Goal: Task Accomplishment & Management: Manage account settings

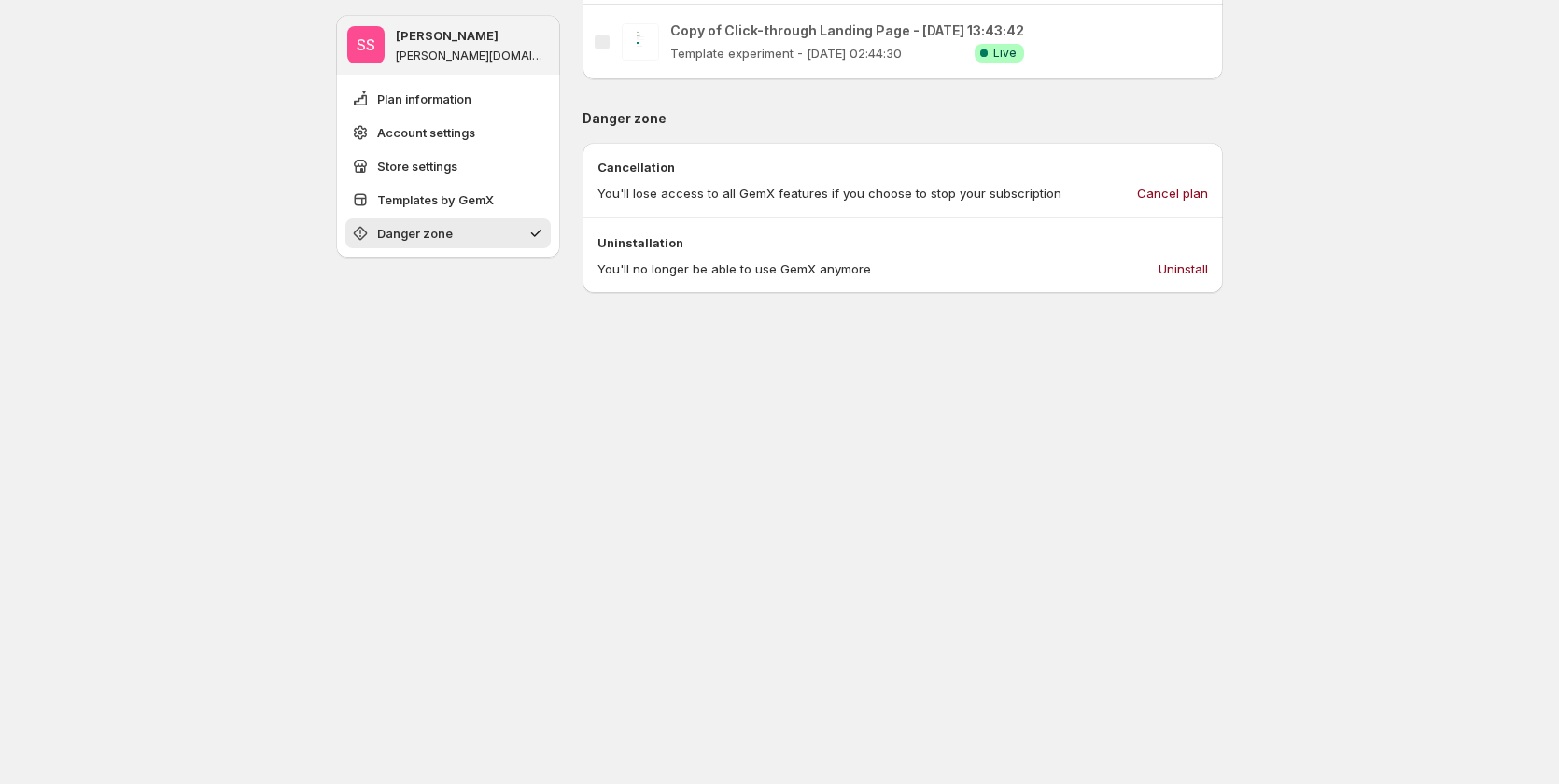
scroll to position [1143, 0]
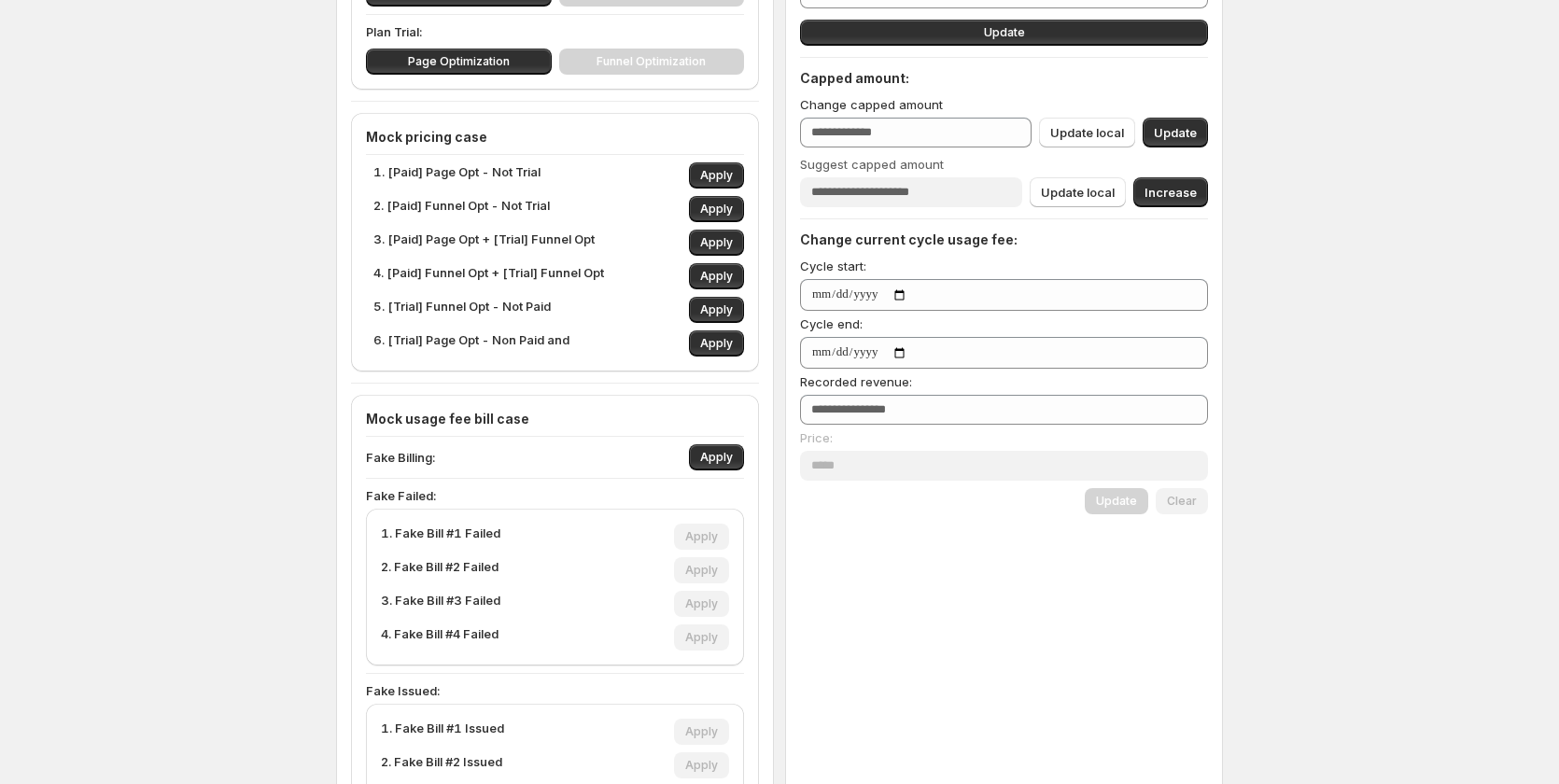
scroll to position [181, 0]
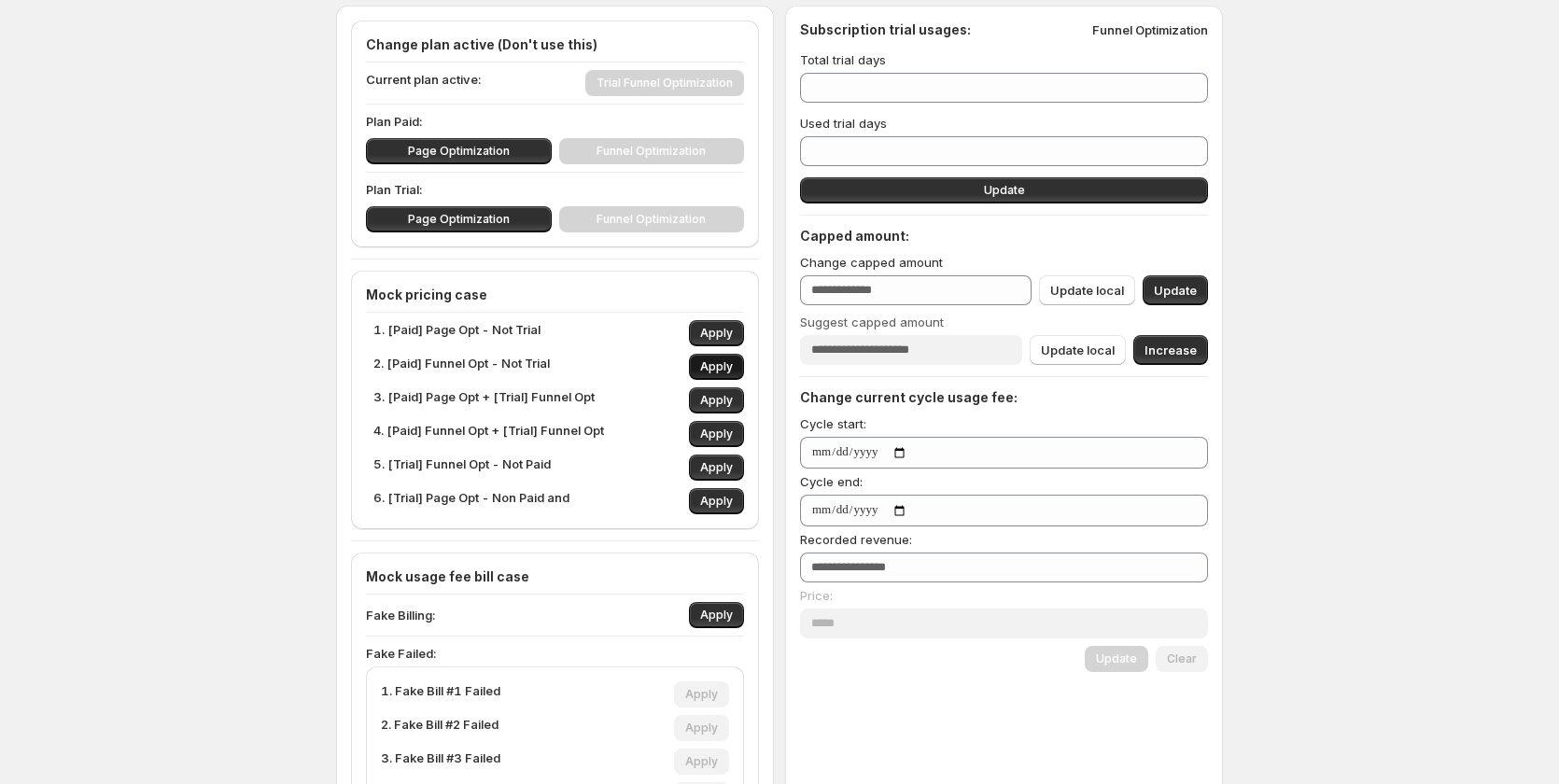
click at [729, 372] on span "Apply" at bounding box center [716, 366] width 32 height 15
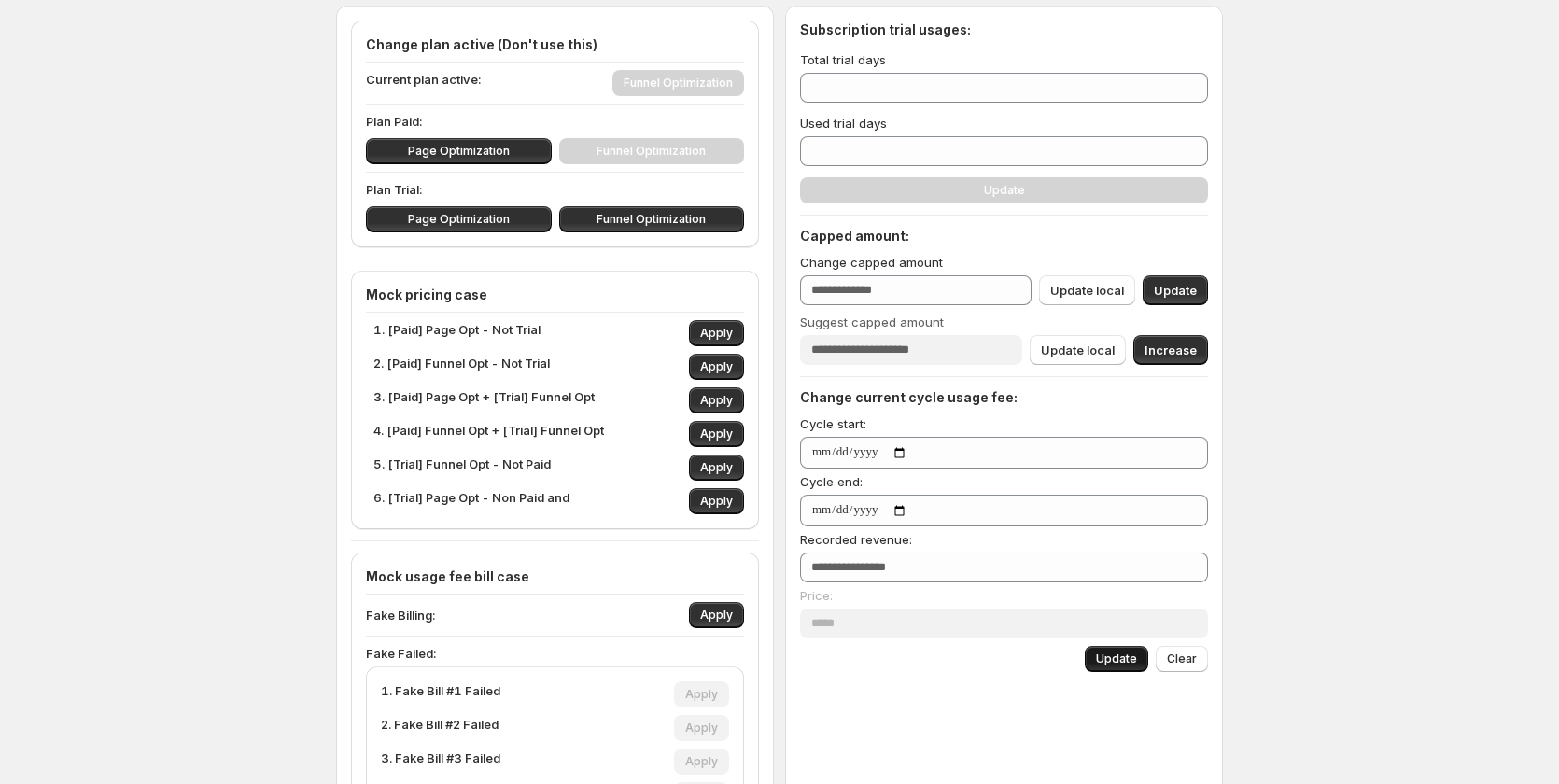
click at [1138, 658] on span "Update" at bounding box center [1116, 658] width 41 height 15
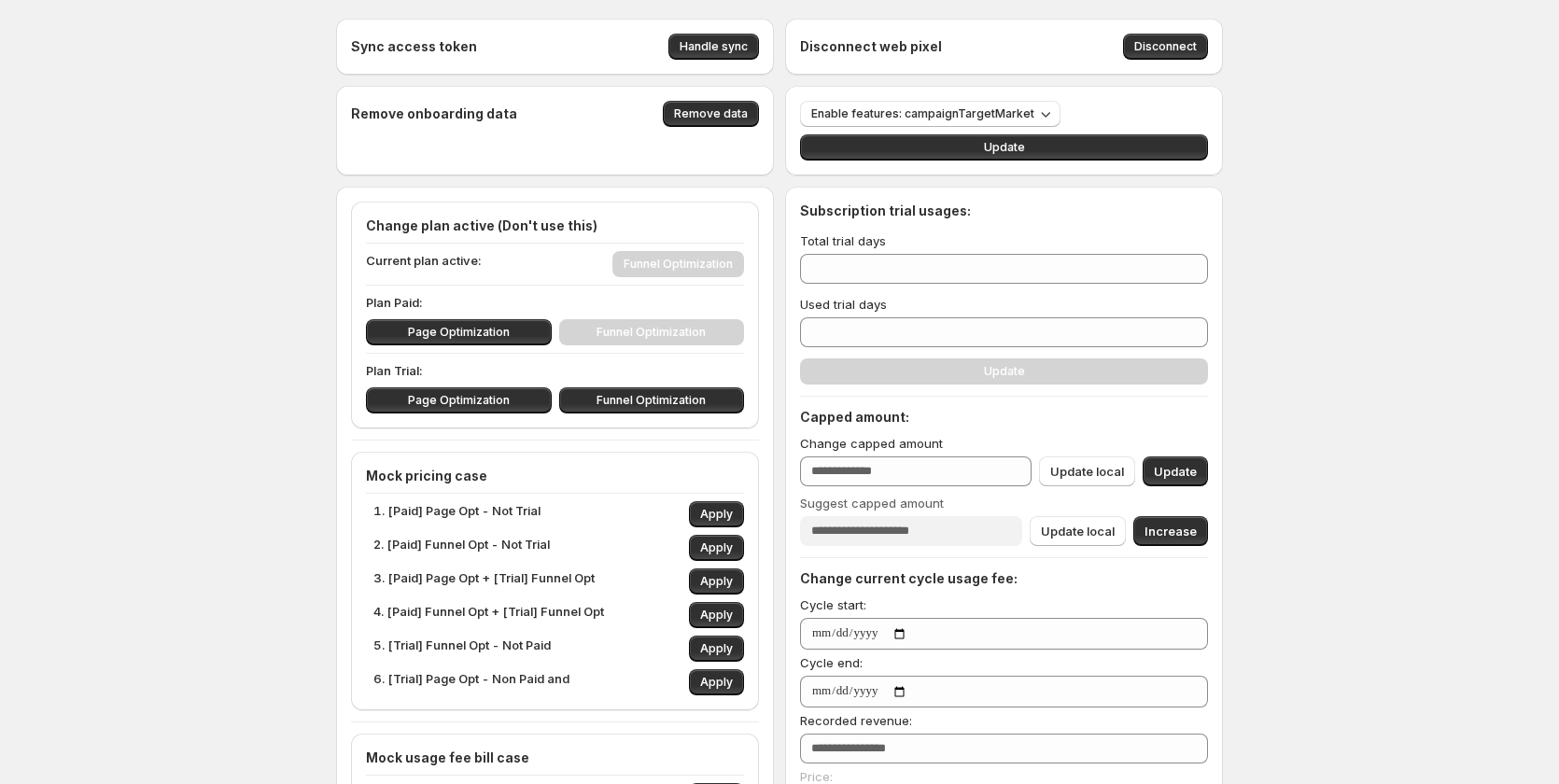
scroll to position [280, 0]
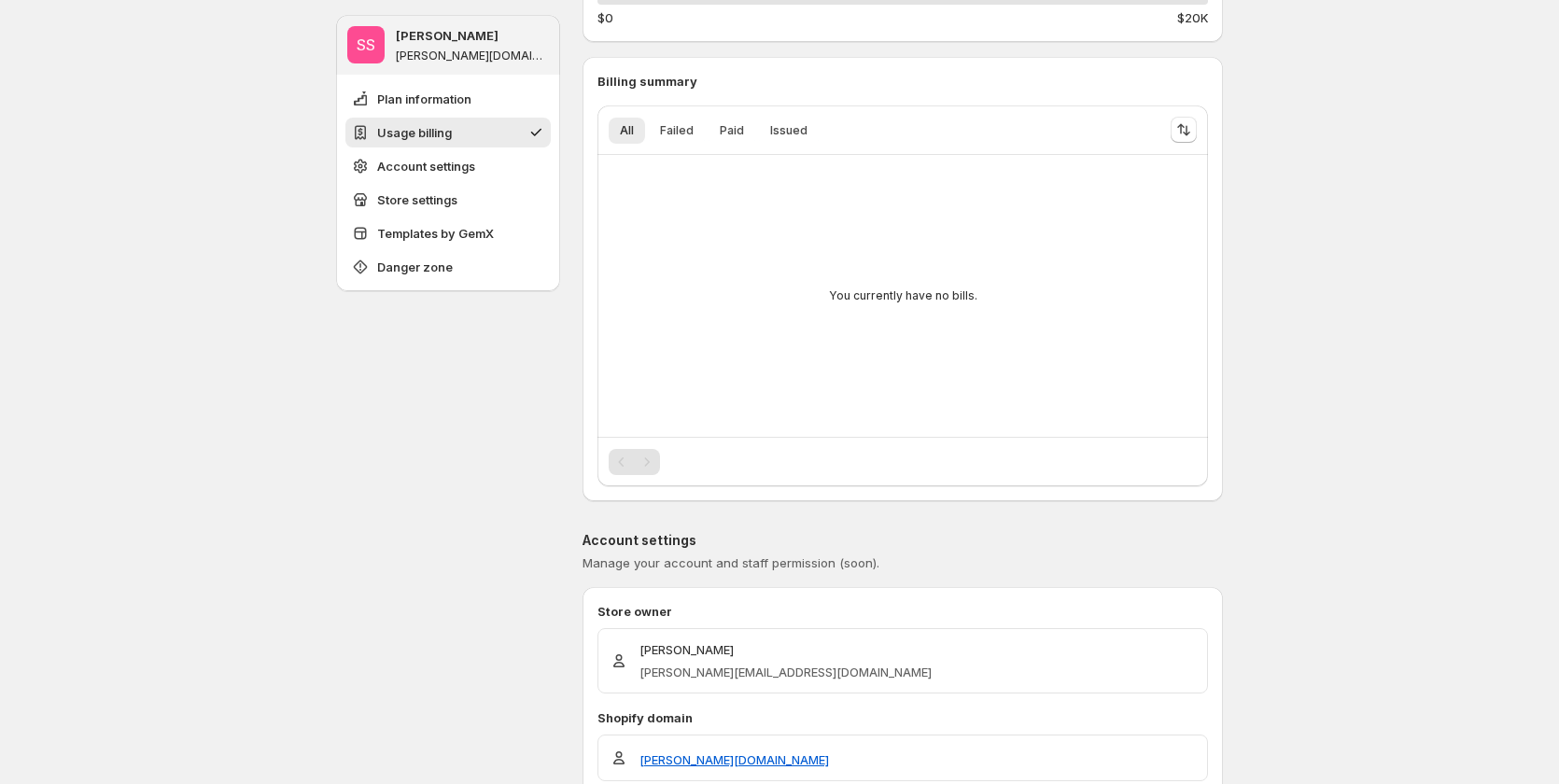
scroll to position [186, 0]
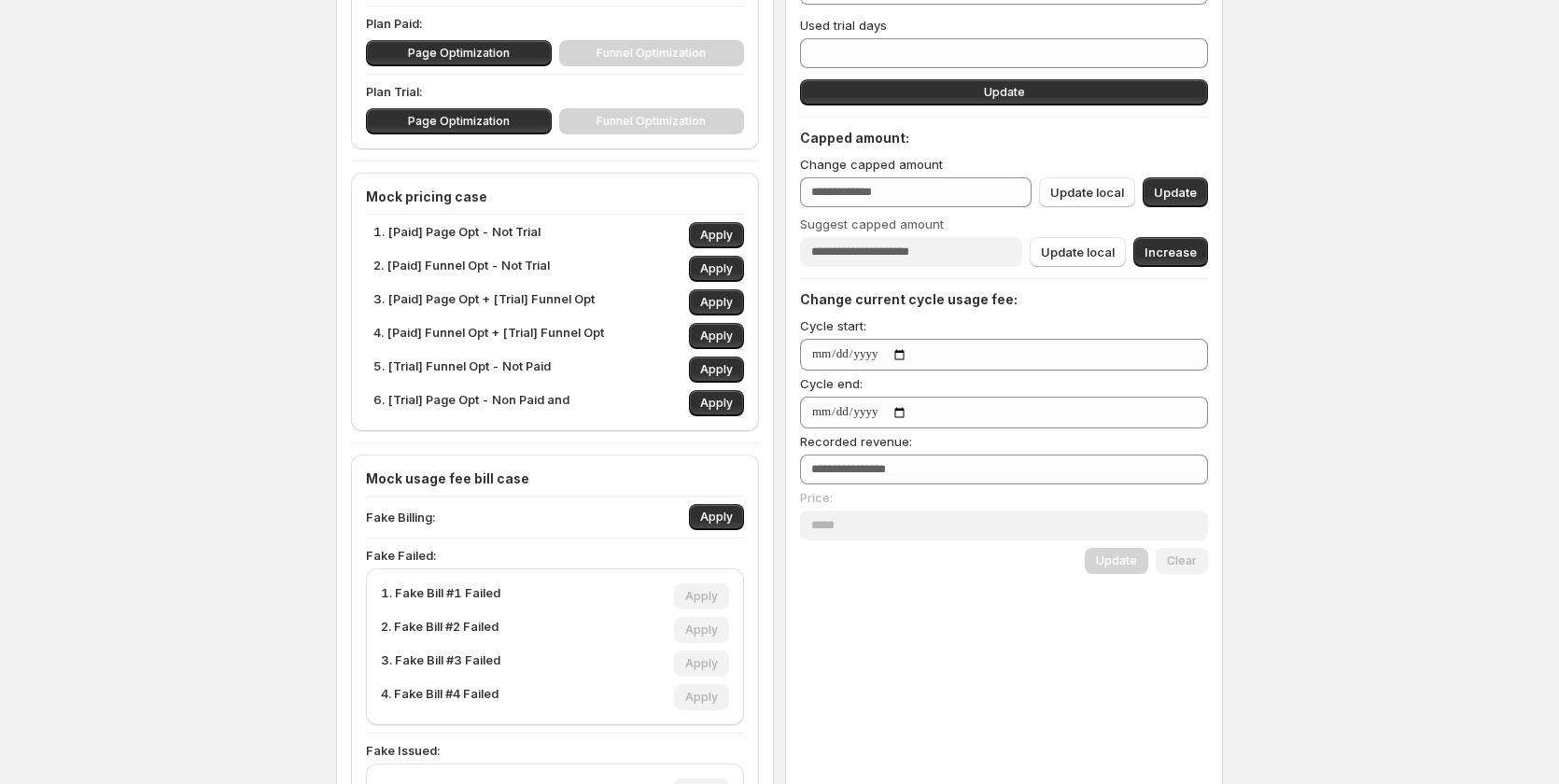
scroll to position [280, 0]
click at [719, 269] on span "Apply" at bounding box center [716, 267] width 32 height 15
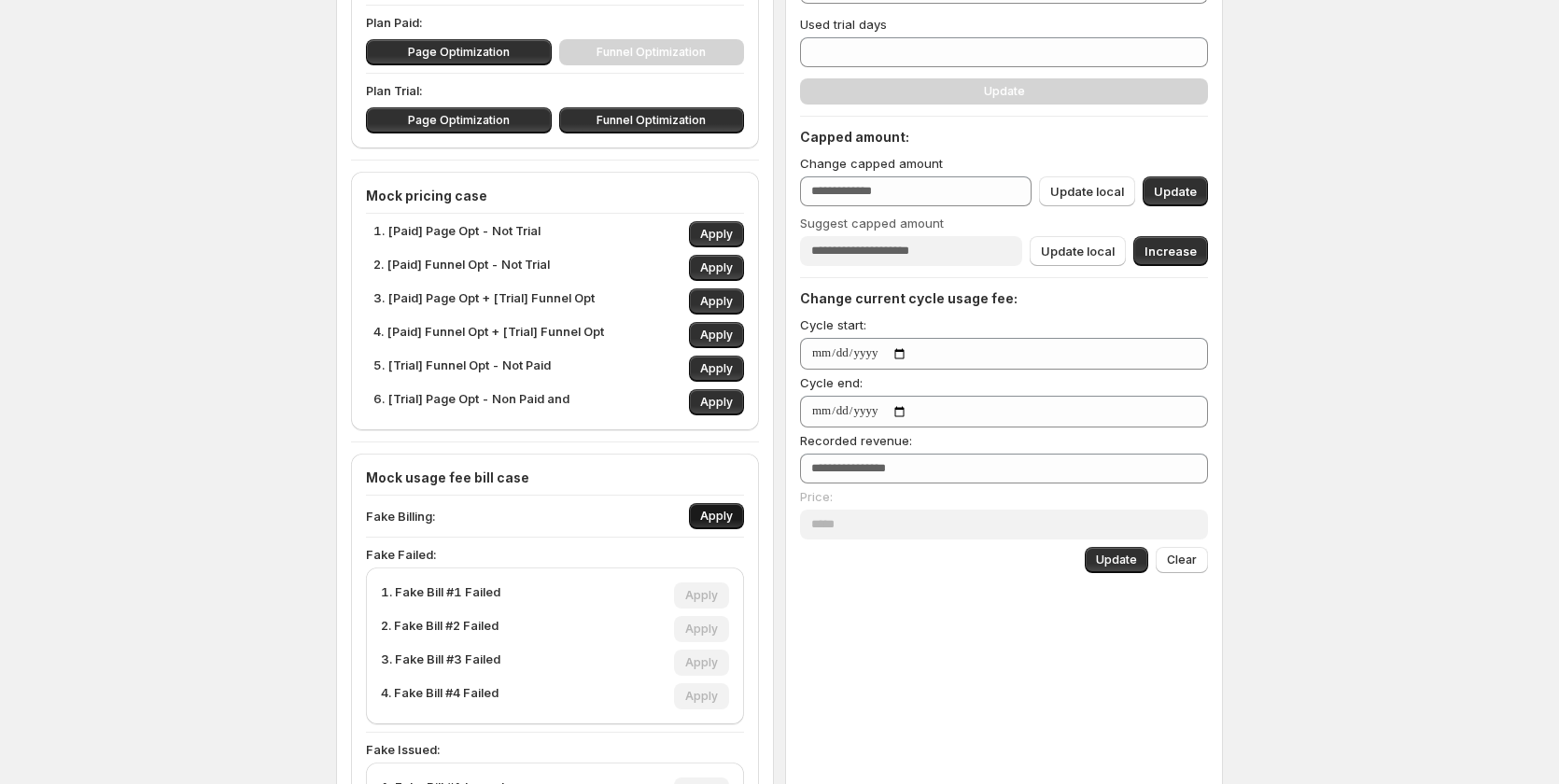
click at [741, 516] on button "Apply" at bounding box center [716, 516] width 55 height 26
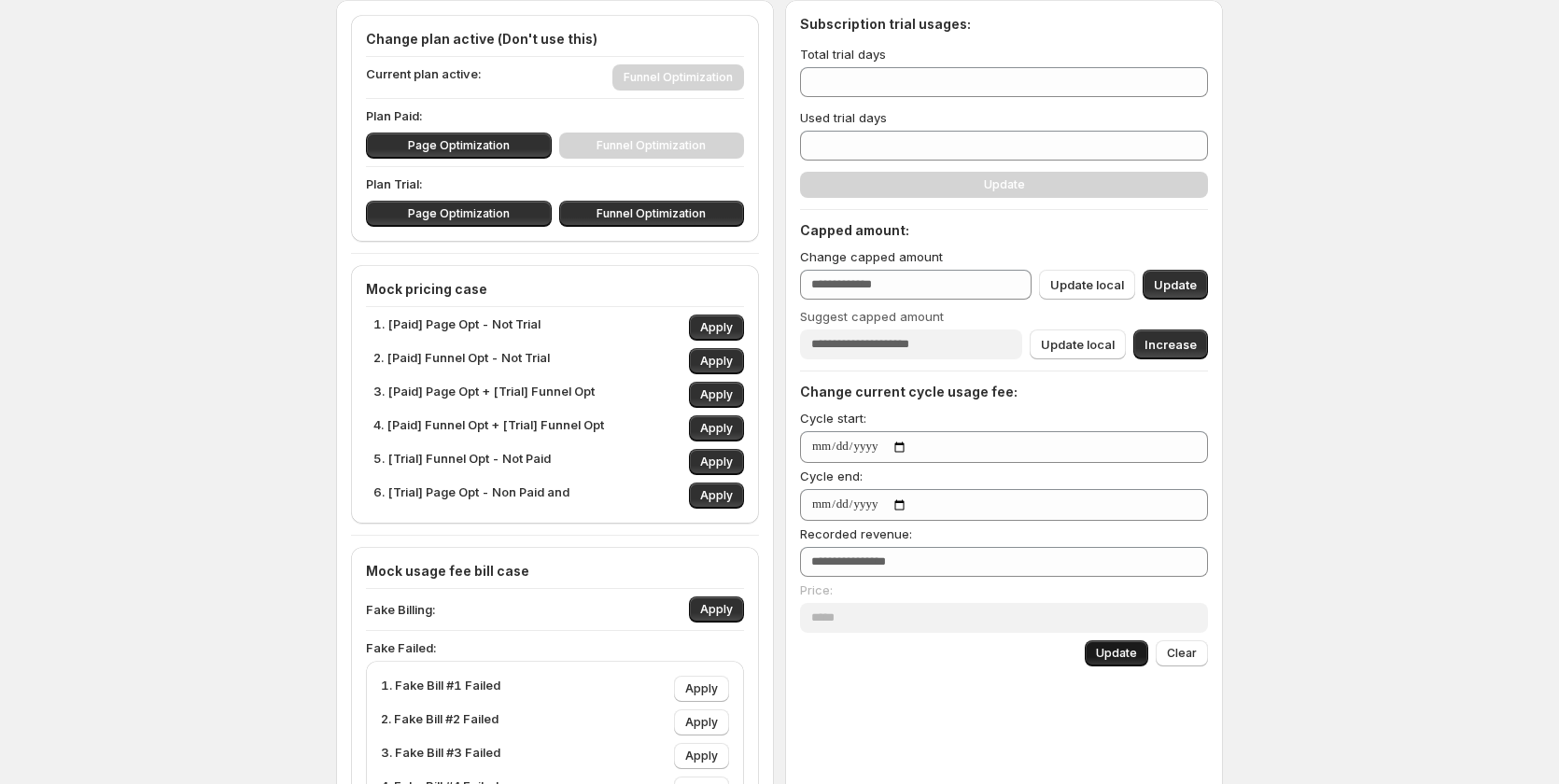
click at [1131, 648] on span "Update" at bounding box center [1116, 652] width 41 height 15
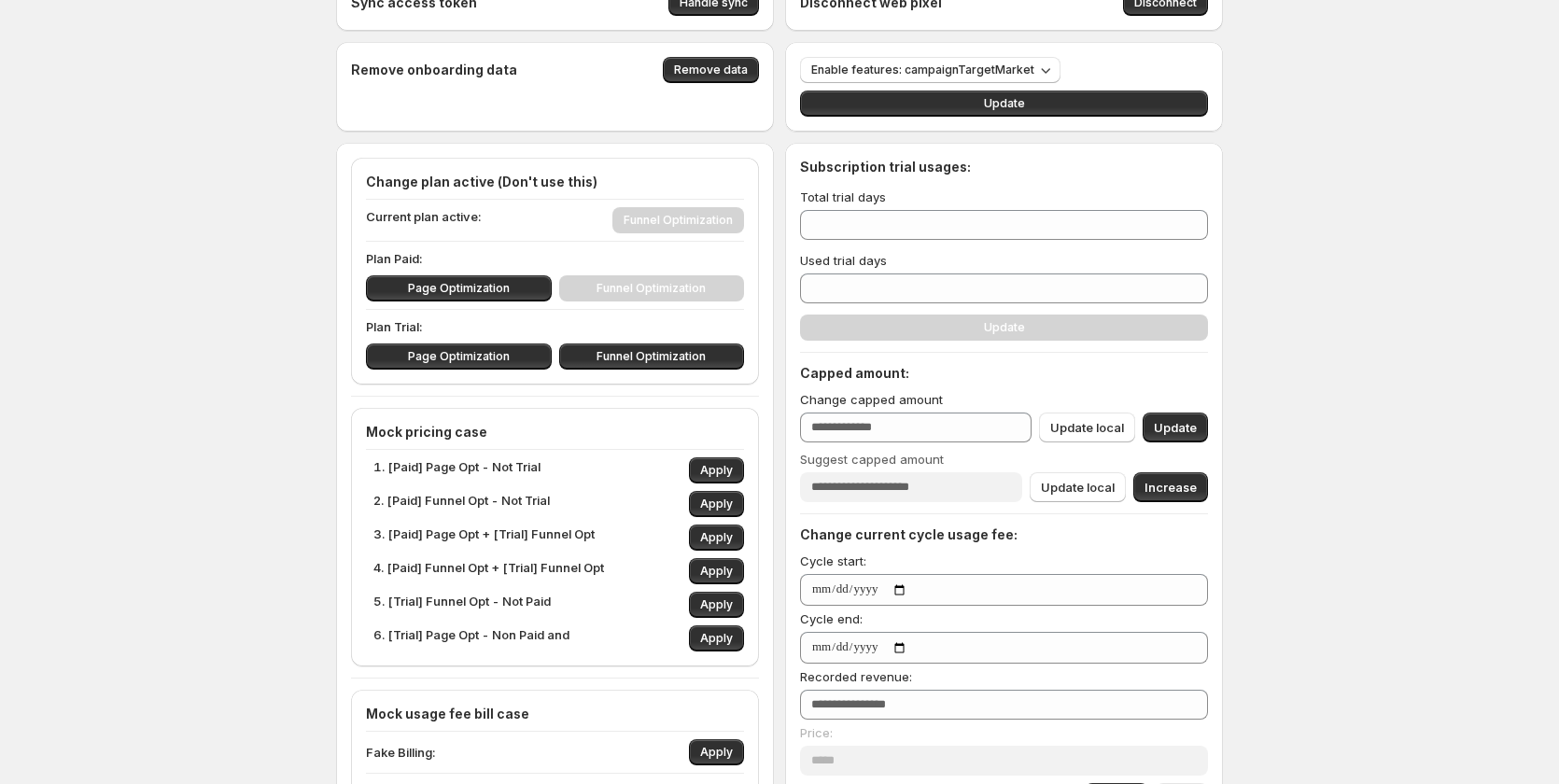
scroll to position [0, 0]
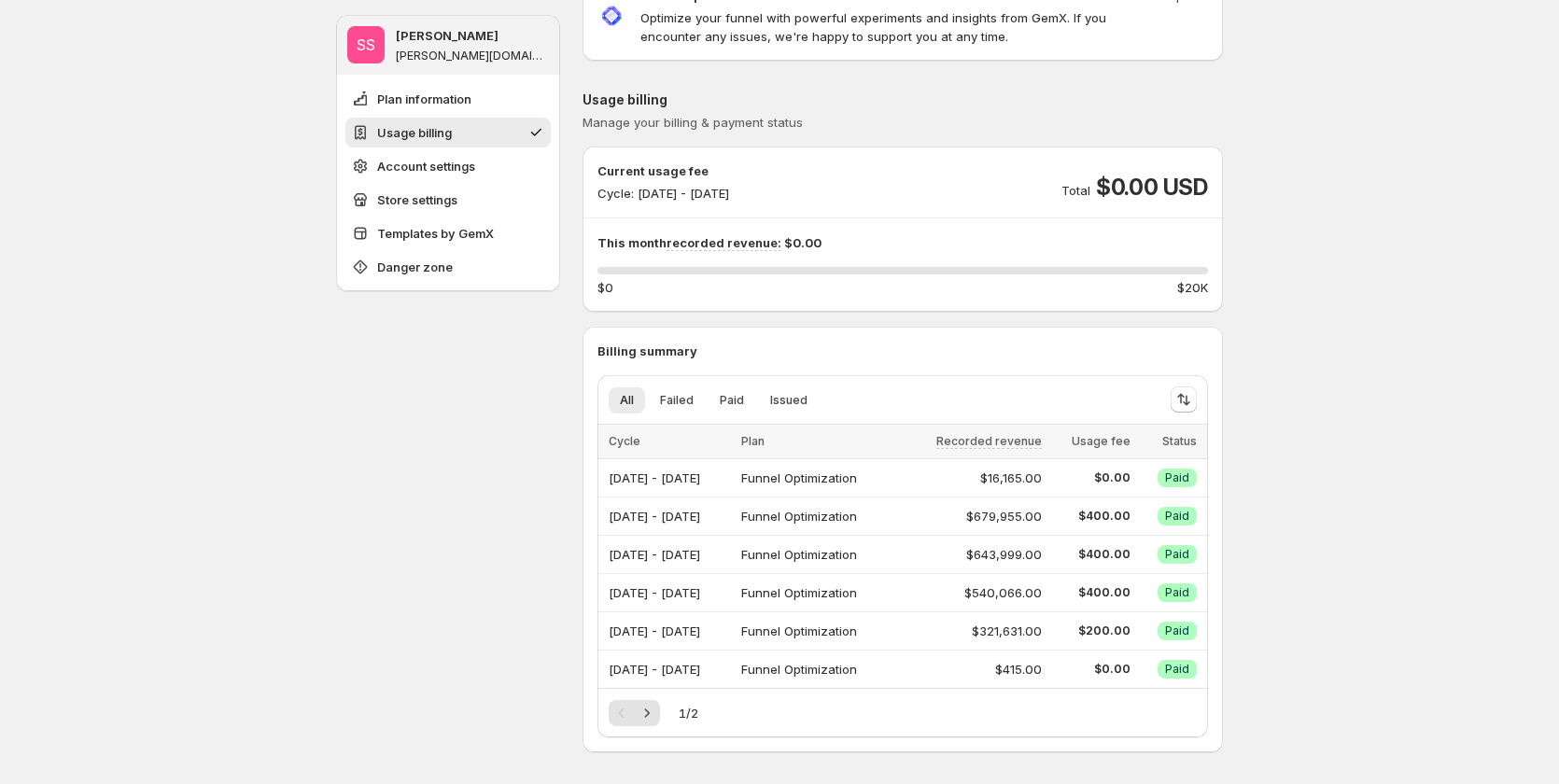
scroll to position [94, 0]
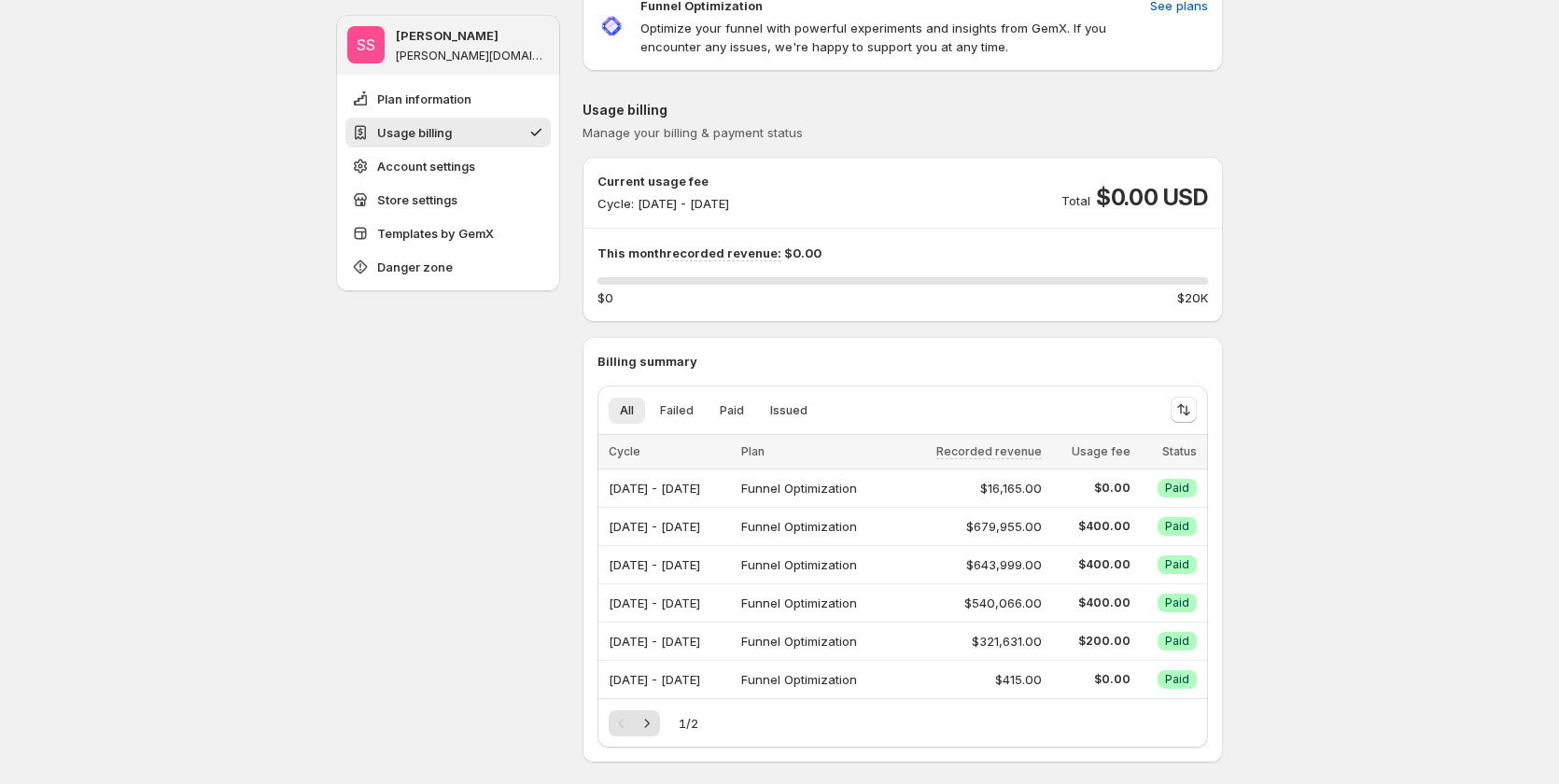
click at [674, 132] on span "Manage your billing & payment status" at bounding box center [693, 132] width 220 height 15
copy span "billing"
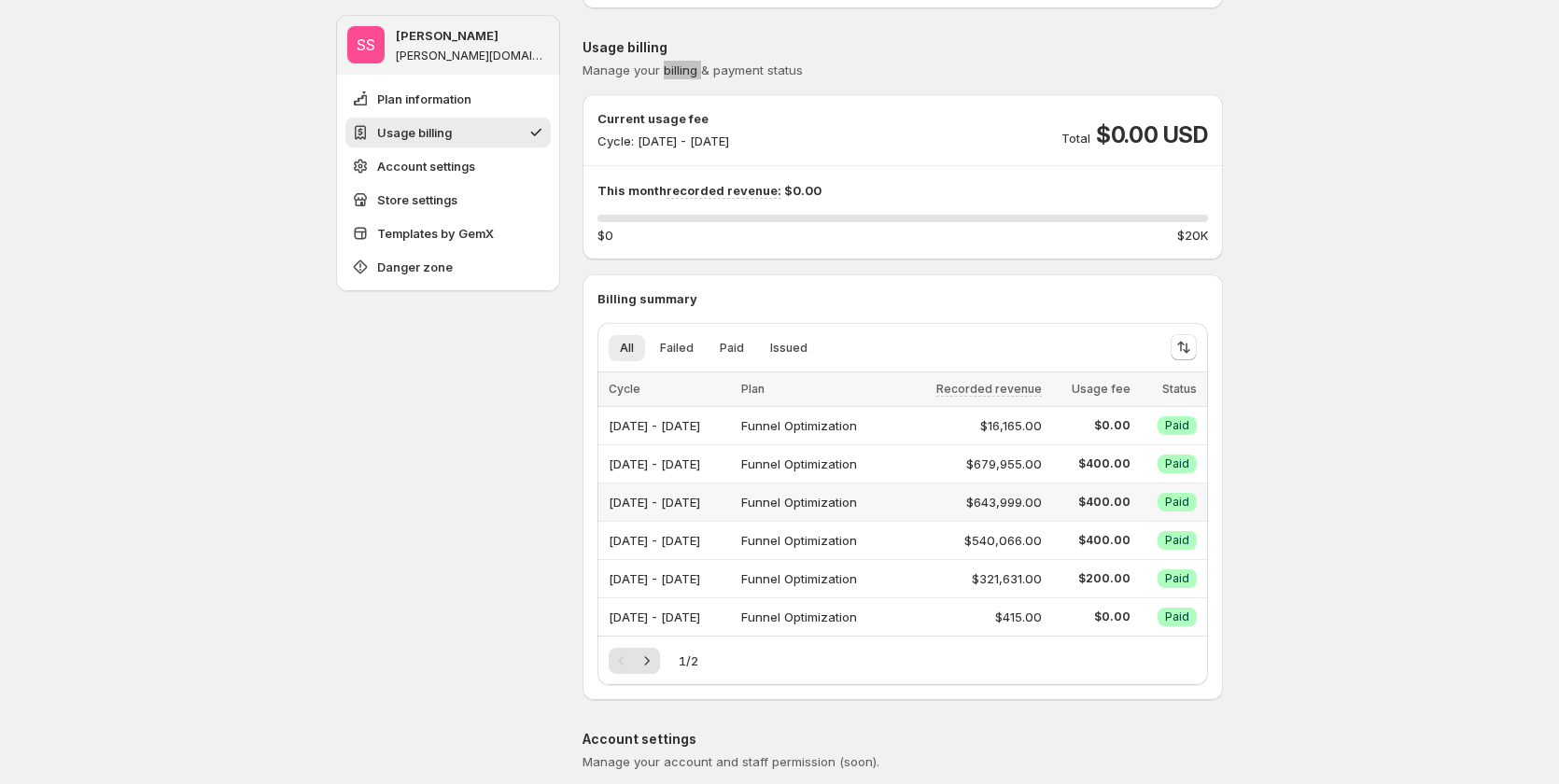
scroll to position [186, 0]
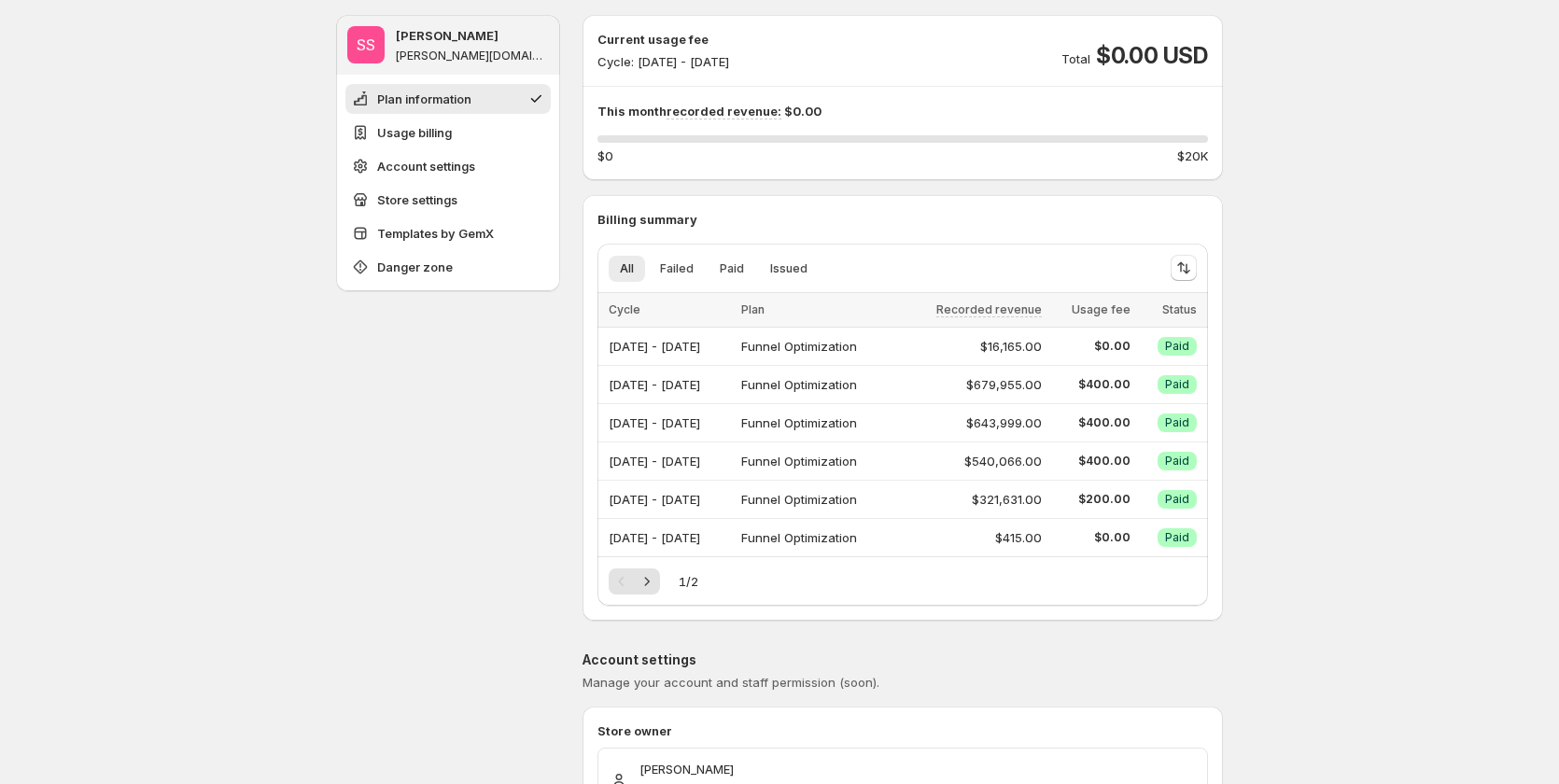
scroll to position [0, 0]
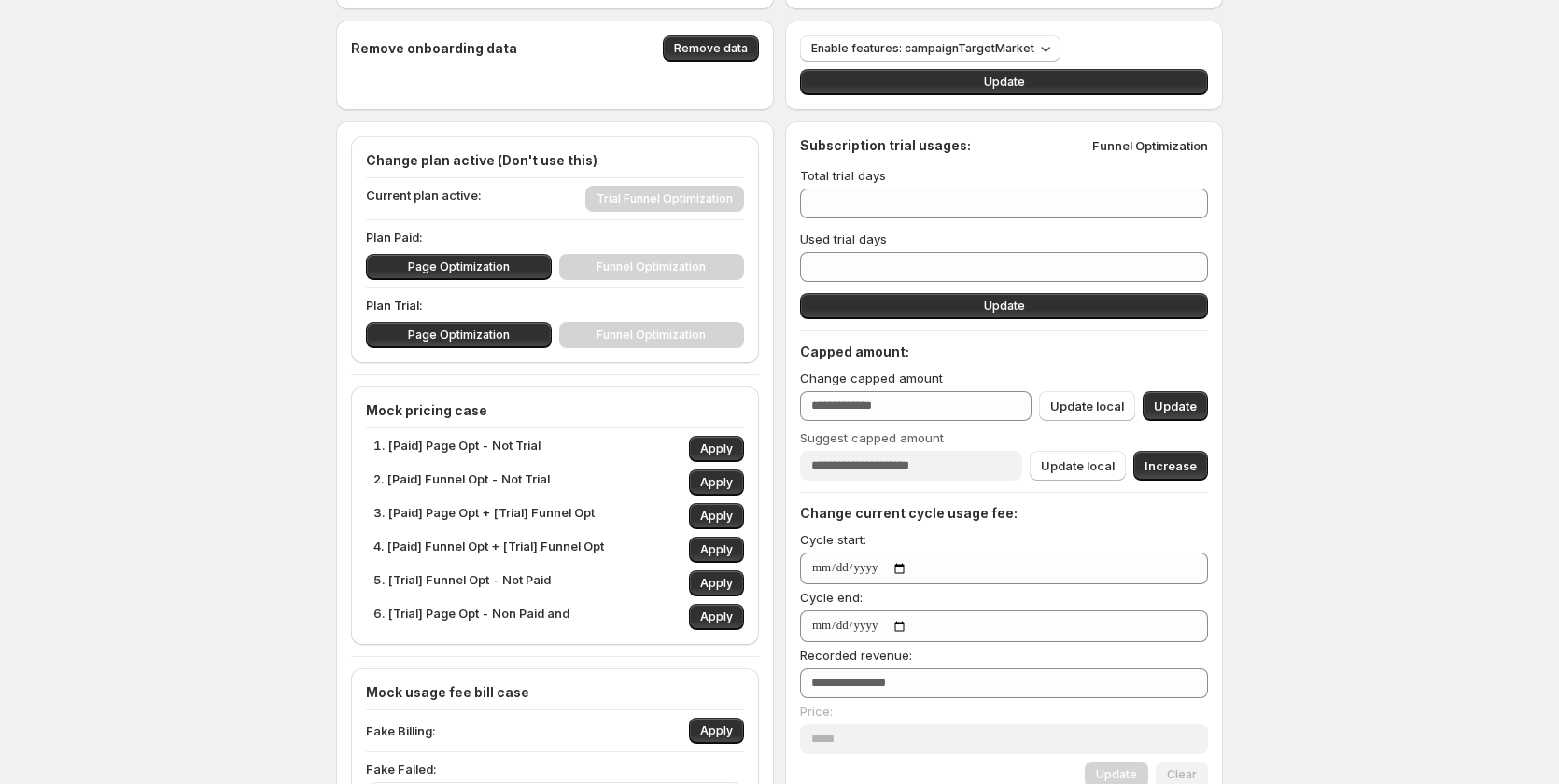
scroll to position [94, 0]
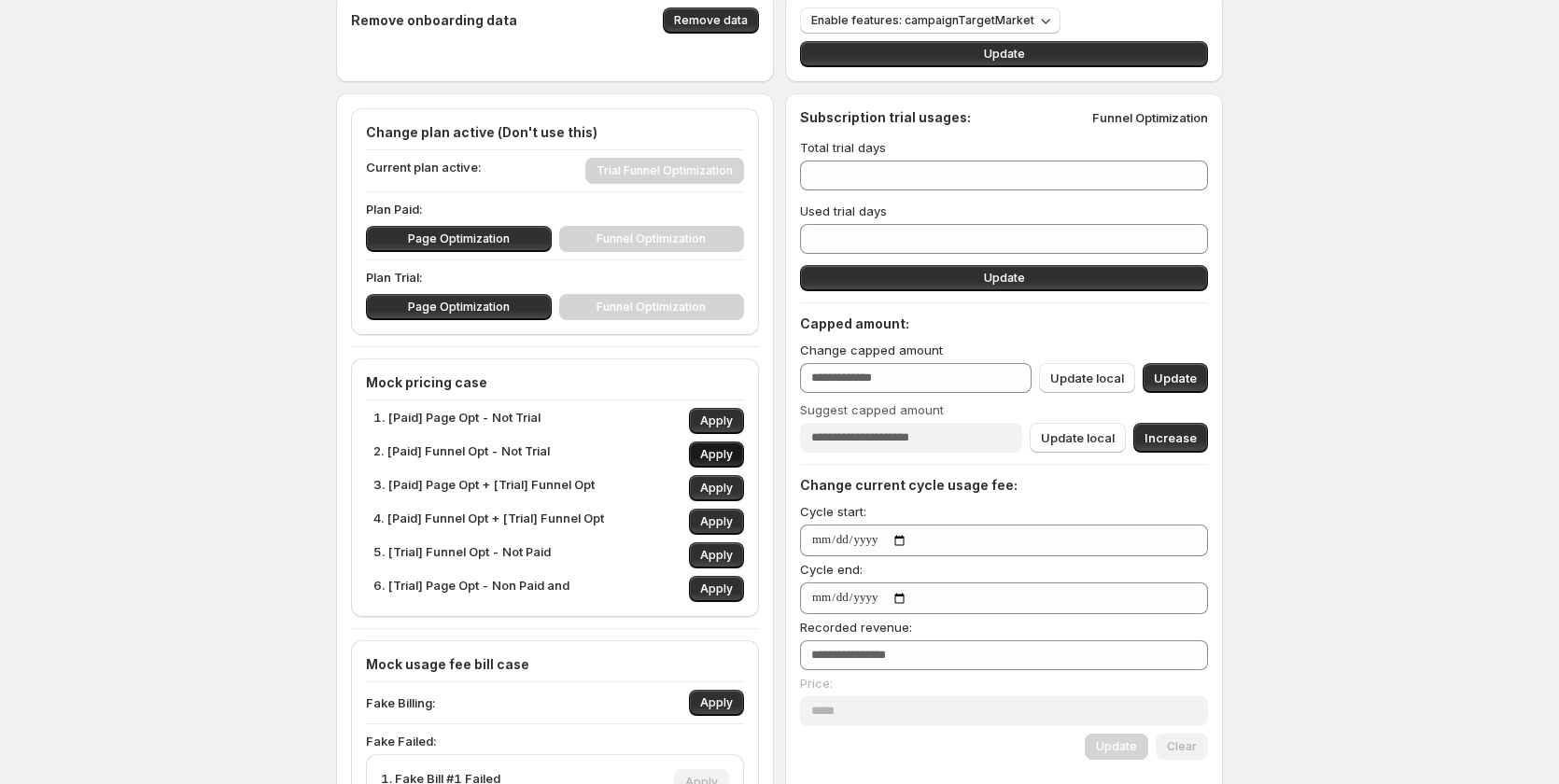
click at [721, 460] on span "Apply" at bounding box center [716, 453] width 32 height 15
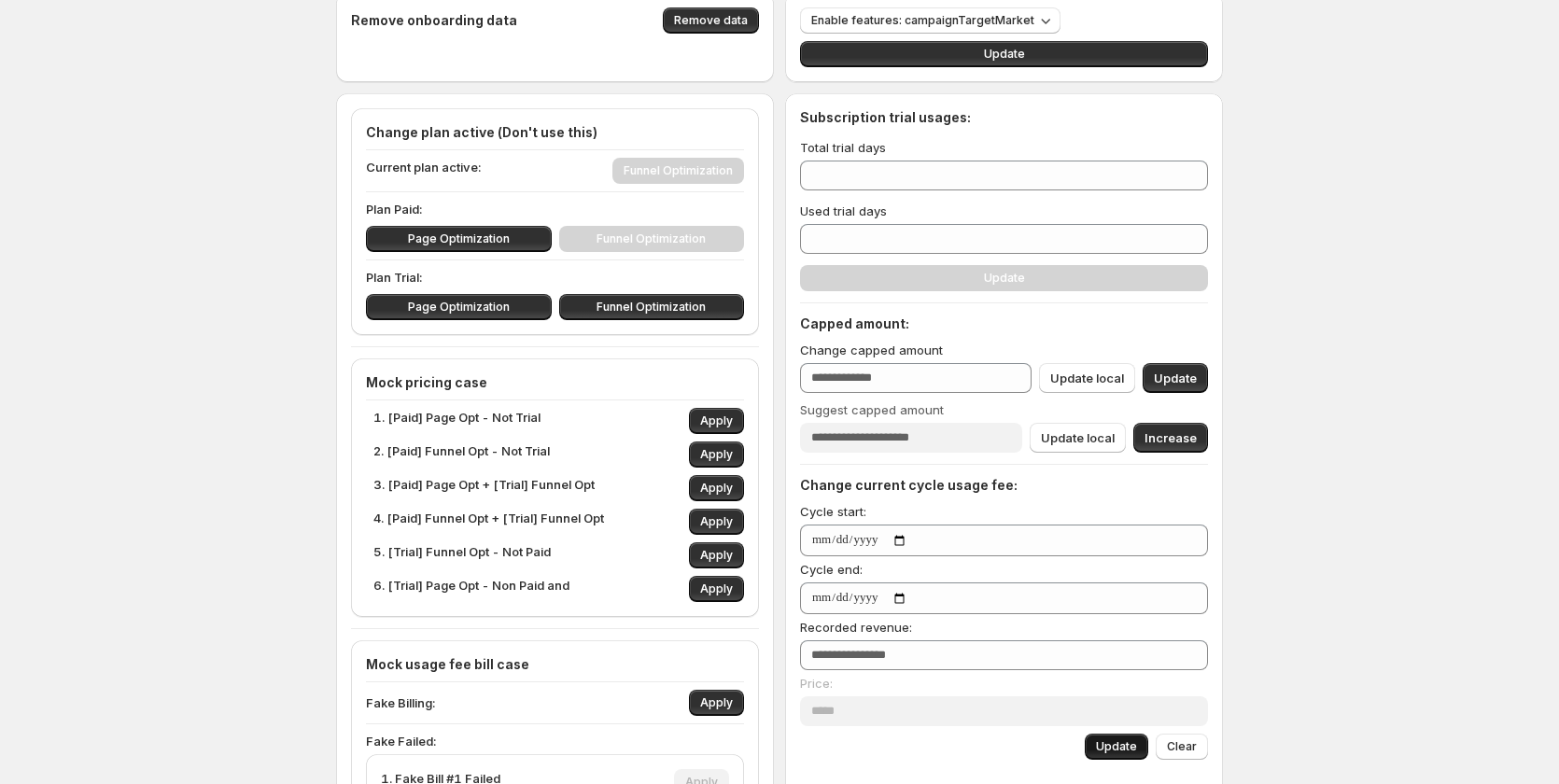
click at [1119, 742] on span "Update" at bounding box center [1116, 746] width 41 height 15
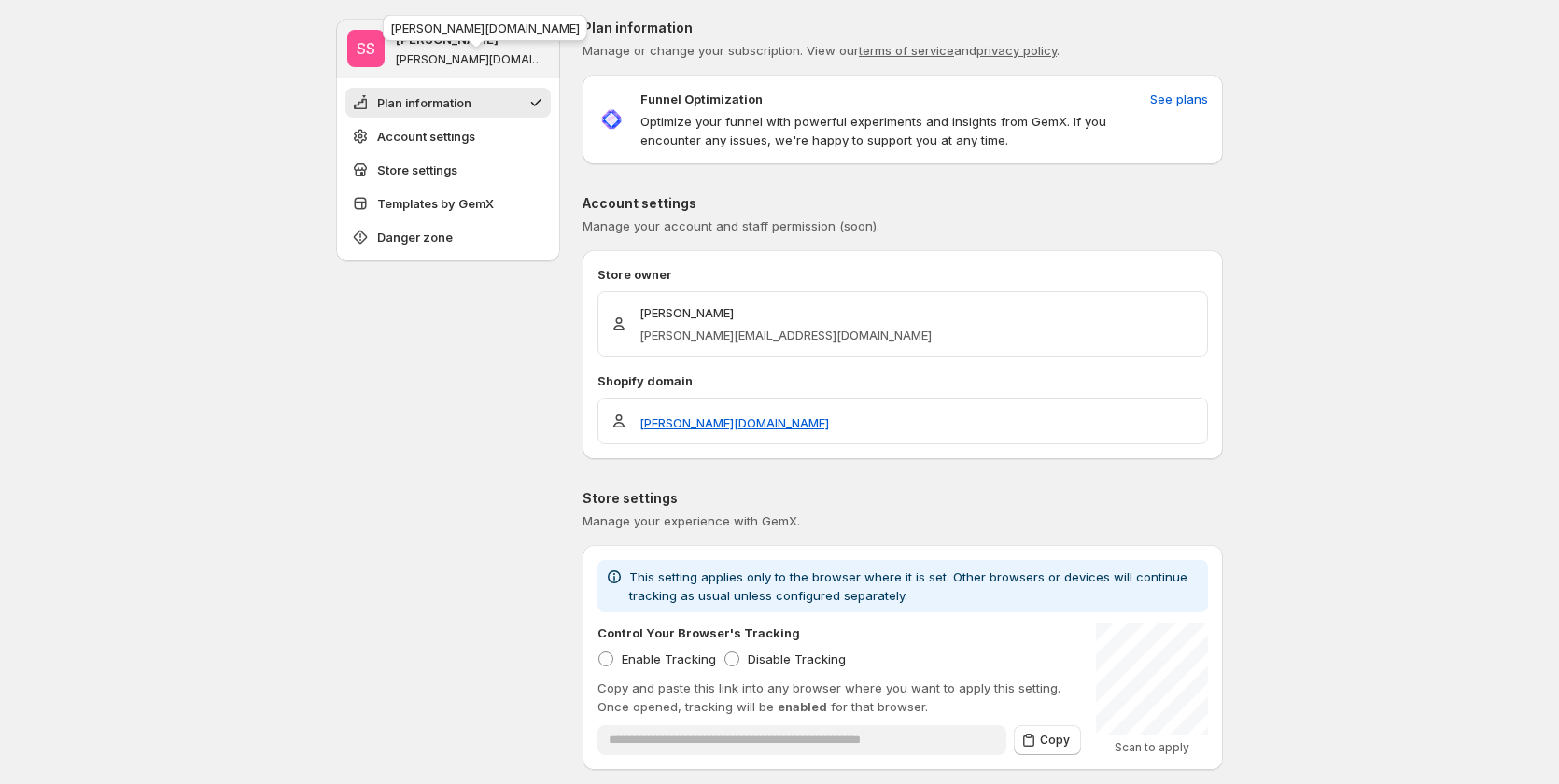
click at [461, 60] on p "[PERSON_NAME][DOMAIN_NAME]" at bounding box center [472, 59] width 153 height 15
copy p "[PERSON_NAME]-gemx-"
drag, startPoint x: 401, startPoint y: 64, endPoint x: 473, endPoint y: 62, distance: 72.0
click at [473, 62] on p "[PERSON_NAME][DOMAIN_NAME]" at bounding box center [472, 59] width 153 height 15
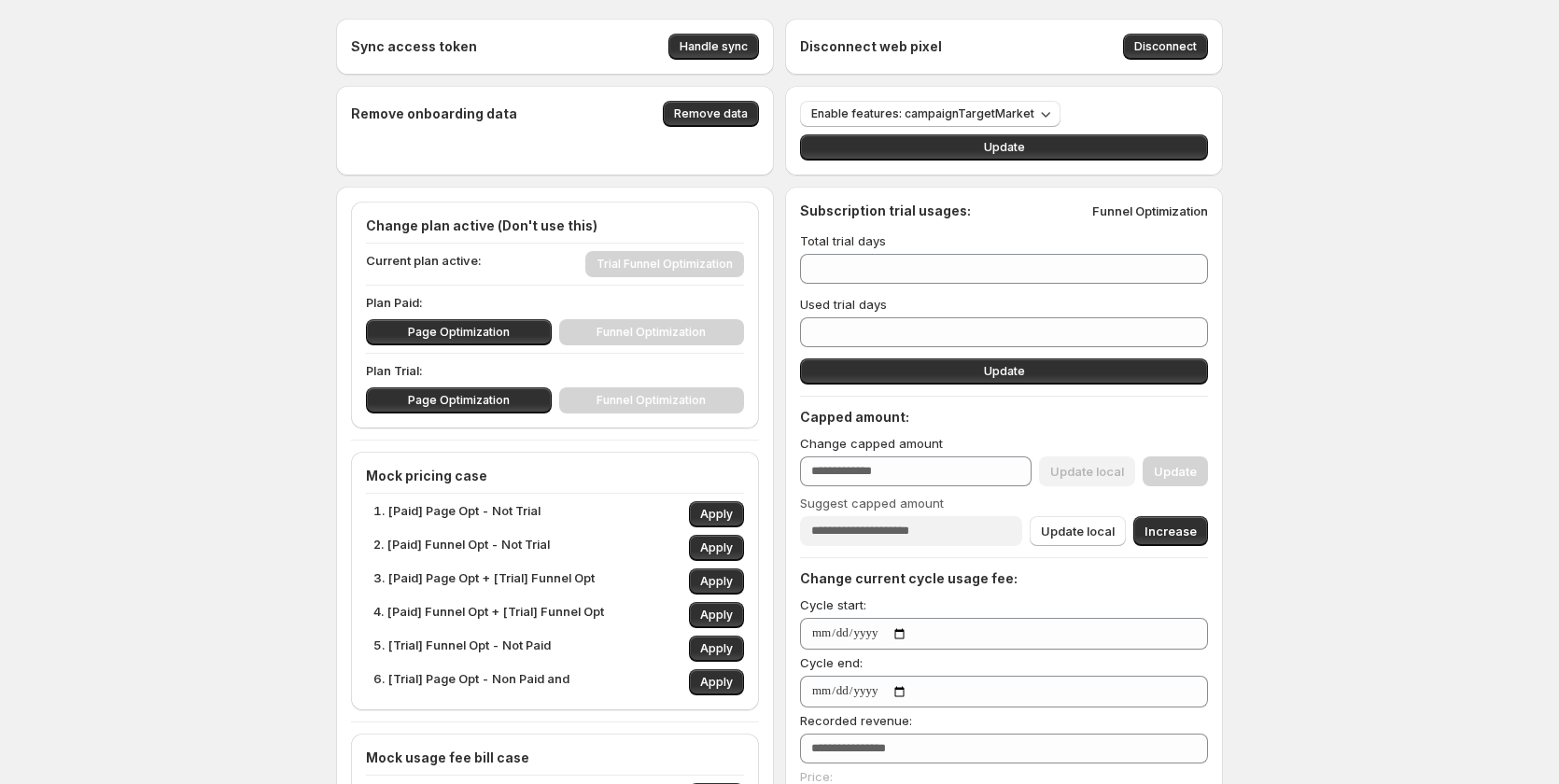
type input "***"
click at [716, 539] on button "Apply" at bounding box center [716, 547] width 55 height 26
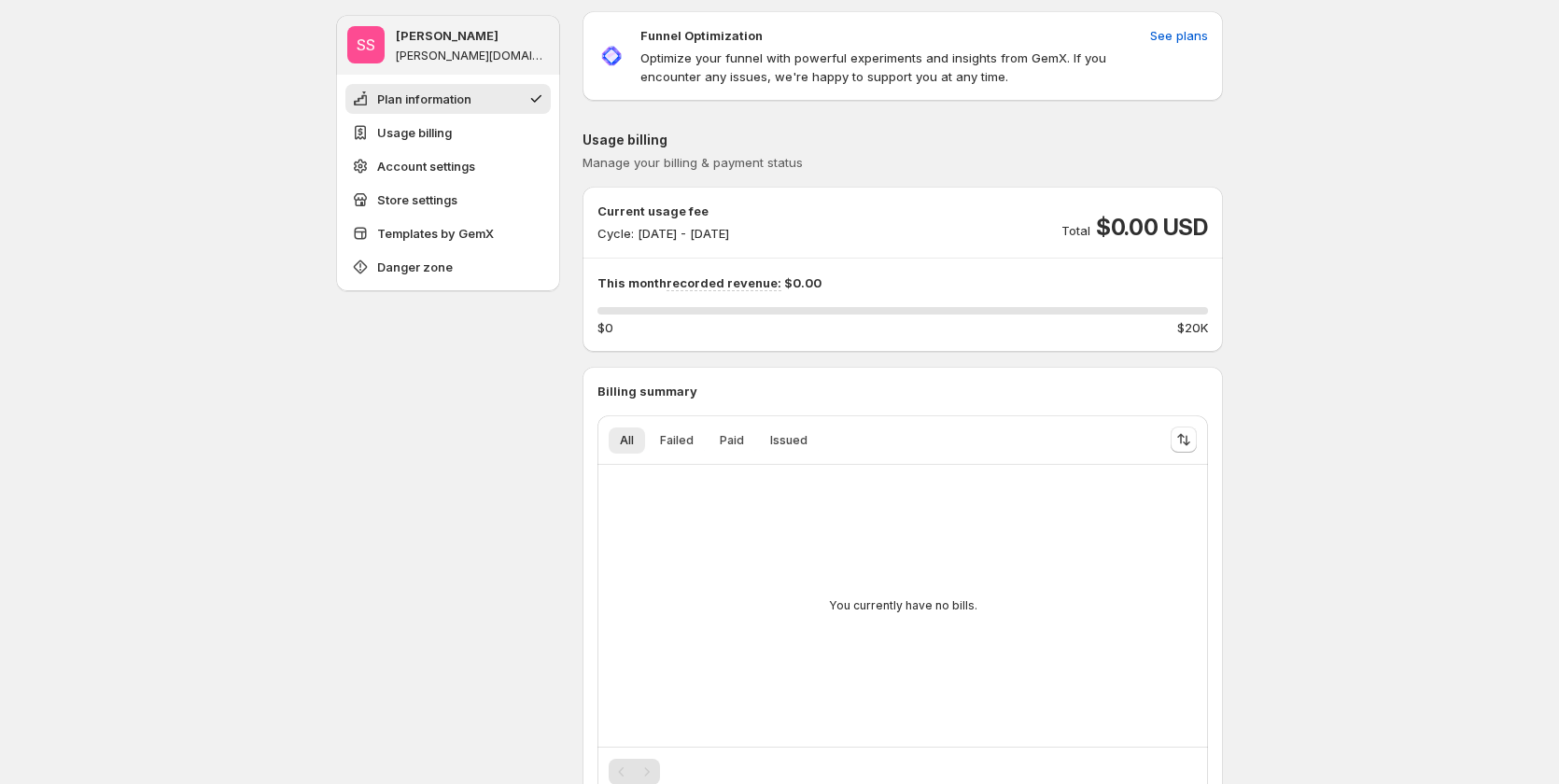
scroll to position [94, 0]
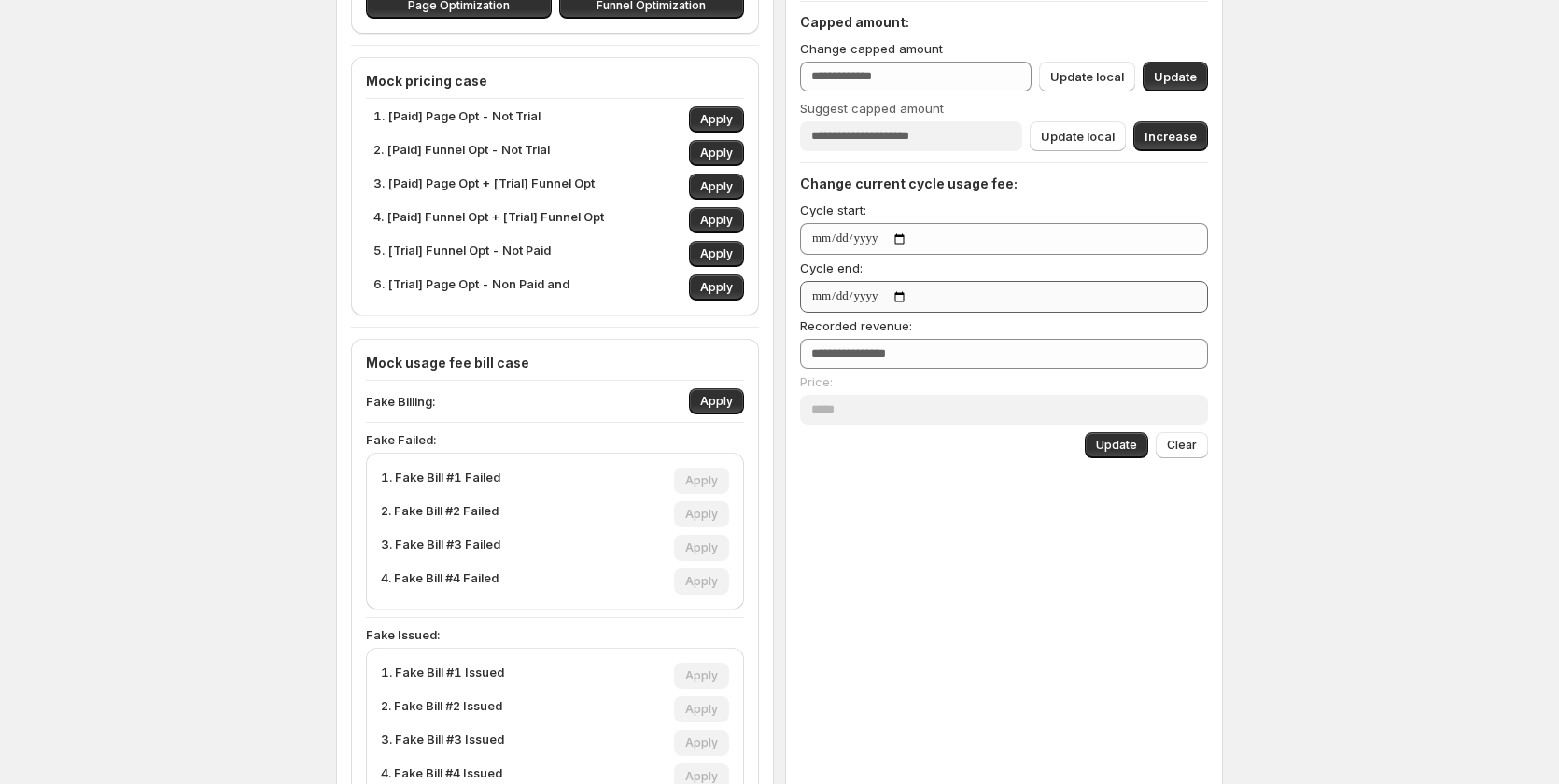
scroll to position [466, 0]
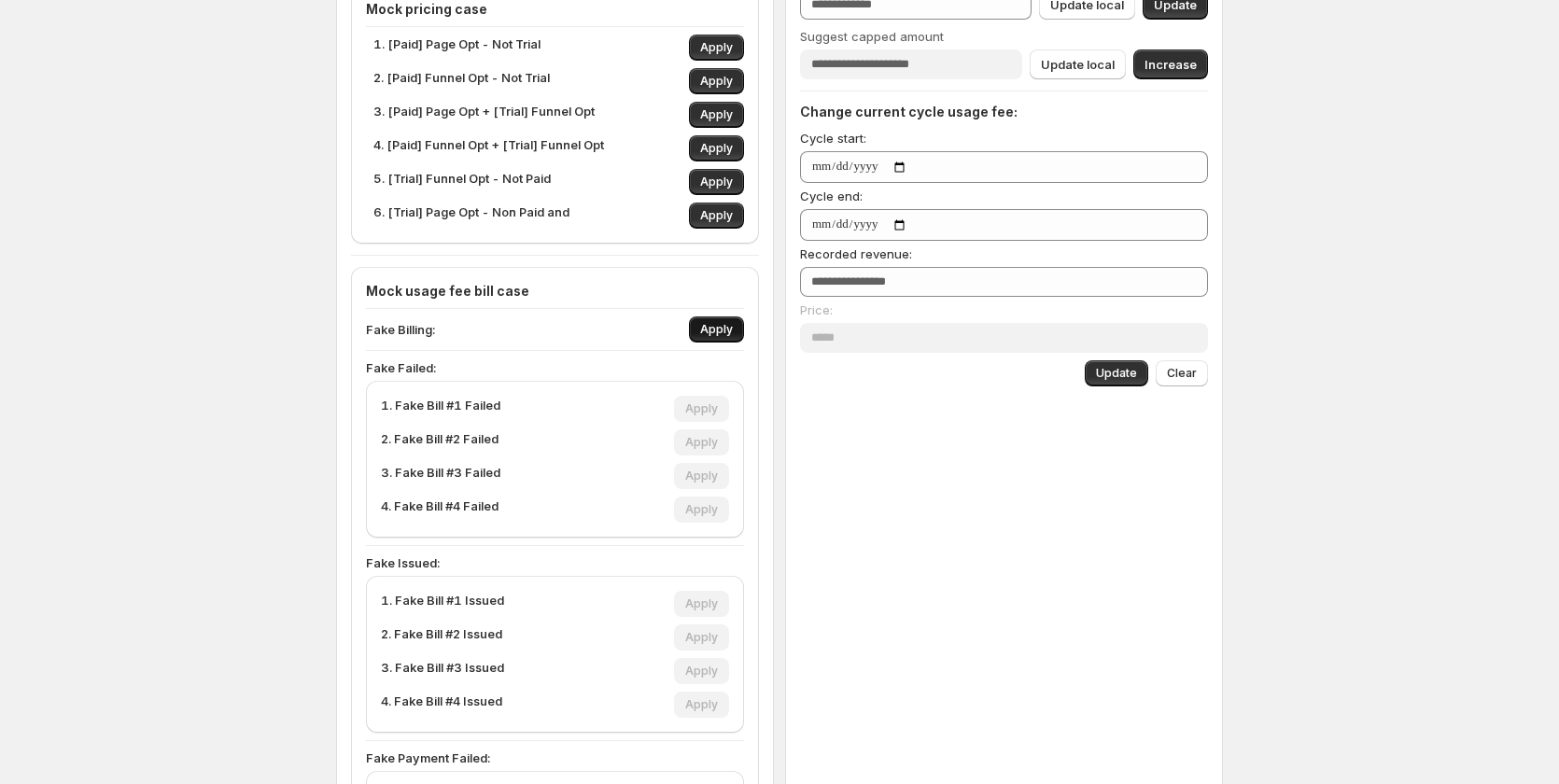
click at [723, 326] on span "Apply" at bounding box center [716, 329] width 32 height 15
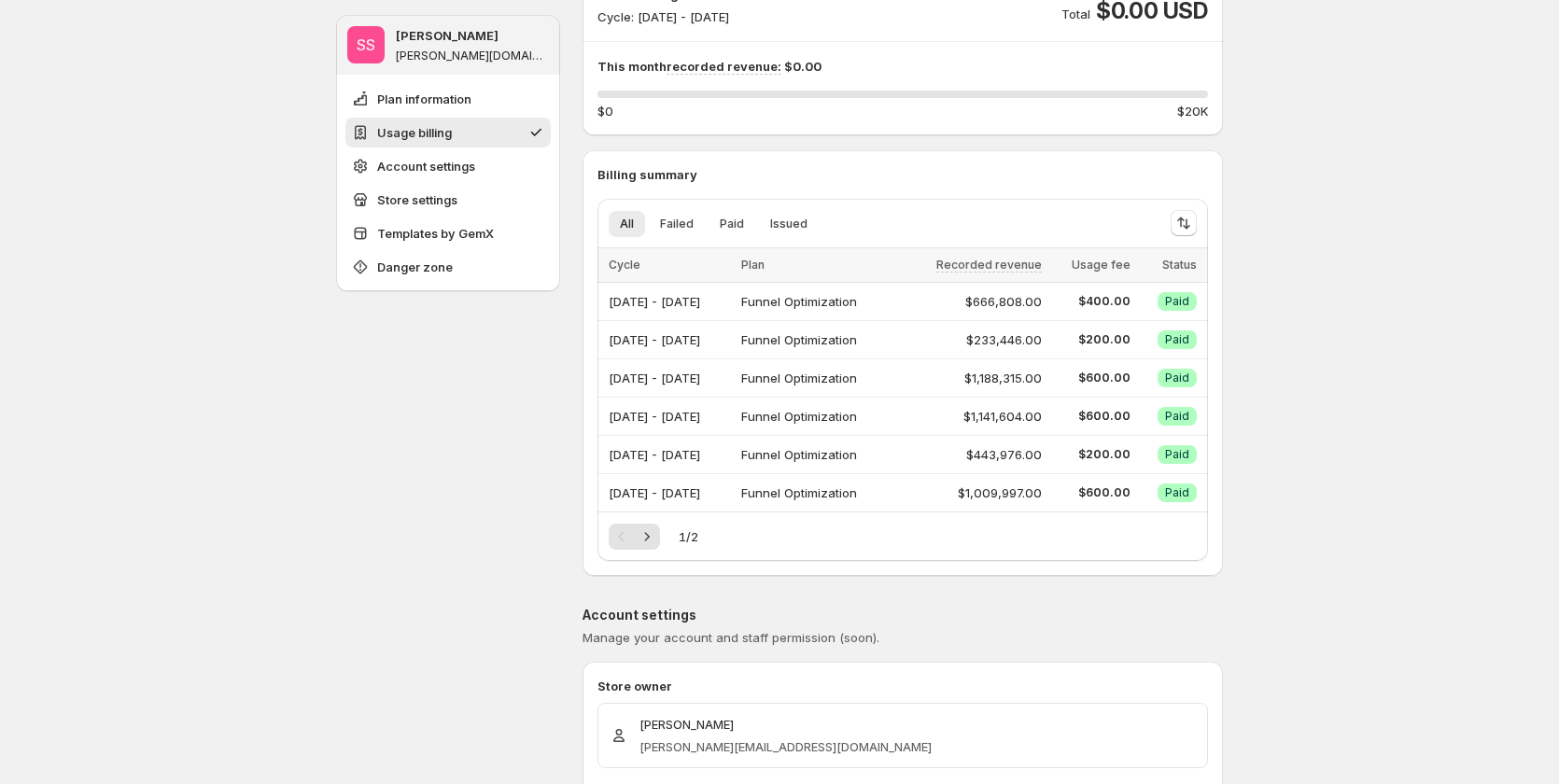
scroll to position [186, 0]
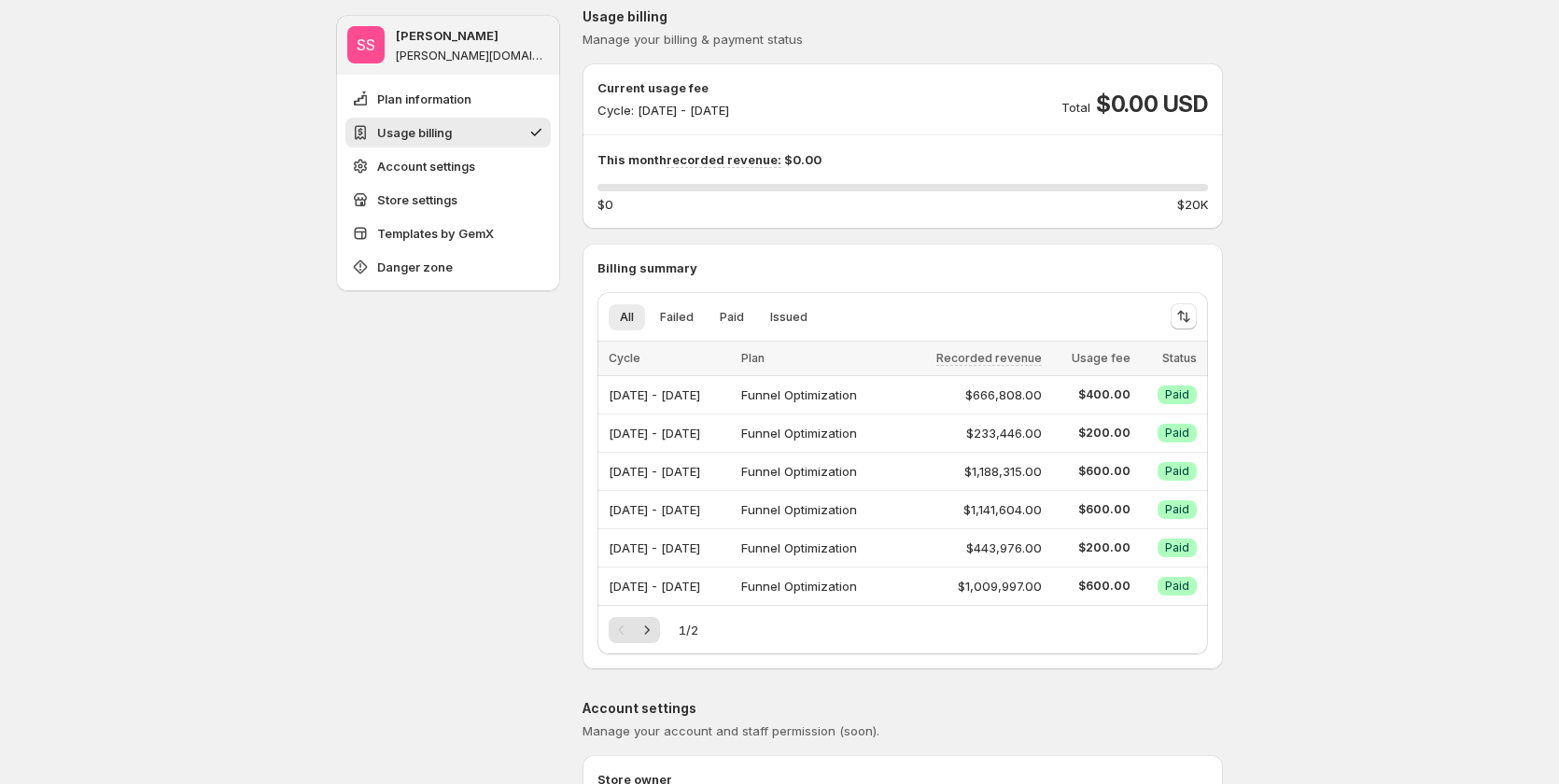
drag, startPoint x: 665, startPoint y: 114, endPoint x: 851, endPoint y: 110, distance: 186.0
click at [851, 110] on div "Current usage fee Cycle: Sep 29, 2025 - Sep 30, 2025 Total $0.00 USD" at bounding box center [902, 98] width 611 height 41
click at [844, 113] on div "Current usage fee Cycle: Sep 29, 2025 - Sep 30, 2025 Total $0.00 USD" at bounding box center [902, 98] width 611 height 41
drag, startPoint x: 656, startPoint y: 113, endPoint x: 743, endPoint y: 109, distance: 87.1
click at [729, 109] on p "Cycle: [DATE] - [DATE]" at bounding box center [662, 109] width 132 height 19
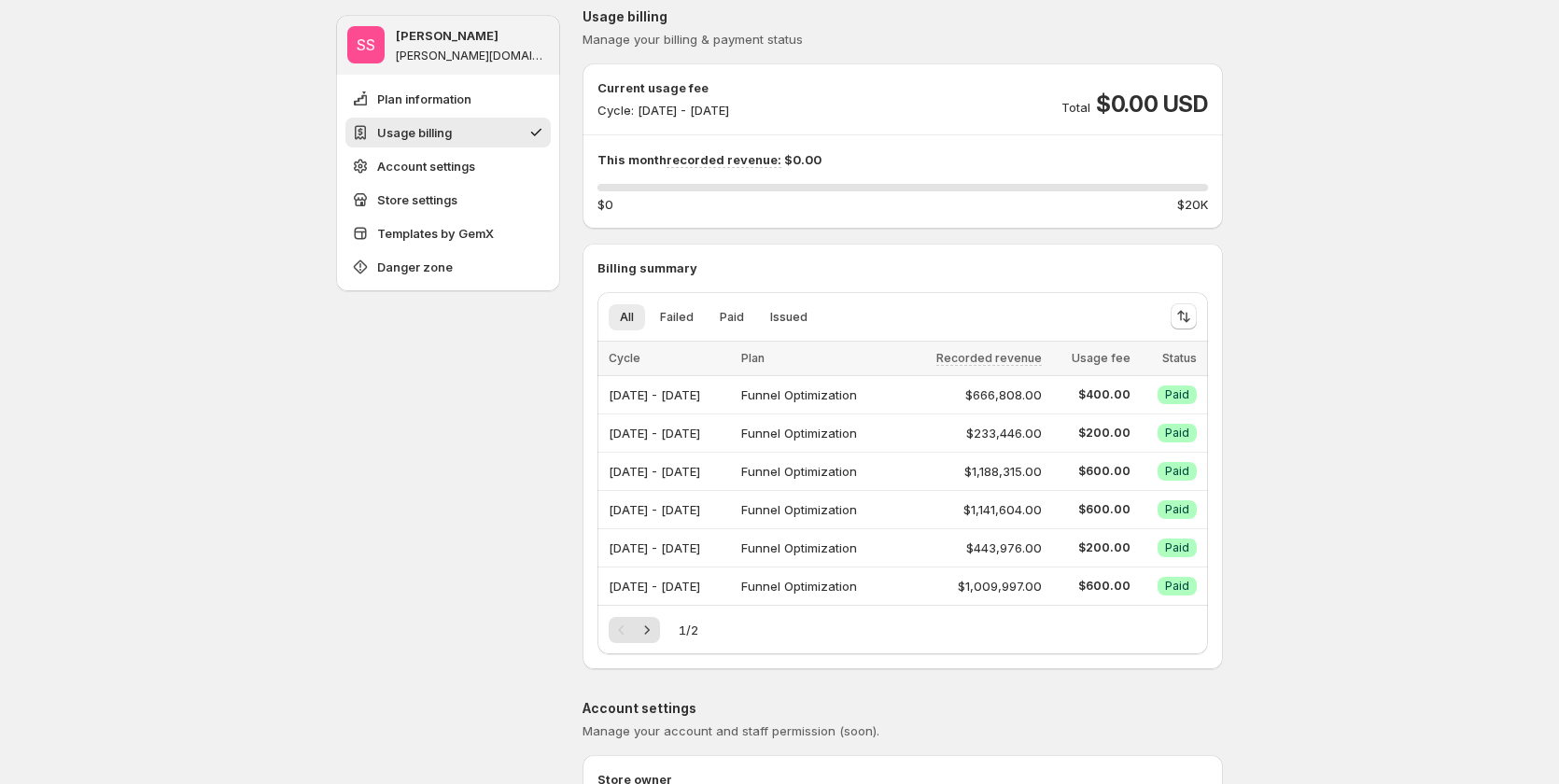
drag, startPoint x: 810, startPoint y: 109, endPoint x: 821, endPoint y: 109, distance: 11.0
click at [811, 109] on div "Current usage fee Cycle: Sep 29, 2025 - Sep 30, 2025 Total $0.00 USD" at bounding box center [902, 98] width 611 height 41
click at [821, 109] on div "Current usage fee Cycle: Sep 29, 2025 - Sep 30, 2025 Total $0.00 USD" at bounding box center [902, 98] width 611 height 41
drag, startPoint x: 1000, startPoint y: 471, endPoint x: 979, endPoint y: 471, distance: 21.0
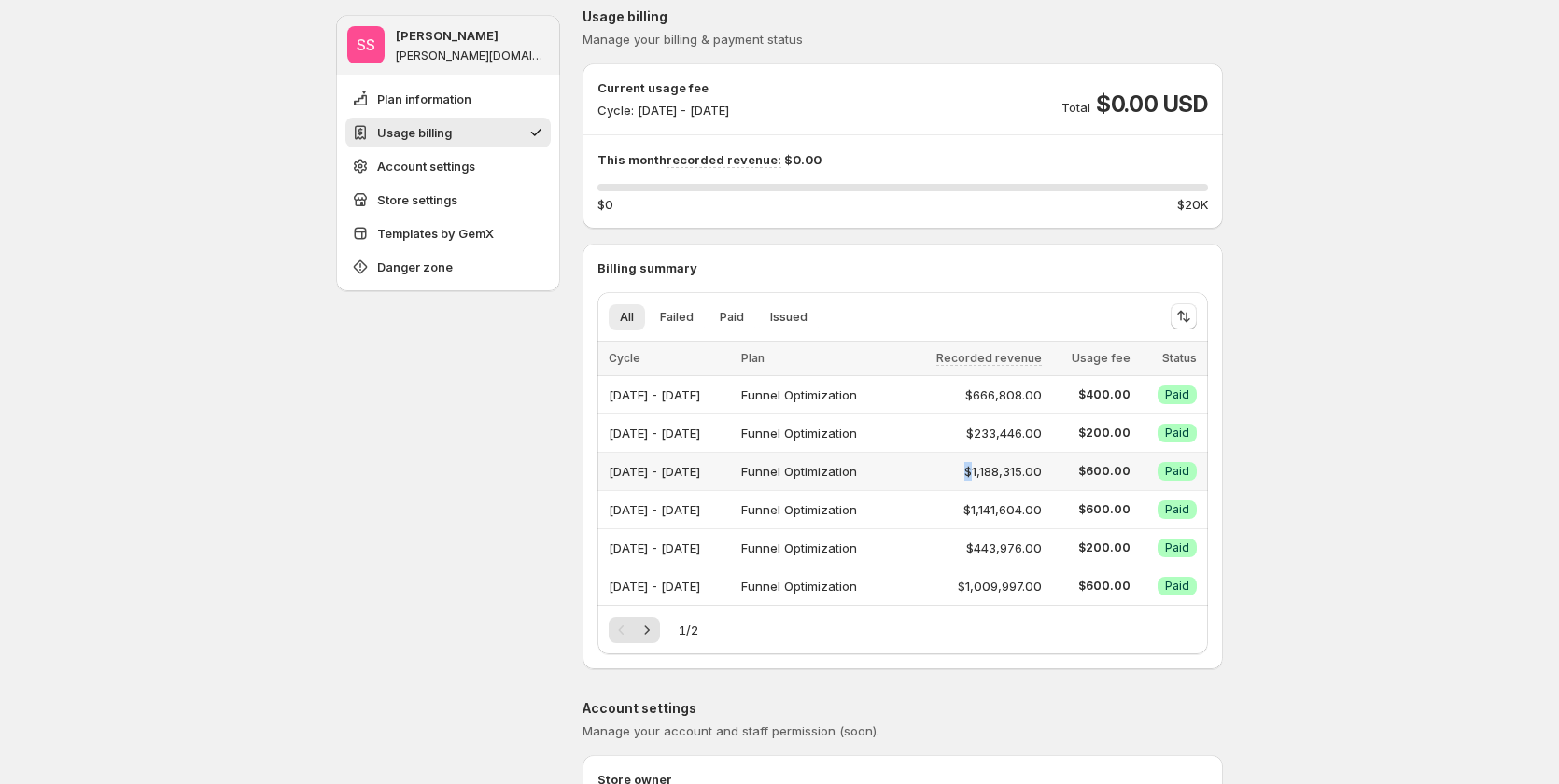
click at [979, 471] on div "$1,188,315.00" at bounding box center [973, 471] width 139 height 19
click at [998, 471] on div "$1,188,315.00" at bounding box center [973, 471] width 139 height 19
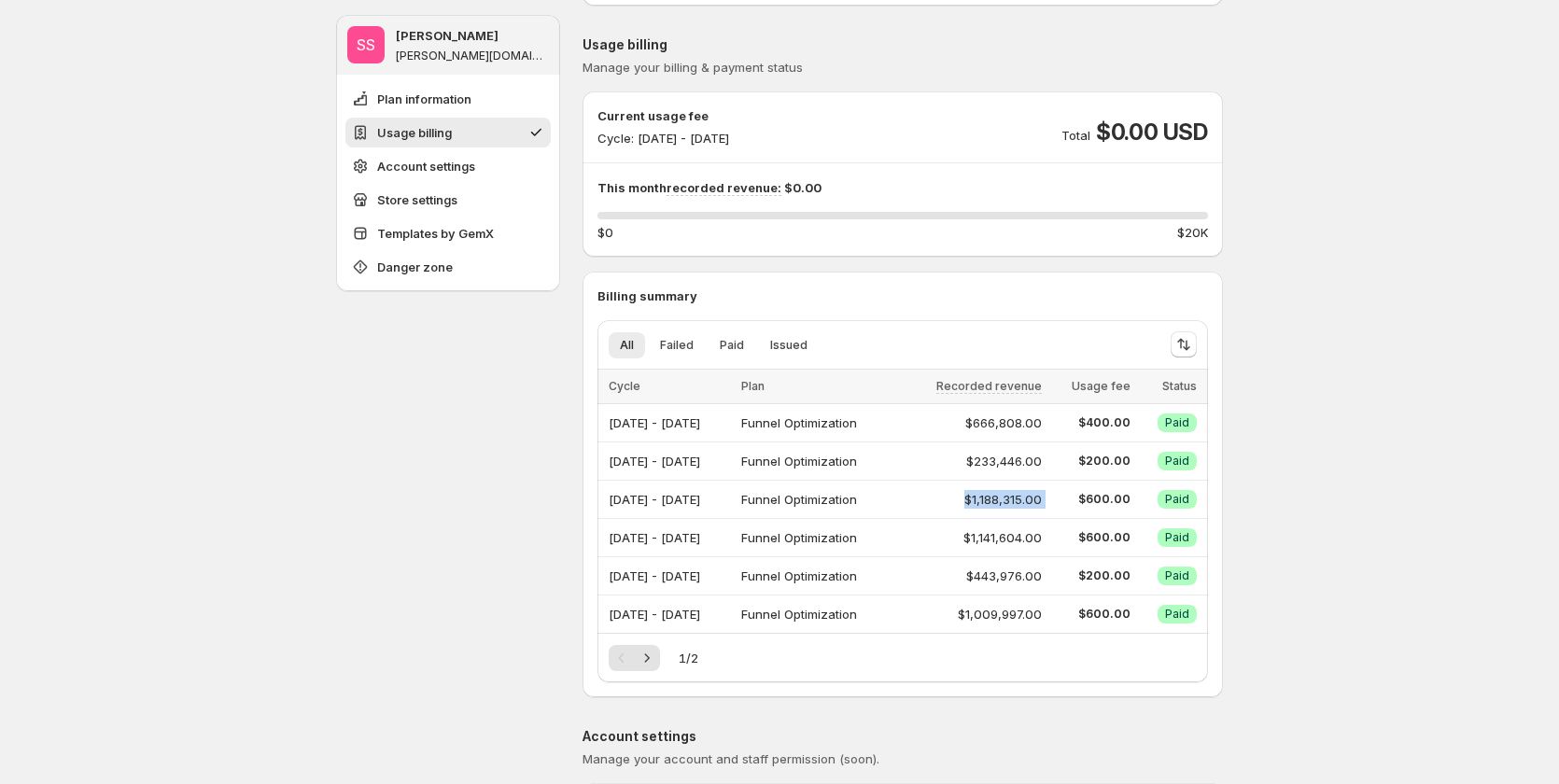
scroll to position [0, 0]
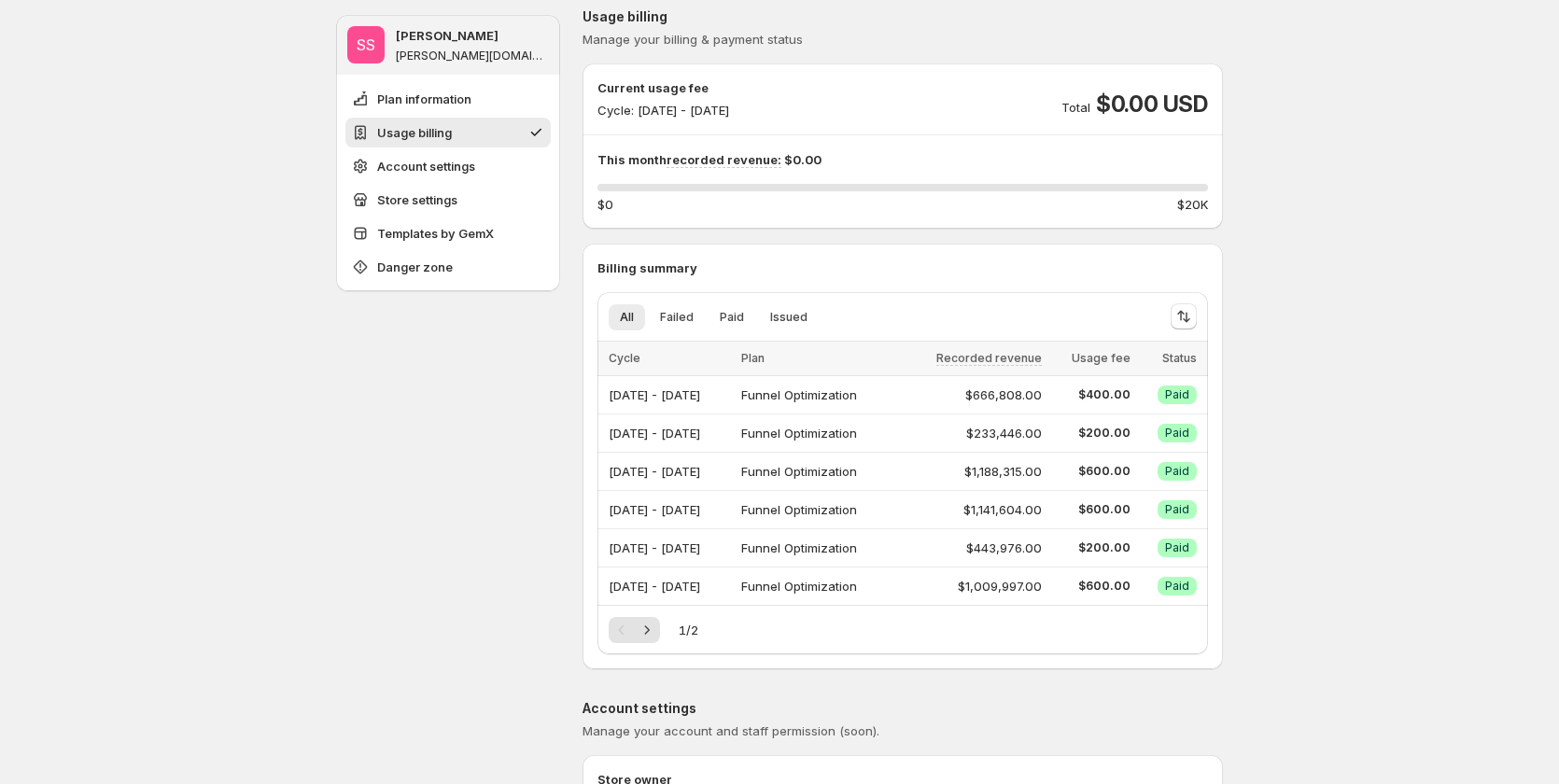
scroll to position [94, 0]
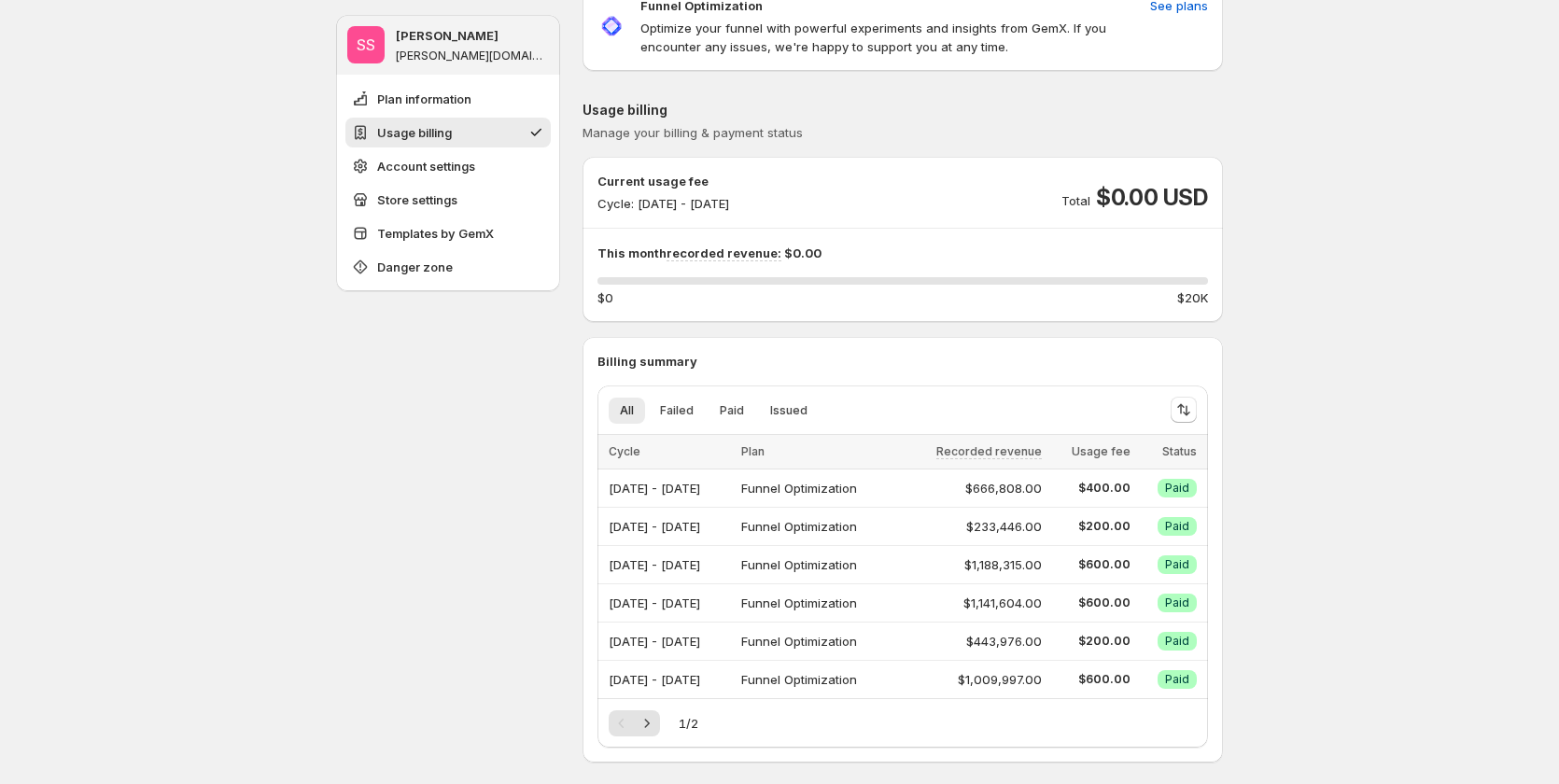
click at [644, 107] on p "Usage billing" at bounding box center [902, 109] width 640 height 19
copy p "billing"
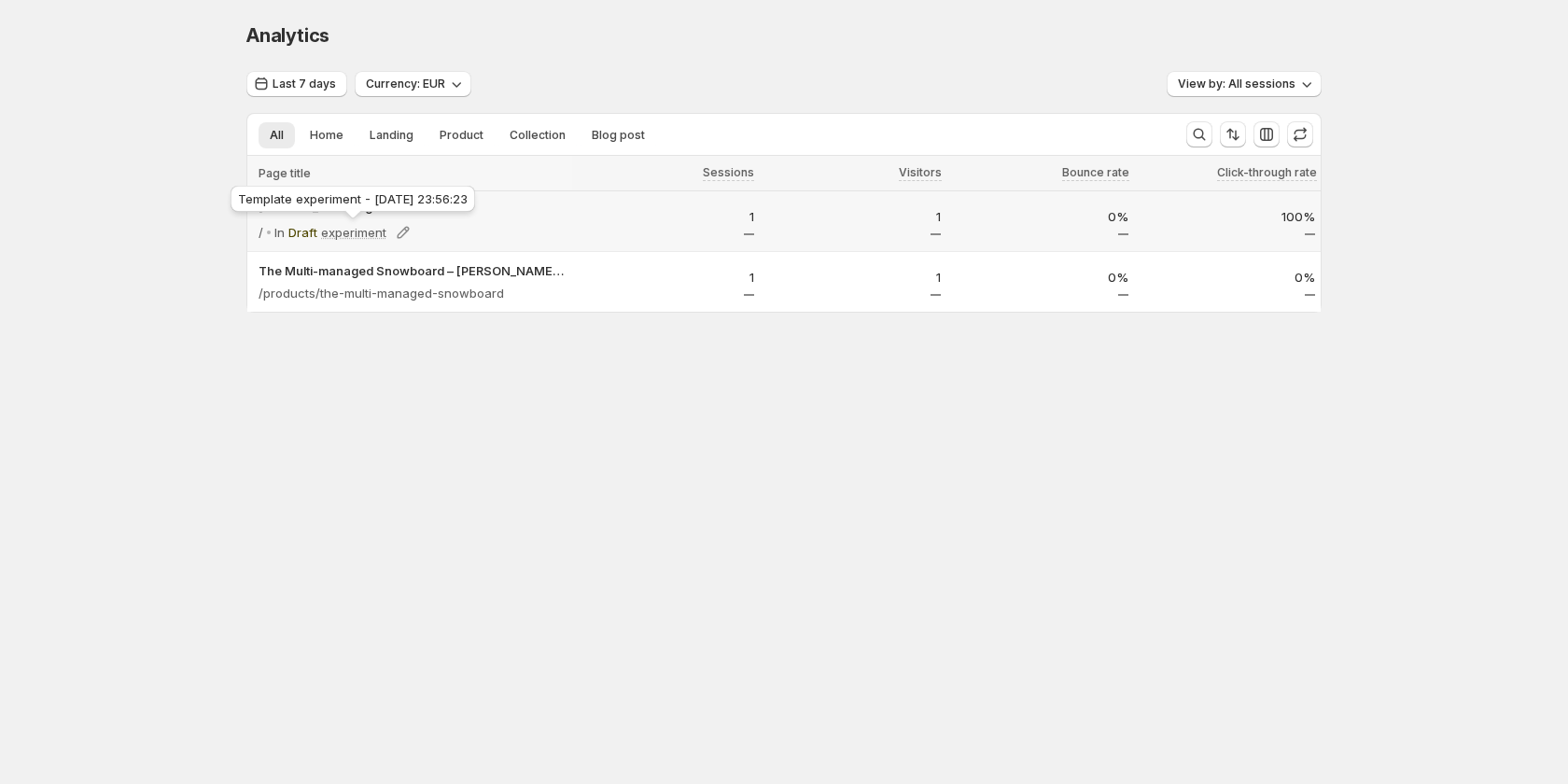
click at [321, 237] on p "experiment" at bounding box center [353, 232] width 65 height 19
click at [358, 234] on p "experiment" at bounding box center [353, 232] width 65 height 19
click at [355, 239] on p "experiment" at bounding box center [353, 232] width 65 height 19
click at [407, 234] on icon at bounding box center [403, 232] width 19 height 19
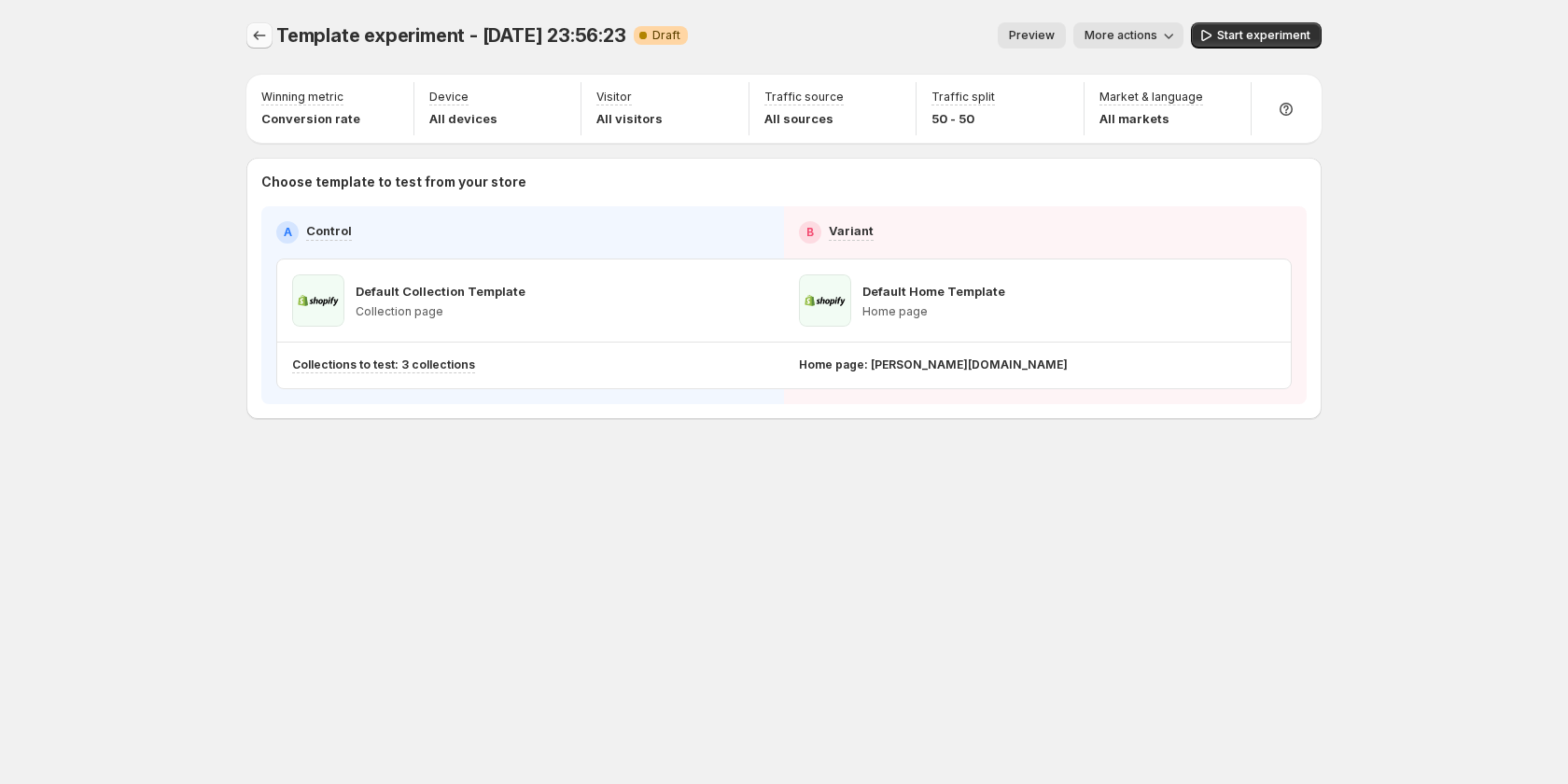
click at [267, 31] on icon "Experiments" at bounding box center [258, 35] width 19 height 19
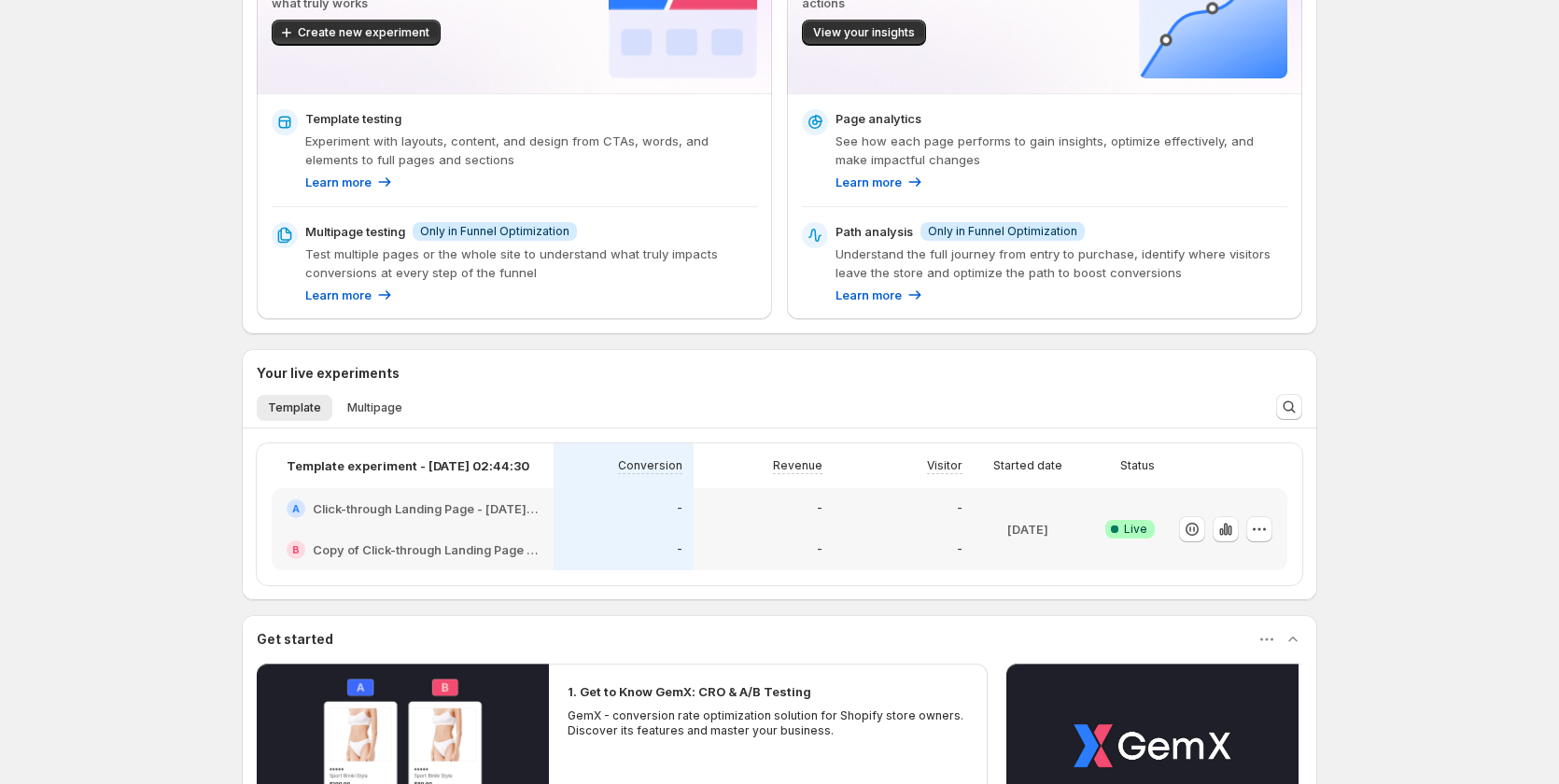
scroll to position [373, 0]
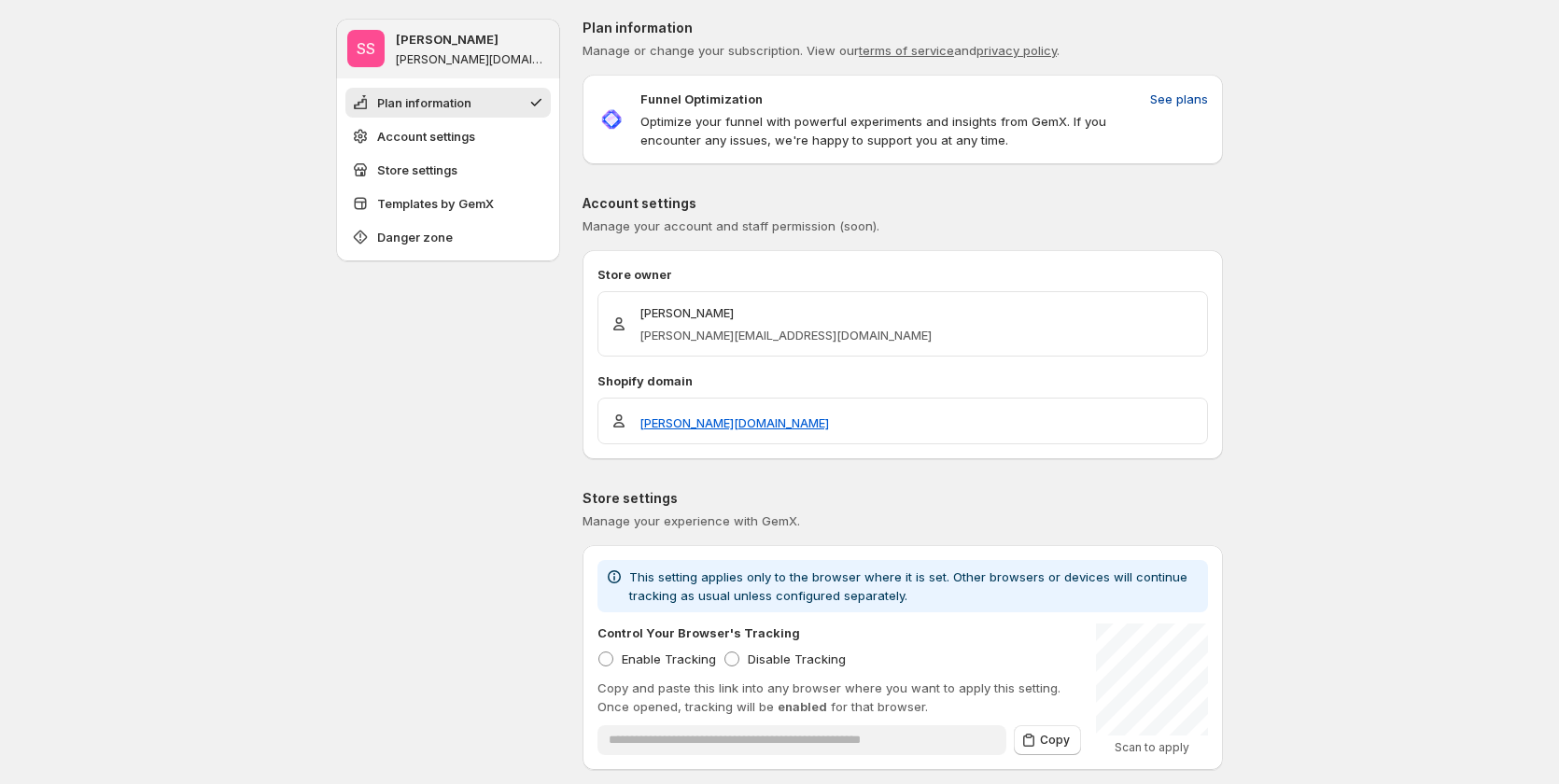
click at [1180, 95] on span "See plans" at bounding box center [1179, 98] width 58 height 19
click at [1171, 98] on span "See plans" at bounding box center [1179, 98] width 58 height 19
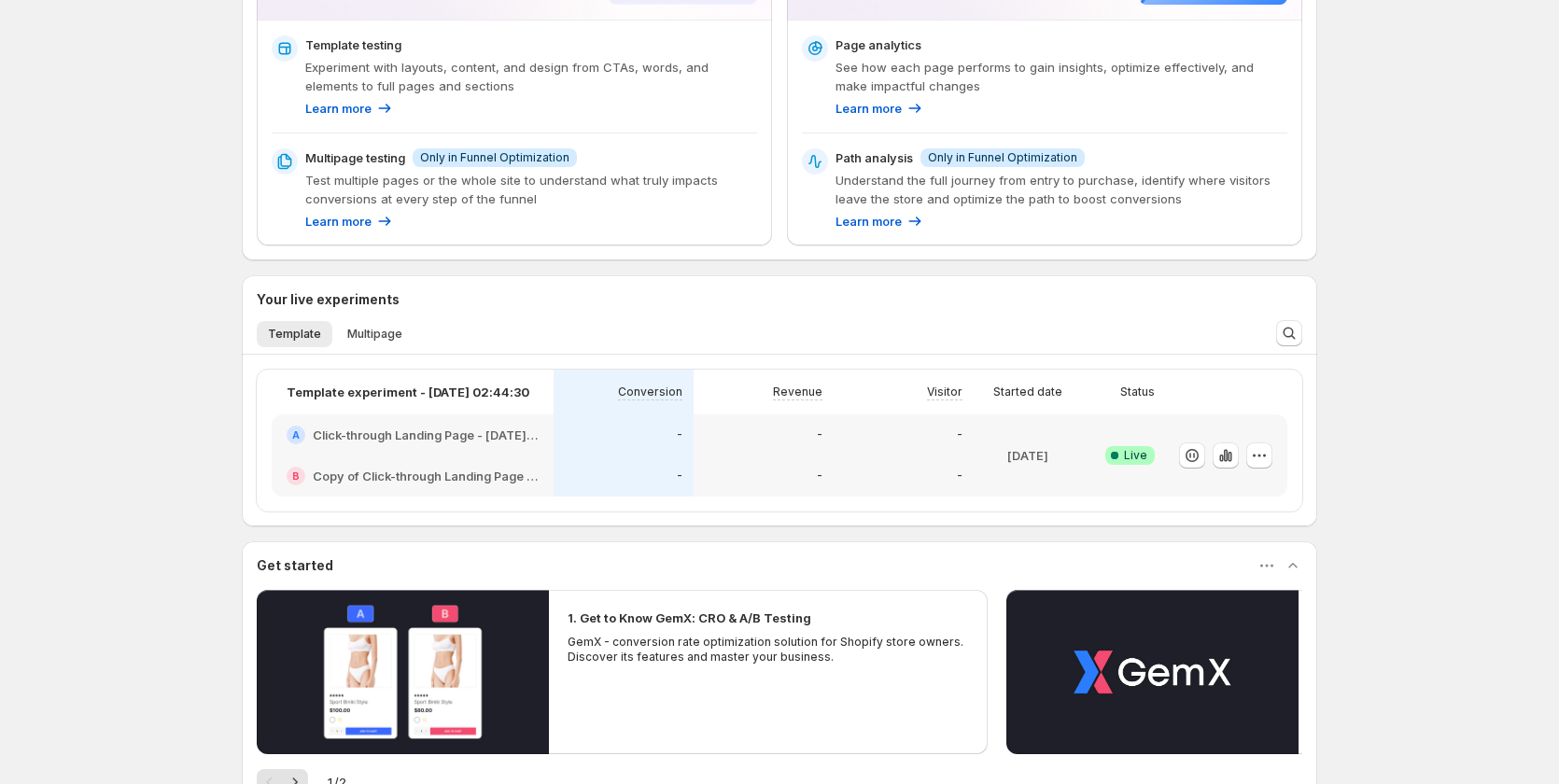
scroll to position [280, 0]
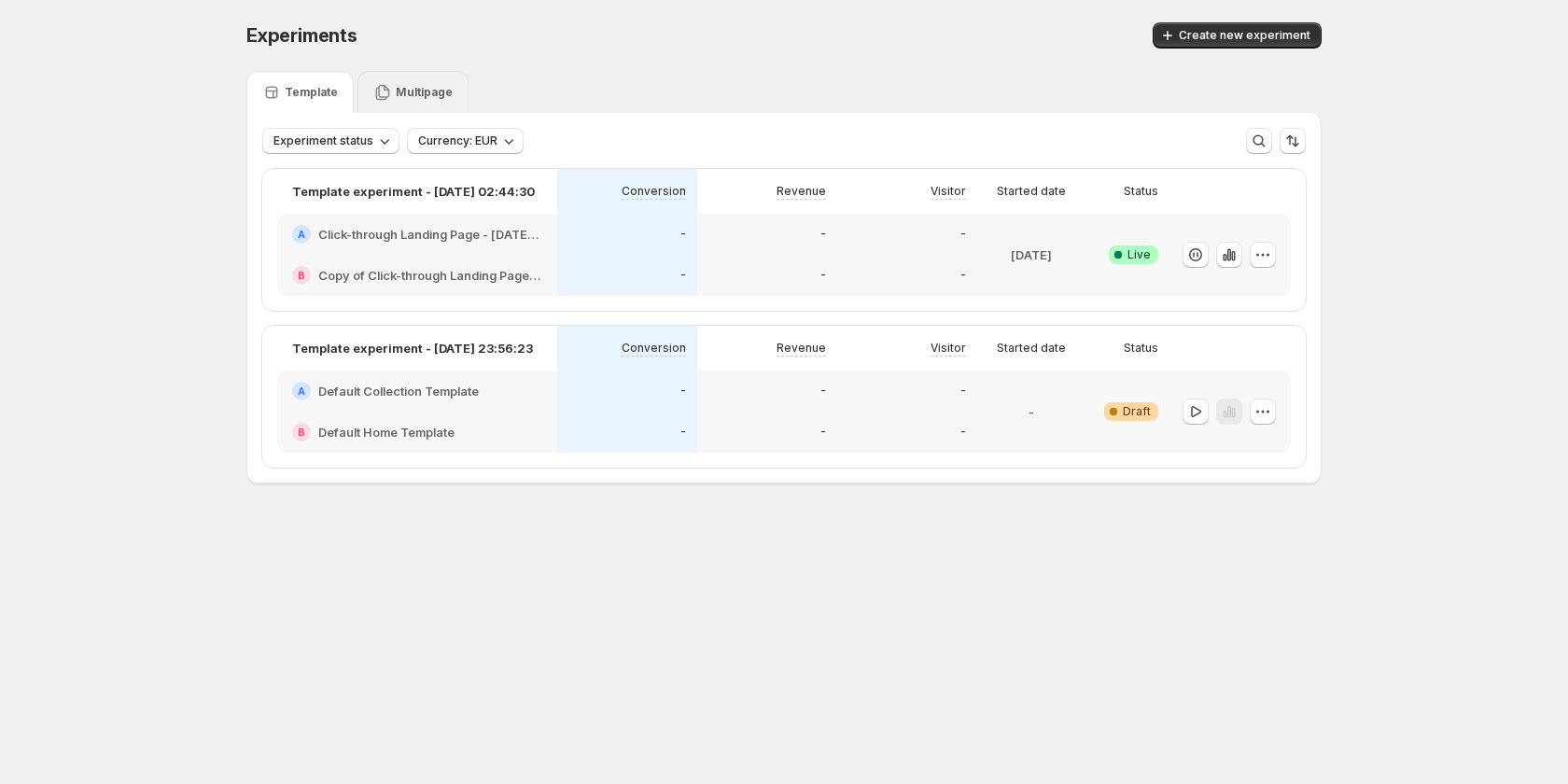
click at [389, 91] on icon at bounding box center [382, 92] width 19 height 19
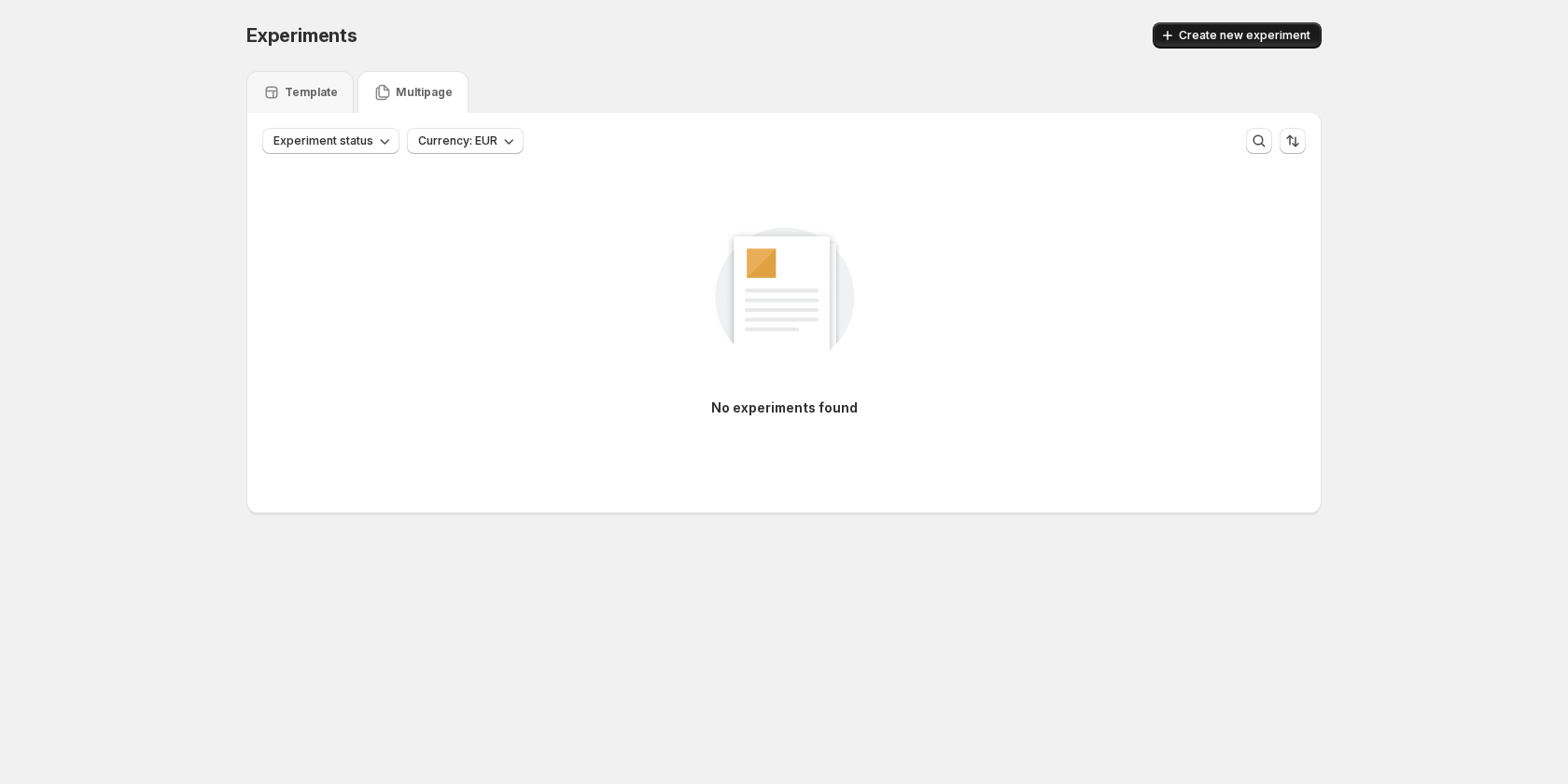
click at [1226, 44] on button "Create new experiment" at bounding box center [1236, 35] width 169 height 26
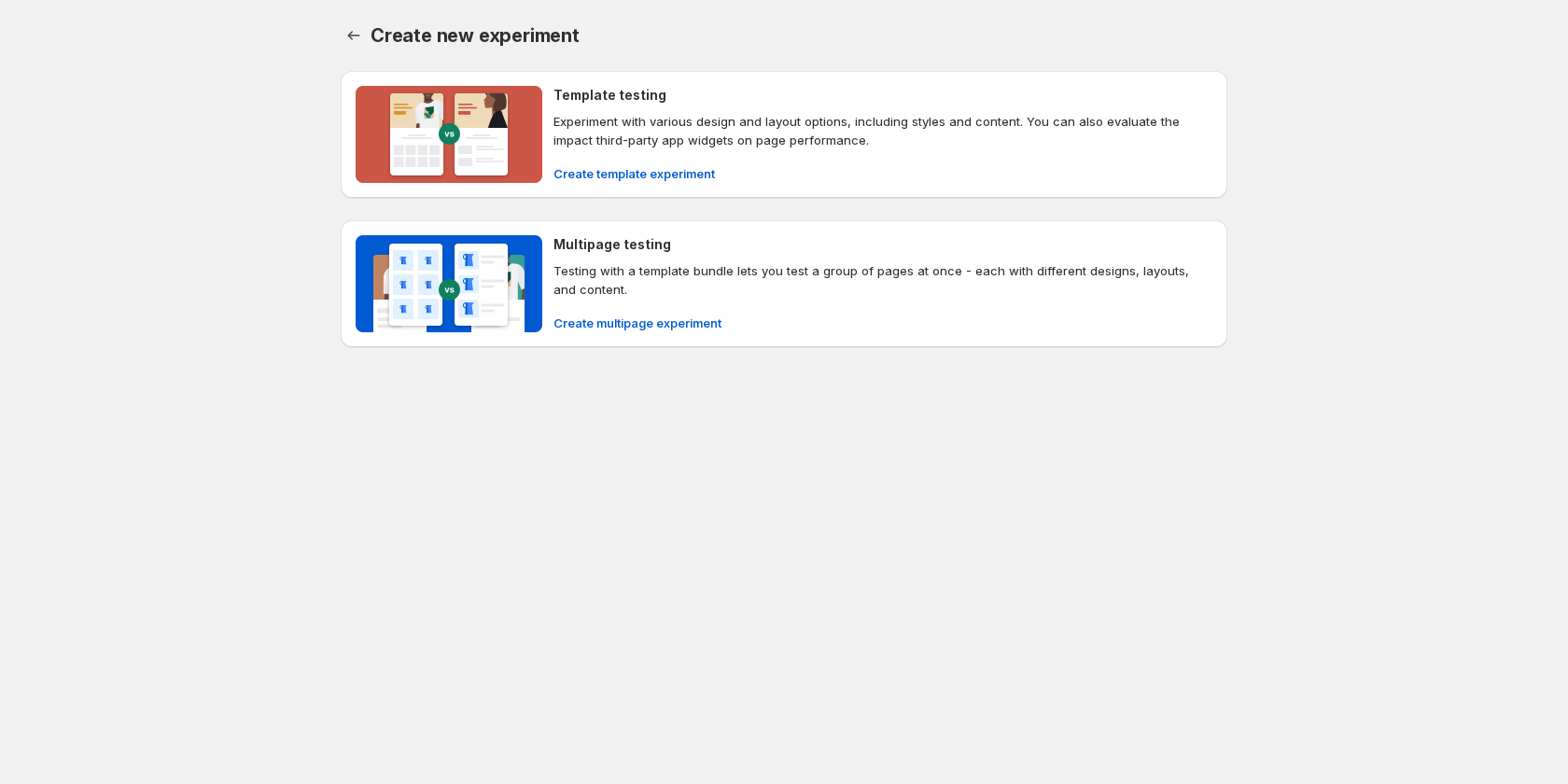
click at [291, 428] on div "Create new experiment. This page is ready Create new experiment Template testin…" at bounding box center [784, 223] width 1568 height 448
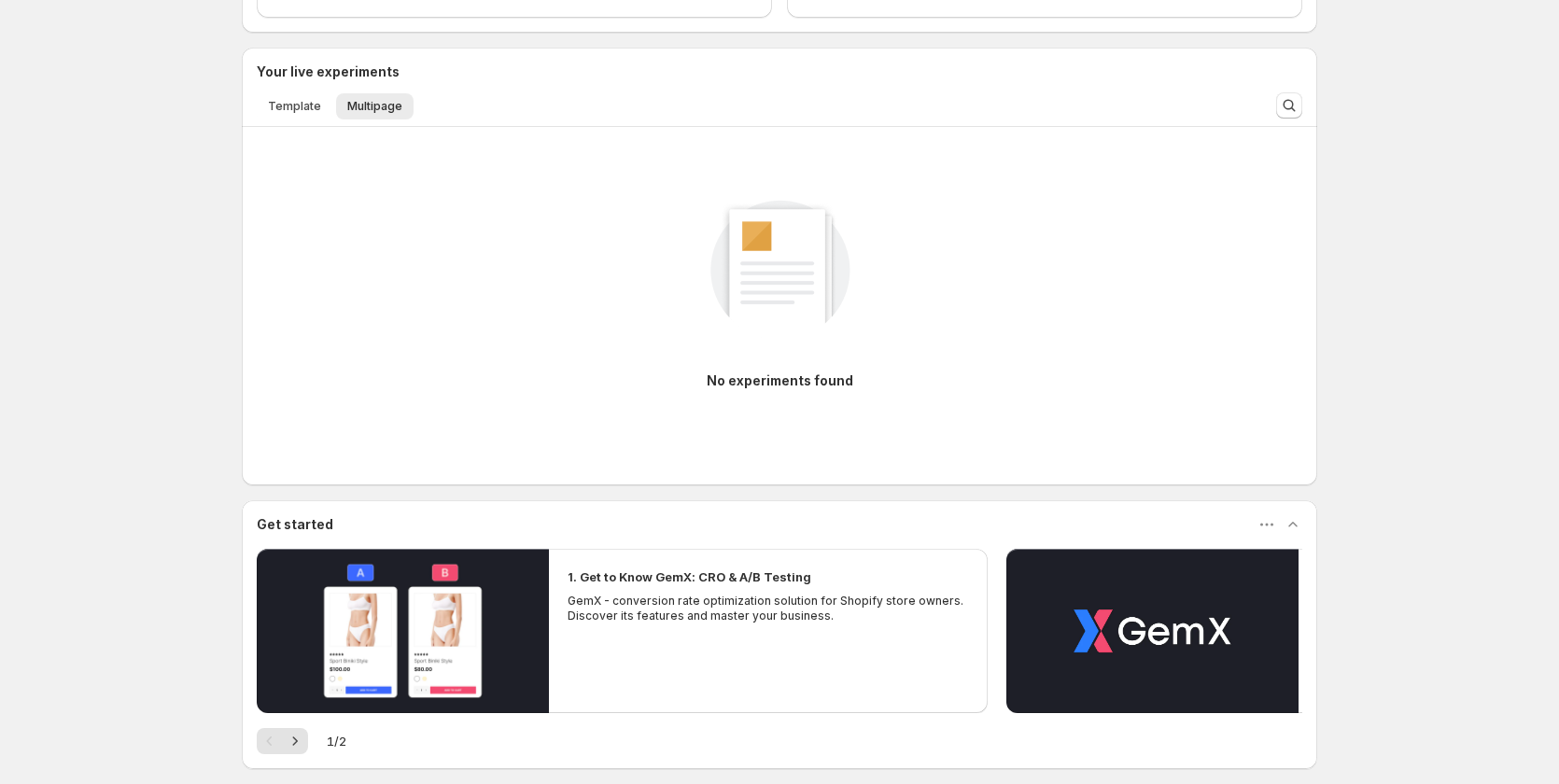
scroll to position [560, 0]
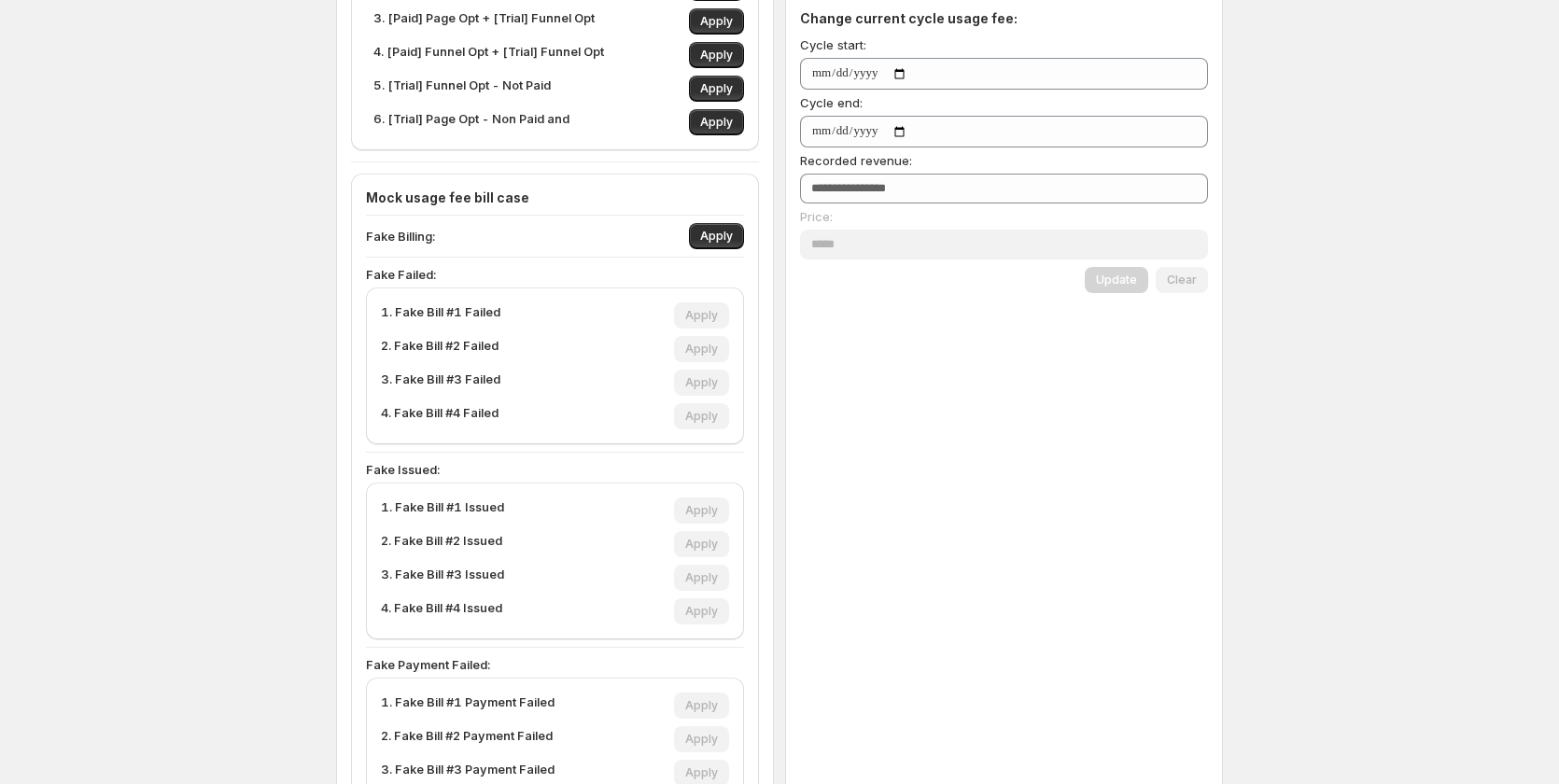
scroll to position [466, 0]
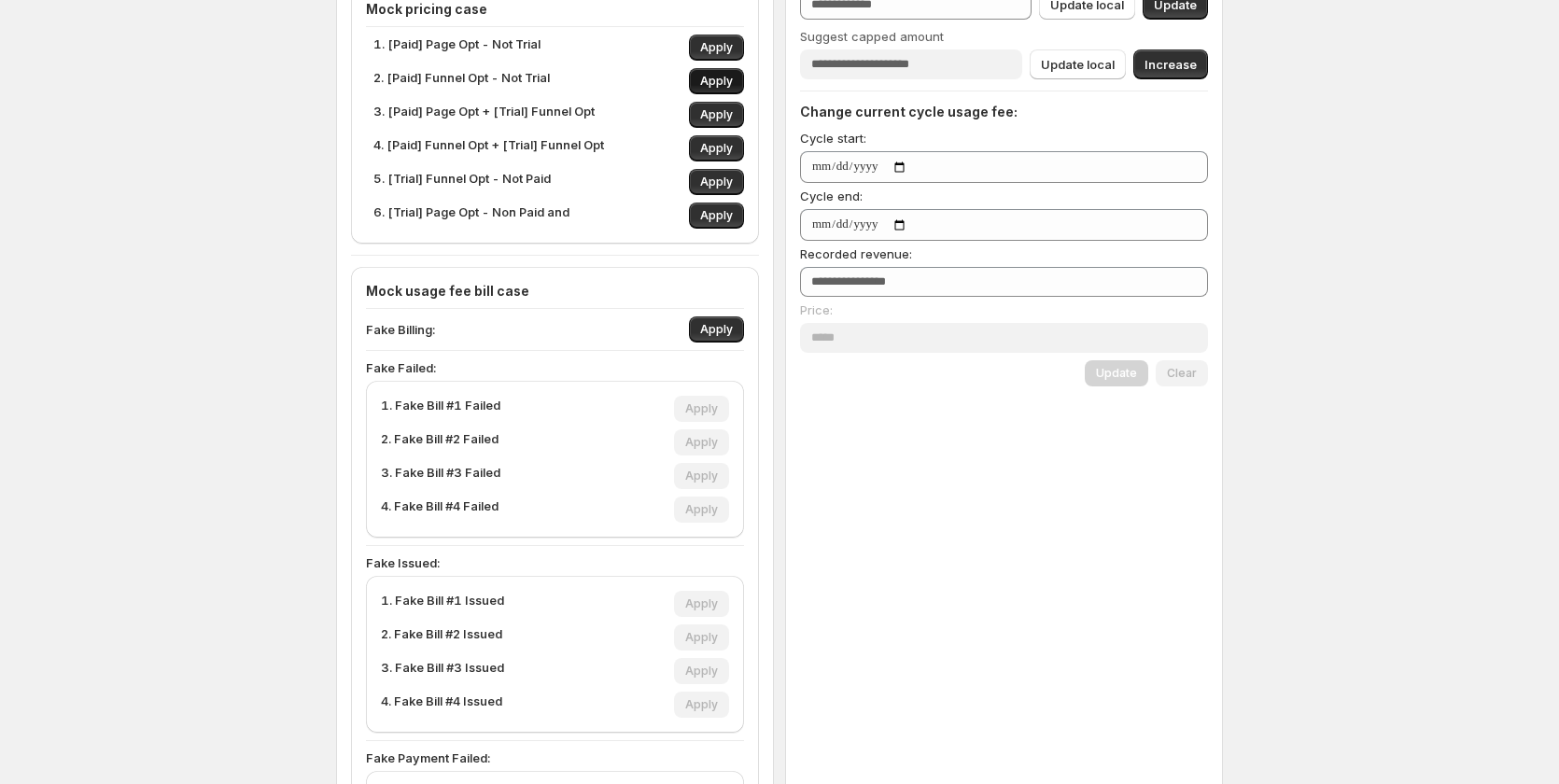
click at [706, 89] on button "Apply" at bounding box center [716, 81] width 55 height 26
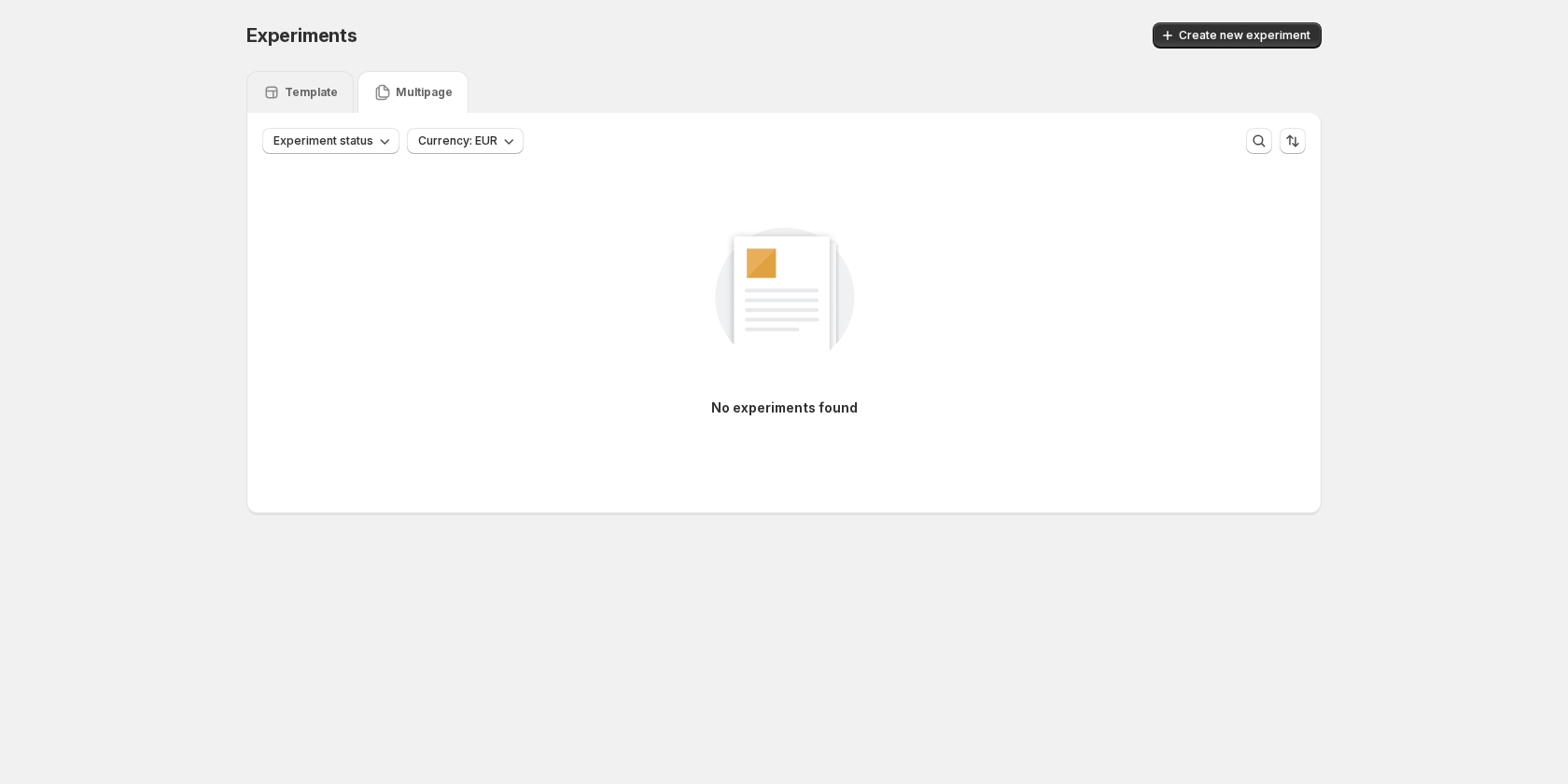
click at [307, 85] on p "Template" at bounding box center [311, 92] width 54 height 15
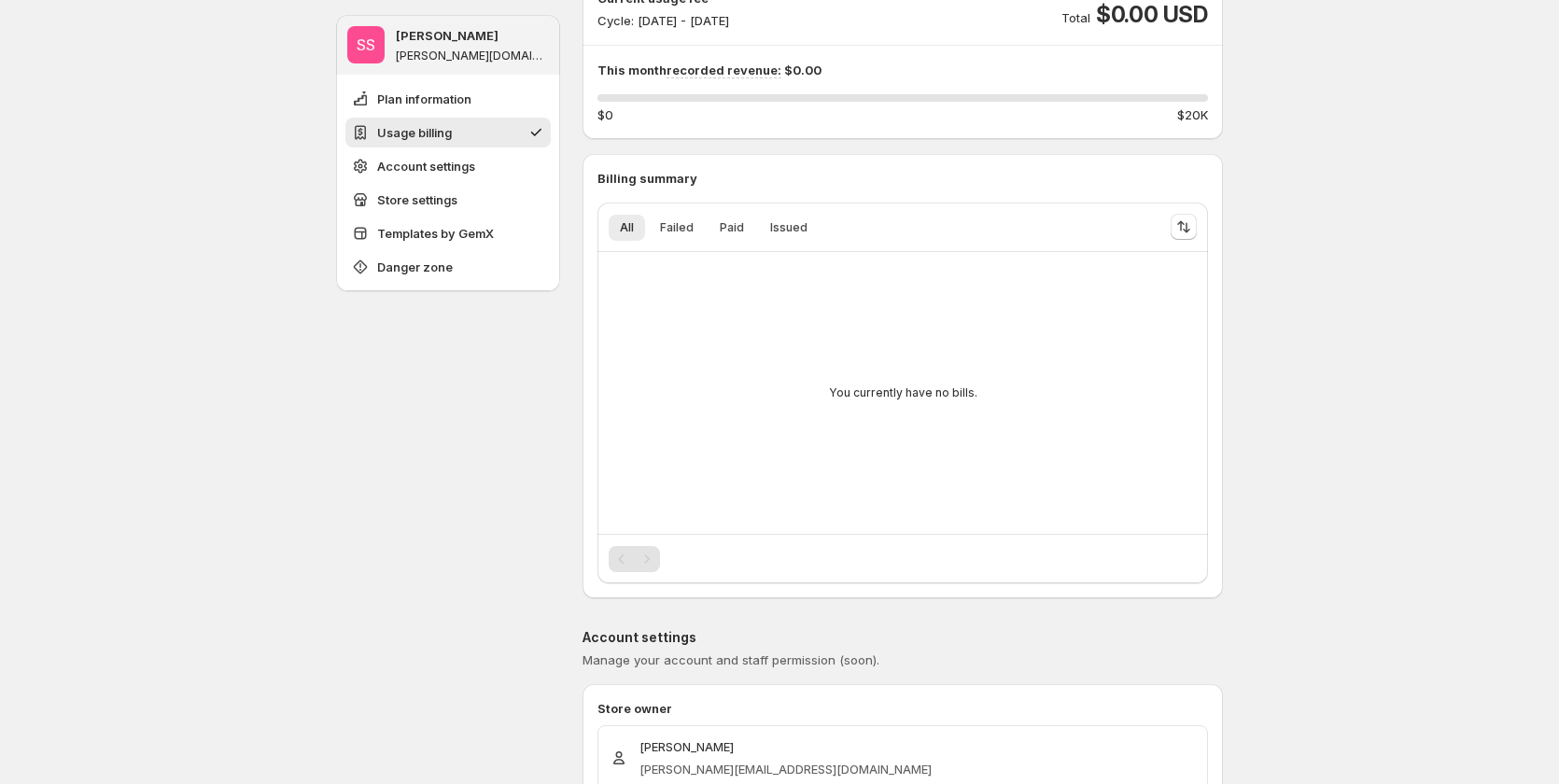
scroll to position [280, 0]
click at [656, 557] on div "Pagination" at bounding box center [647, 555] width 26 height 26
click at [445, 99] on span "Plan information" at bounding box center [424, 98] width 95 height 19
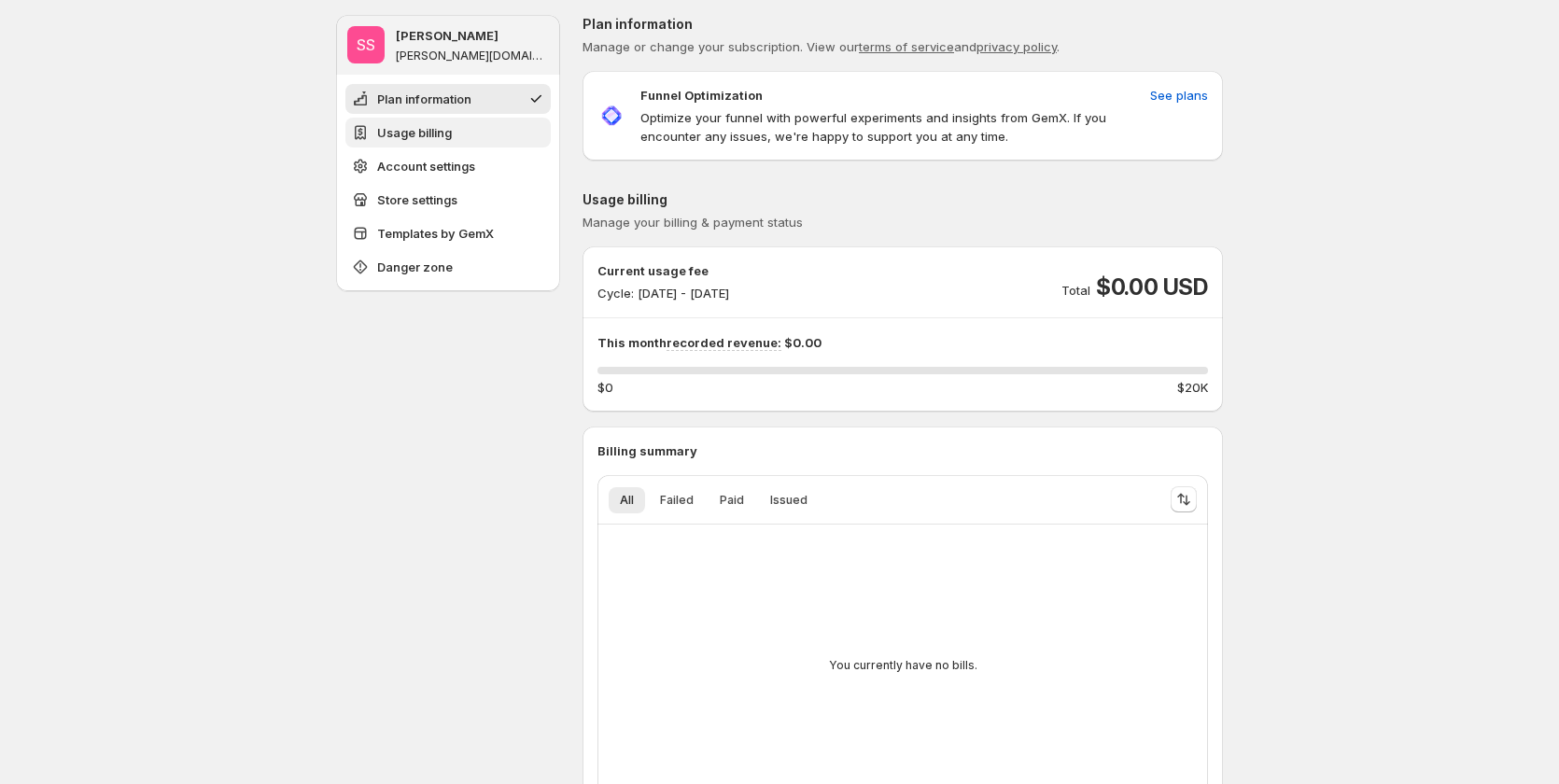
scroll to position [0, 0]
click at [450, 130] on span "Usage billing" at bounding box center [415, 136] width 75 height 19
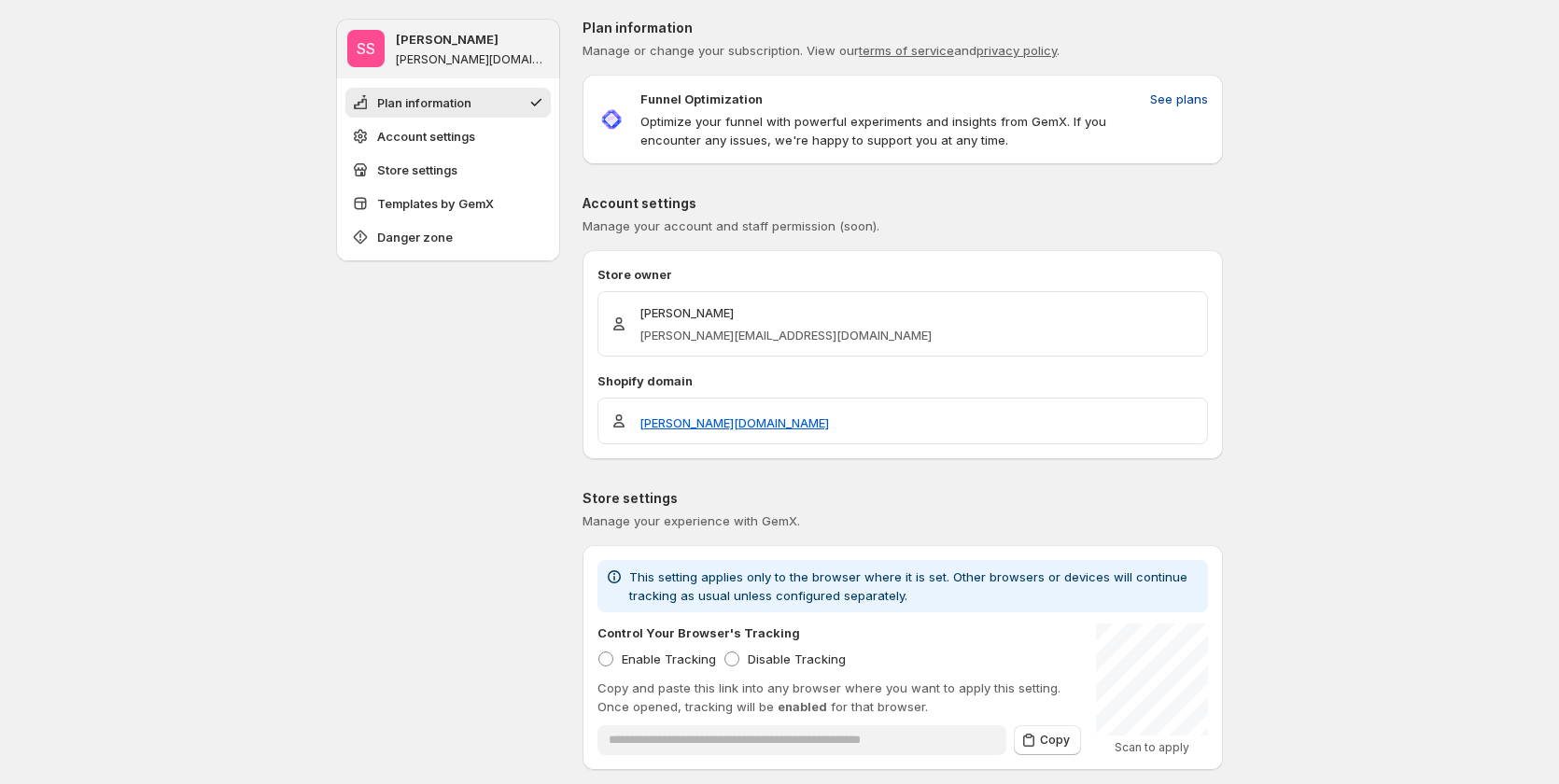
click at [1200, 89] on button "See plans" at bounding box center [1179, 98] width 80 height 30
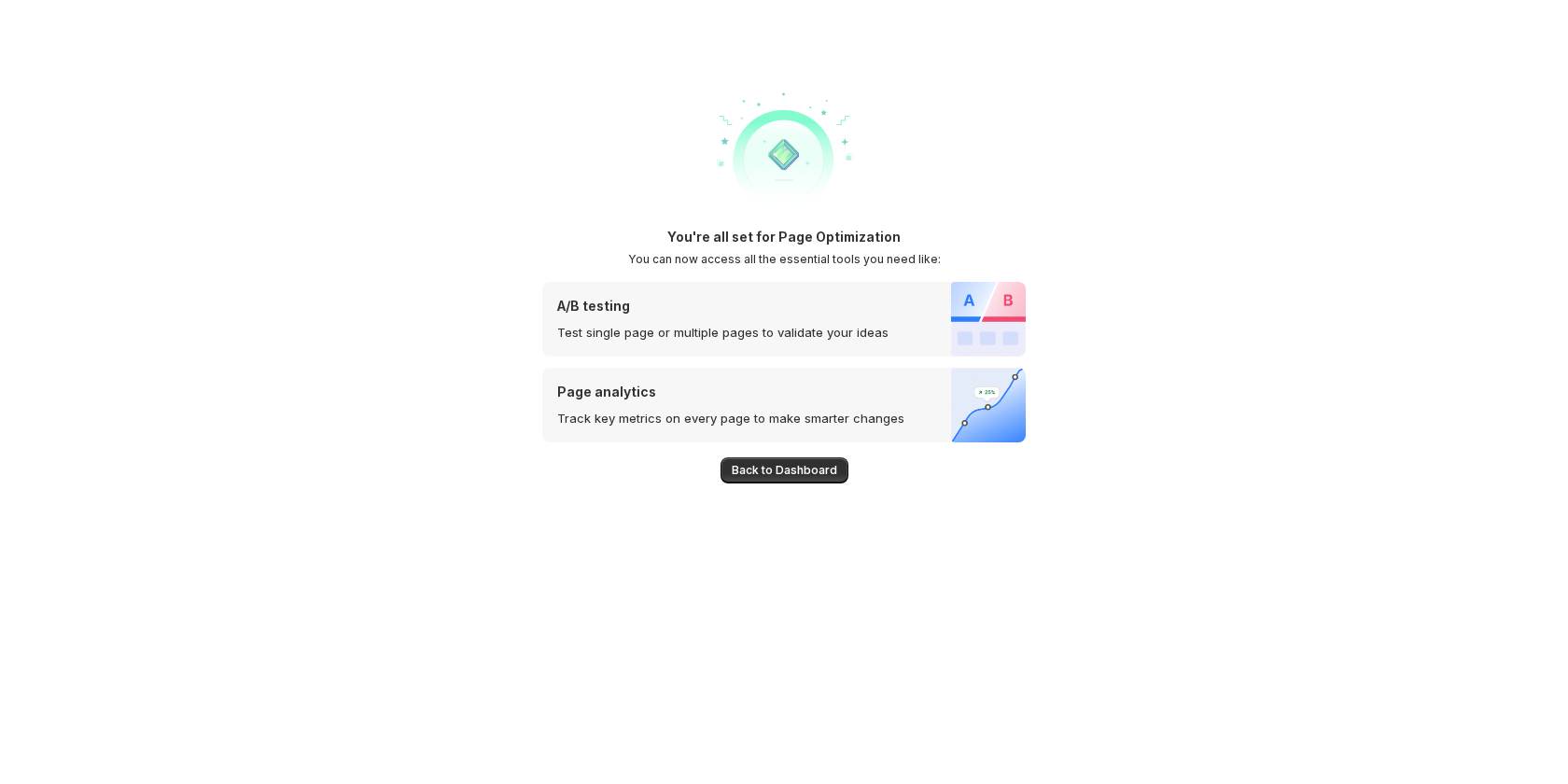
click at [799, 459] on button "Back to Dashboard" at bounding box center [784, 470] width 128 height 26
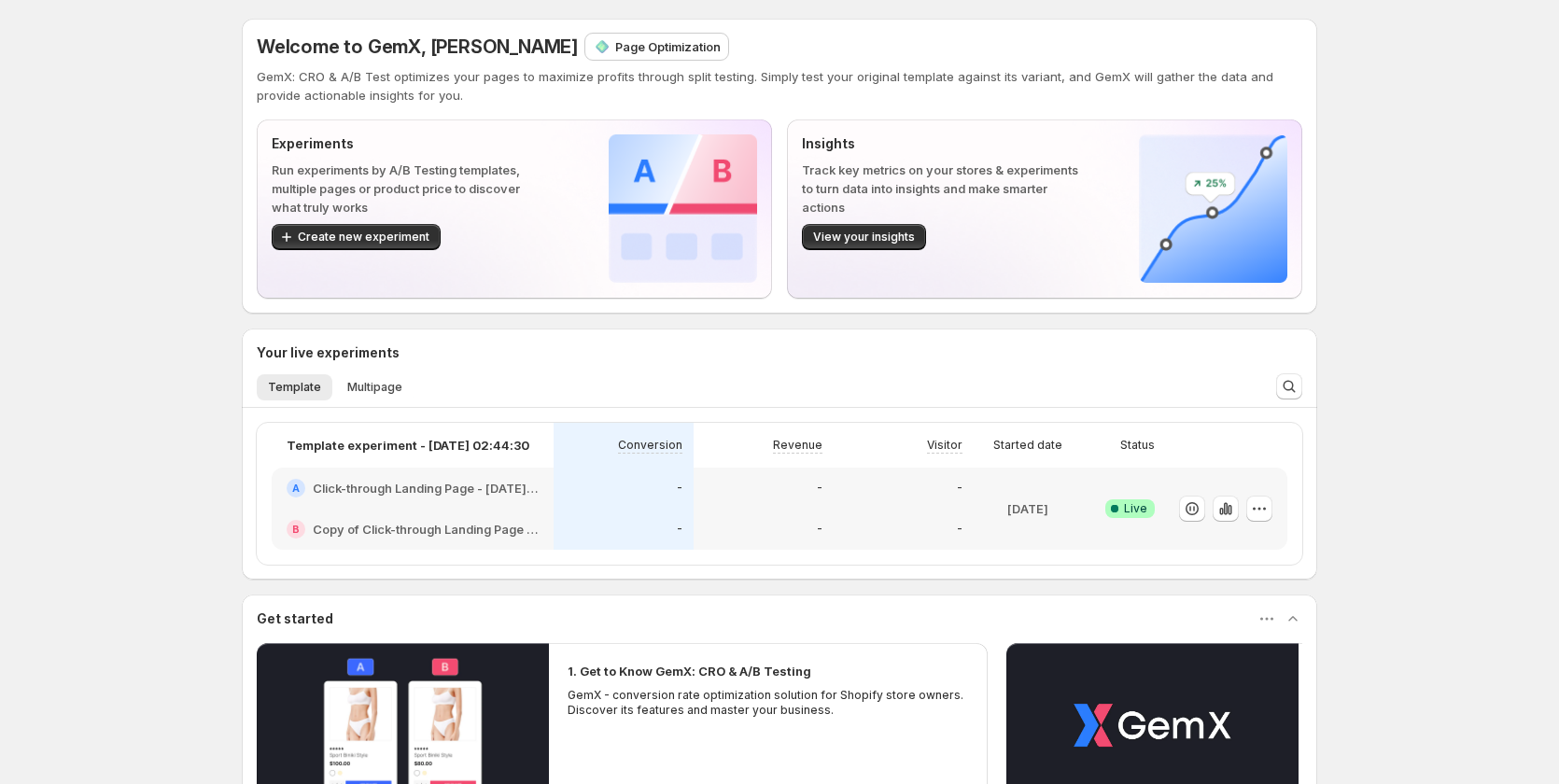
click at [616, 49] on p "Page Optimization" at bounding box center [668, 46] width 105 height 19
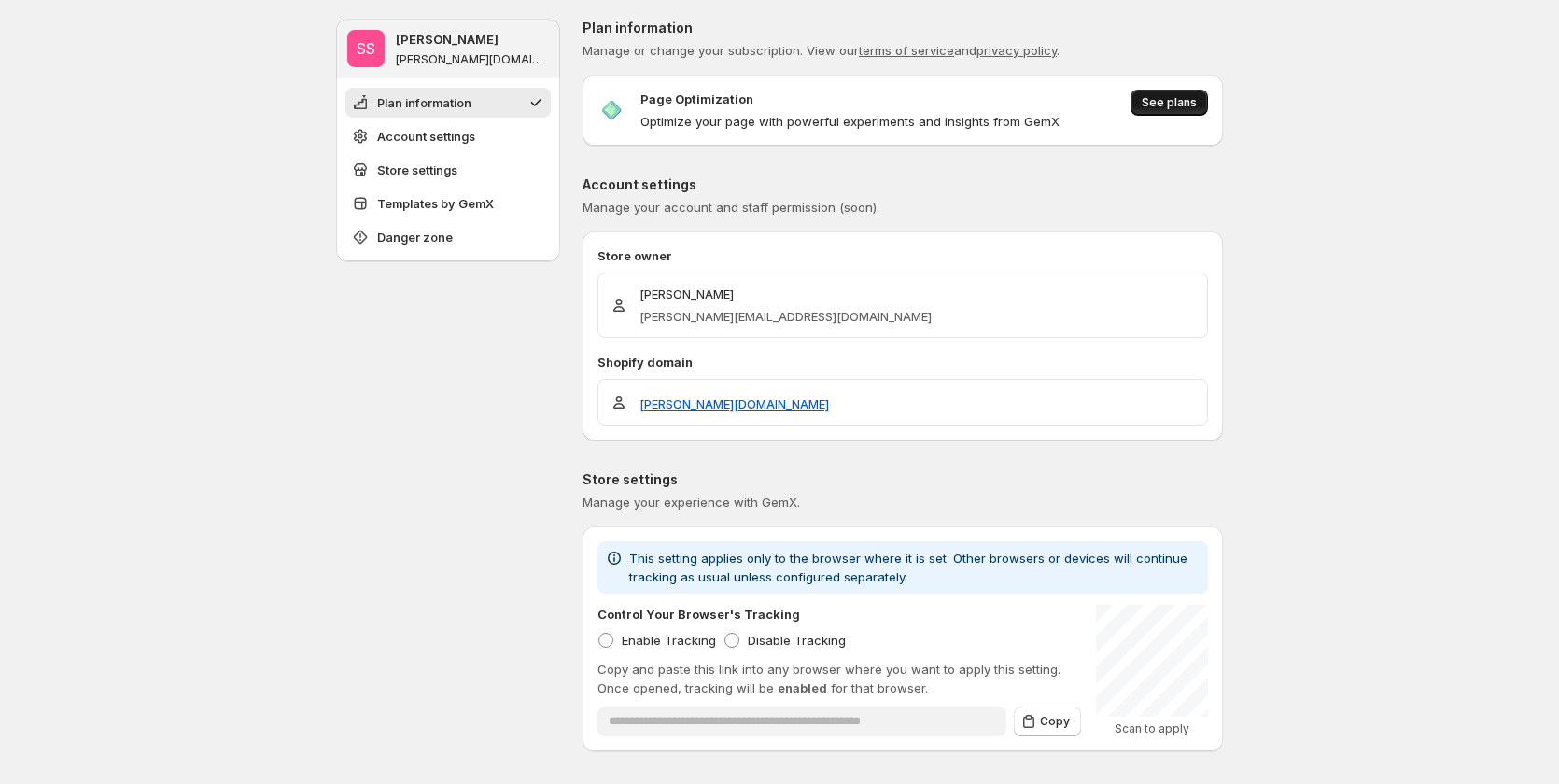
click at [1208, 108] on button "See plans" at bounding box center [1169, 102] width 77 height 26
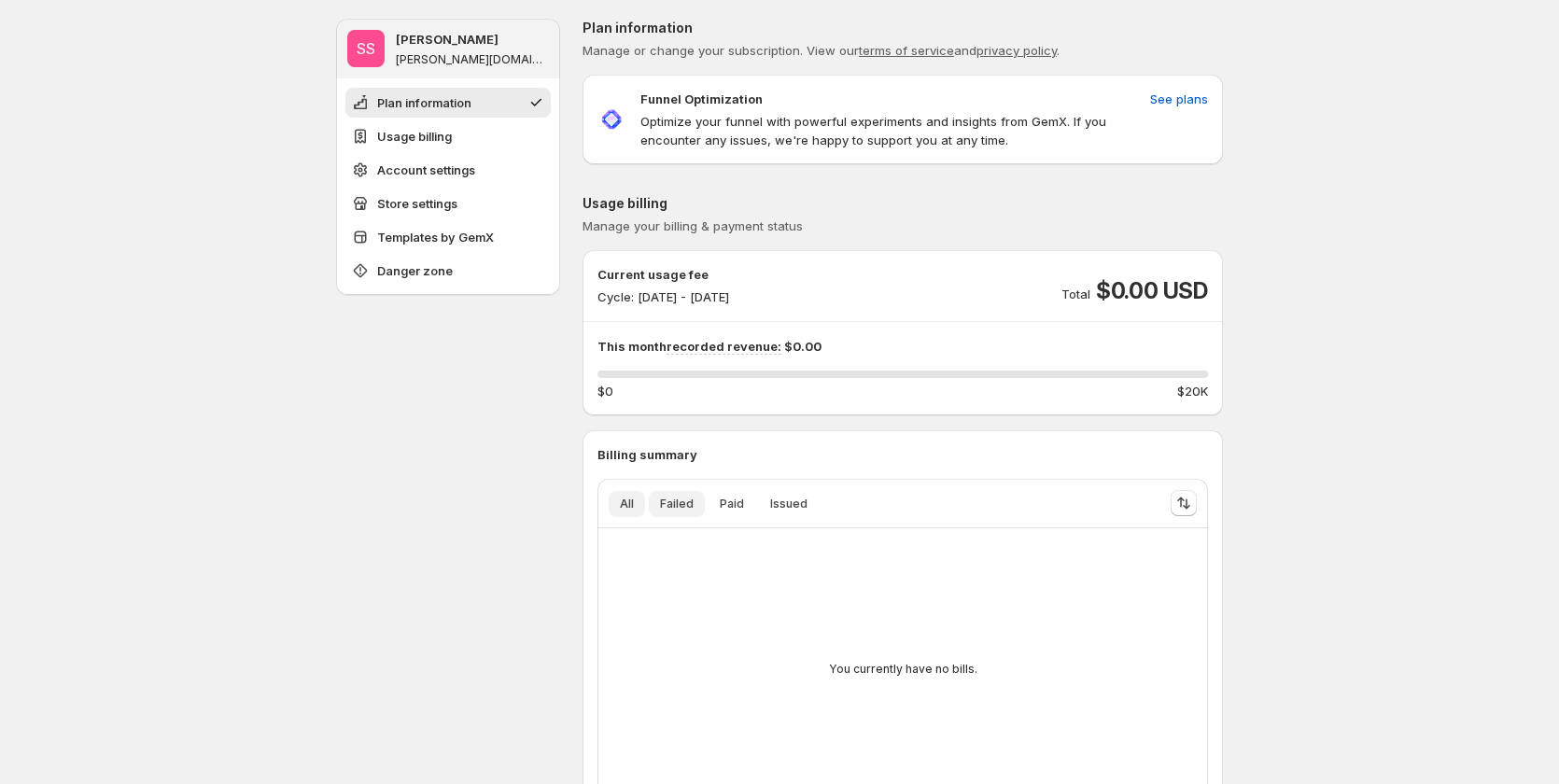
click at [674, 497] on span "Failed" at bounding box center [677, 503] width 33 height 15
drag, startPoint x: 724, startPoint y: 504, endPoint x: 823, endPoint y: 510, distance: 99.2
click at [725, 504] on span "Paid" at bounding box center [732, 503] width 24 height 15
click at [804, 506] on span "Issued" at bounding box center [788, 503] width 37 height 15
click at [705, 508] on button "Failed" at bounding box center [676, 503] width 56 height 26
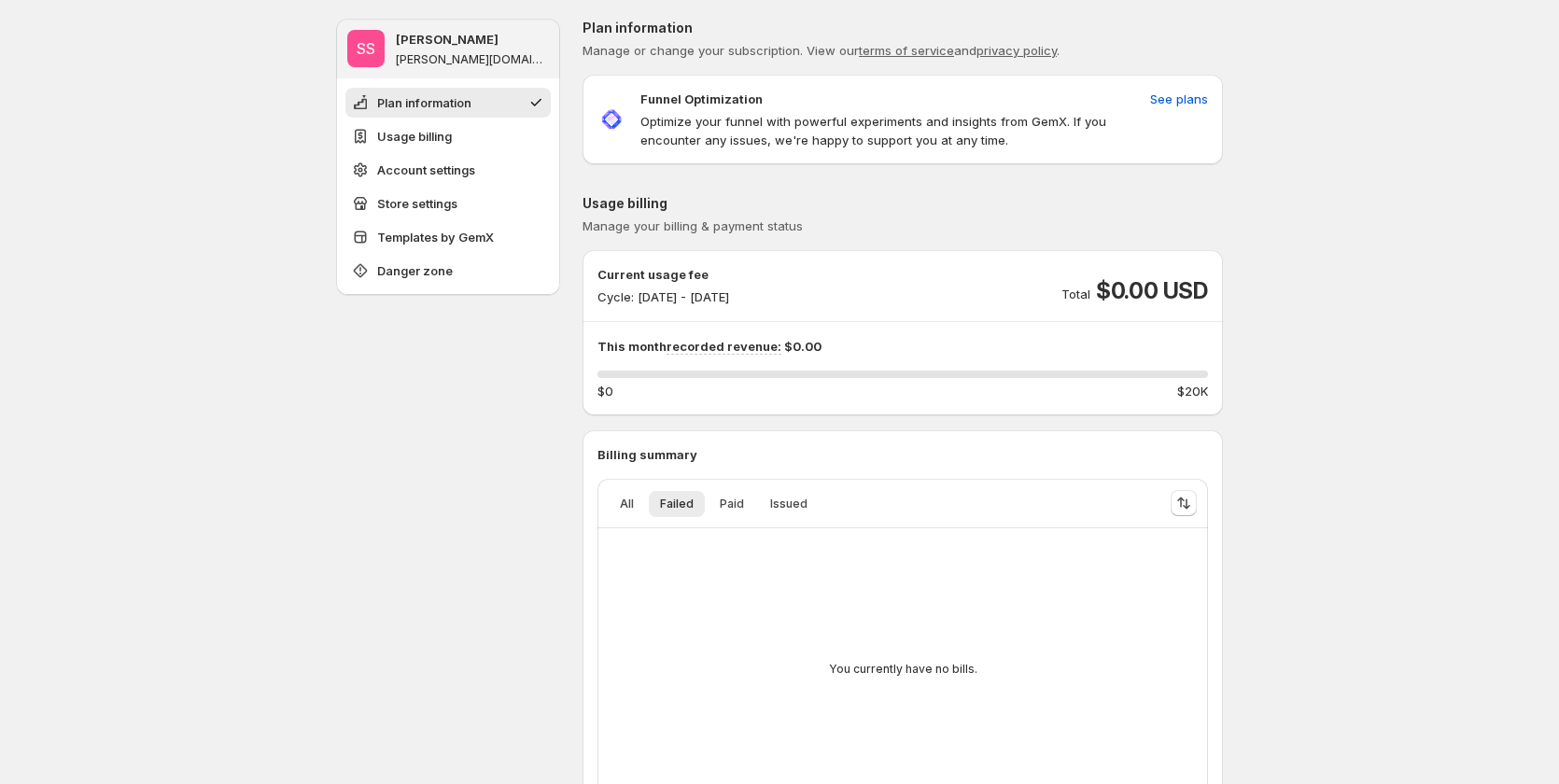
click at [1152, 290] on span "$0.00 USD" at bounding box center [1151, 291] width 112 height 30
drag, startPoint x: 644, startPoint y: 291, endPoint x: 814, endPoint y: 293, distance: 170.0
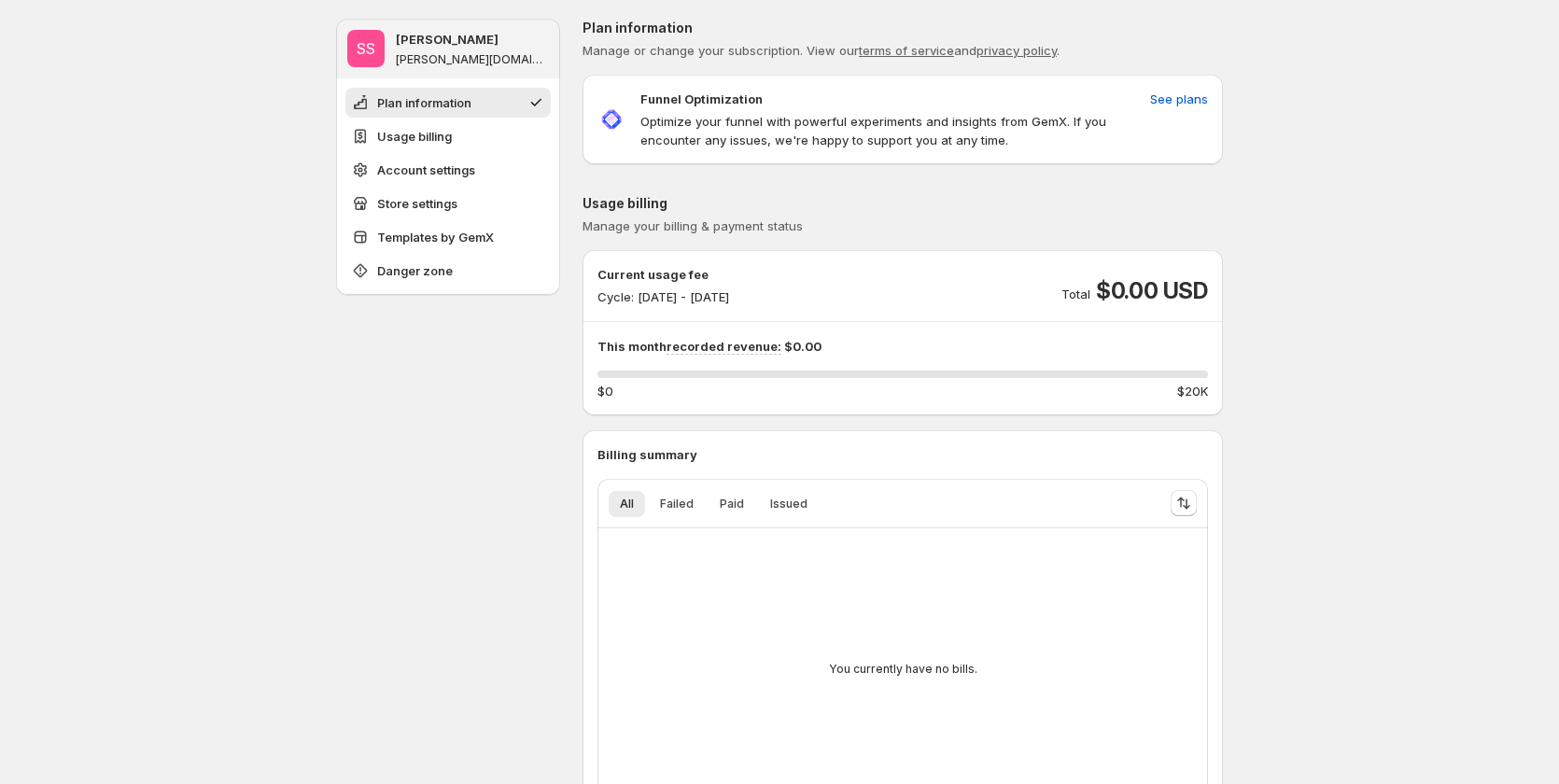
click at [814, 293] on div "Current usage fee Cycle: Sep 15, 2025 - Sep 30, 2025 Total $0.00 USD" at bounding box center [902, 286] width 611 height 41
click at [840, 293] on div "Current usage fee Cycle: Sep 15, 2025 - Sep 30, 2025 Total $0.00 USD" at bounding box center [902, 286] width 611 height 41
drag, startPoint x: 840, startPoint y: 293, endPoint x: 686, endPoint y: 303, distance: 154.3
click at [686, 303] on div "Current usage fee Cycle: Sep 15, 2025 - Sep 30, 2025 Total $0.00 USD" at bounding box center [902, 286] width 611 height 41
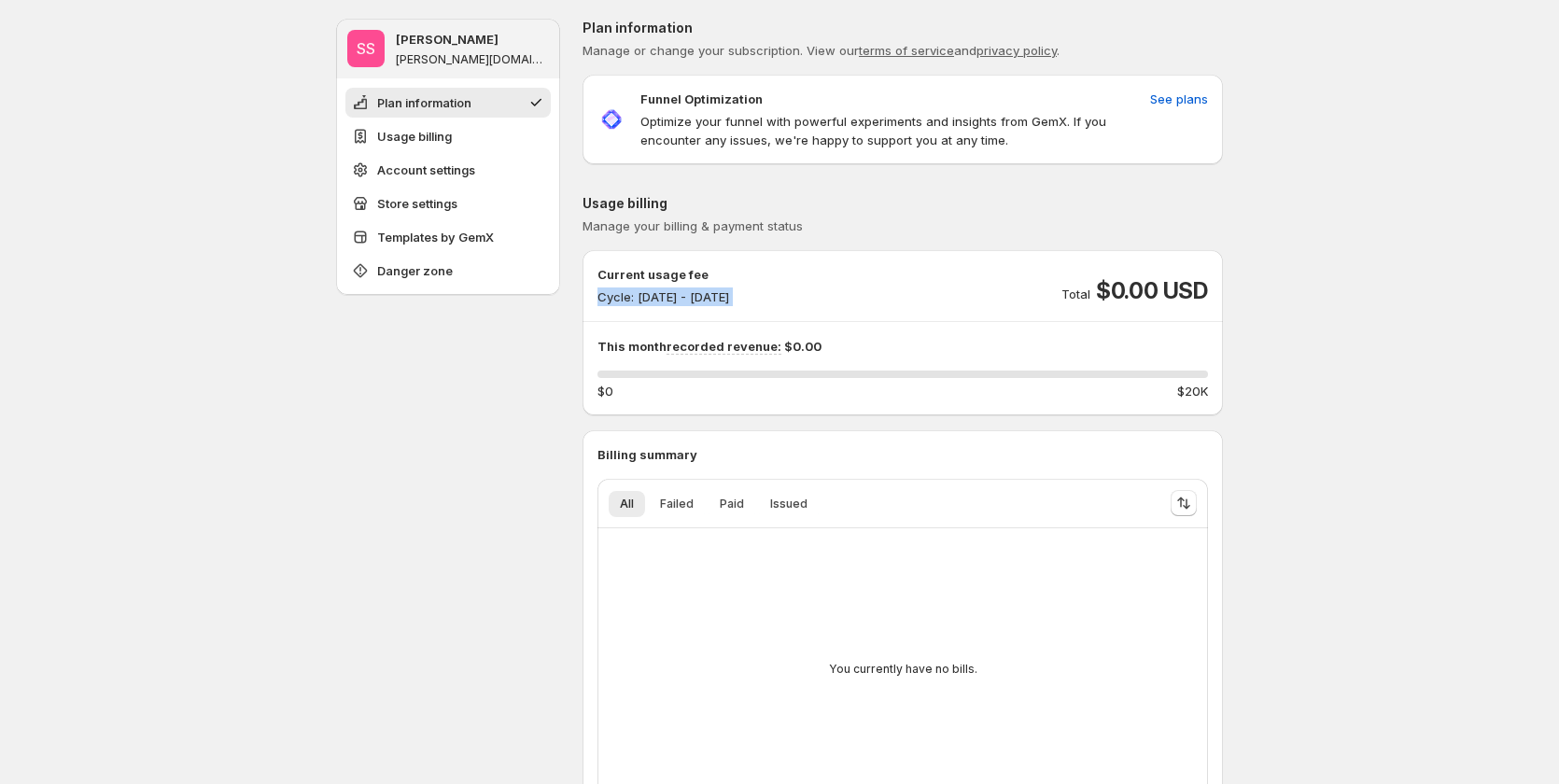
click at [684, 303] on p "Cycle: [DATE] - [DATE]" at bounding box center [662, 296] width 132 height 19
click at [678, 300] on p "Cycle: [DATE] - [DATE]" at bounding box center [662, 296] width 132 height 19
click at [837, 297] on div "Current usage fee Cycle: Sep 15, 2025 - Sep 30, 2025 Total $0.00 USD" at bounding box center [902, 286] width 611 height 41
click at [1198, 93] on span "See plans" at bounding box center [1179, 98] width 58 height 19
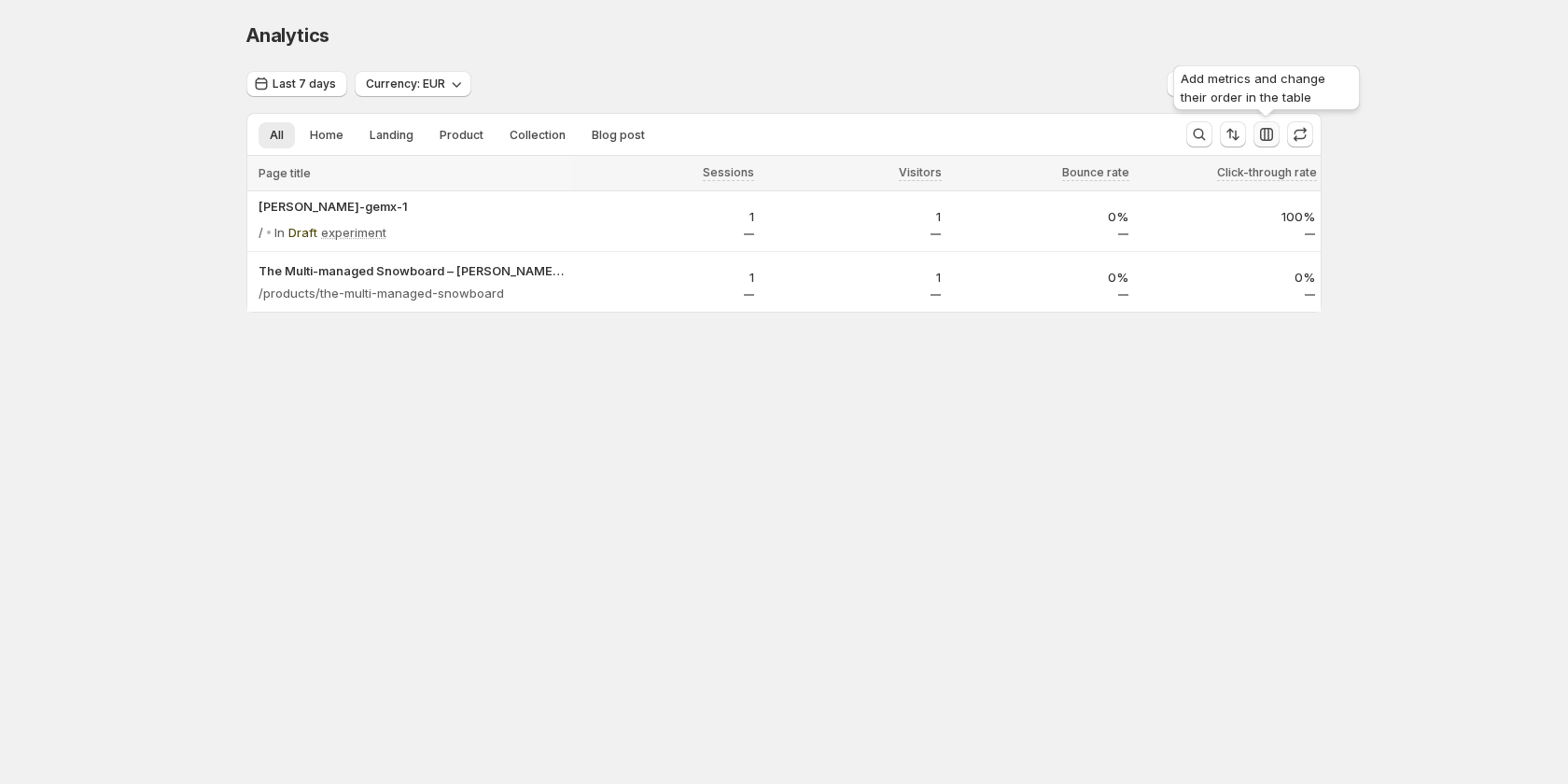
click at [1267, 130] on icon "button" at bounding box center [1266, 134] width 19 height 19
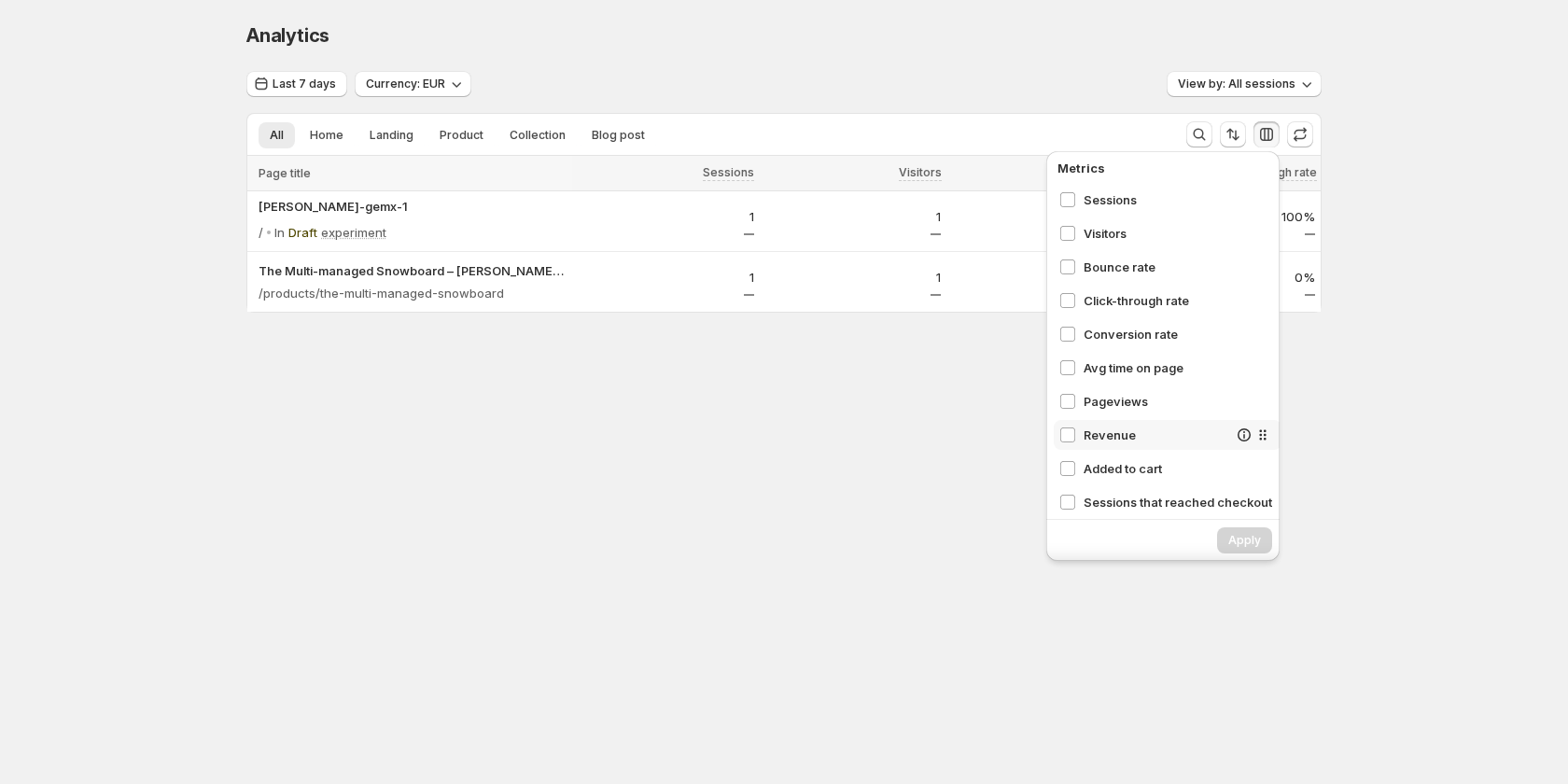
click at [1174, 431] on span "Revenue" at bounding box center [1155, 434] width 143 height 19
click at [1241, 543] on span "Apply" at bounding box center [1243, 539] width 32 height 15
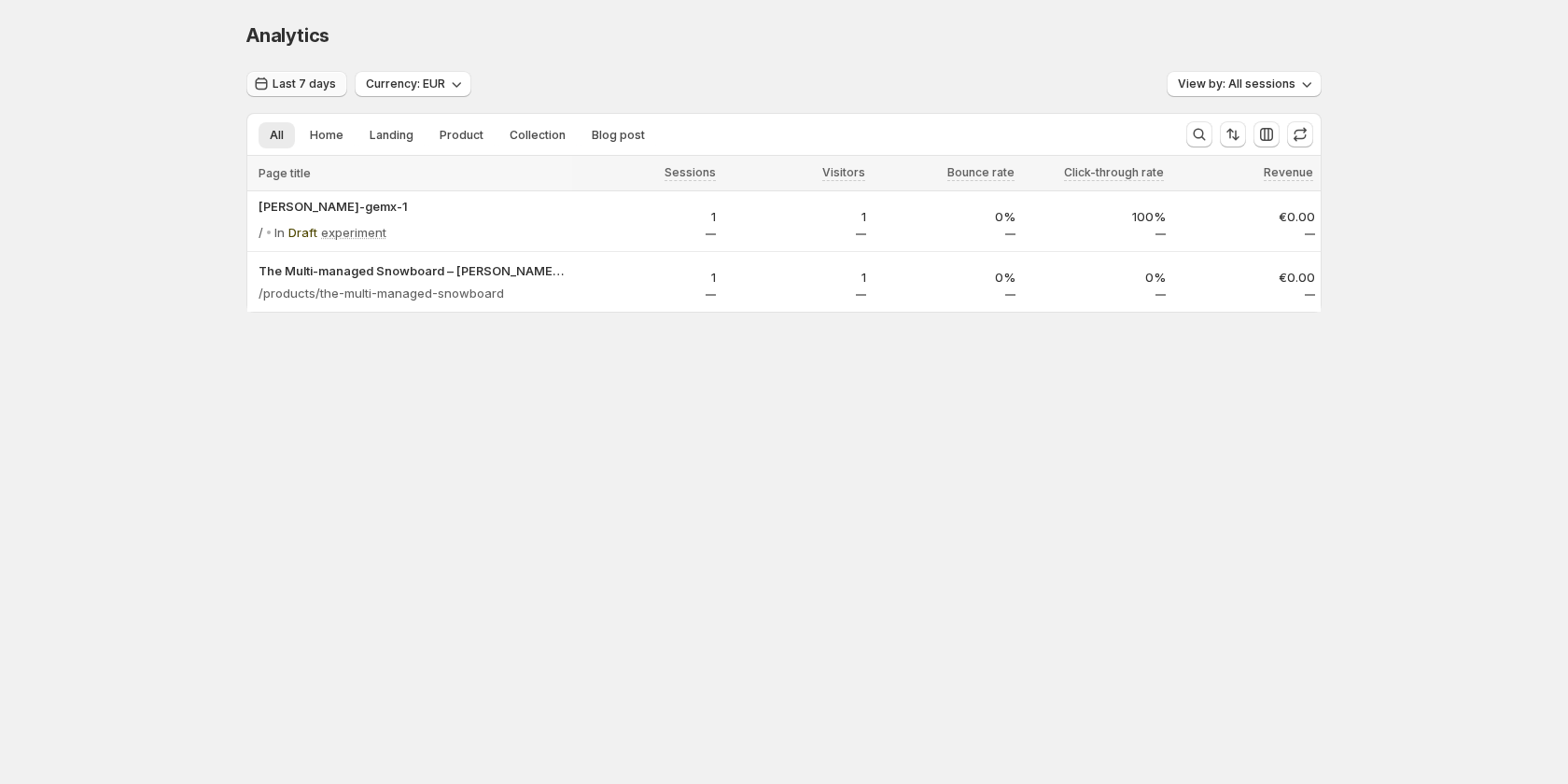
click at [300, 84] on span "Last 7 days" at bounding box center [303, 83] width 63 height 15
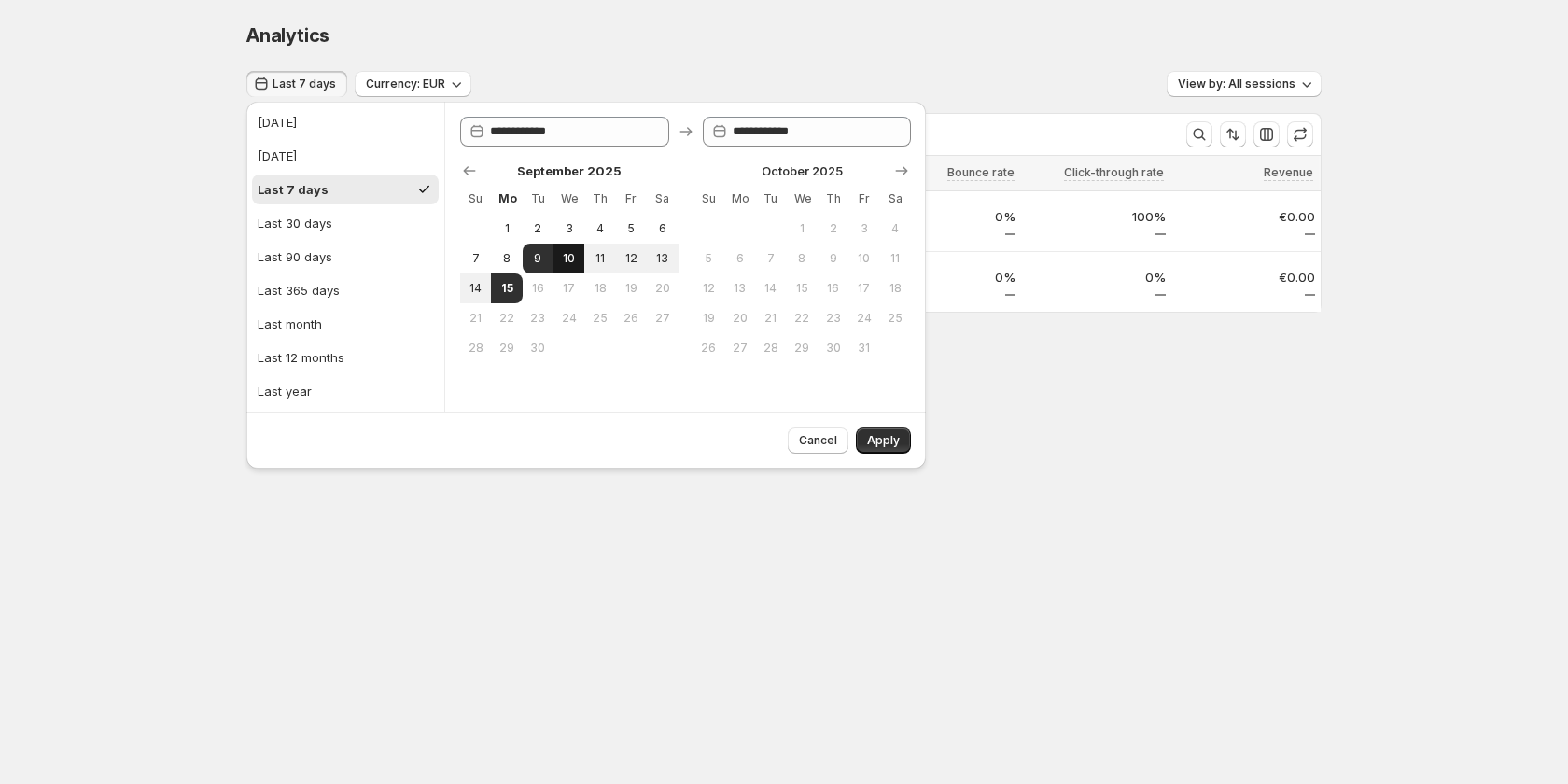
click at [560, 252] on button "10" at bounding box center [568, 258] width 31 height 30
type input "**********"
click at [501, 291] on span "15" at bounding box center [506, 288] width 16 height 15
type input "**********"
click at [890, 436] on span "Apply" at bounding box center [882, 440] width 32 height 15
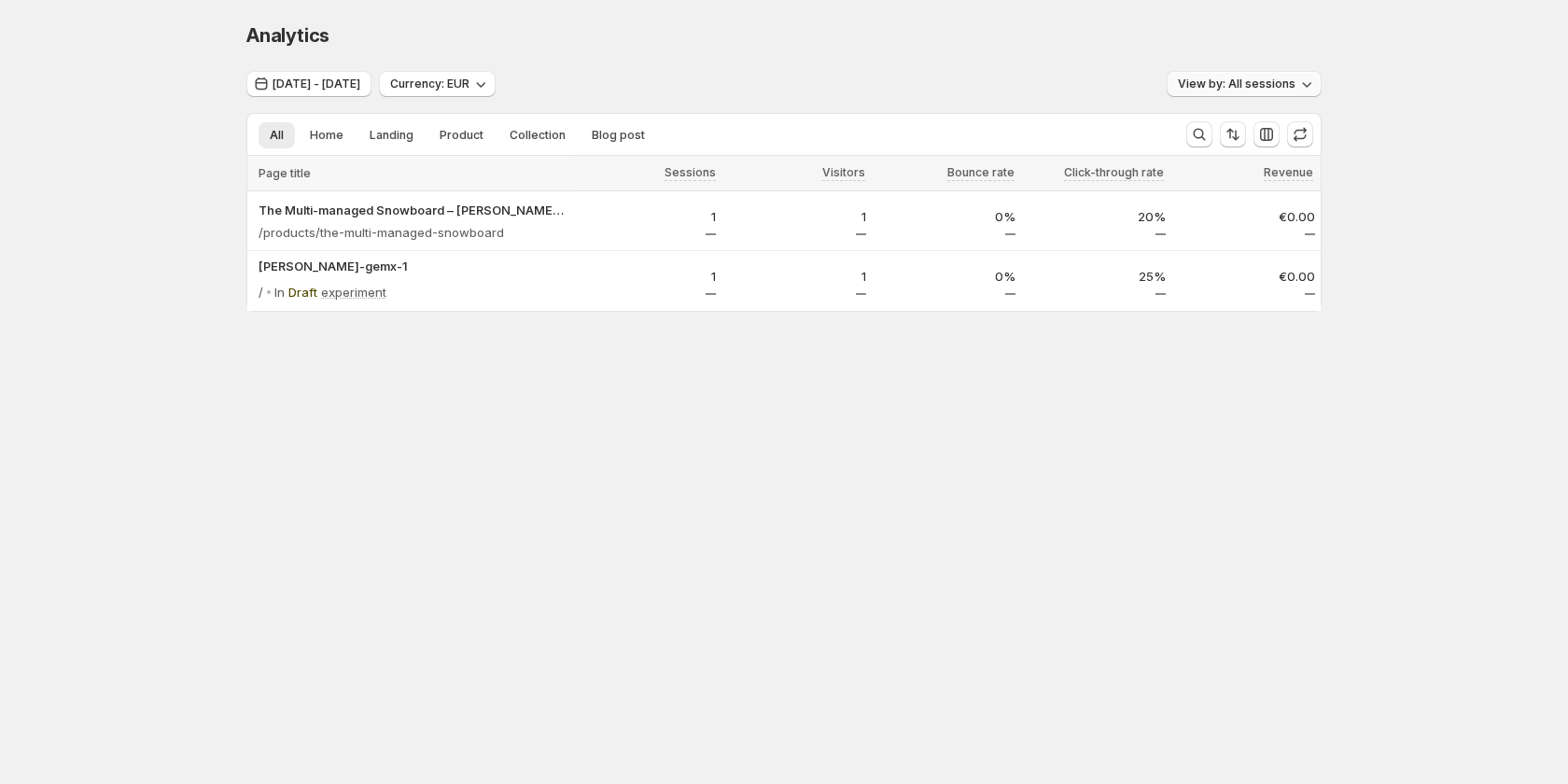
click at [1282, 88] on span "View by: All sessions" at bounding box center [1236, 83] width 118 height 15
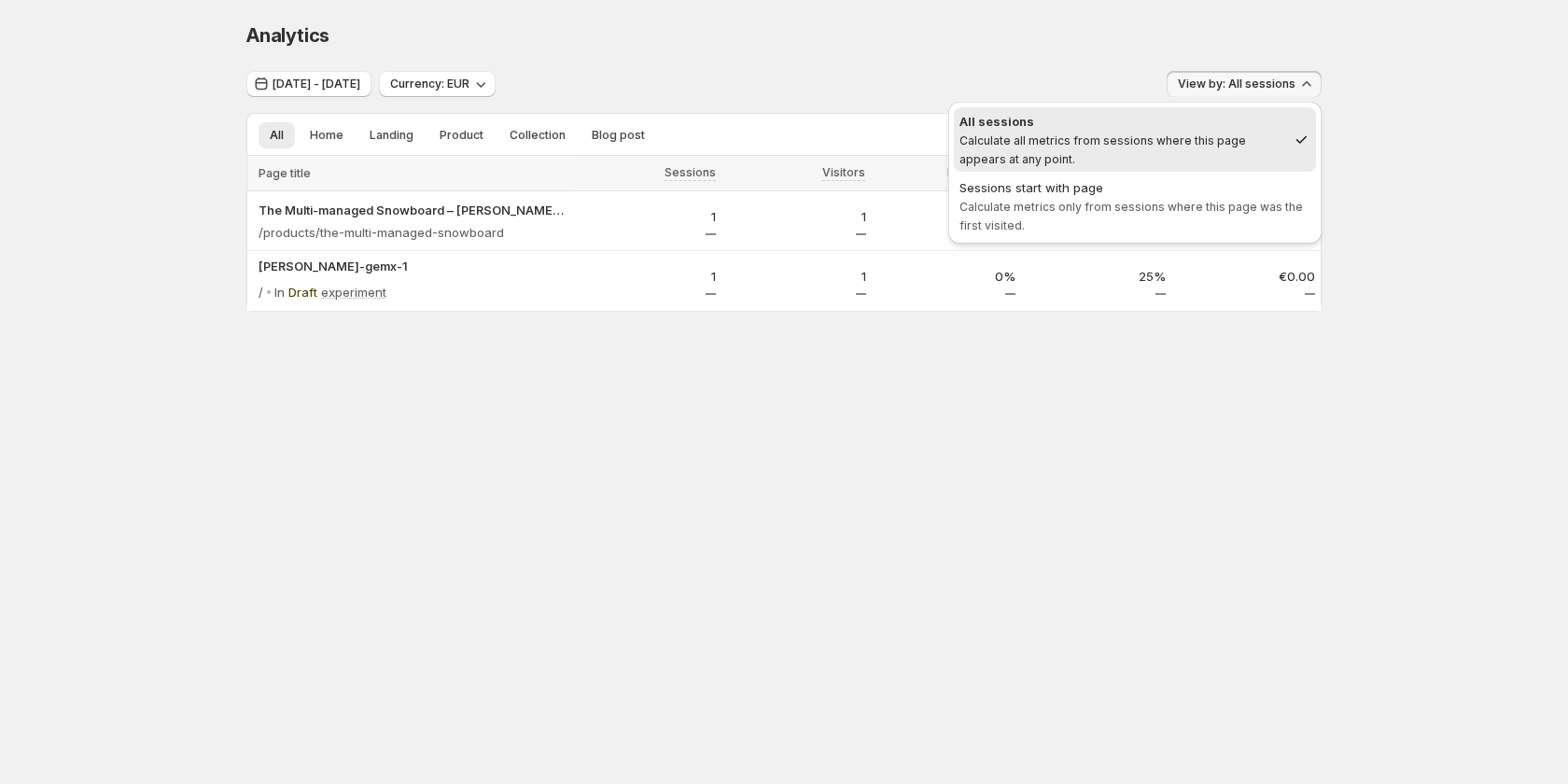
click at [1282, 88] on span "View by: All sessions" at bounding box center [1236, 83] width 118 height 15
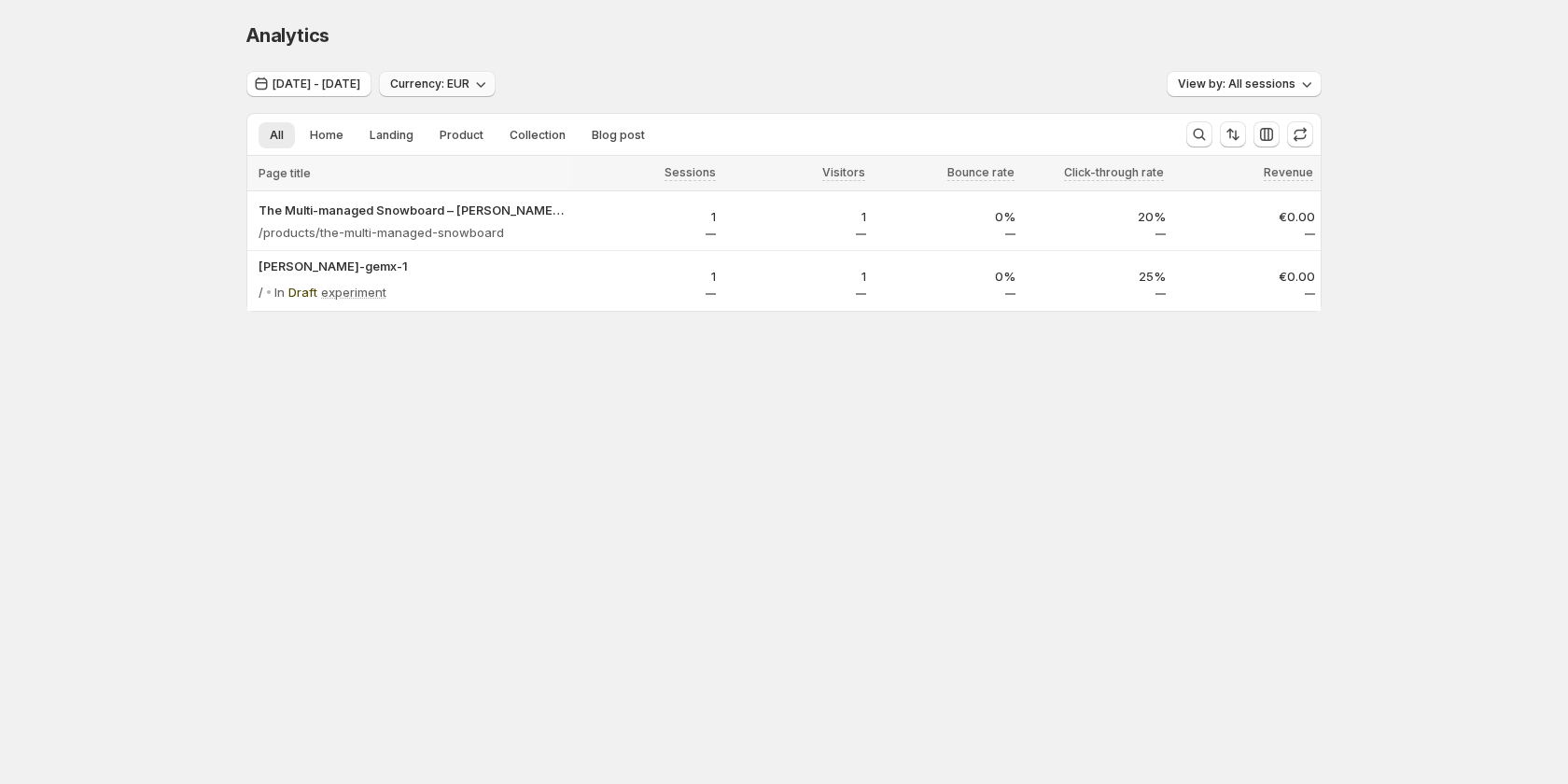
click at [469, 77] on span "Currency: EUR" at bounding box center [429, 83] width 79 height 15
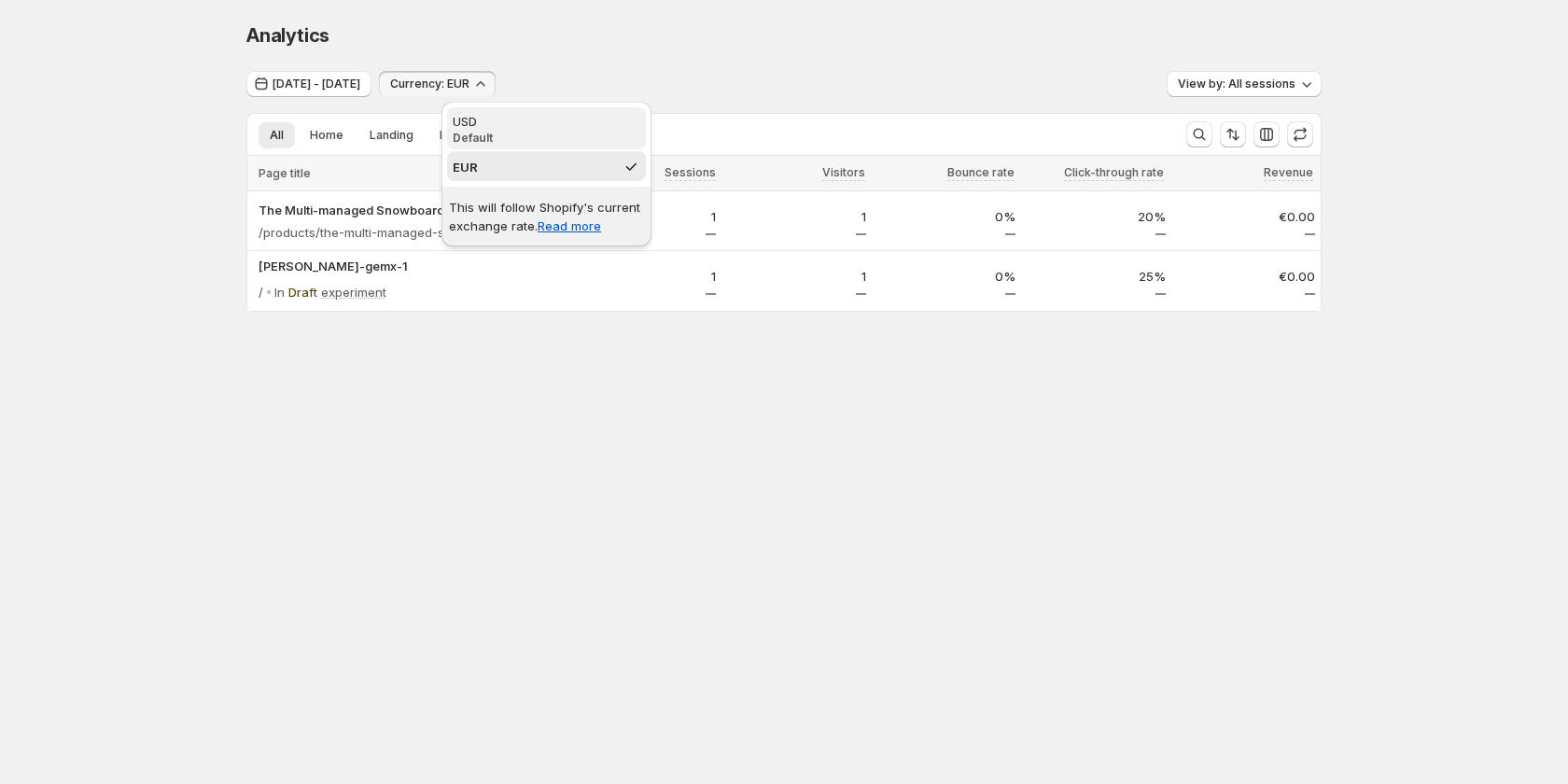
click at [511, 118] on div "USD" at bounding box center [546, 121] width 187 height 19
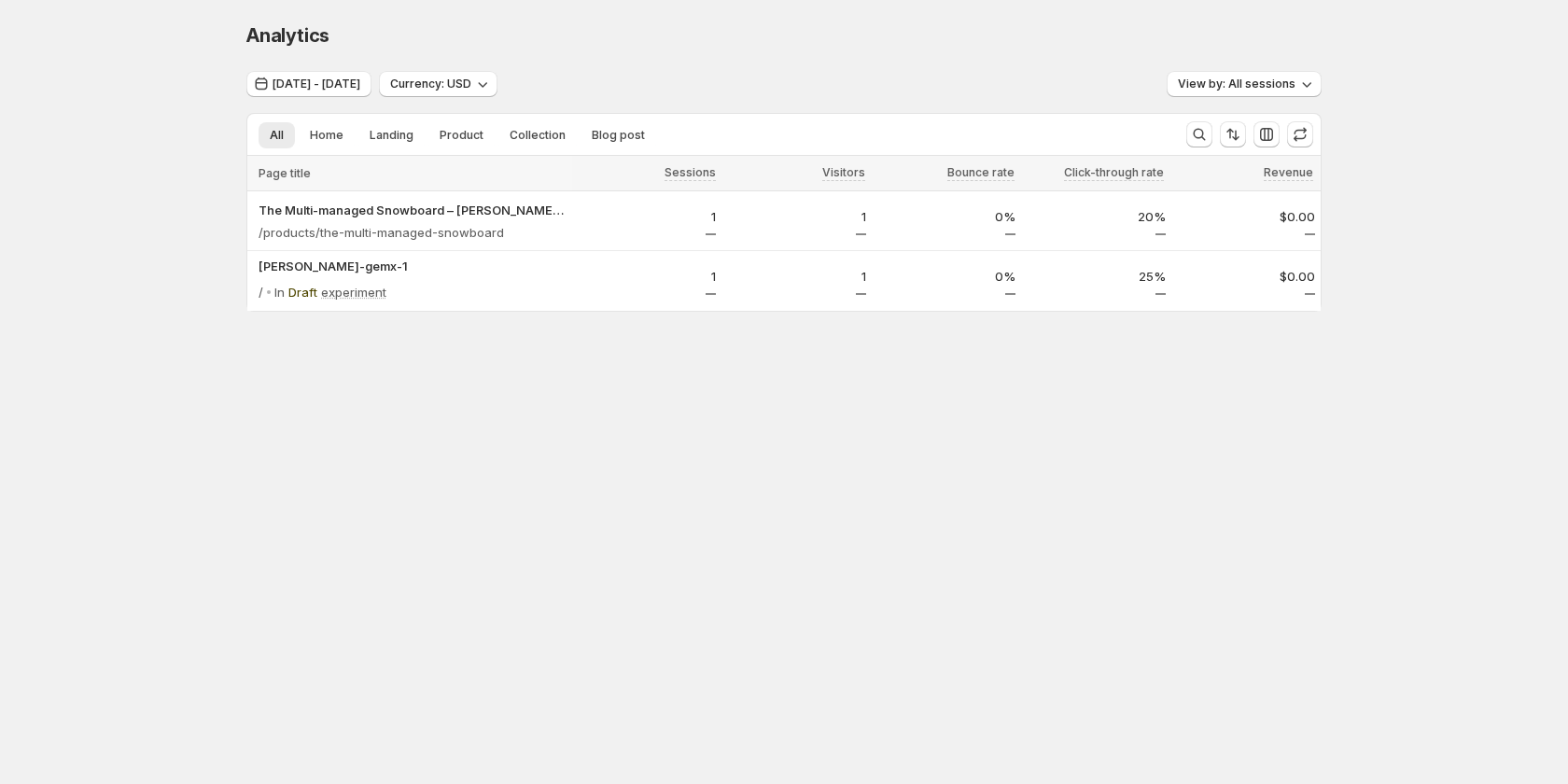
click at [1285, 128] on div at bounding box center [1282, 135] width 59 height 27
click at [1277, 133] on button "button" at bounding box center [1266, 134] width 26 height 26
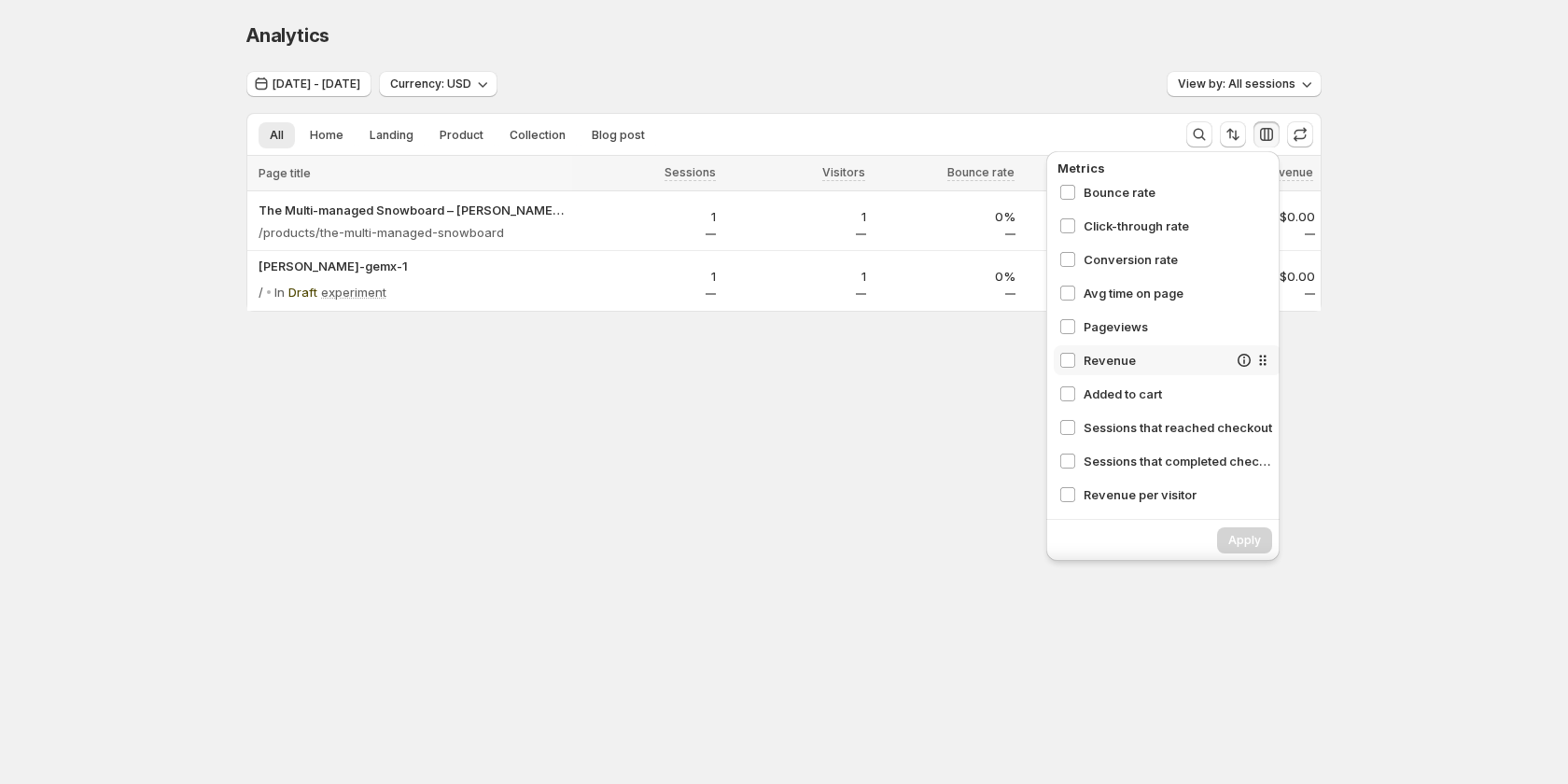
scroll to position [186, 0]
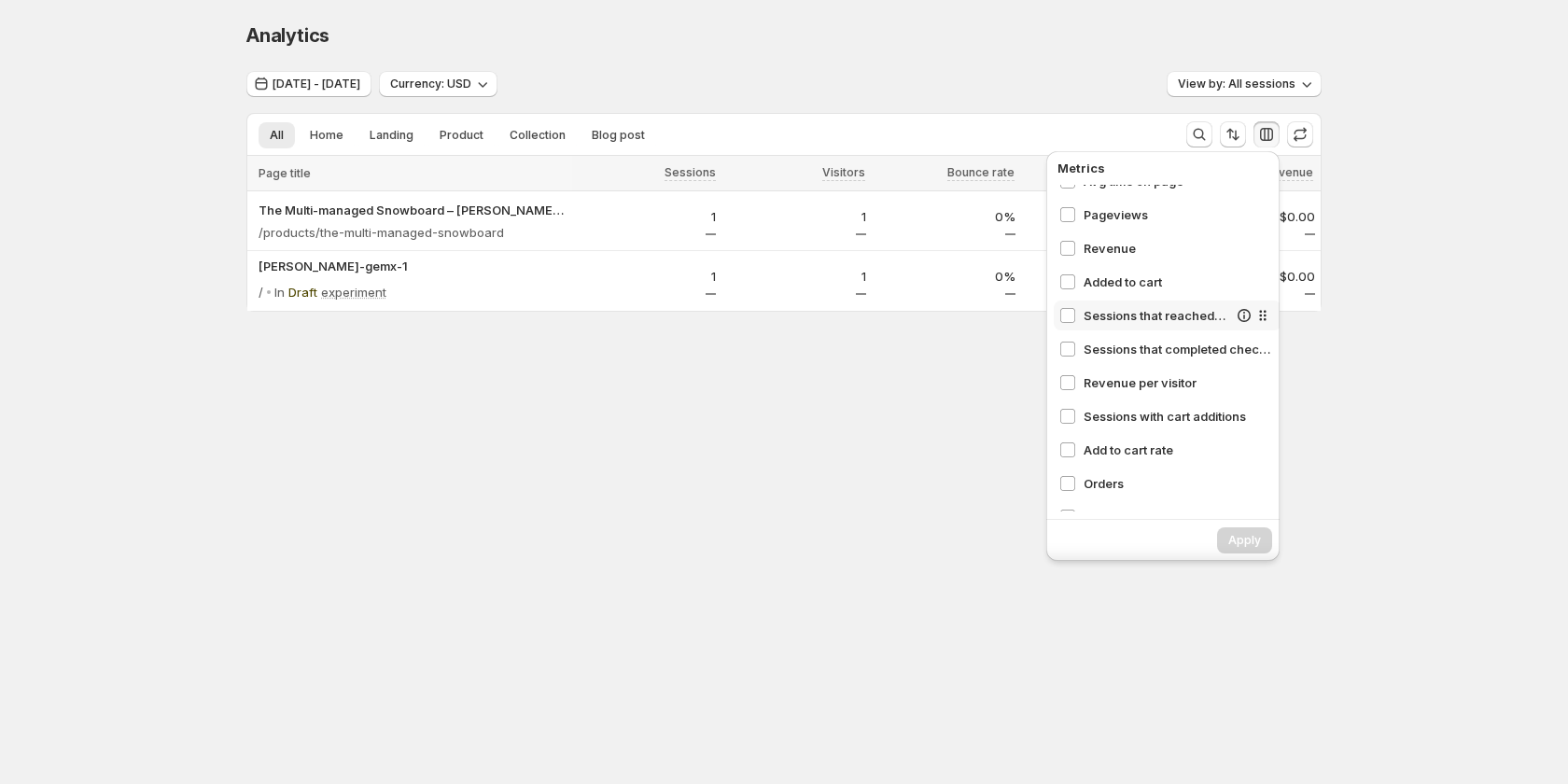
click at [1200, 317] on span "Sessions that reached checkout" at bounding box center [1155, 315] width 143 height 19
click at [1184, 338] on div "Sessions that completed checkout" at bounding box center [1167, 349] width 228 height 30
click at [1182, 410] on span "Sessions with cart additions" at bounding box center [1155, 415] width 143 height 19
click at [1249, 524] on div "Apply" at bounding box center [1162, 540] width 233 height 41
click at [1248, 541] on span "Apply" at bounding box center [1243, 539] width 32 height 15
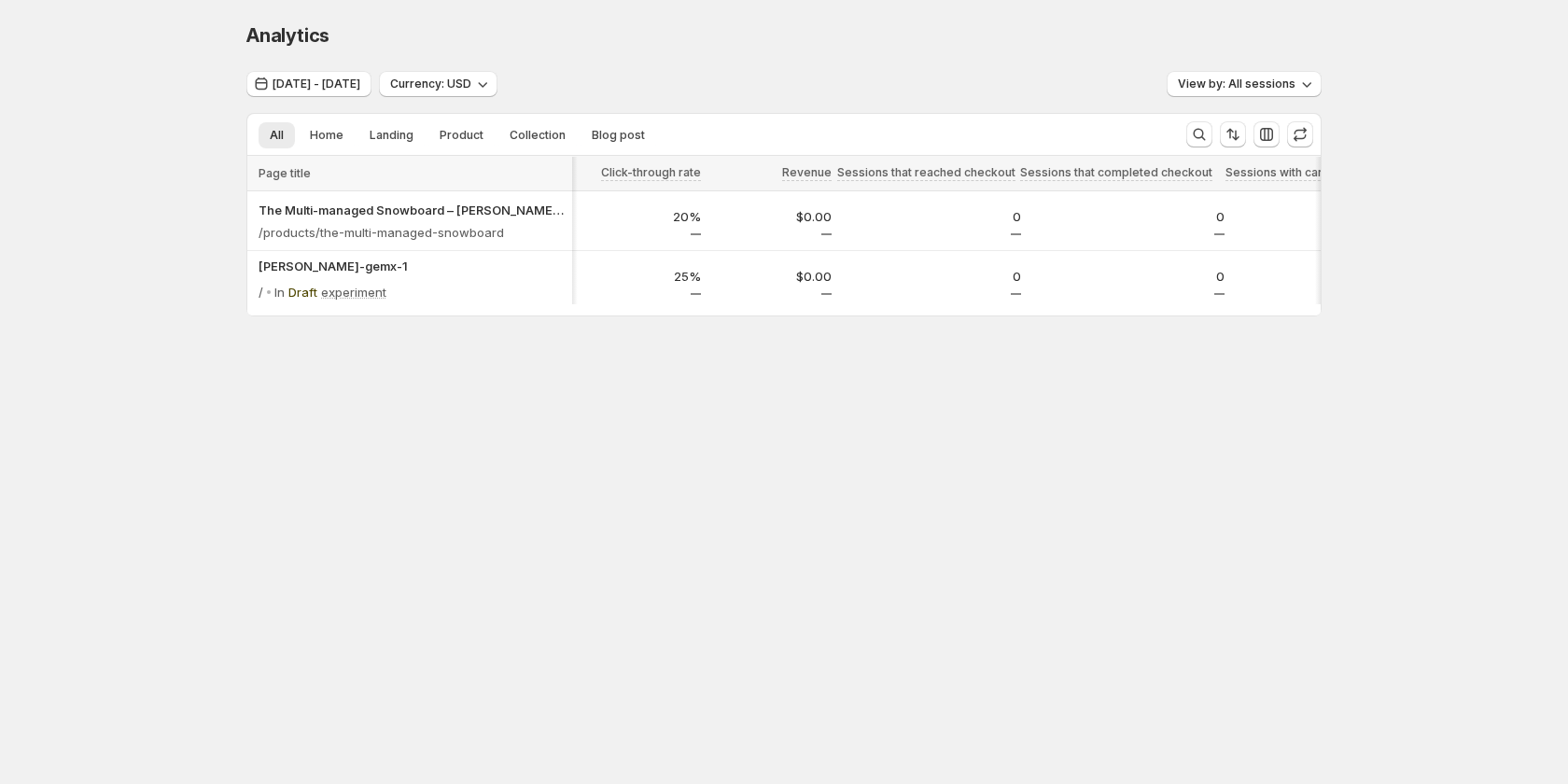
scroll to position [0, 370]
click at [344, 90] on span "Sep 10, 2025 - Sep 15, 2025" at bounding box center [316, 83] width 88 height 15
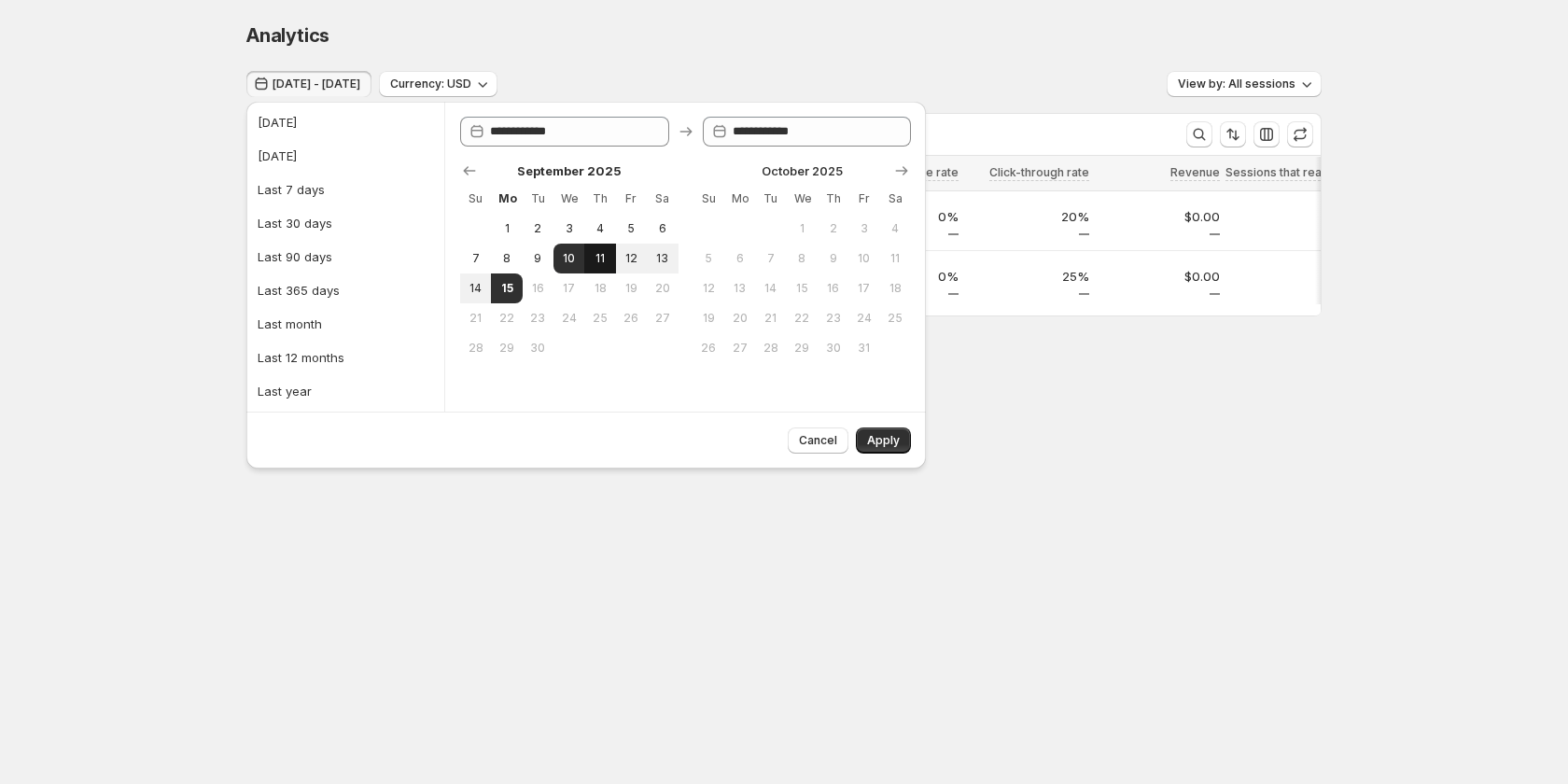
click at [602, 261] on span "11" at bounding box center [600, 257] width 16 height 15
type input "**********"
click at [525, 284] on button "16" at bounding box center [538, 288] width 31 height 30
click at [510, 293] on span "15" at bounding box center [506, 288] width 16 height 15
type input "**********"
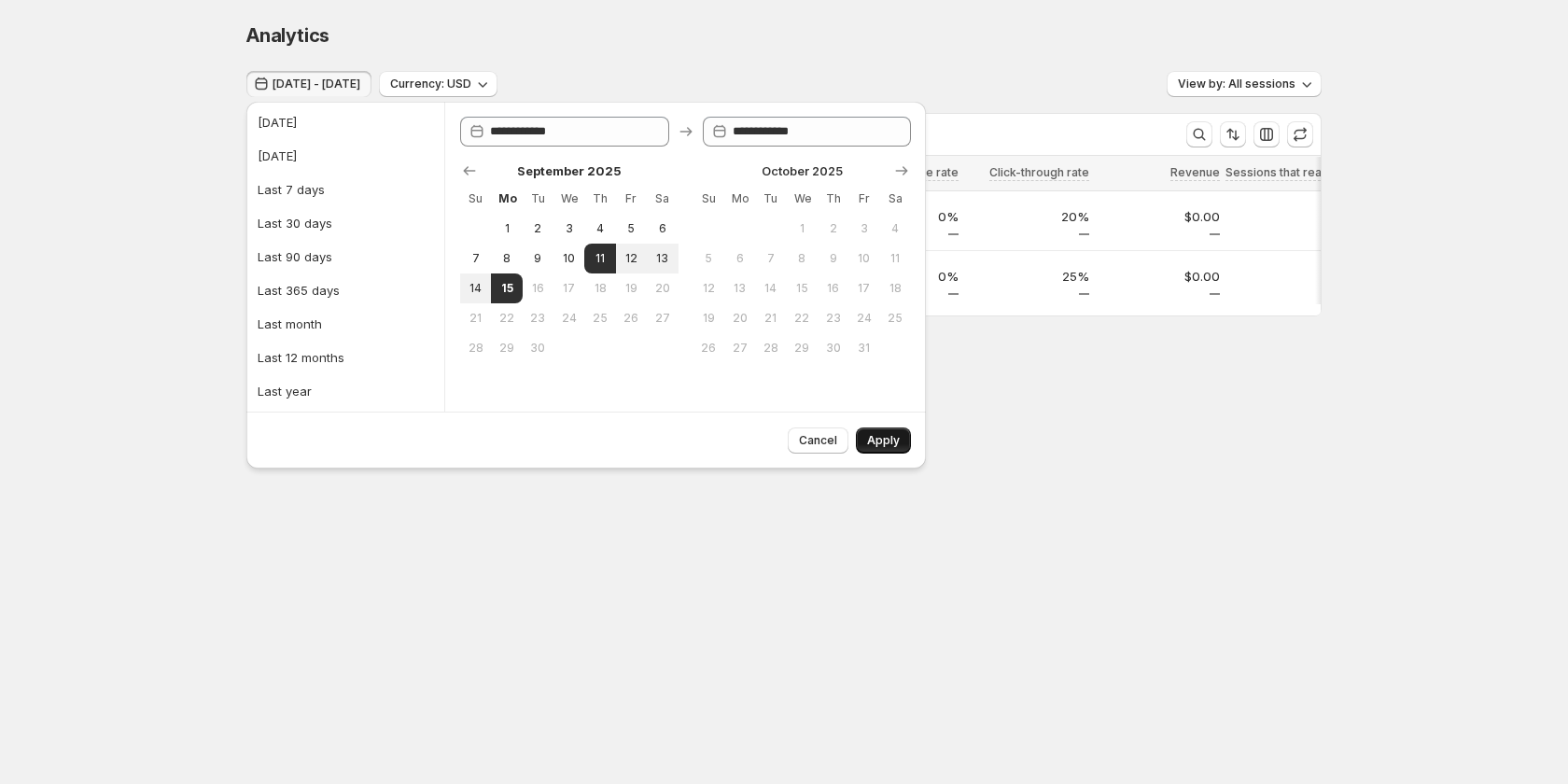
click at [876, 439] on span "Apply" at bounding box center [882, 440] width 32 height 15
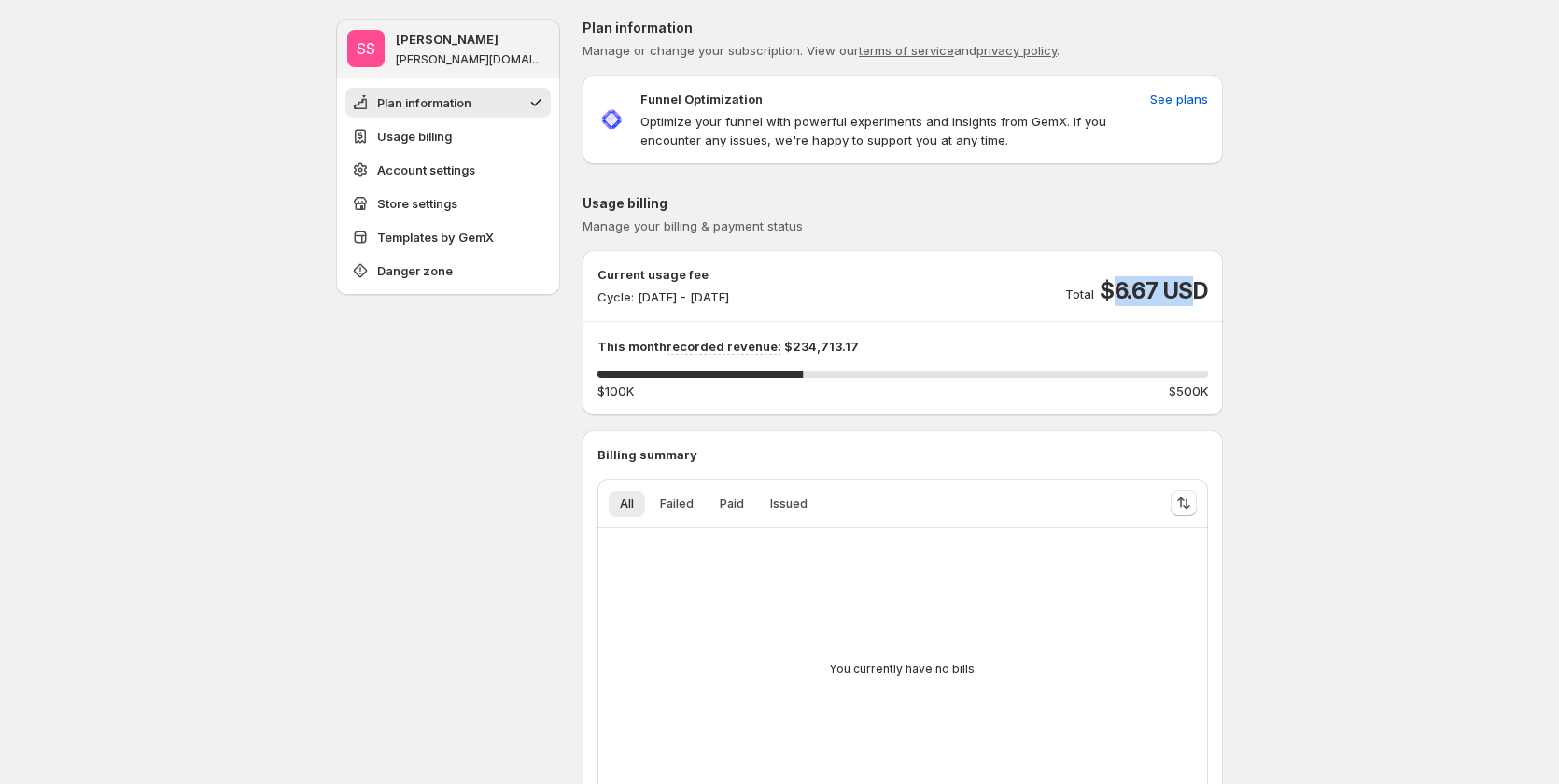
drag, startPoint x: 1121, startPoint y: 287, endPoint x: 1203, endPoint y: 287, distance: 82.0
click at [1203, 287] on span "$6.67 USD" at bounding box center [1153, 291] width 108 height 30
drag, startPoint x: 789, startPoint y: 347, endPoint x: 856, endPoint y: 342, distance: 67.2
click at [856, 342] on p "This month recorded revenue: $234,713.17" at bounding box center [902, 345] width 611 height 19
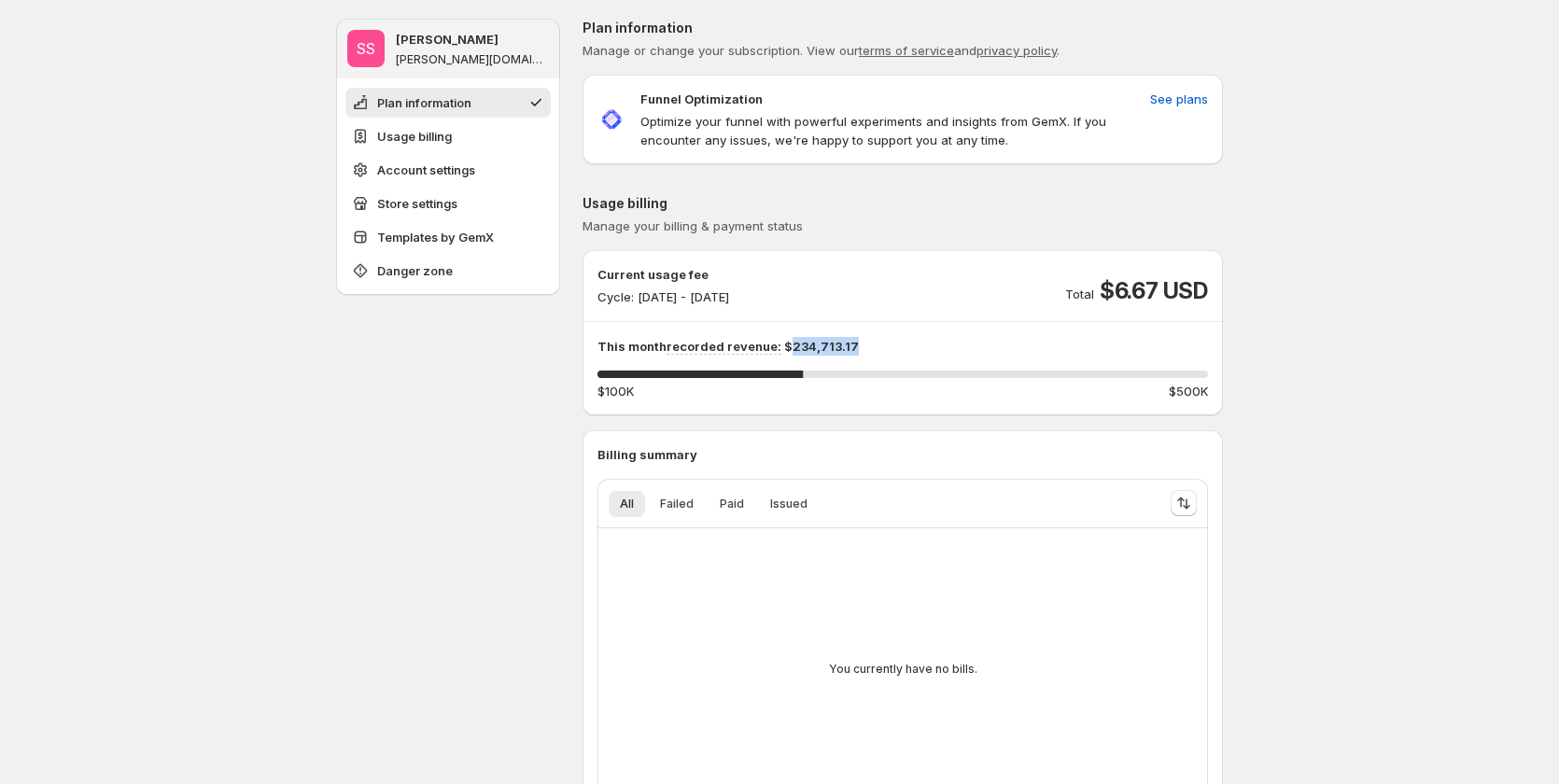
click at [867, 342] on p "This month recorded revenue: $234,713.17" at bounding box center [902, 345] width 611 height 19
click at [899, 287] on div "Current usage fee Cycle: Sep 15, 2025 - Sep 30, 2025 Total $6.67 USD" at bounding box center [902, 286] width 611 height 41
drag, startPoint x: 650, startPoint y: 398, endPoint x: 598, endPoint y: 391, distance: 52.5
click at [598, 391] on div "Current usage fee Cycle: Sep 15, 2025 - Sep 30, 2025 Total $6.67 USD This month…" at bounding box center [902, 333] width 640 height 136
click at [663, 395] on div "$100K $500K" at bounding box center [902, 390] width 611 height 19
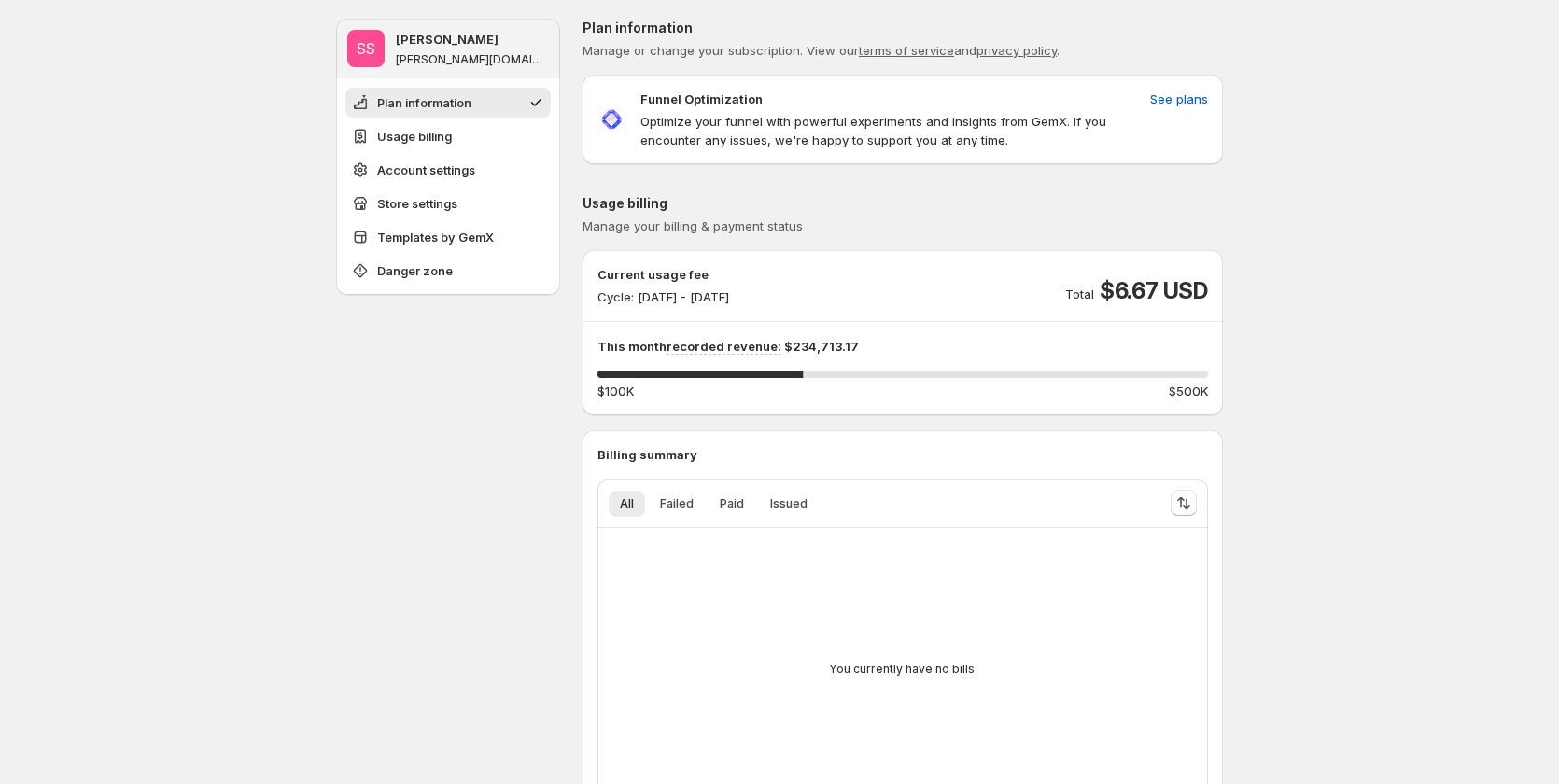
click at [663, 395] on div "$100K $500K" at bounding box center [902, 390] width 611 height 19
drag, startPoint x: 1121, startPoint y: 282, endPoint x: 1170, endPoint y: 279, distance: 49.1
click at [1170, 279] on span "$6.67 USD" at bounding box center [1153, 291] width 108 height 30
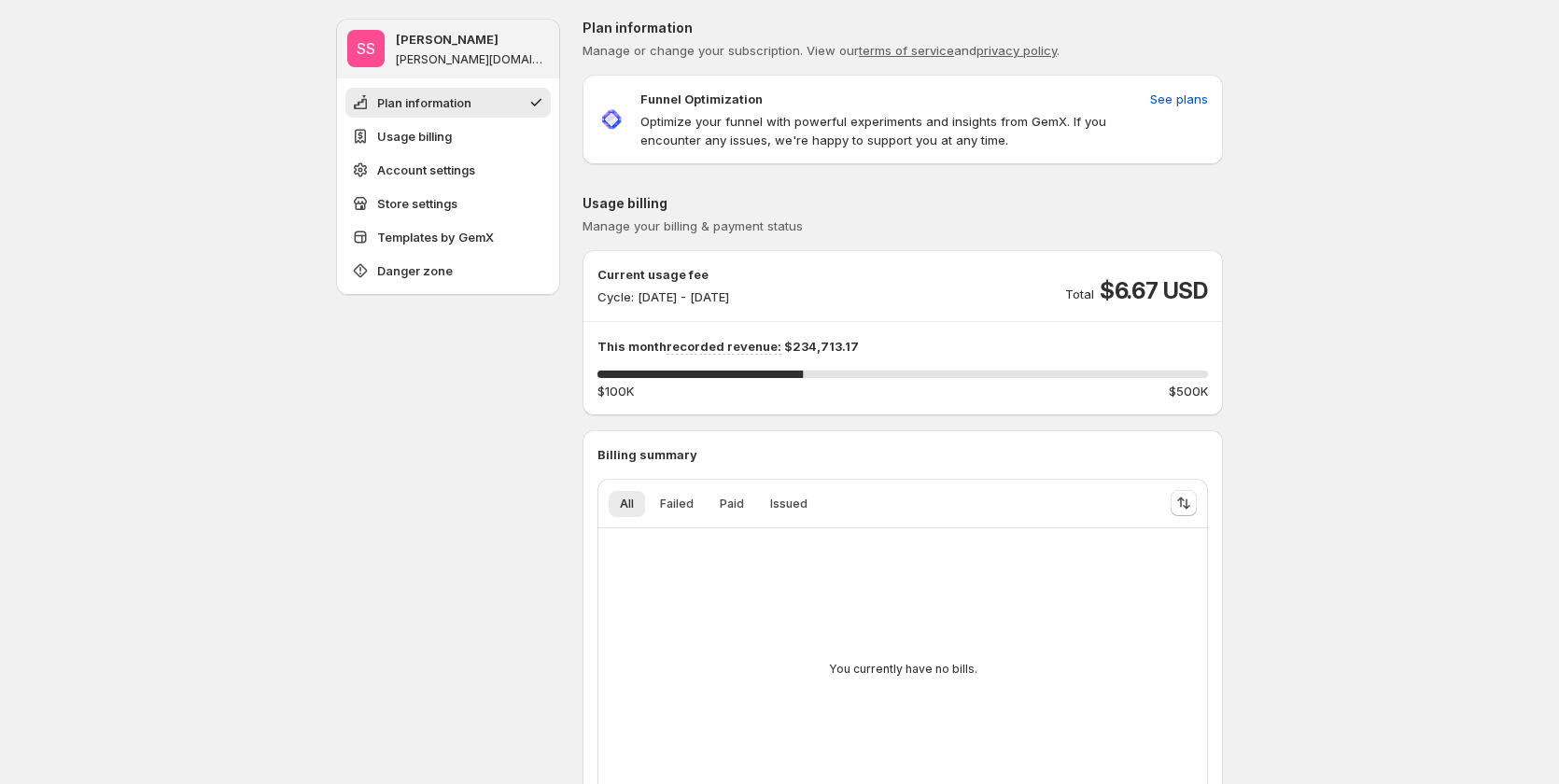
click at [1183, 96] on span "See plans" at bounding box center [1179, 98] width 58 height 19
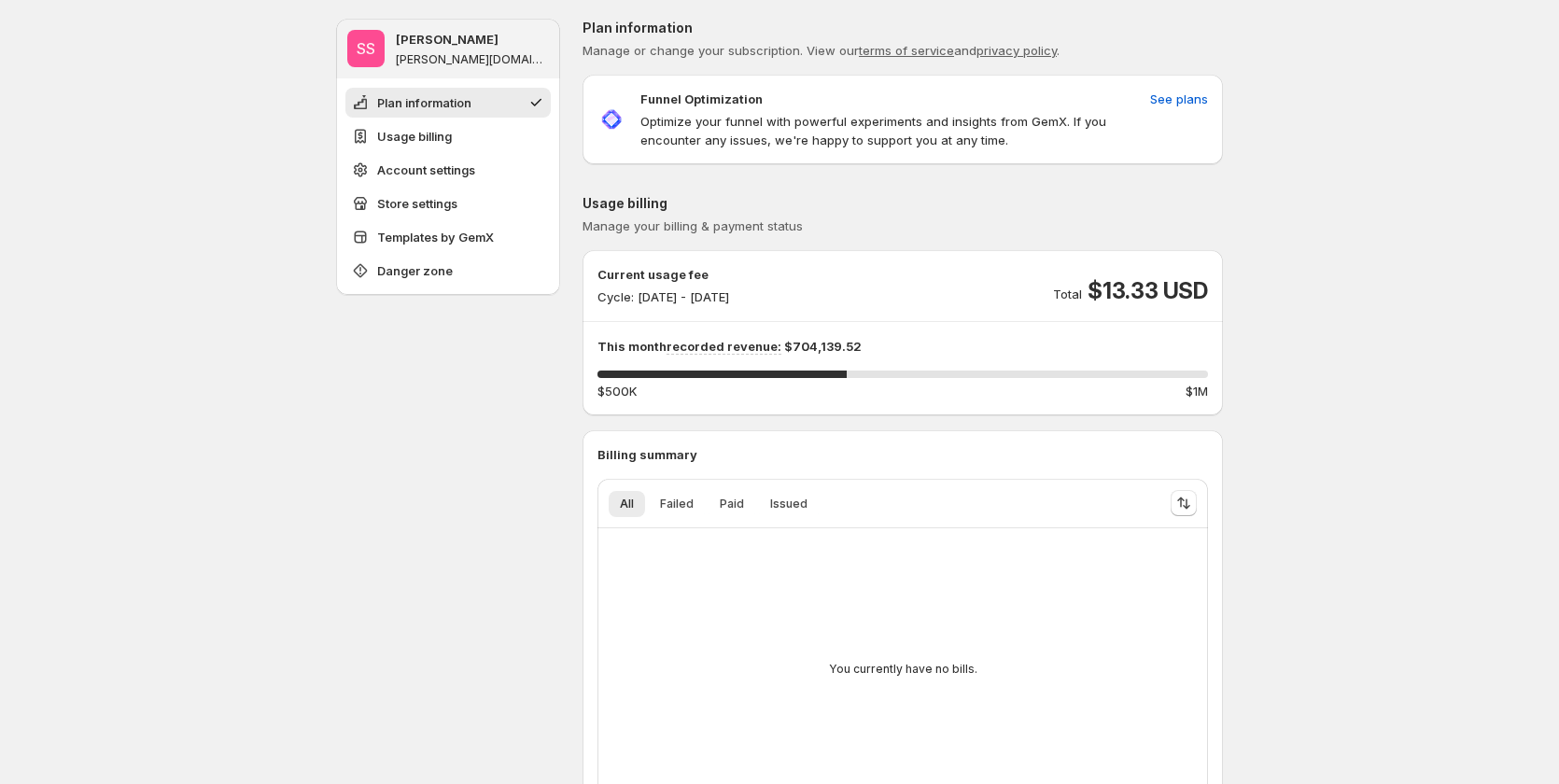
click at [807, 346] on p "This month recorded revenue: $704,139.52" at bounding box center [902, 345] width 611 height 19
click at [917, 344] on p "This month recorded revenue: $704,139.52" at bounding box center [902, 345] width 611 height 19
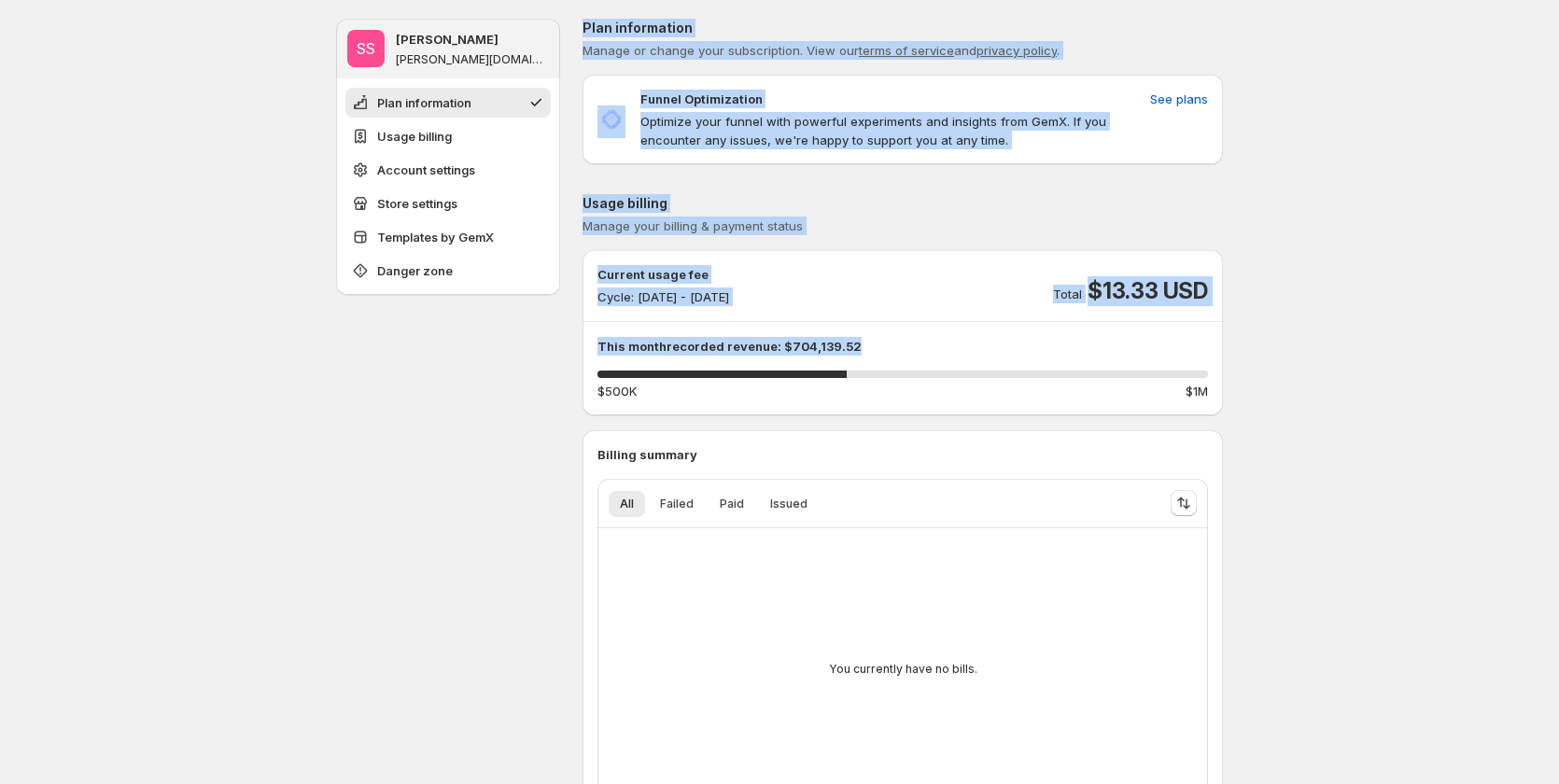
drag, startPoint x: 917, startPoint y: 344, endPoint x: 532, endPoint y: 344, distance: 385.0
click at [900, 321] on hr at bounding box center [902, 321] width 640 height 1
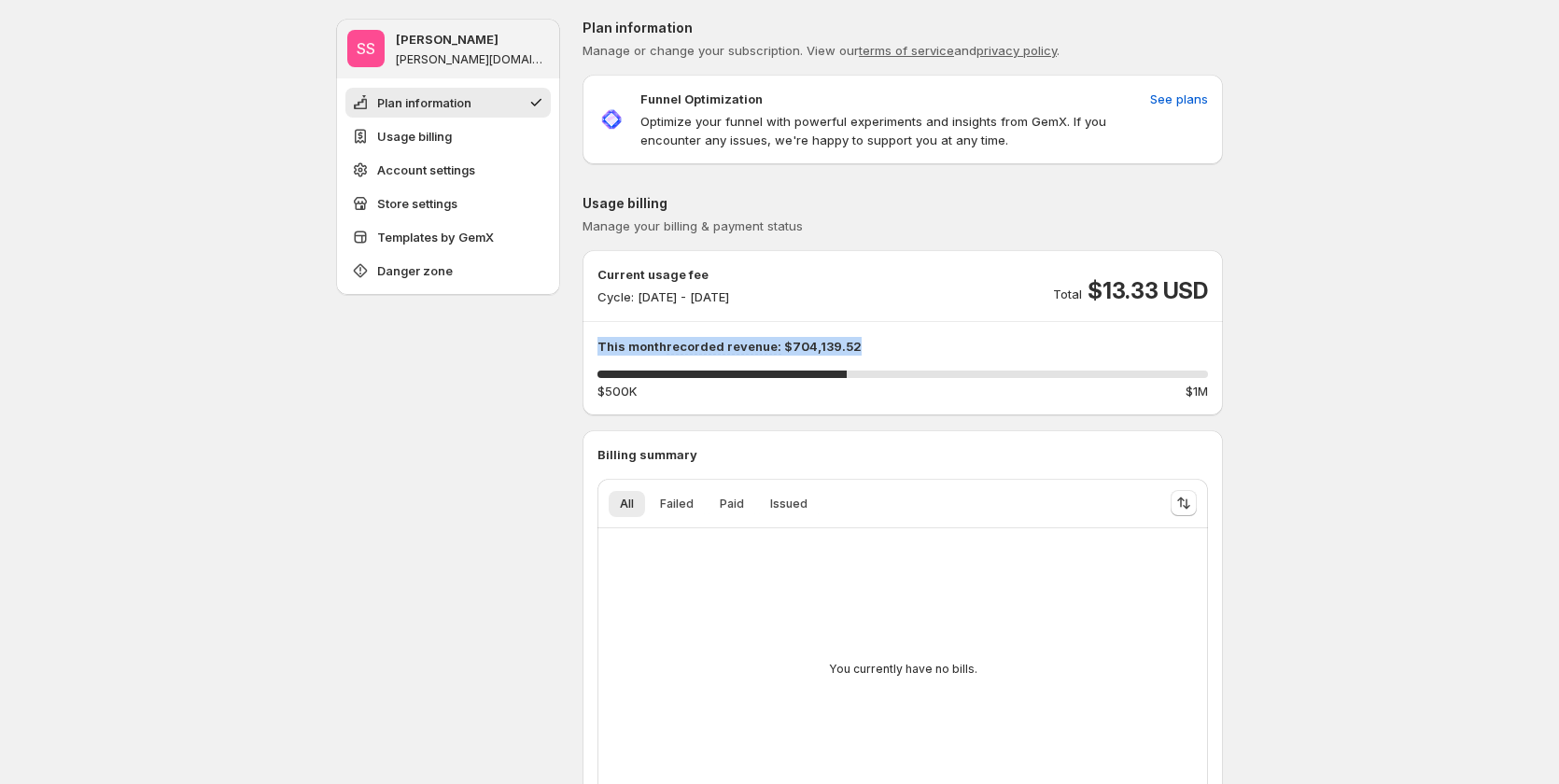
drag, startPoint x: 867, startPoint y: 340, endPoint x: 599, endPoint y: 340, distance: 268.0
click at [599, 340] on div "Current usage fee Cycle: [DATE] - [DATE] Total $13.33 USD This month recorded r…" at bounding box center [902, 333] width 640 height 136
click at [690, 506] on span "Failed" at bounding box center [677, 503] width 33 height 15
click at [739, 510] on span "Paid" at bounding box center [732, 503] width 24 height 15
click at [808, 504] on span "Issued" at bounding box center [788, 503] width 37 height 15
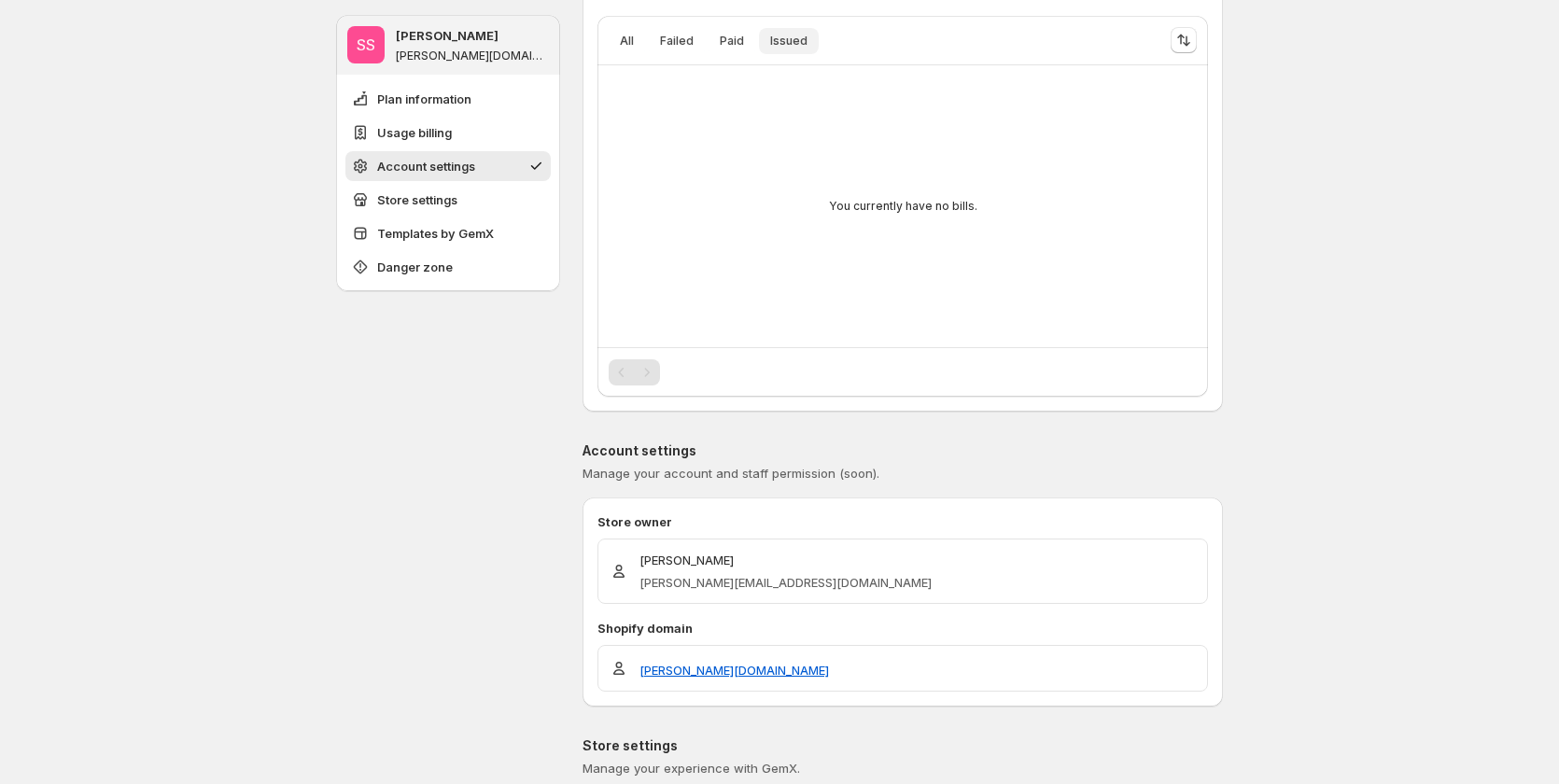
scroll to position [373, 0]
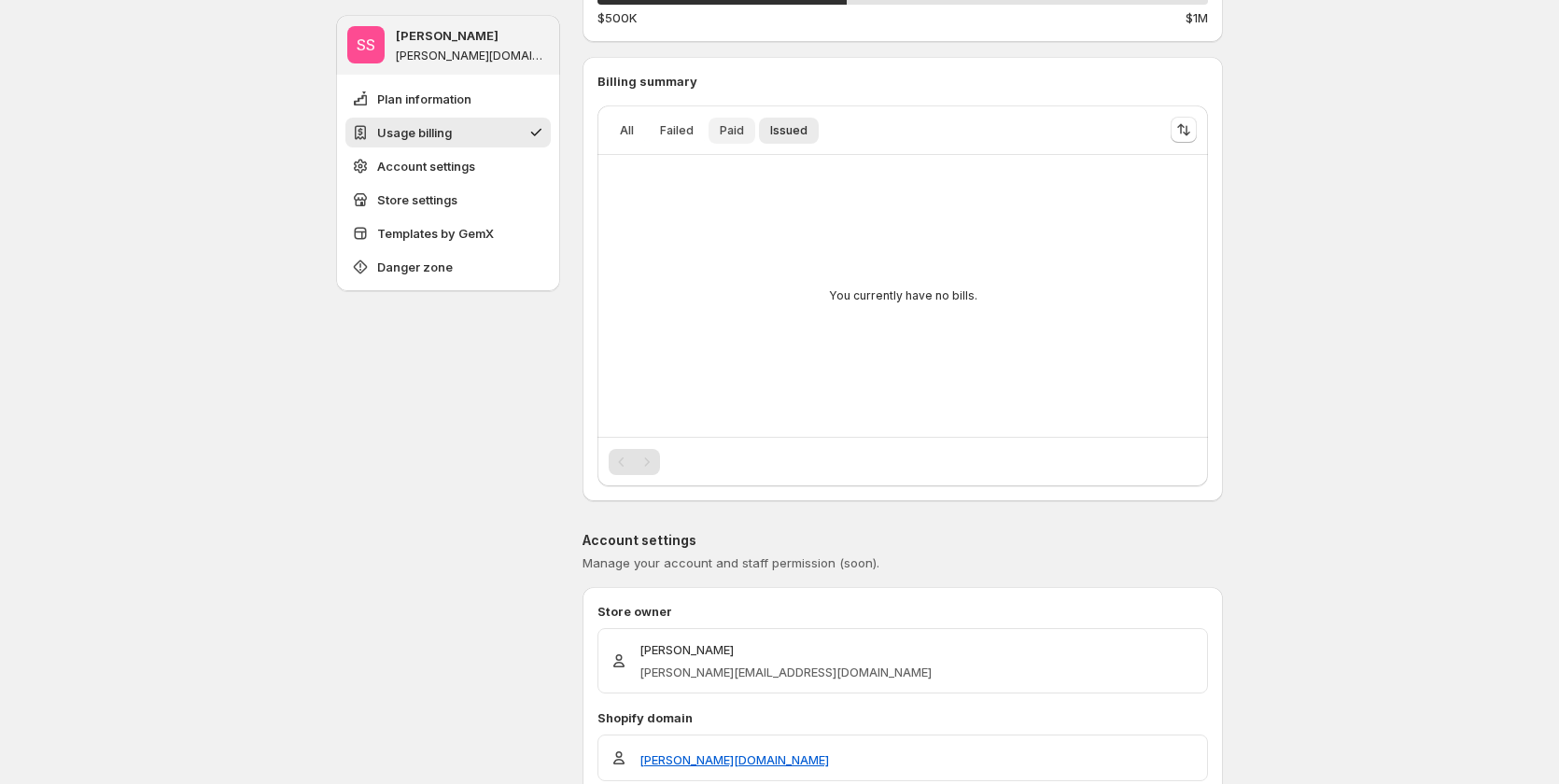
click at [746, 119] on button "Paid" at bounding box center [732, 131] width 47 height 26
click at [679, 122] on button "Failed" at bounding box center [676, 131] width 56 height 26
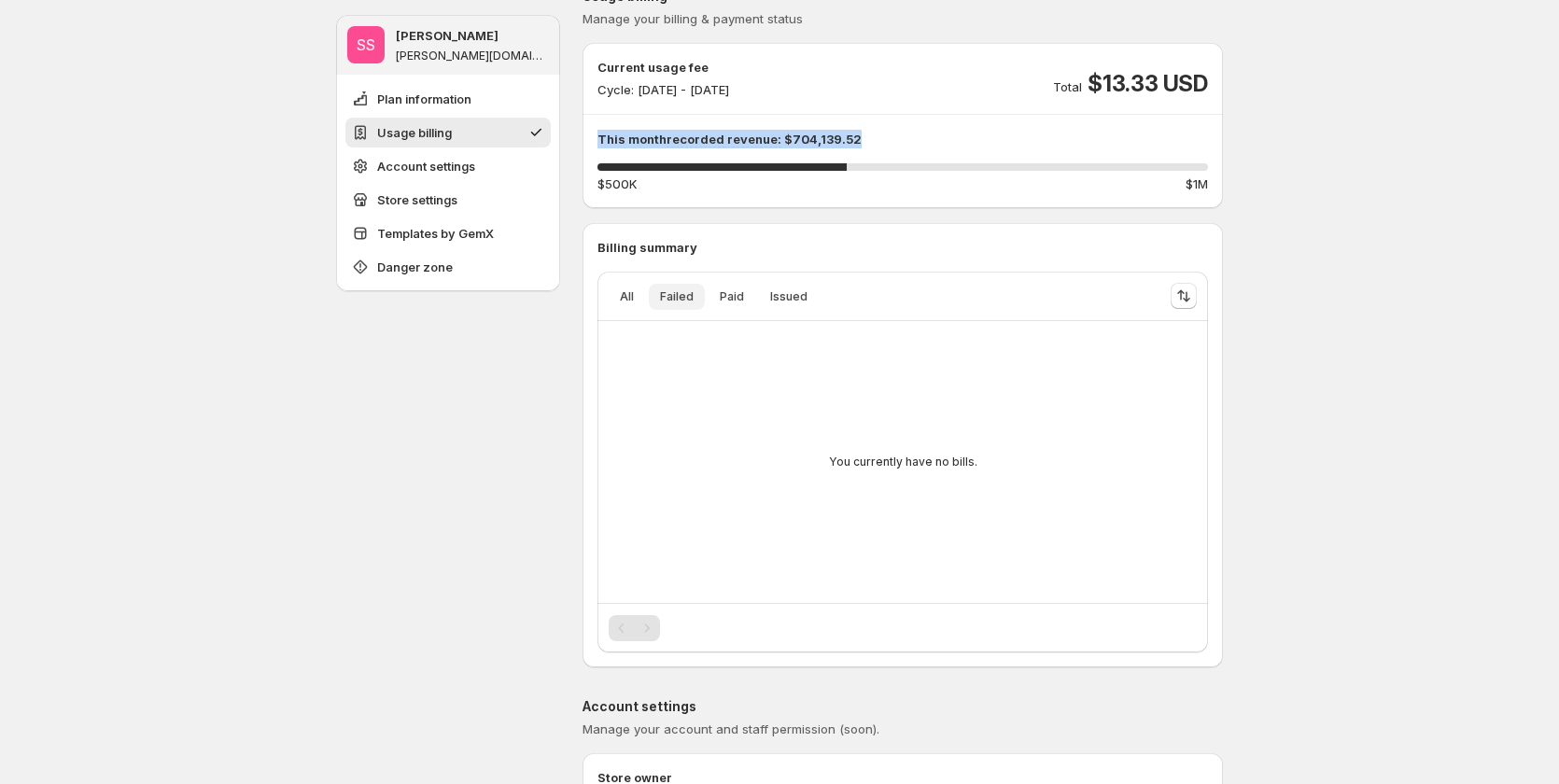
scroll to position [0, 0]
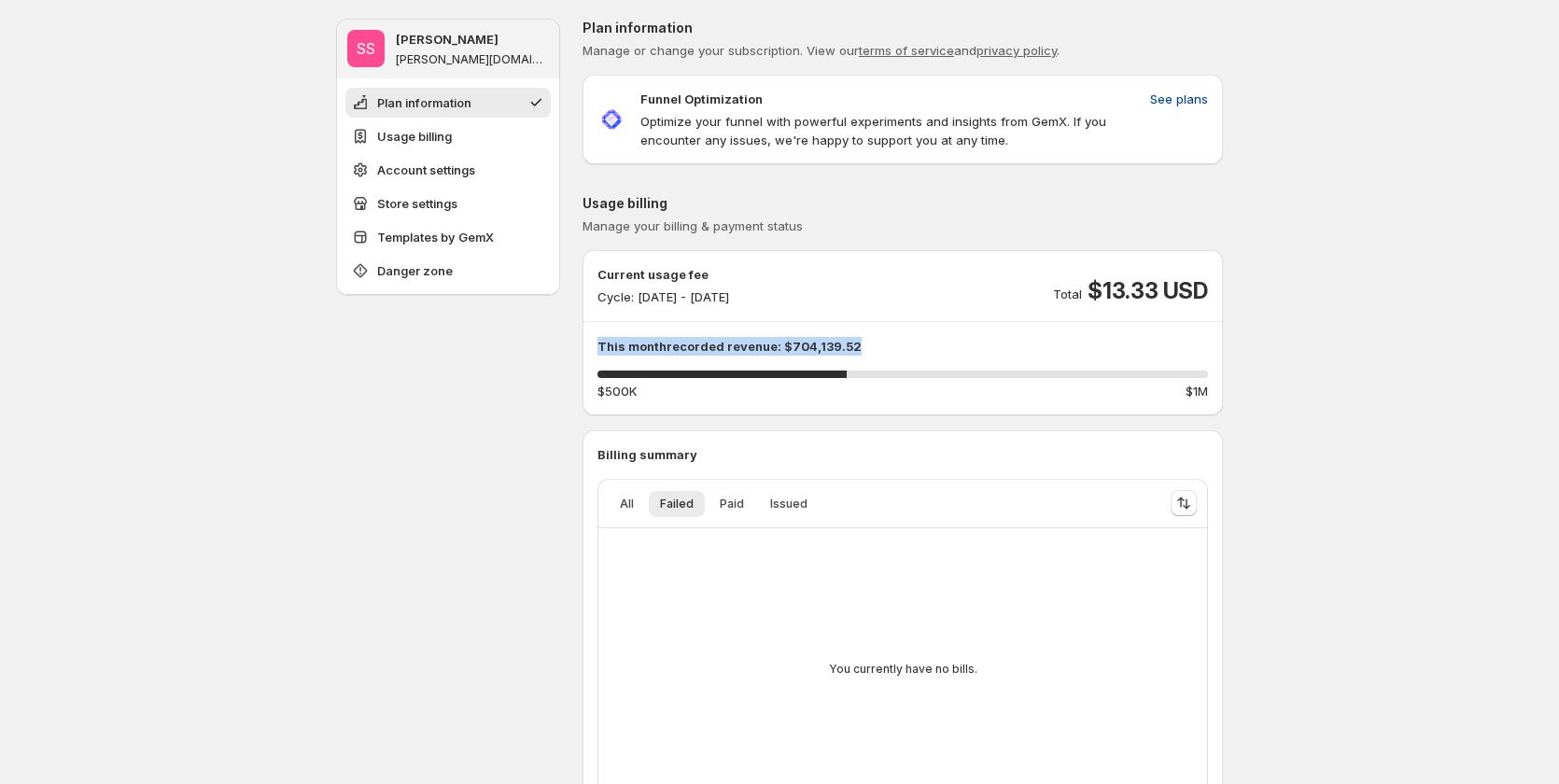
click at [1181, 103] on span "See plans" at bounding box center [1179, 98] width 58 height 19
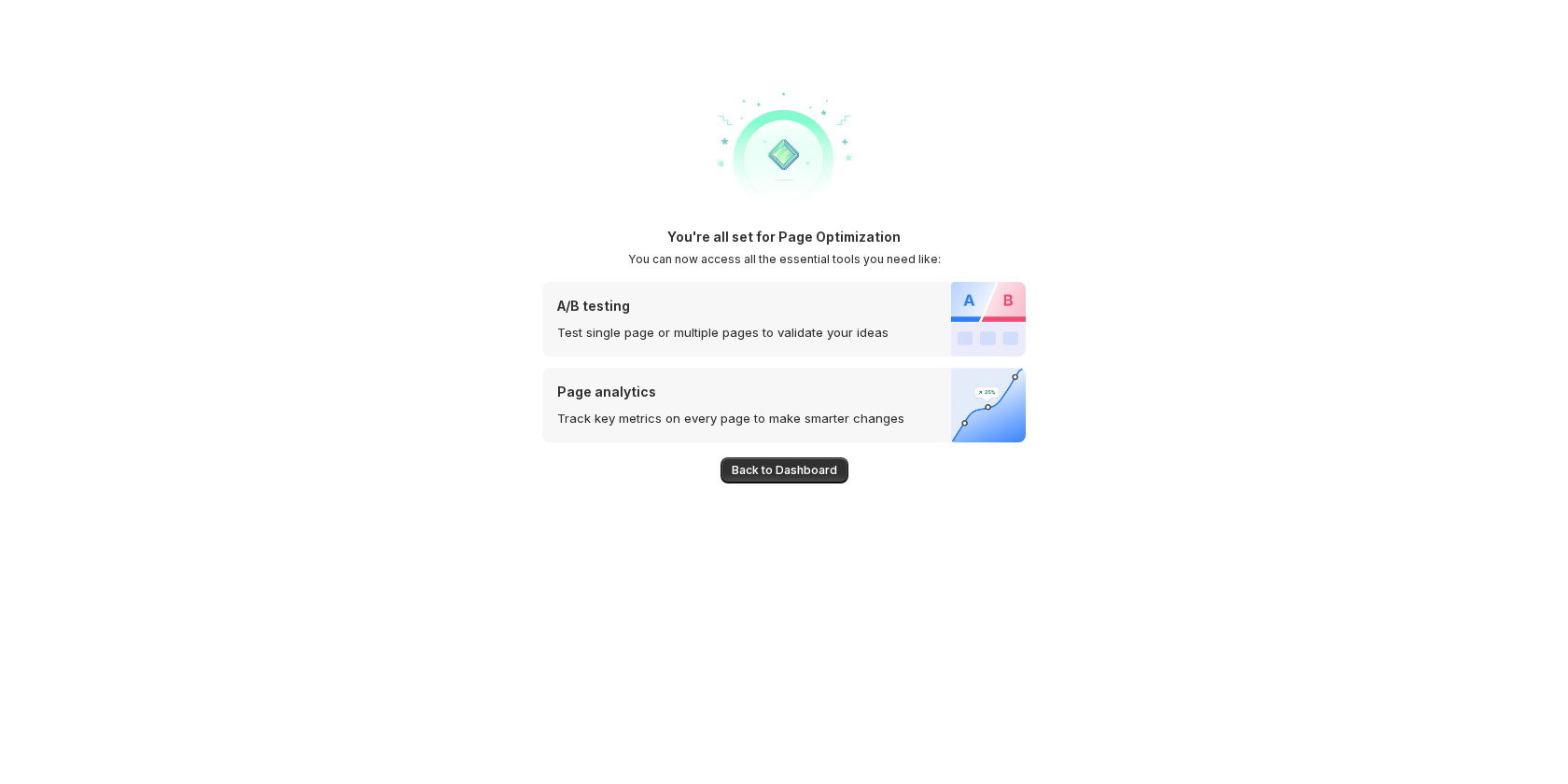
click at [769, 455] on div "Back to Dashboard" at bounding box center [784, 463] width 484 height 41
click at [771, 463] on button "Back to Dashboard" at bounding box center [784, 470] width 128 height 26
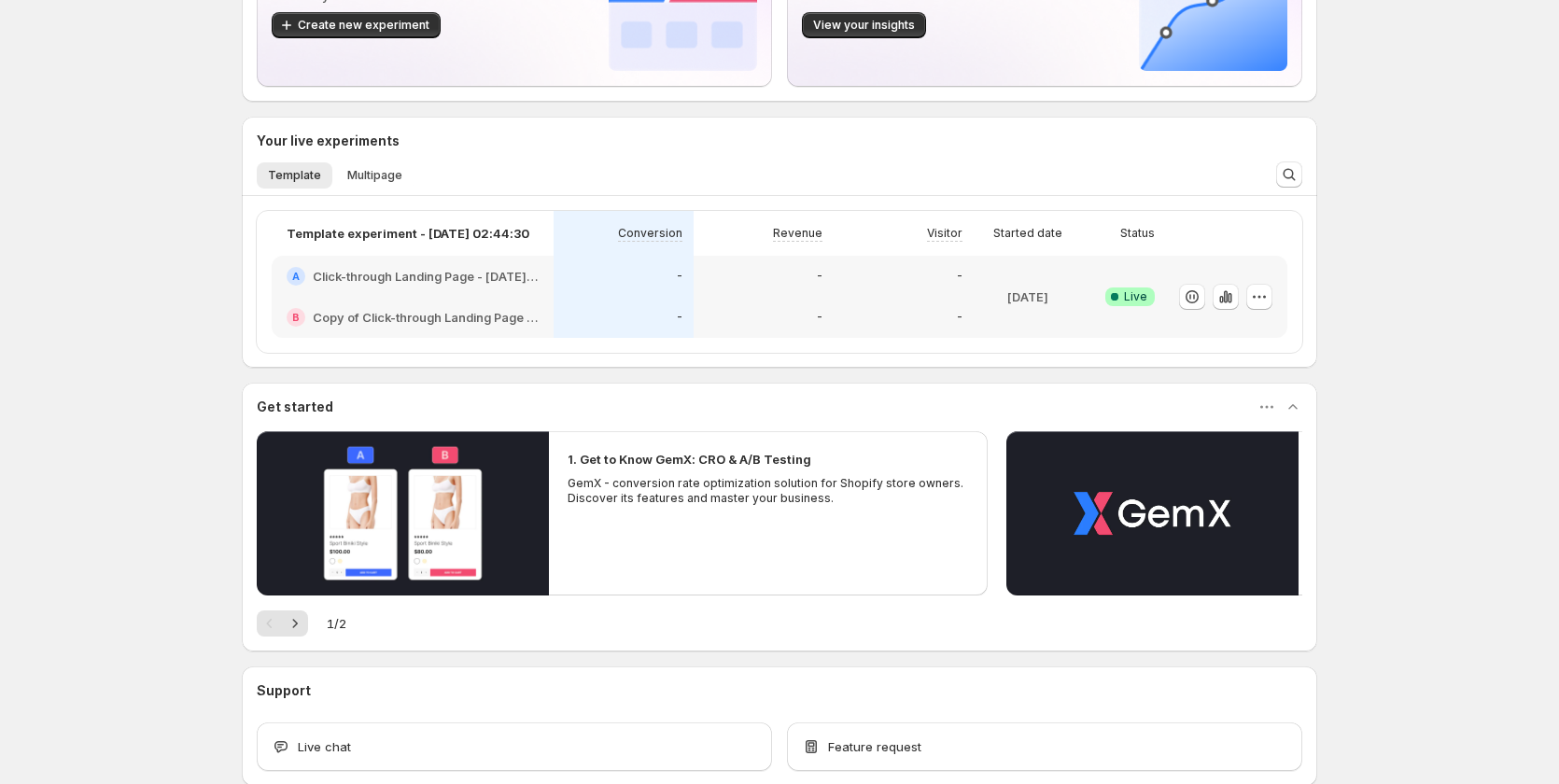
scroll to position [280, 0]
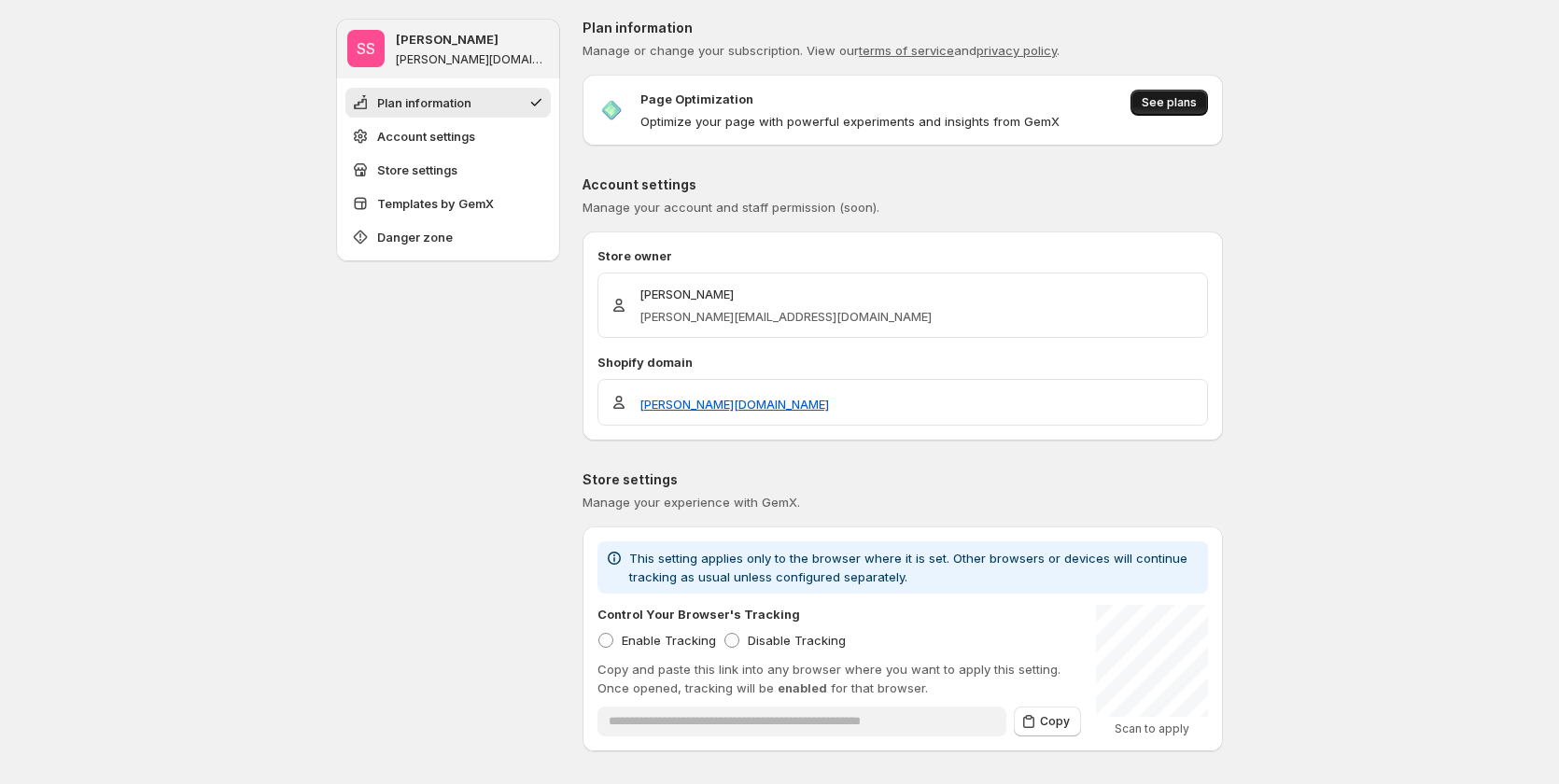
click at [1167, 96] on button "See plans" at bounding box center [1169, 102] width 77 height 26
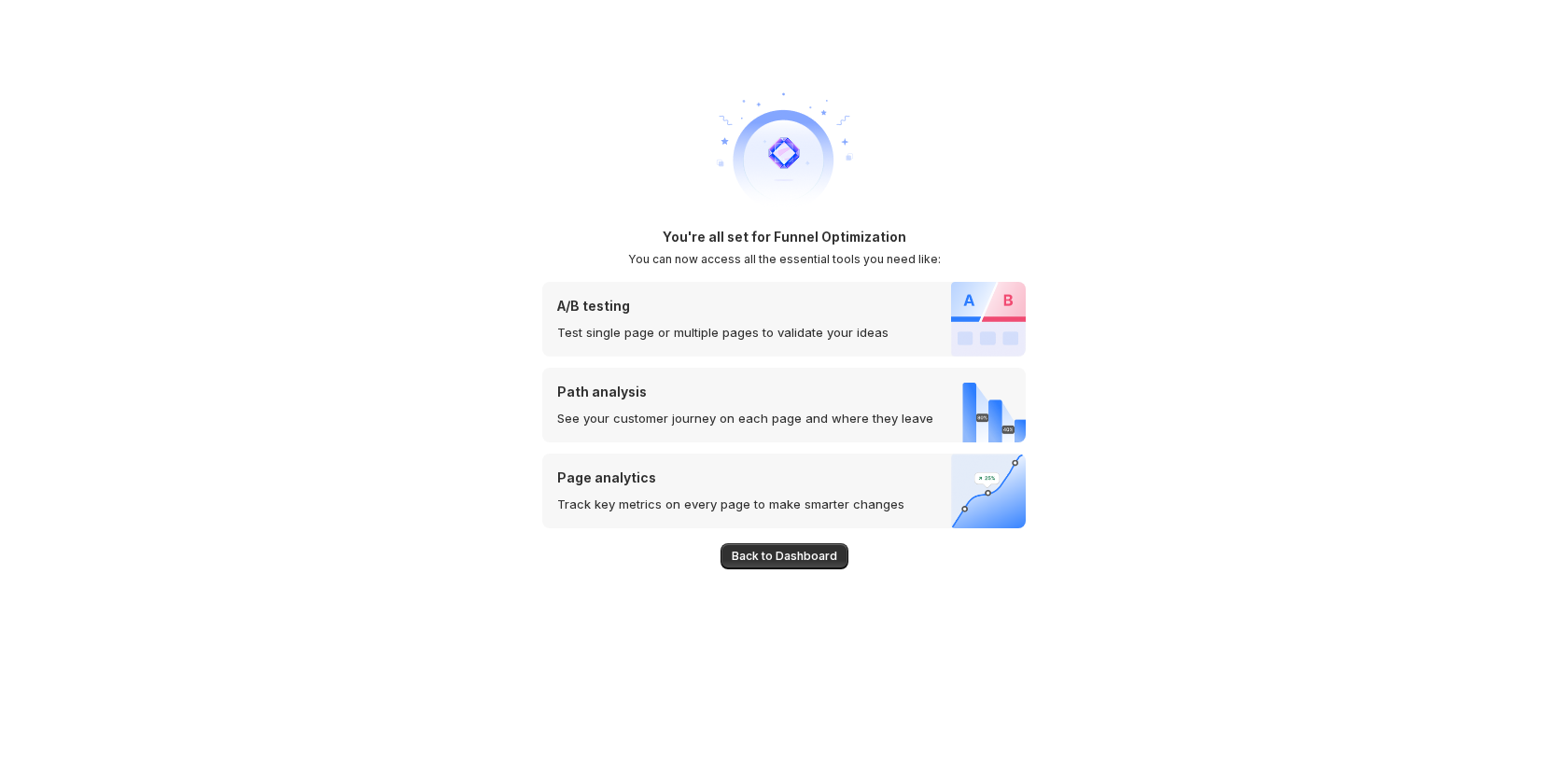
click at [777, 552] on span "Back to Dashboard" at bounding box center [784, 556] width 105 height 15
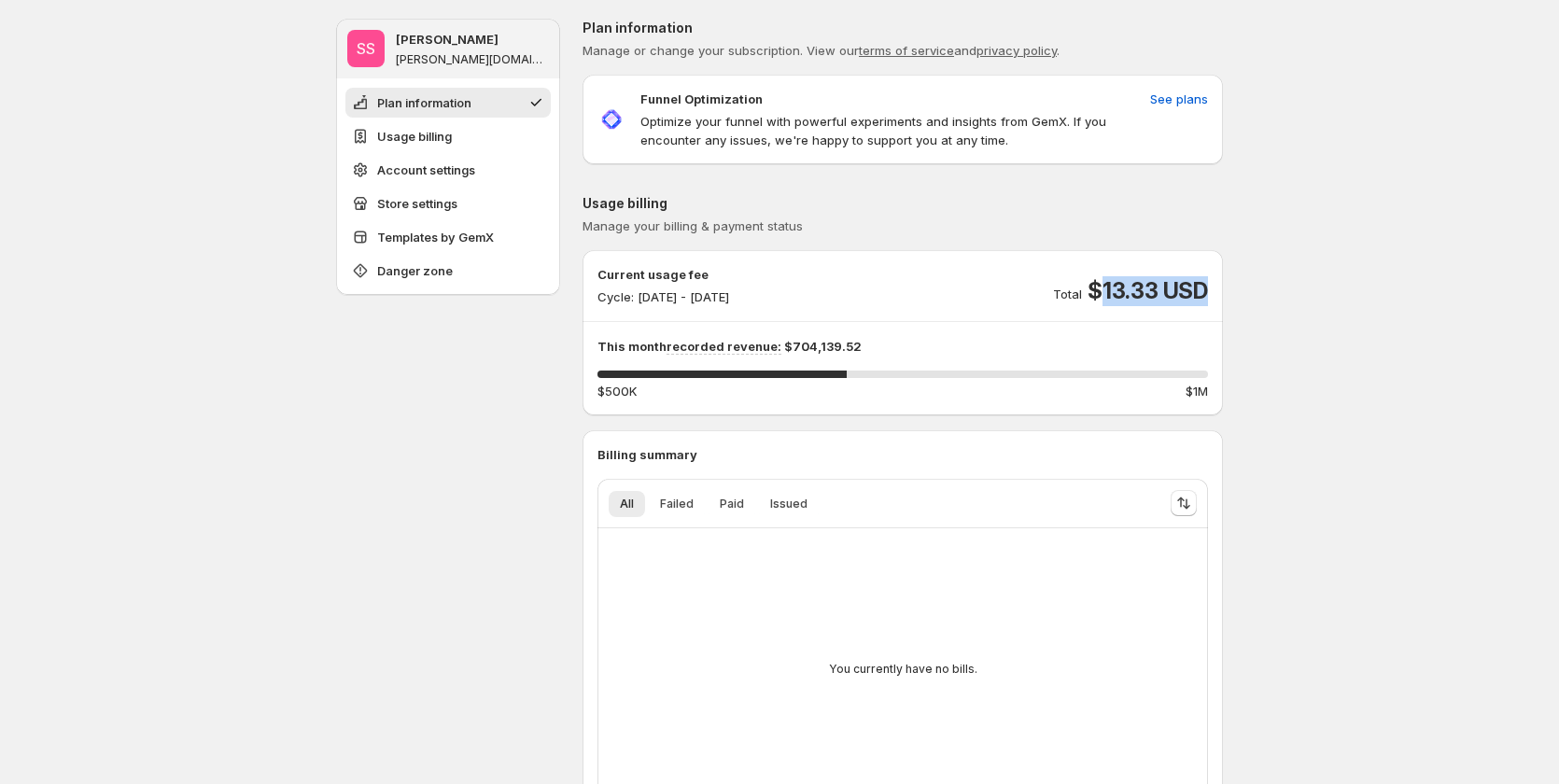
drag, startPoint x: 1101, startPoint y: 286, endPoint x: 1030, endPoint y: 308, distance: 74.3
click at [1030, 308] on div "Current usage fee Cycle: Sep 15, 2025 - Sep 30, 2025 Total $13.33 USD This mont…" at bounding box center [902, 333] width 611 height 136
click at [1168, 102] on span "See plans" at bounding box center [1179, 98] width 58 height 19
click at [1174, 103] on span "See plans" at bounding box center [1179, 98] width 58 height 19
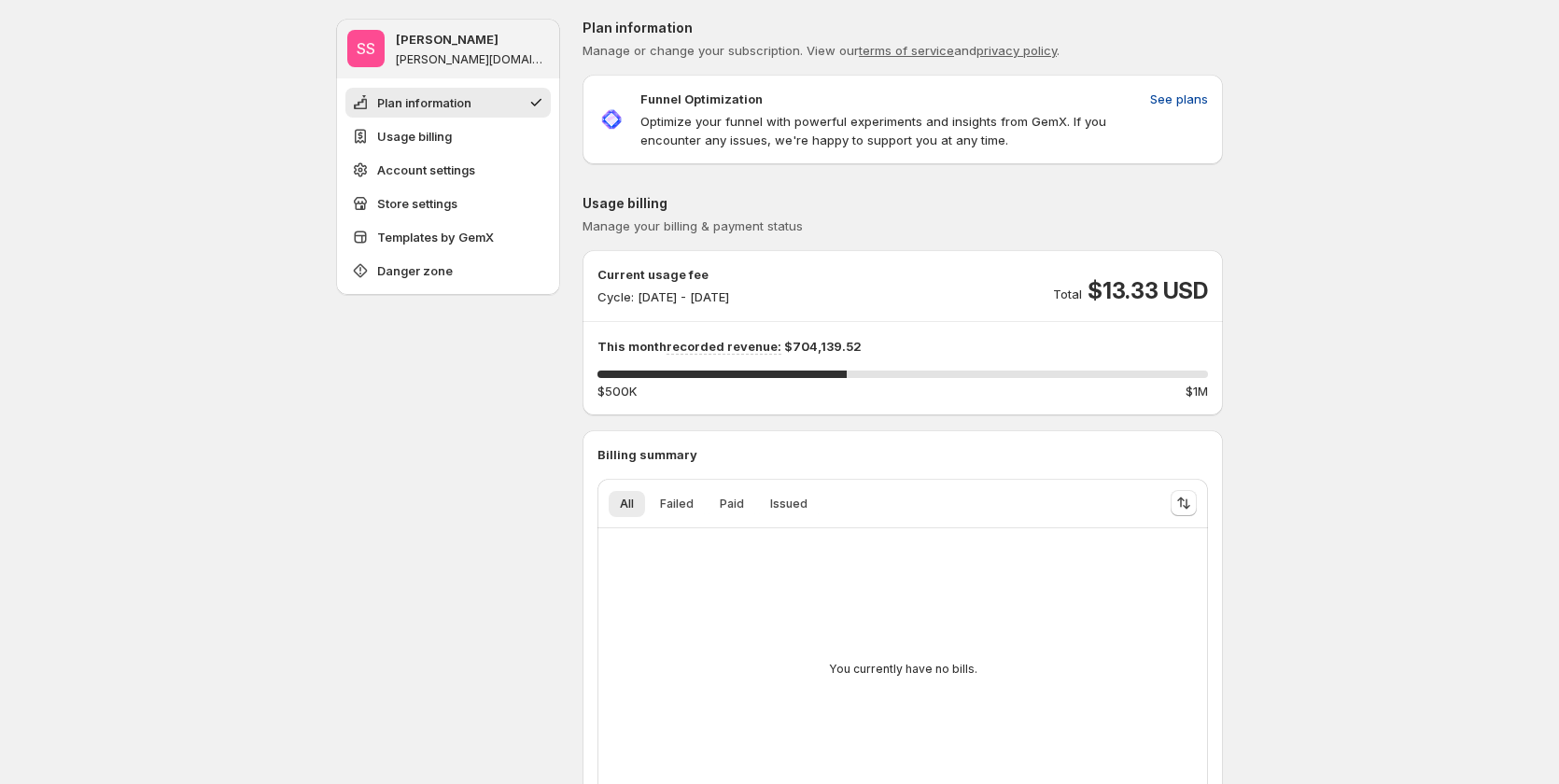
click at [1190, 98] on span "See plans" at bounding box center [1179, 98] width 58 height 19
click at [1035, 589] on div "You currently have no bills." at bounding box center [902, 669] width 580 height 252
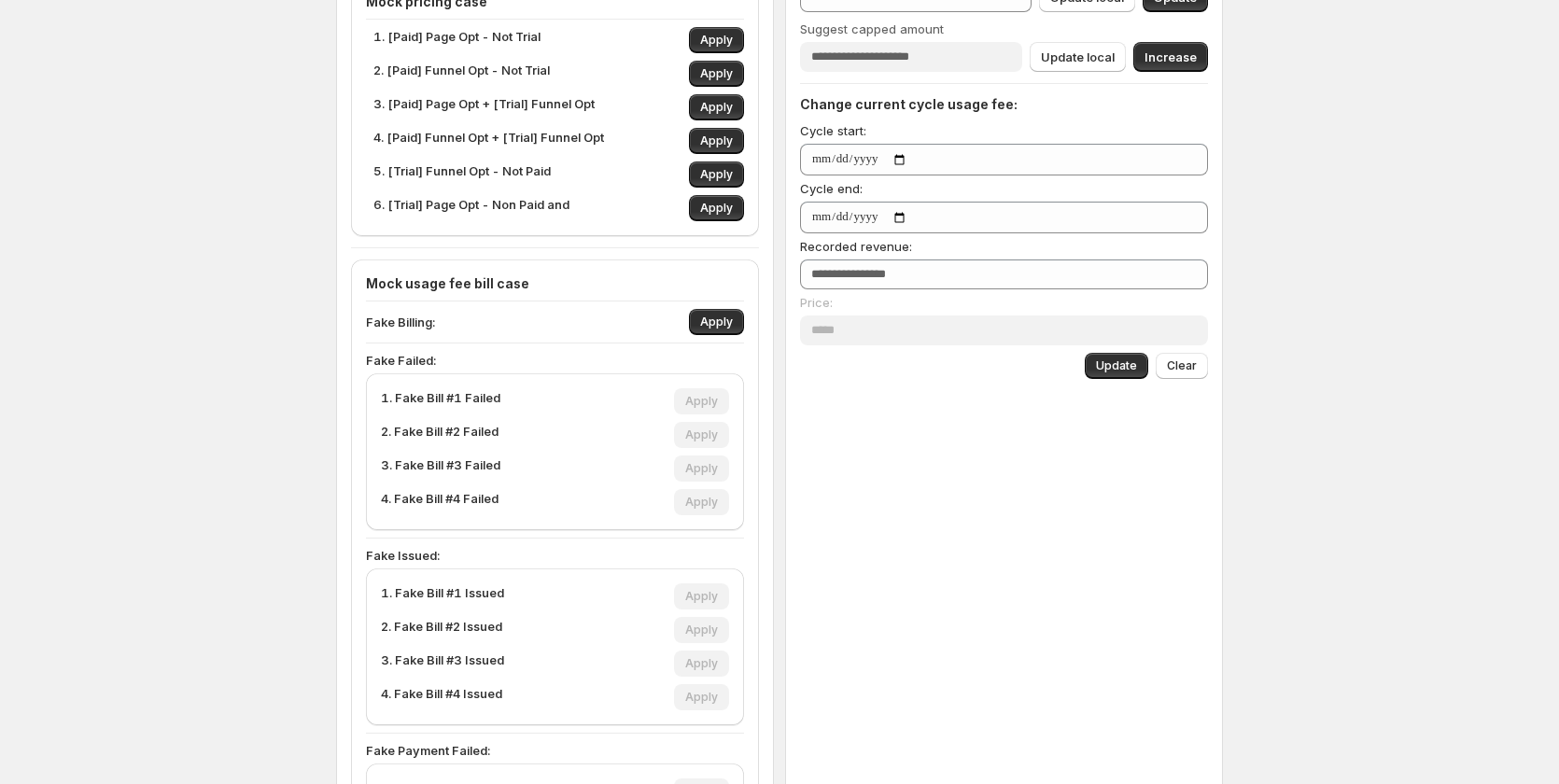
scroll to position [368, 0]
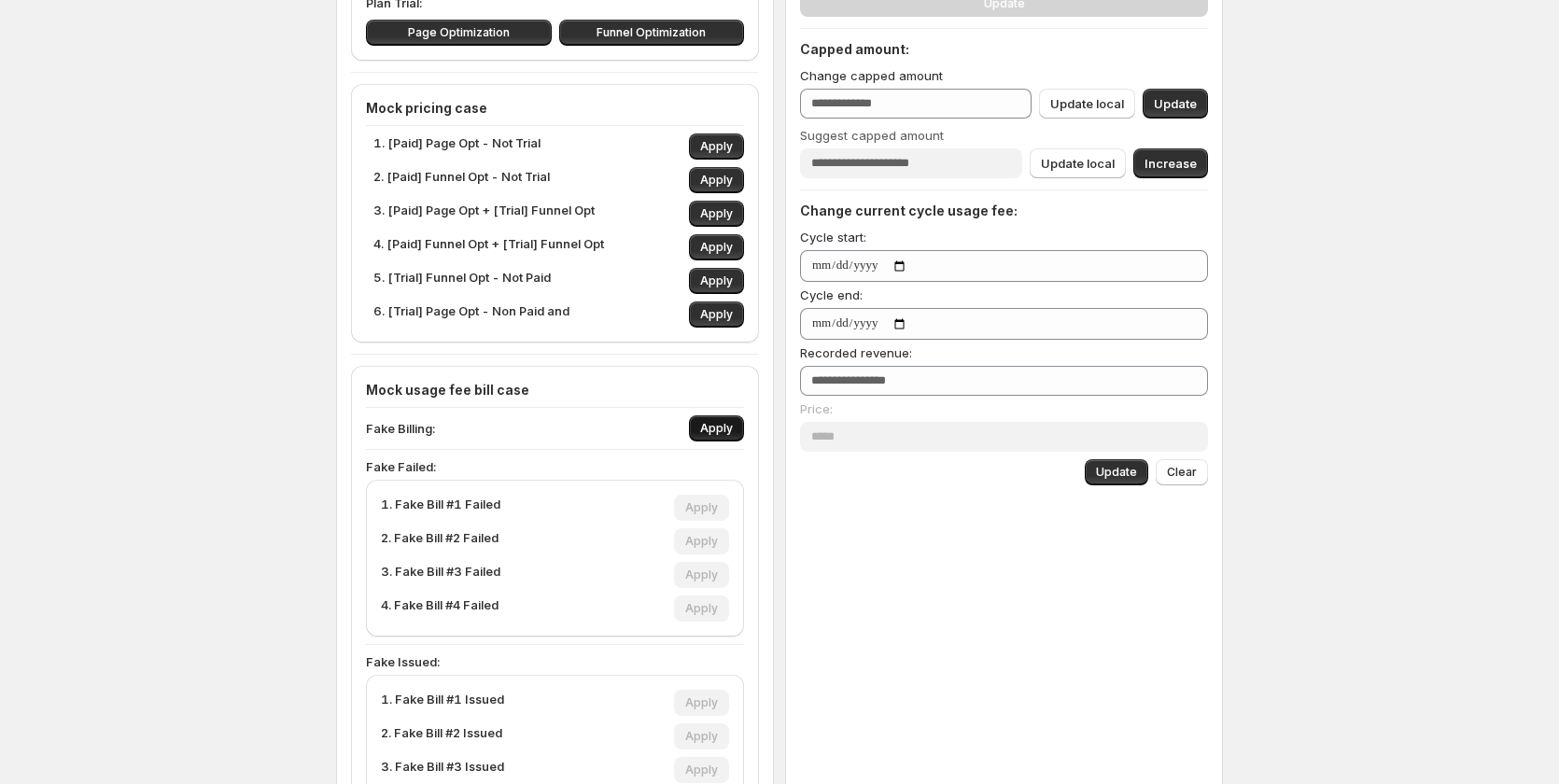
click at [738, 431] on button "Apply" at bounding box center [716, 428] width 55 height 26
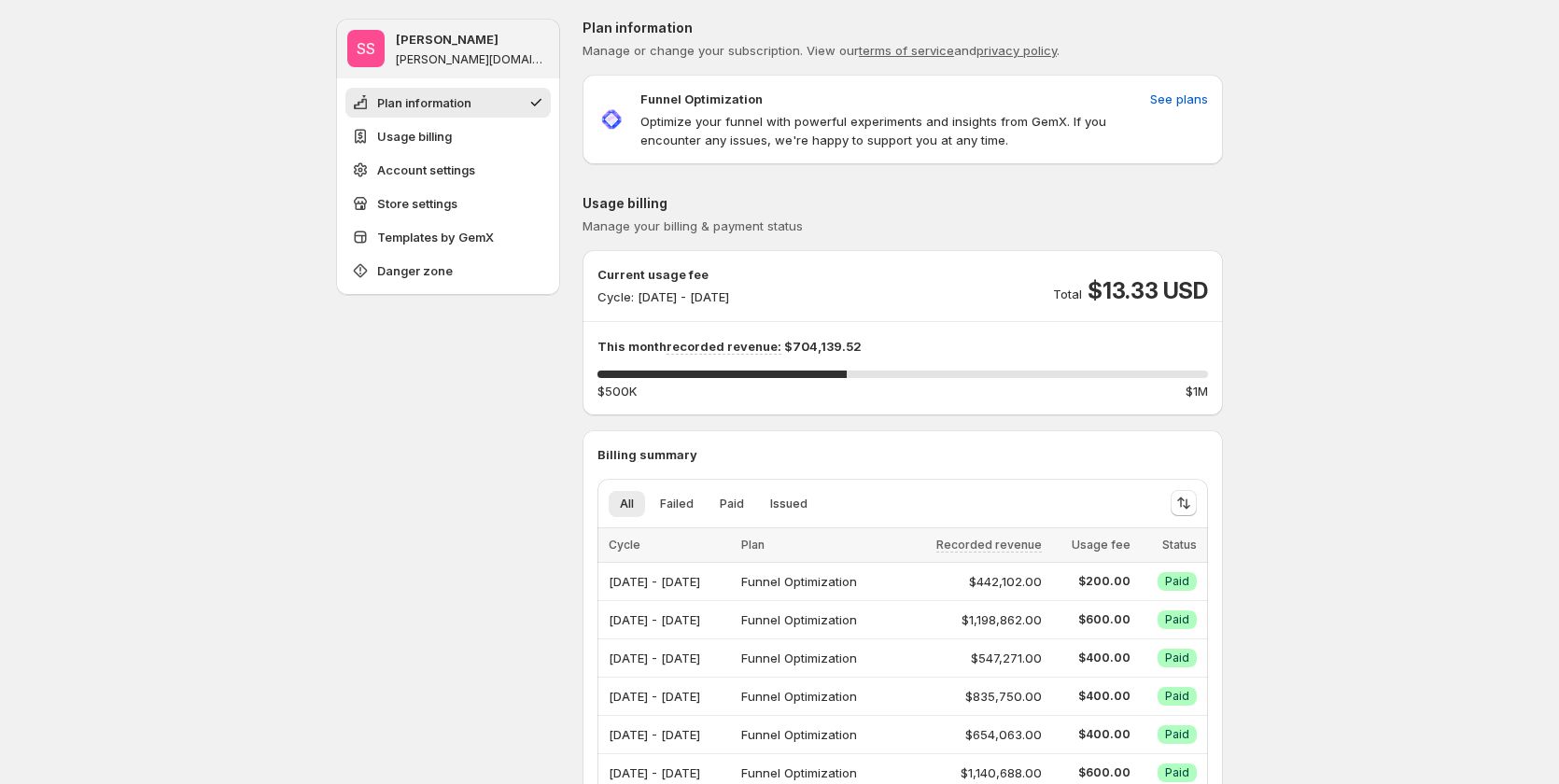
drag, startPoint x: 642, startPoint y: 299, endPoint x: 819, endPoint y: 300, distance: 177.0
click at [819, 300] on div "Current usage fee Cycle: Sep 15, 2025 - Sep 30, 2025 Total $13.33 USD" at bounding box center [902, 286] width 611 height 41
click at [855, 290] on div "Current usage fee Cycle: Sep 15, 2025 - Sep 30, 2025 Total $13.33 USD" at bounding box center [902, 286] width 611 height 41
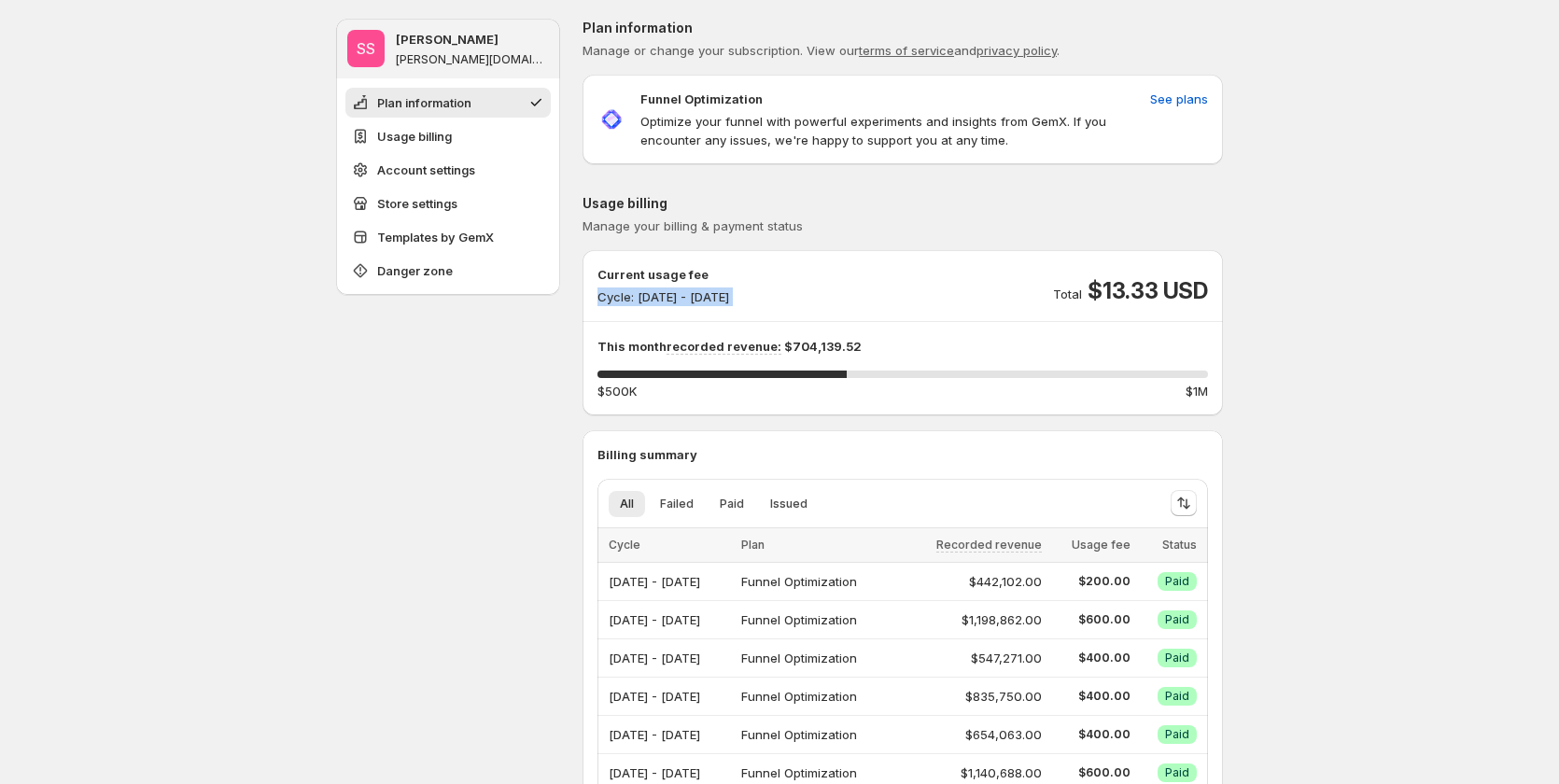
click at [855, 290] on div "Current usage fee Cycle: Sep 15, 2025 - Sep 30, 2025 Total $13.33 USD" at bounding box center [902, 286] width 611 height 41
click at [700, 503] on button "Failed" at bounding box center [676, 503] width 56 height 26
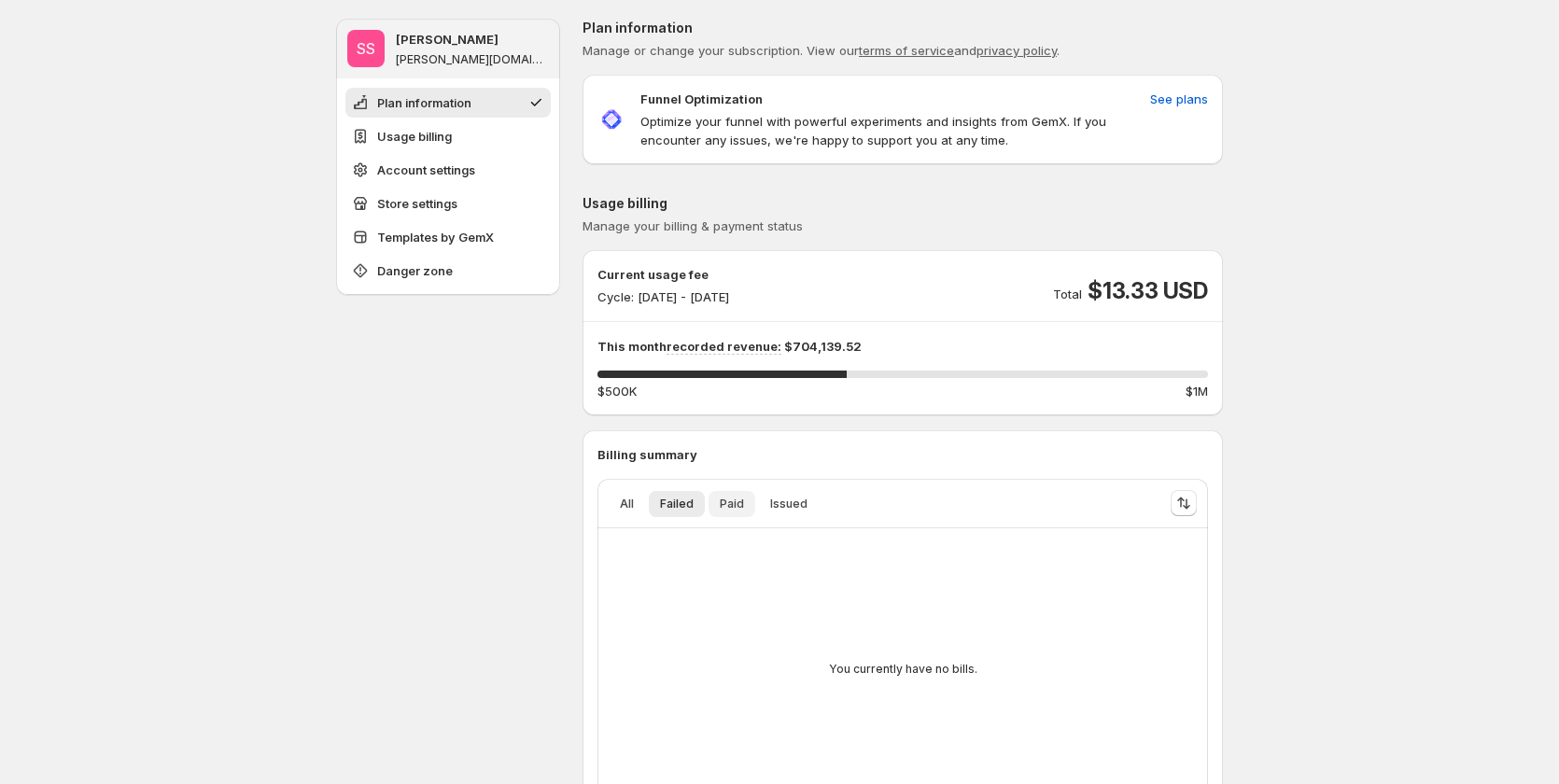
click at [722, 505] on button "Paid" at bounding box center [732, 503] width 47 height 26
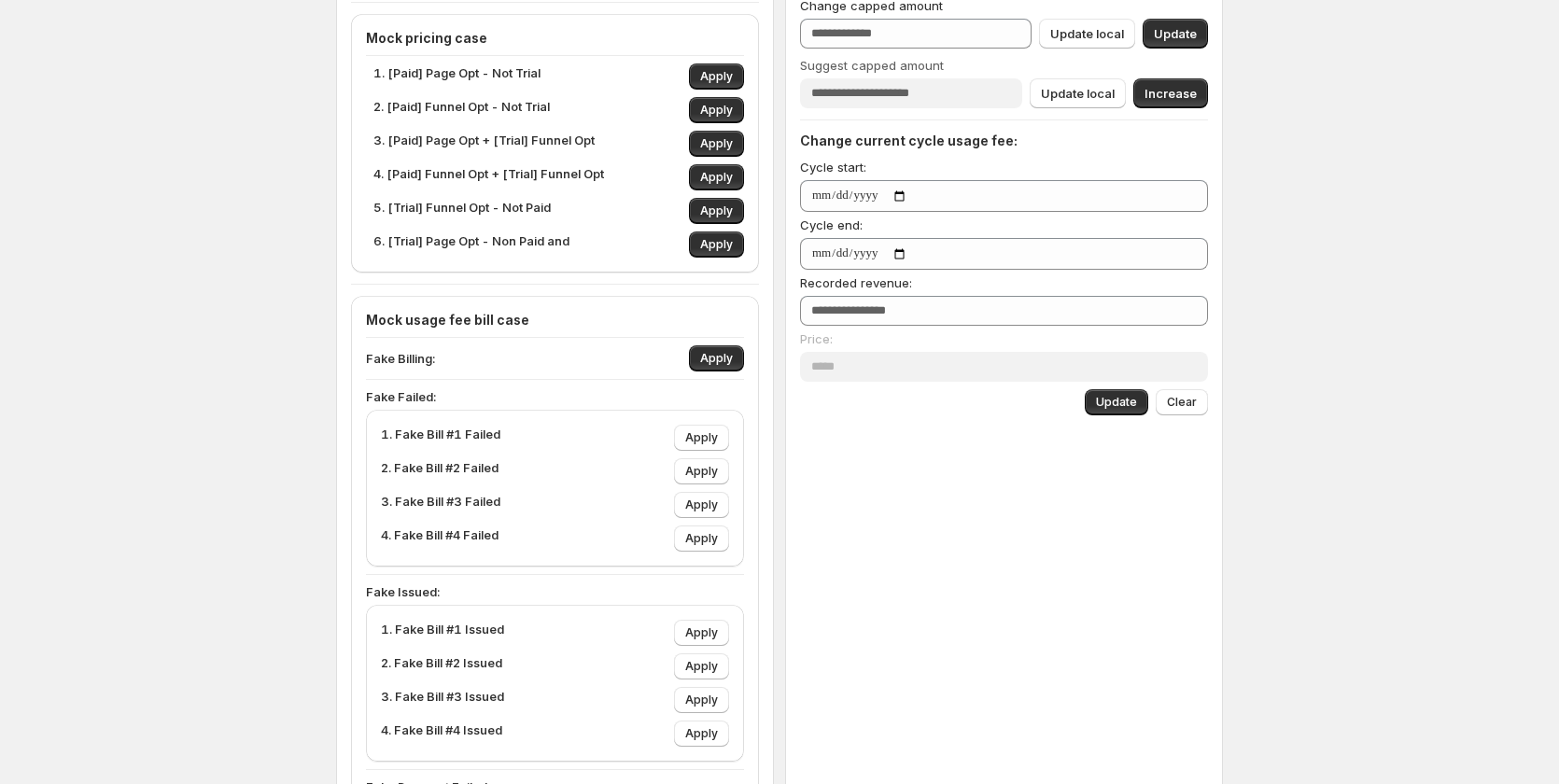
scroll to position [466, 0]
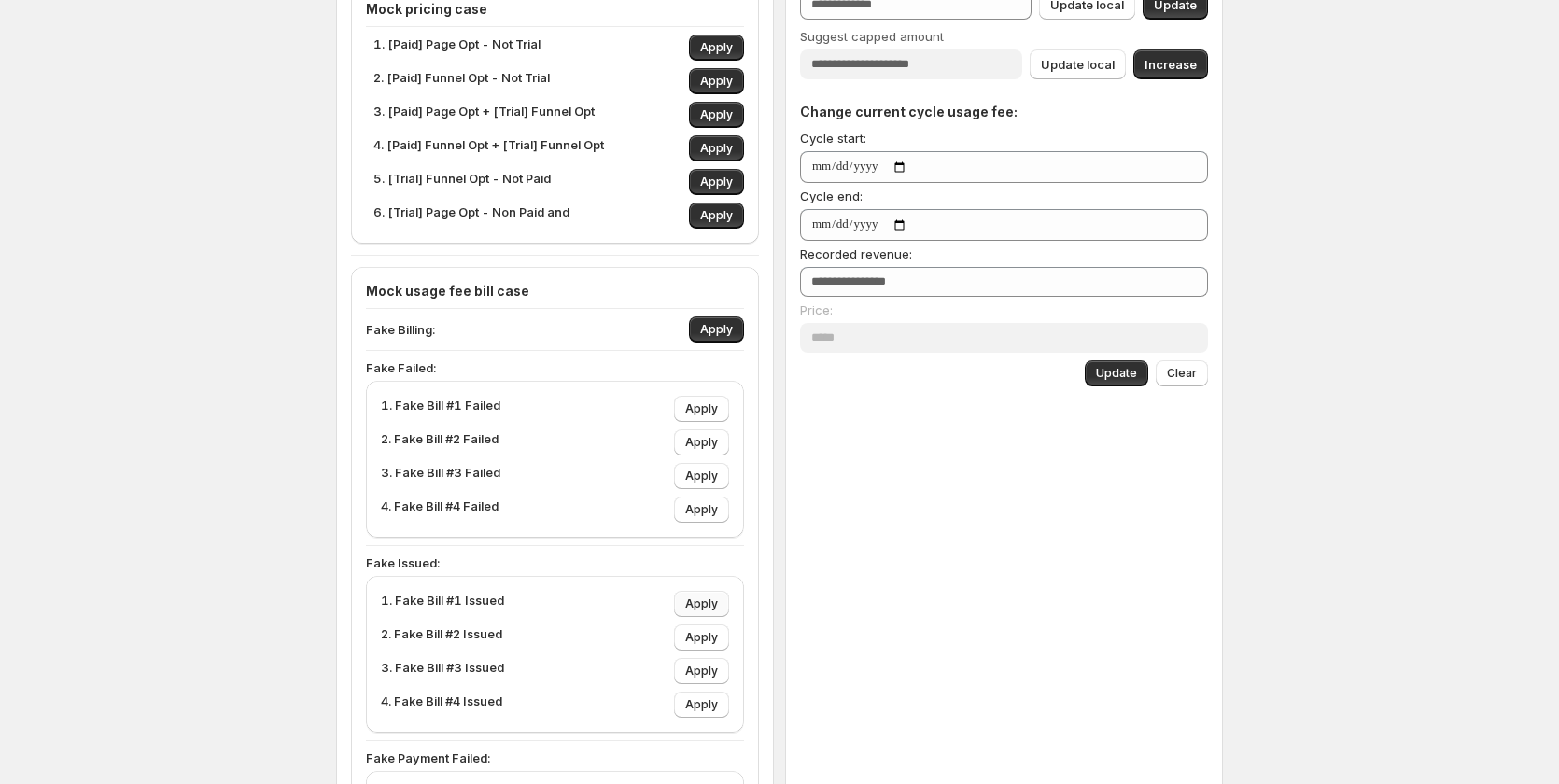
click at [712, 607] on span "Apply" at bounding box center [700, 604] width 32 height 15
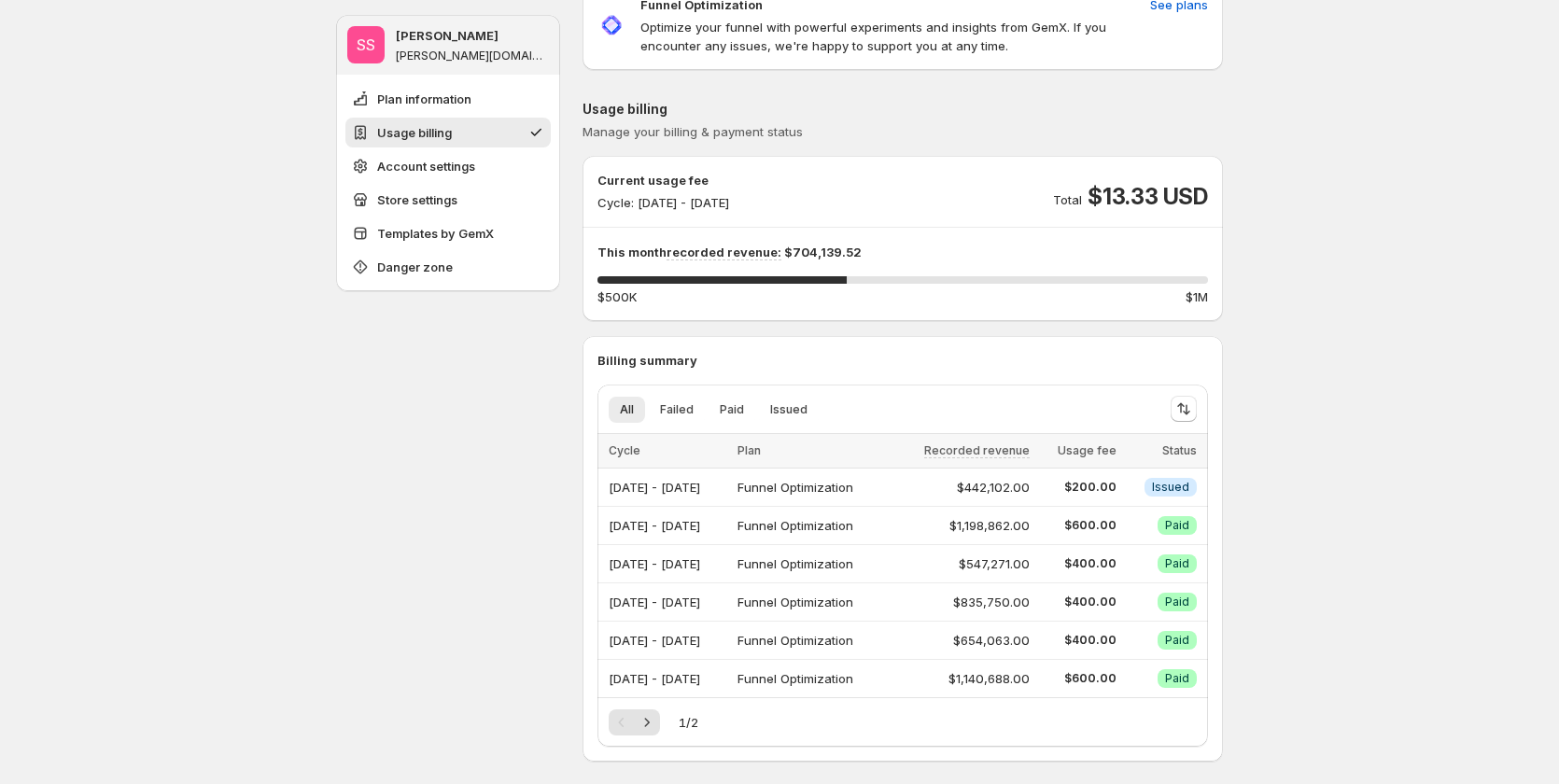
scroll to position [94, 0]
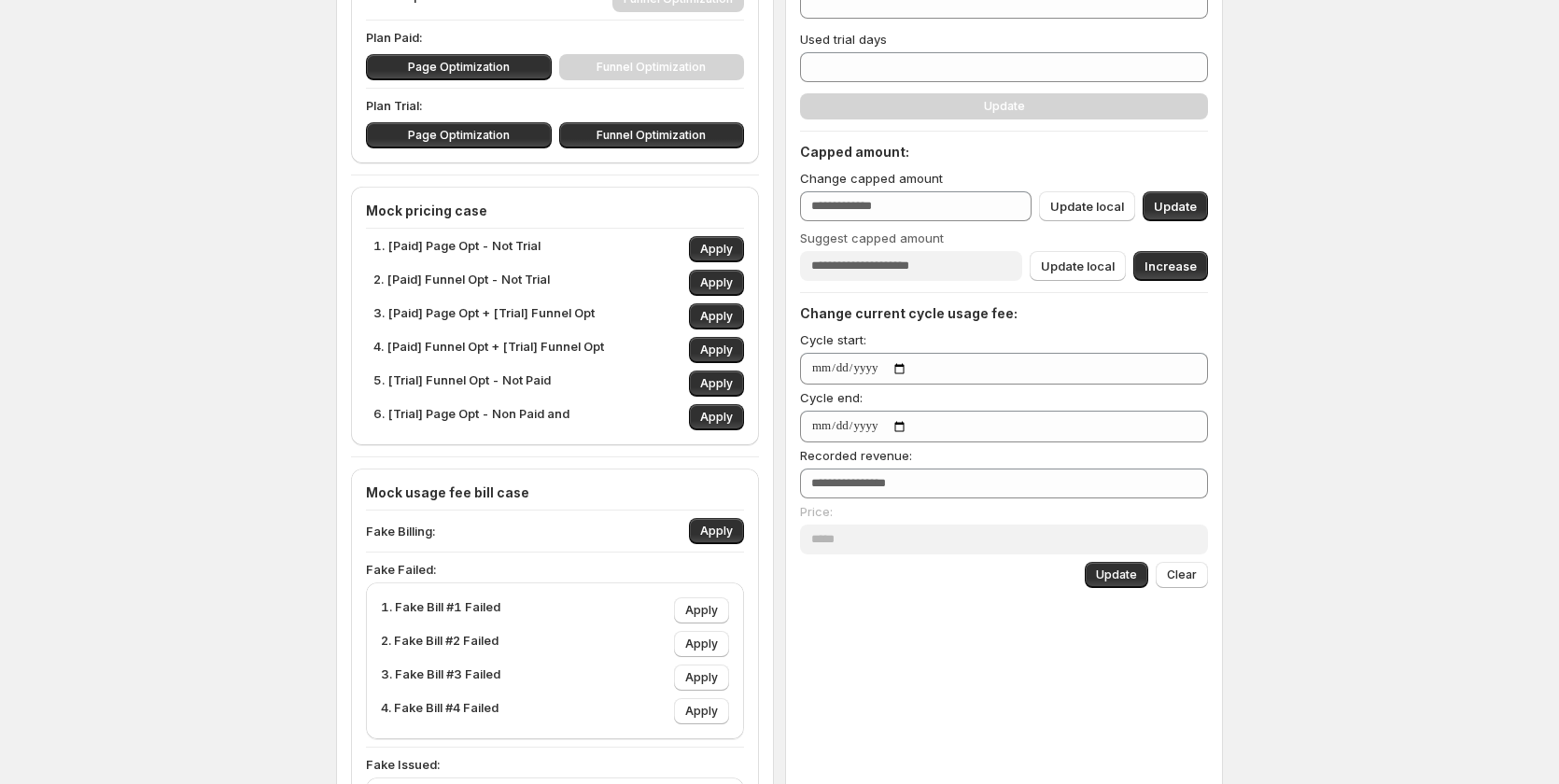
scroll to position [280, 0]
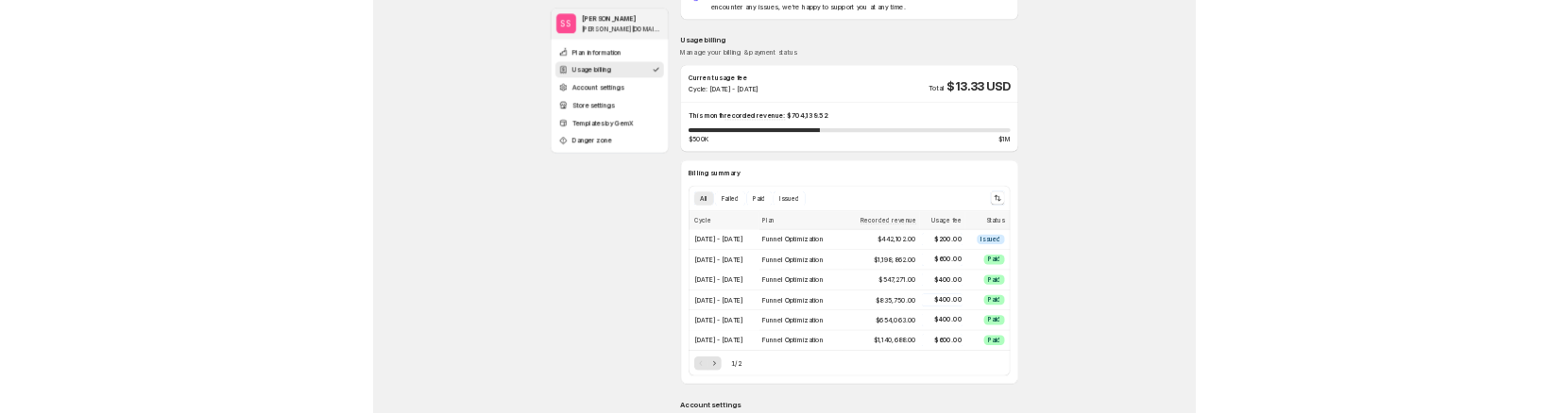
scroll to position [95, 0]
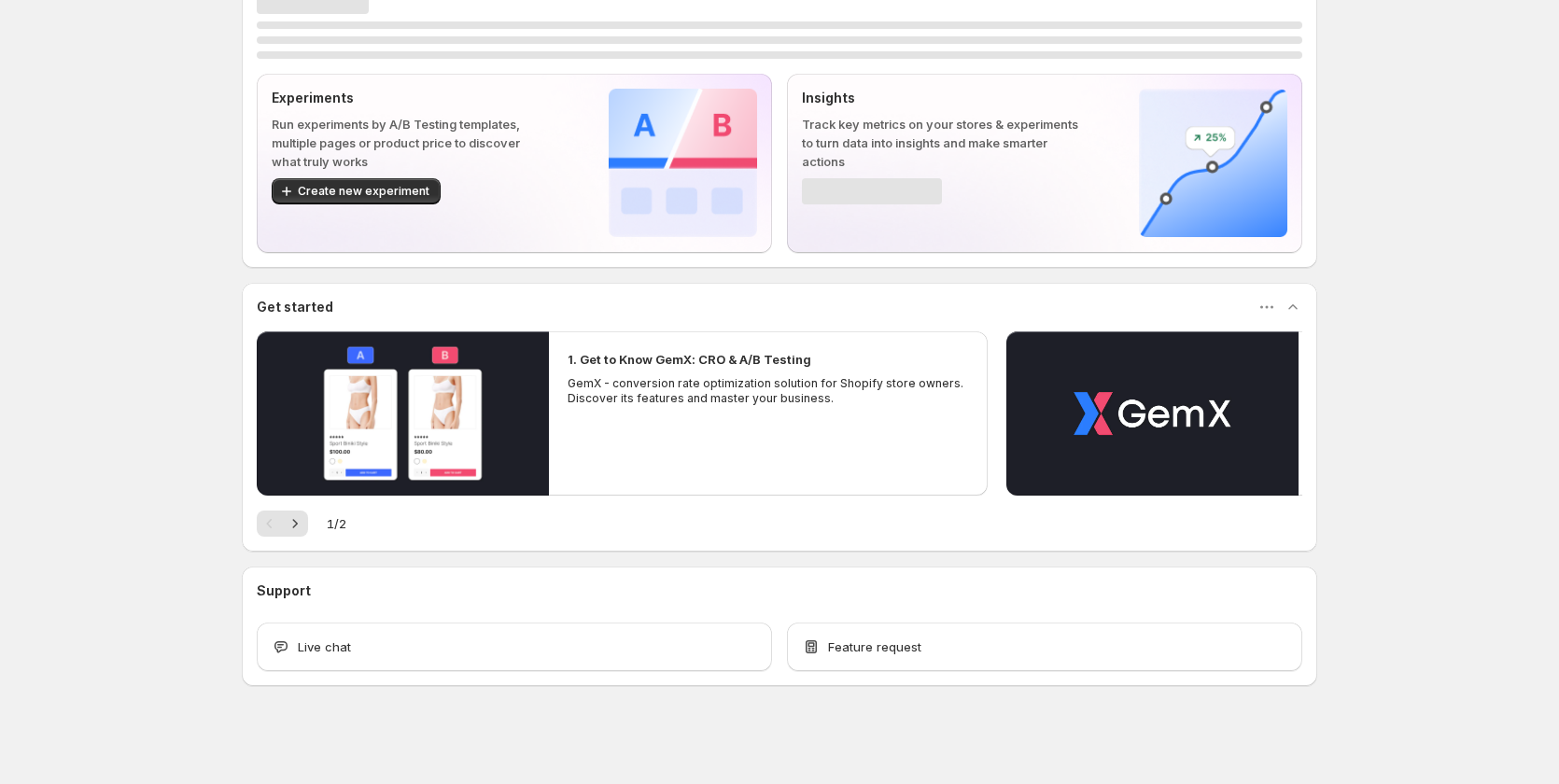
scroll to position [49, 0]
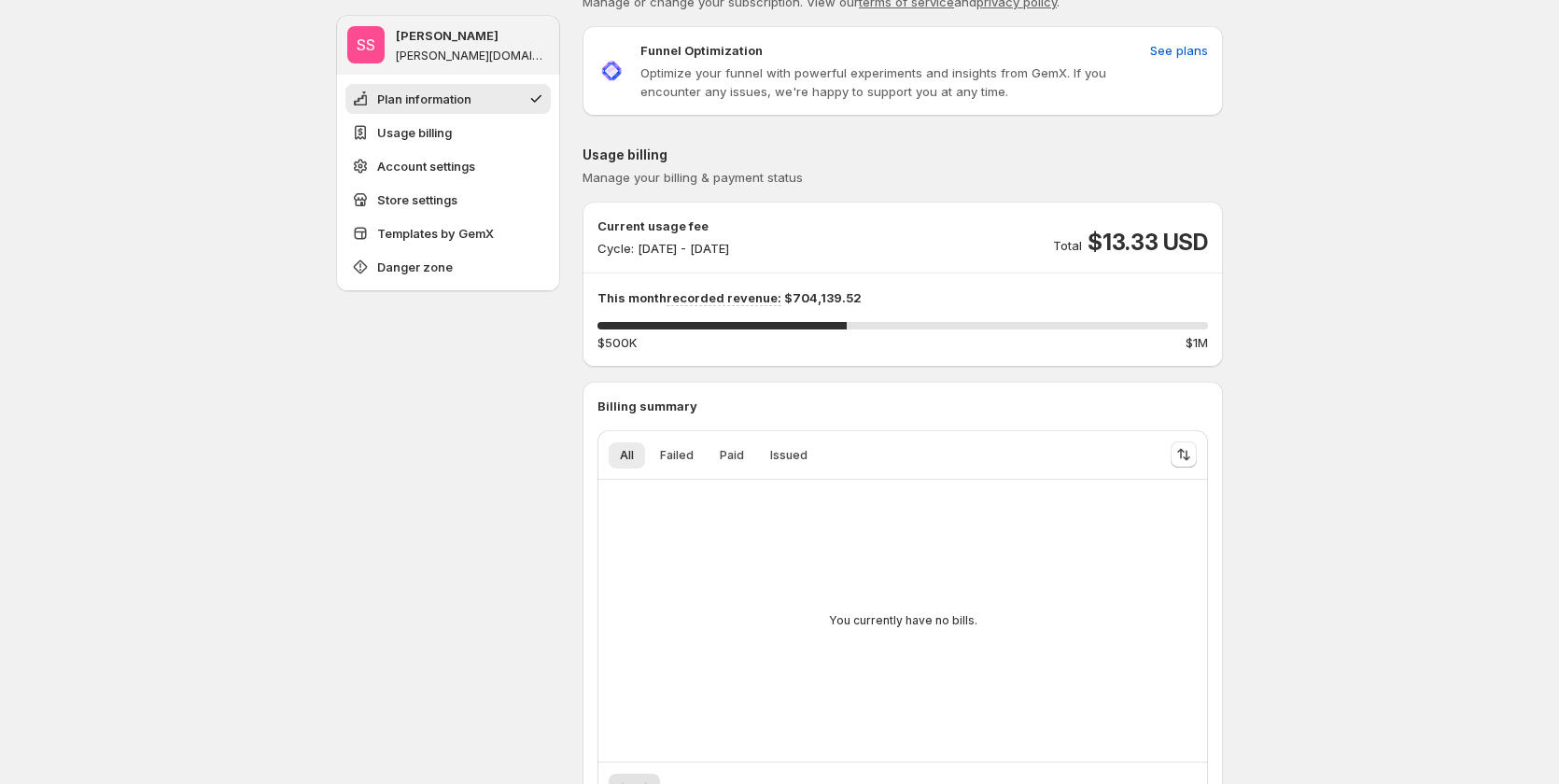
click at [806, 293] on p "This month recorded revenue: $704,139.52" at bounding box center [902, 297] width 611 height 19
click at [1139, 307] on div "This month recorded revenue: $704,139.52 40.827904135999994 % $500K $1M" at bounding box center [902, 320] width 611 height 63
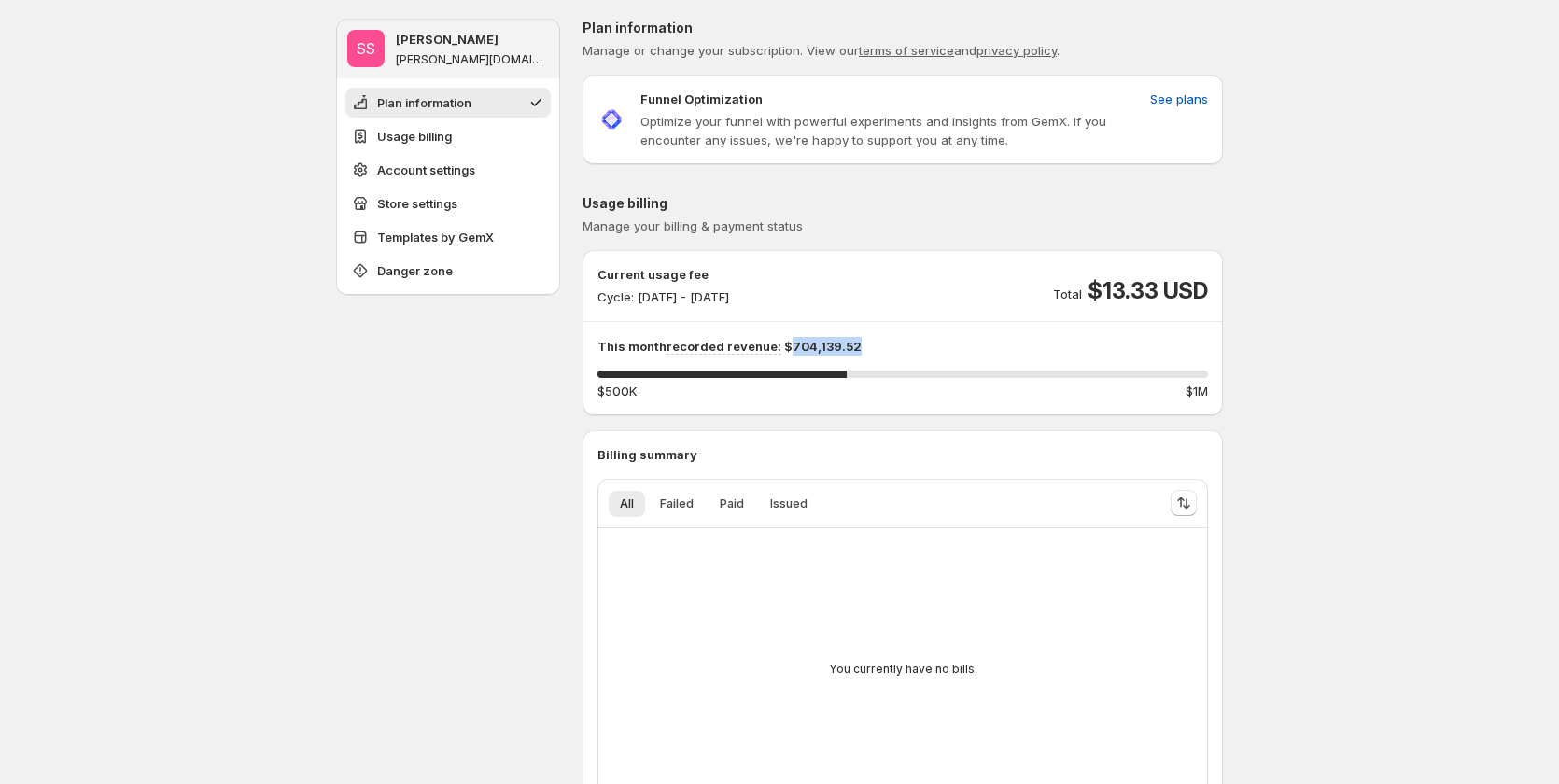
drag, startPoint x: 789, startPoint y: 346, endPoint x: 859, endPoint y: 341, distance: 70.2
click at [859, 341] on p "This month recorded revenue: $704,139.52" at bounding box center [902, 345] width 611 height 19
copy p "704,139.52"
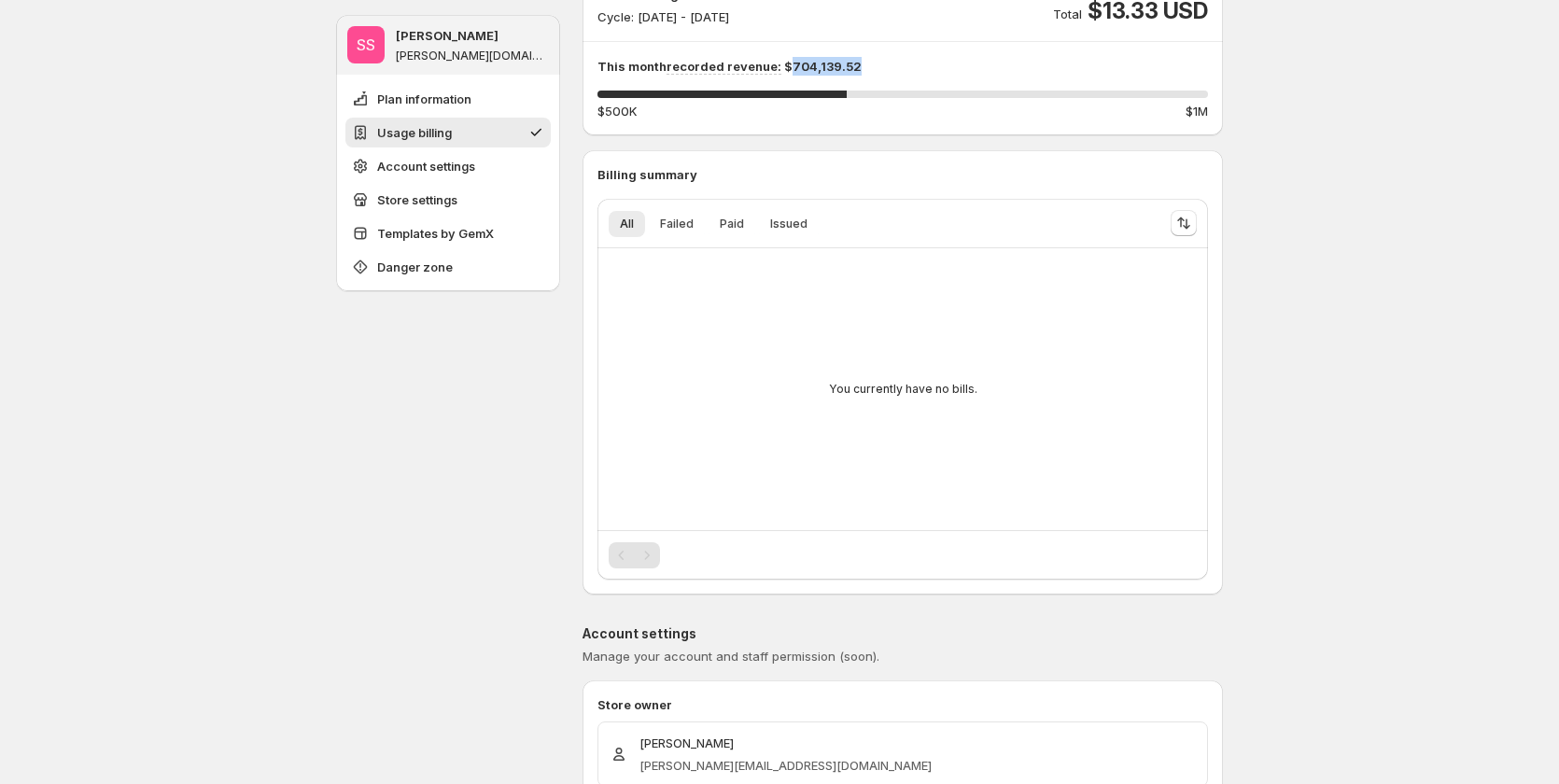
scroll to position [186, 0]
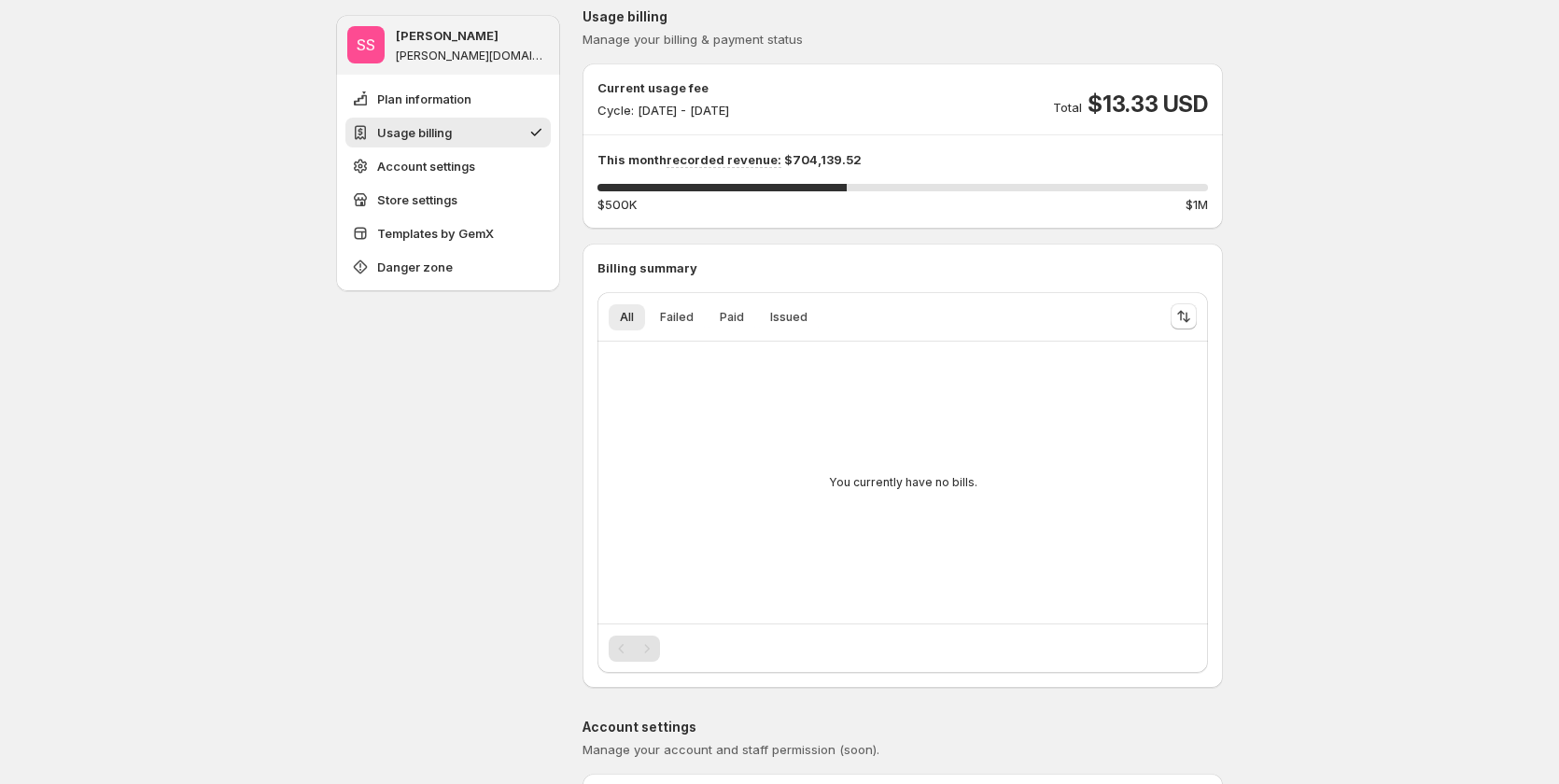
click at [1197, 208] on span "$1M" at bounding box center [1196, 204] width 22 height 19
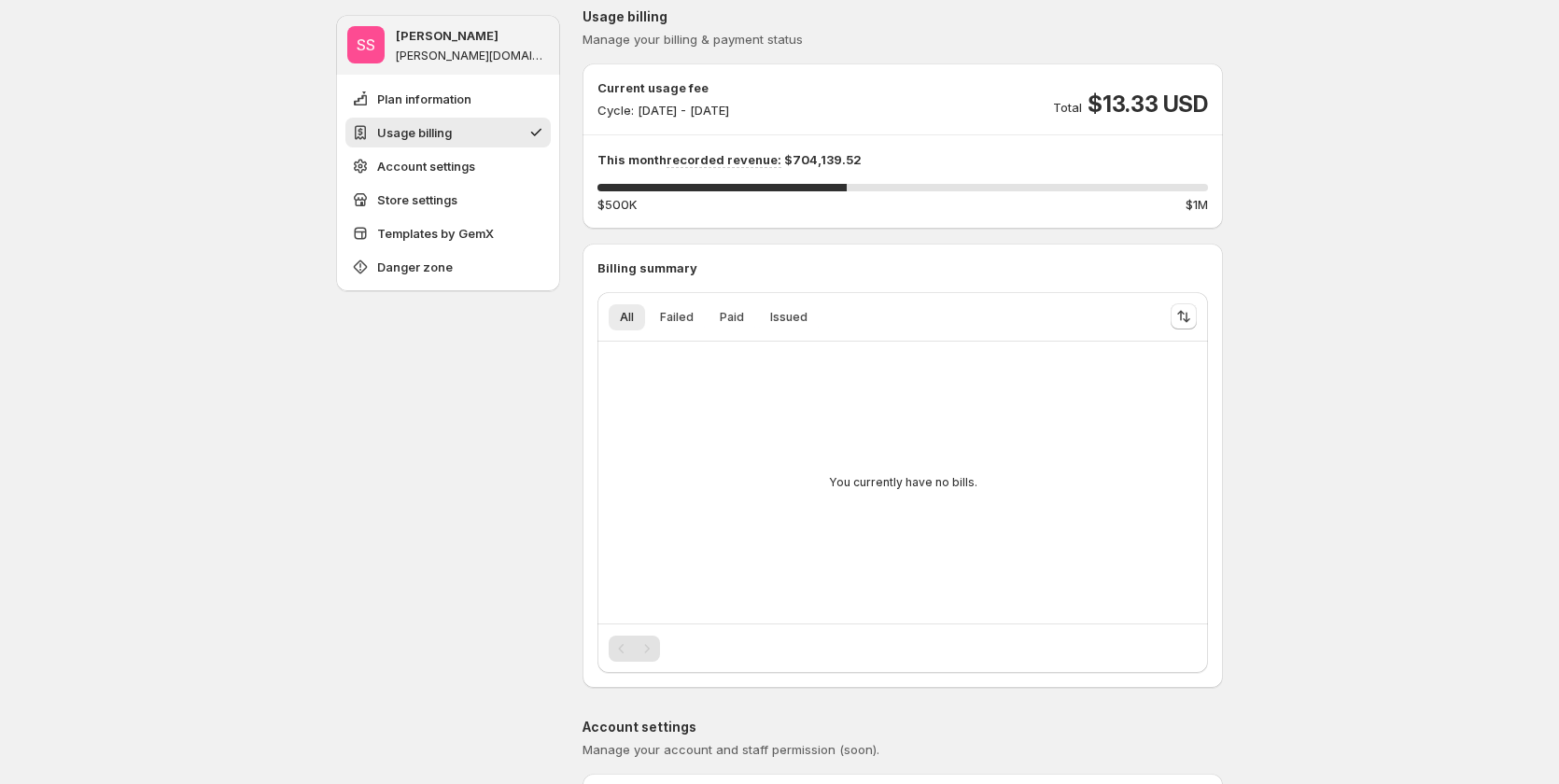
click at [1202, 311] on div at bounding box center [1183, 316] width 41 height 37
click at [1197, 311] on button "Sort the results" at bounding box center [1183, 316] width 26 height 26
click at [693, 311] on span "Failed" at bounding box center [677, 317] width 33 height 15
click at [751, 312] on button "Paid" at bounding box center [732, 317] width 47 height 26
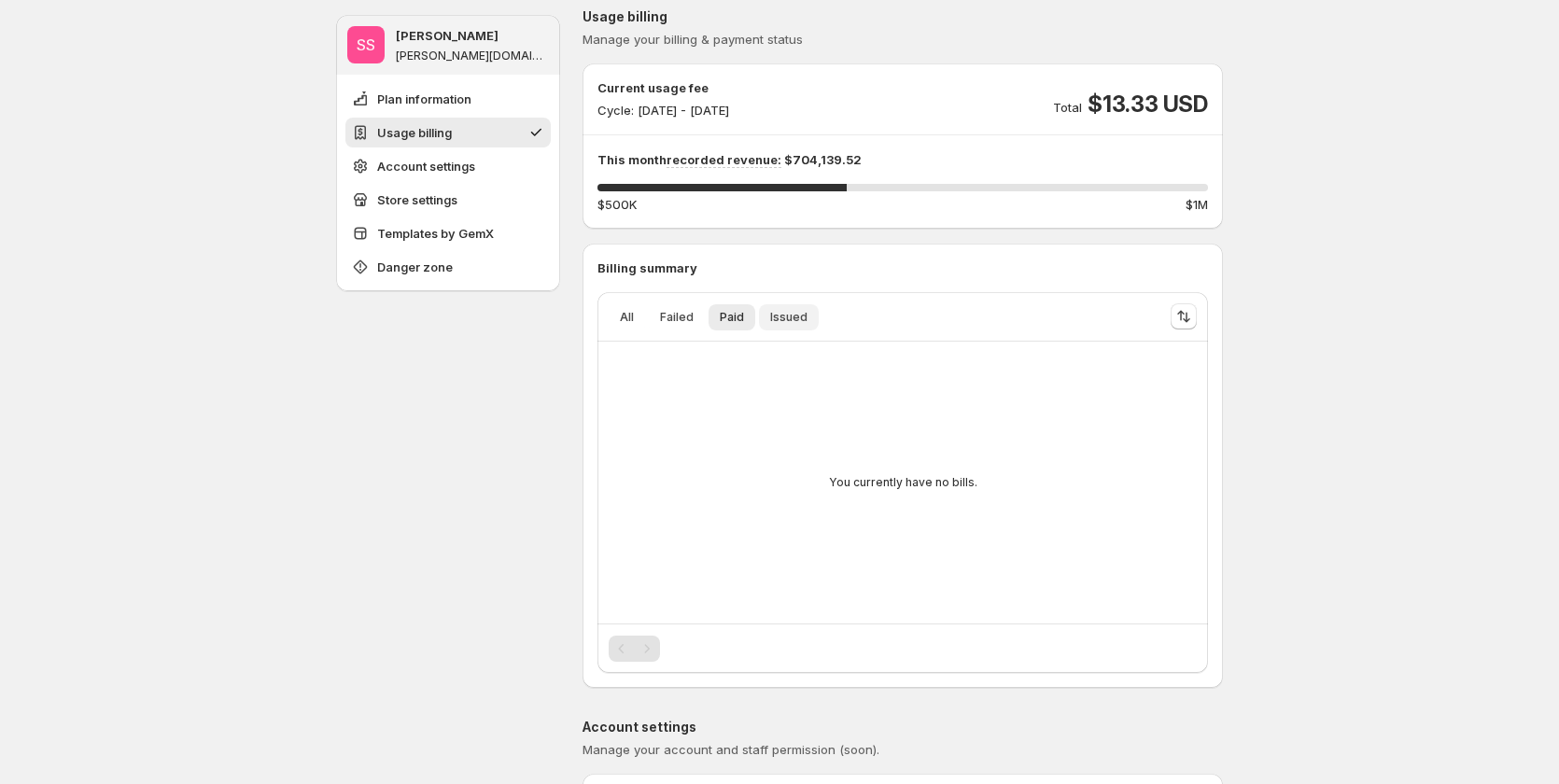
click at [790, 314] on span "Issued" at bounding box center [788, 317] width 37 height 15
click at [755, 313] on button "Paid" at bounding box center [732, 317] width 47 height 26
click at [684, 315] on span "Failed" at bounding box center [677, 317] width 33 height 15
click at [725, 318] on span "Paid" at bounding box center [732, 317] width 24 height 15
click at [769, 318] on button "Issued" at bounding box center [788, 317] width 60 height 26
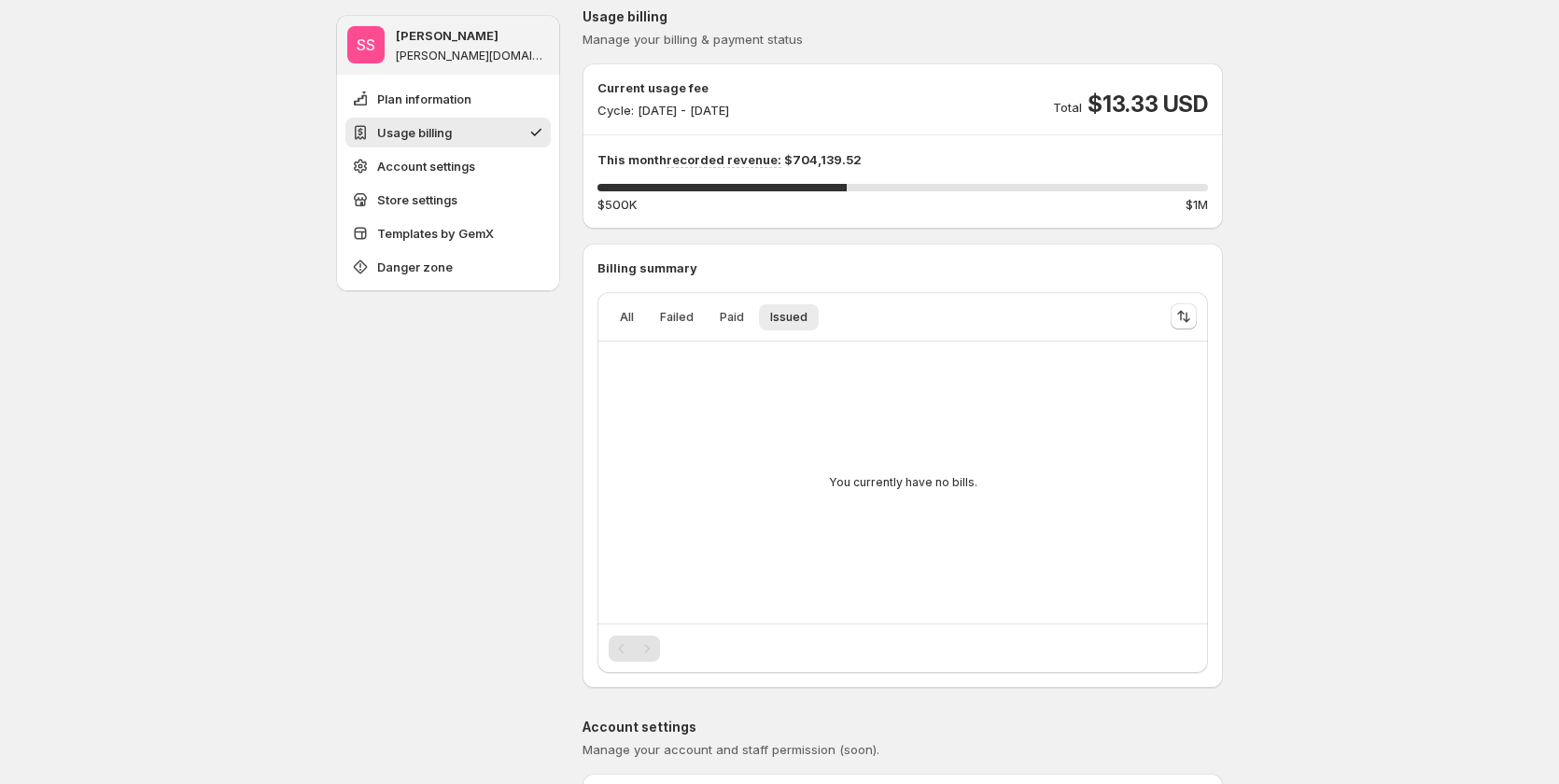
click at [937, 510] on div "You currently have no bills." at bounding box center [902, 483] width 580 height 252
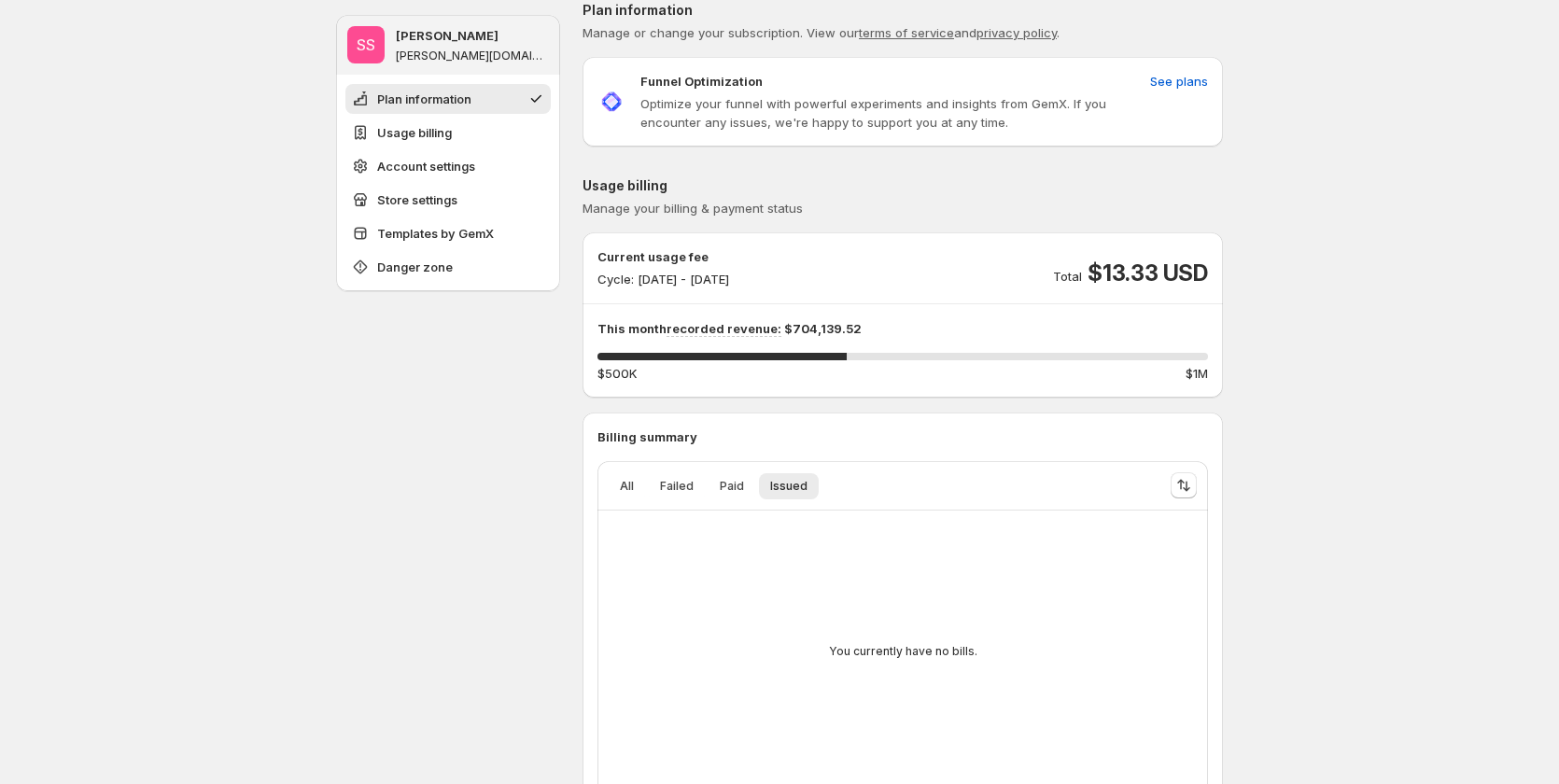
scroll to position [0, 0]
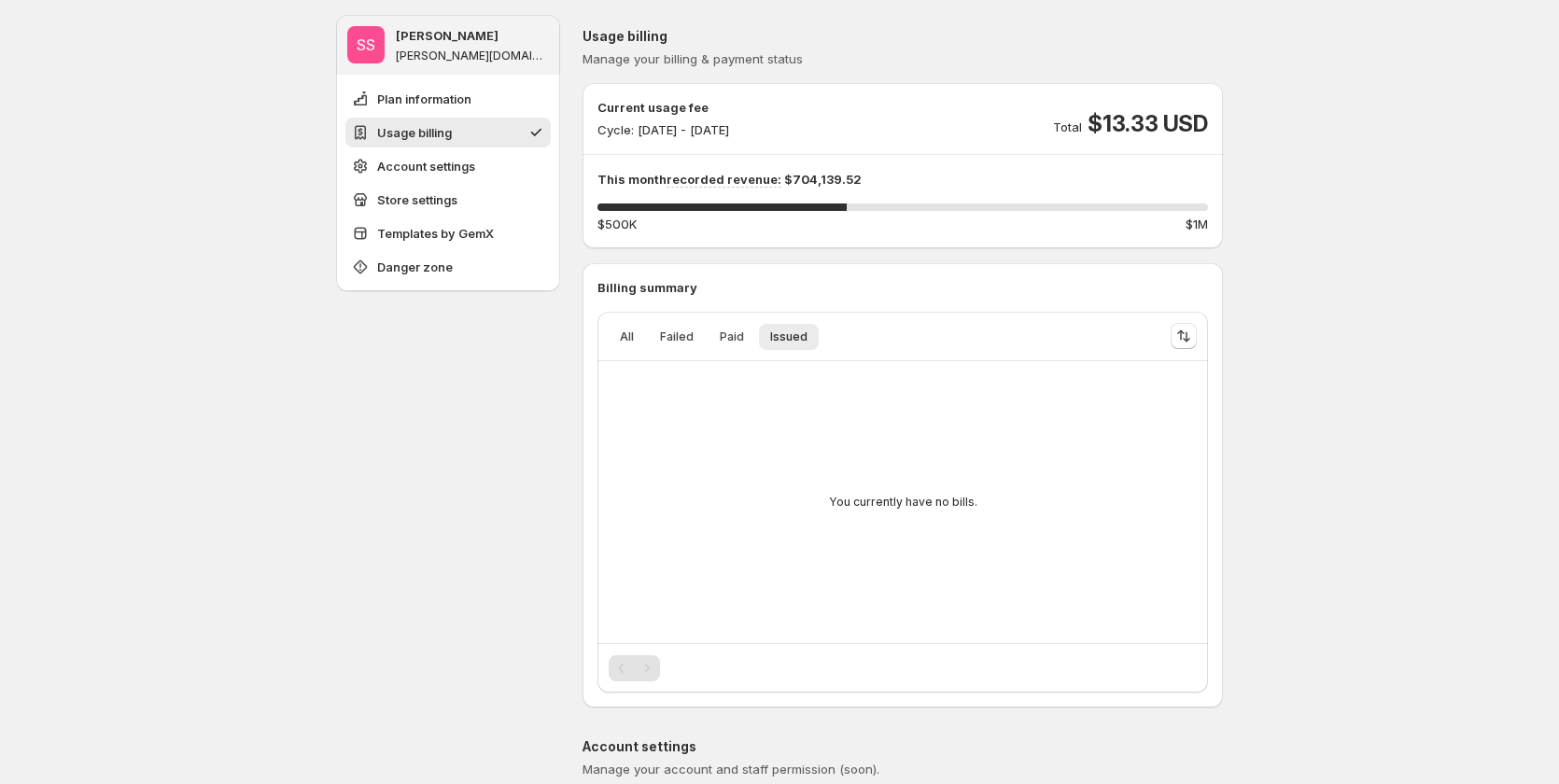
scroll to position [186, 0]
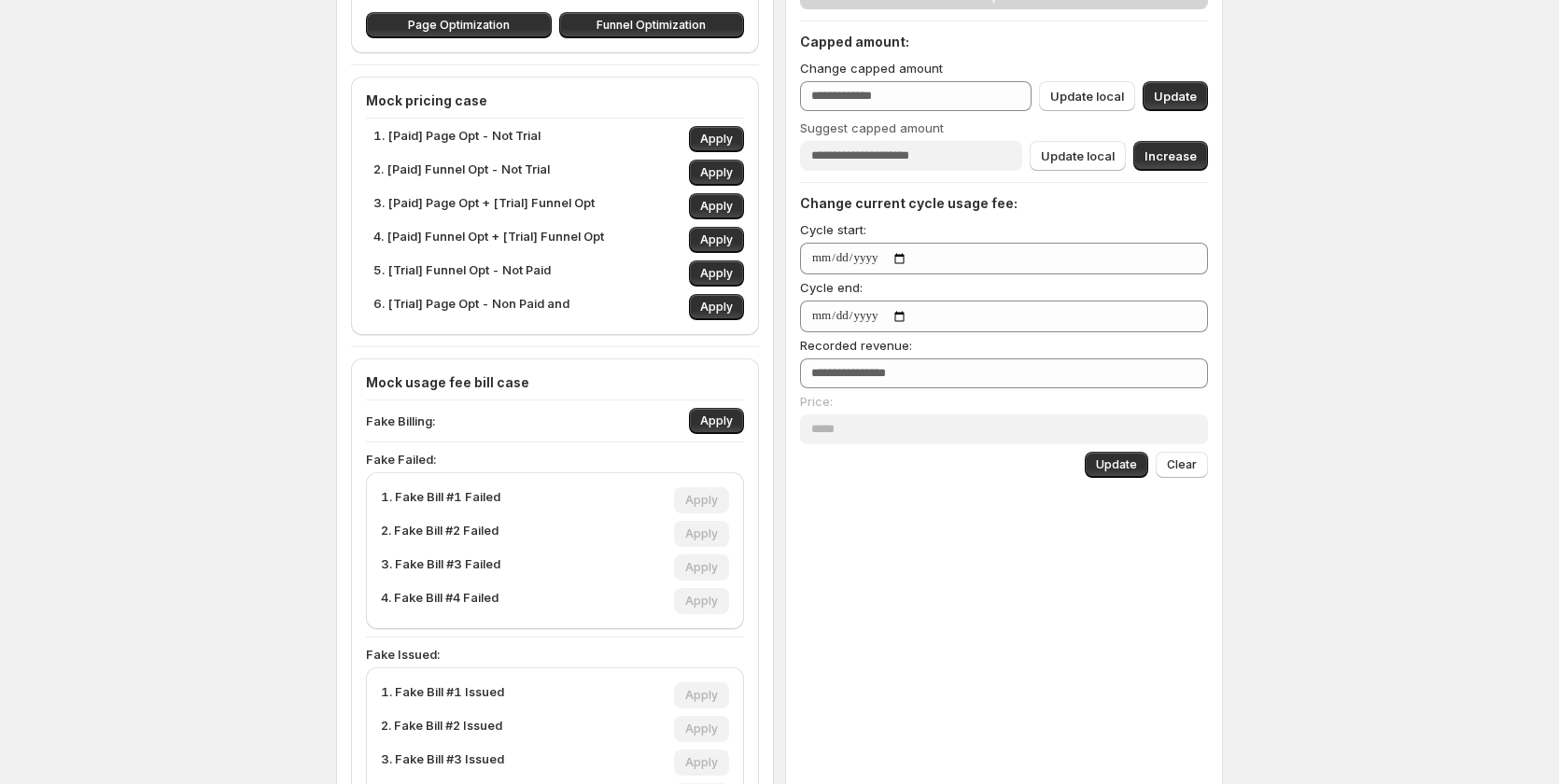
scroll to position [466, 0]
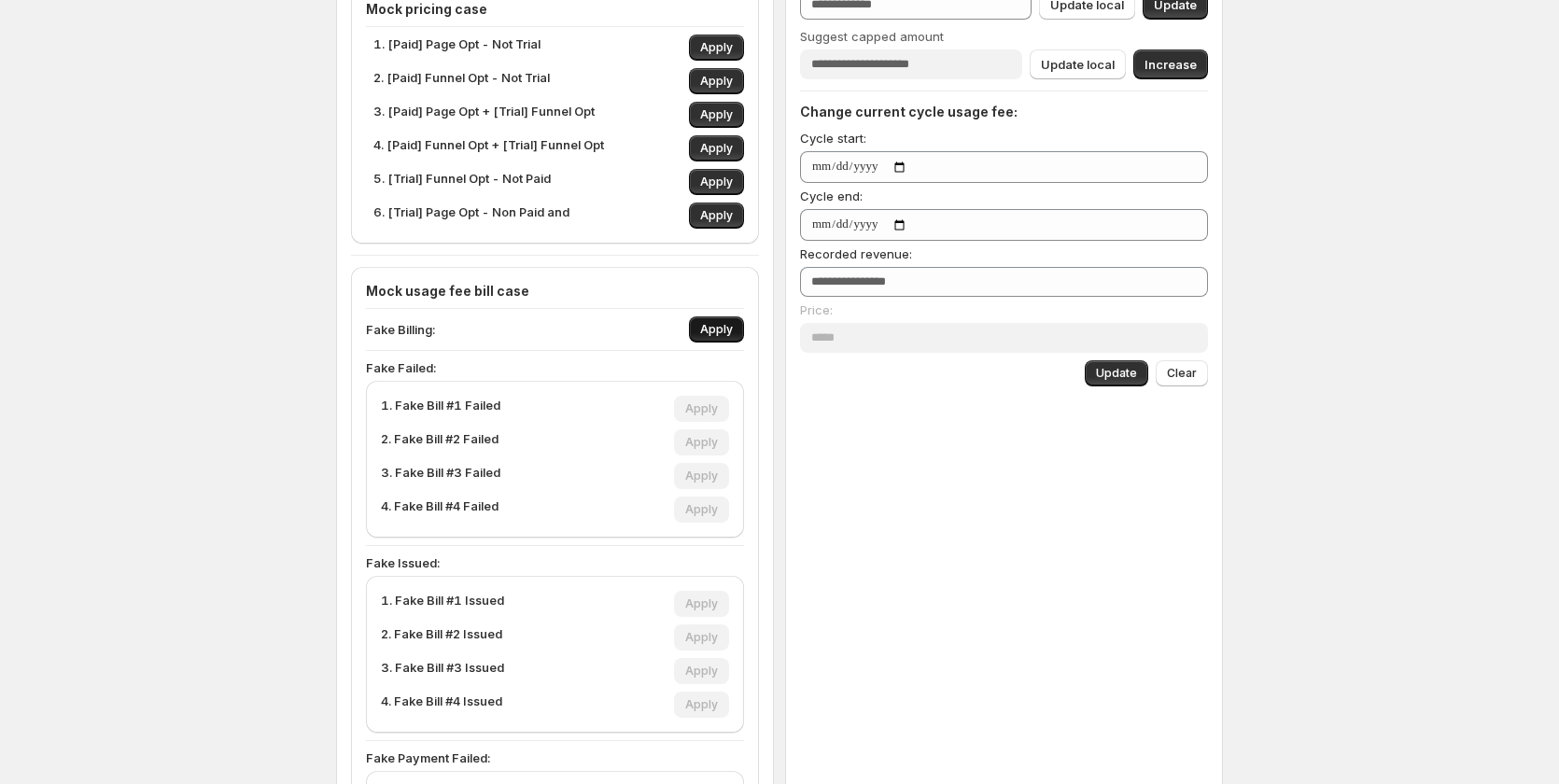
click at [727, 336] on span "Apply" at bounding box center [716, 329] width 32 height 15
click at [717, 476] on span "Apply" at bounding box center [700, 475] width 32 height 15
type input "***"
click at [707, 678] on span "Apply" at bounding box center [700, 670] width 32 height 15
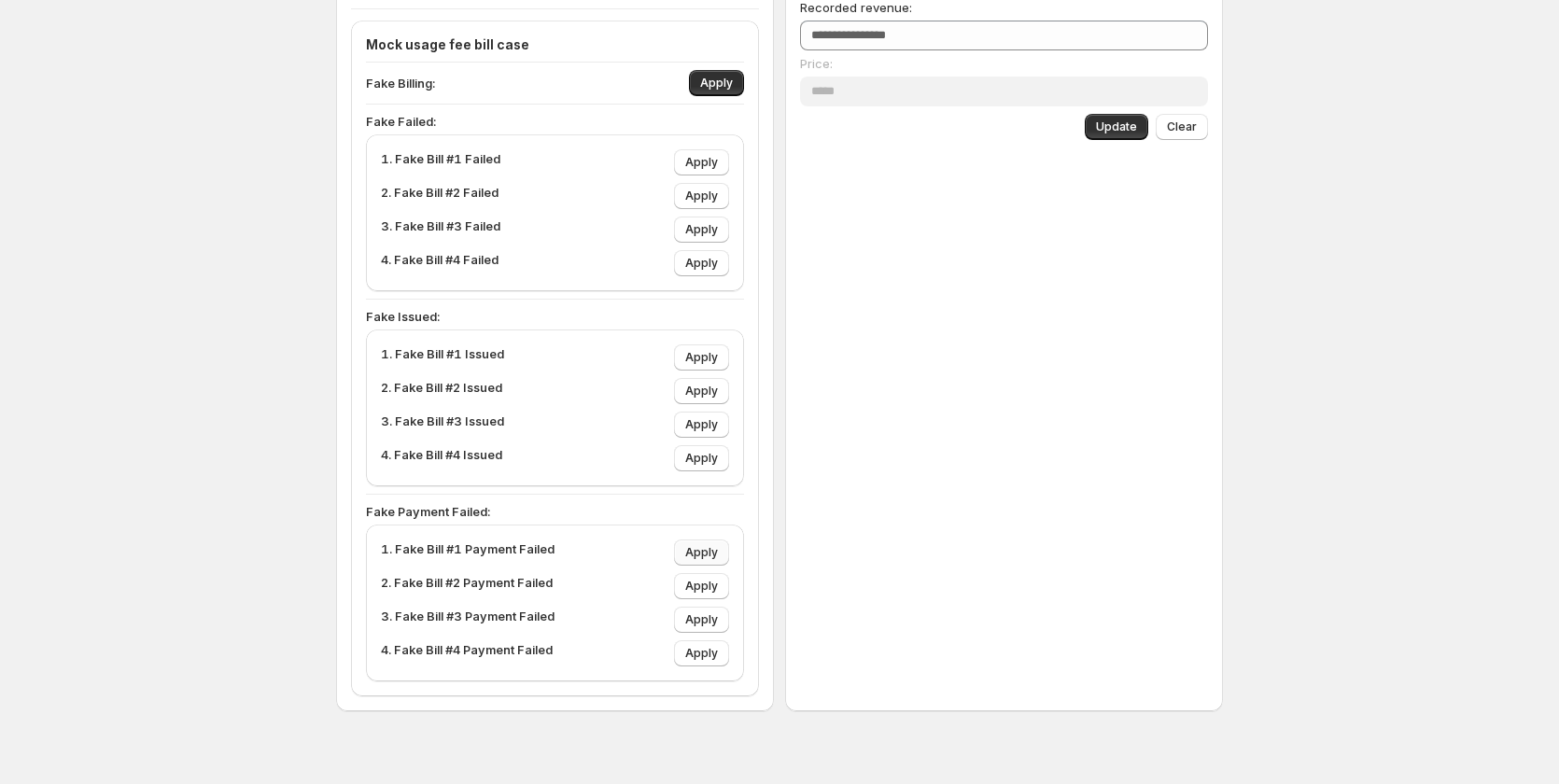
scroll to position [647, 0]
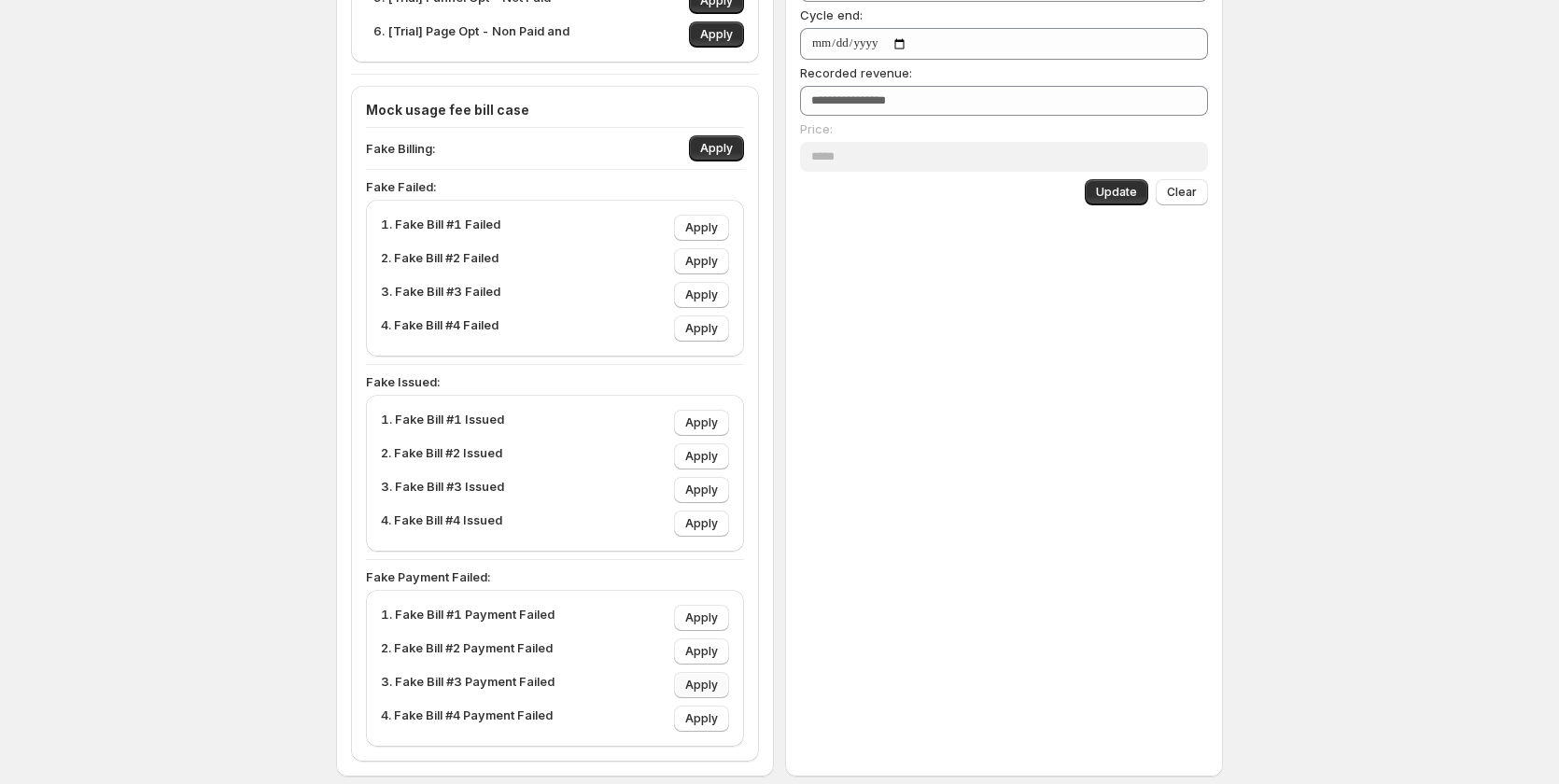
click at [707, 679] on span "Apply" at bounding box center [700, 685] width 32 height 15
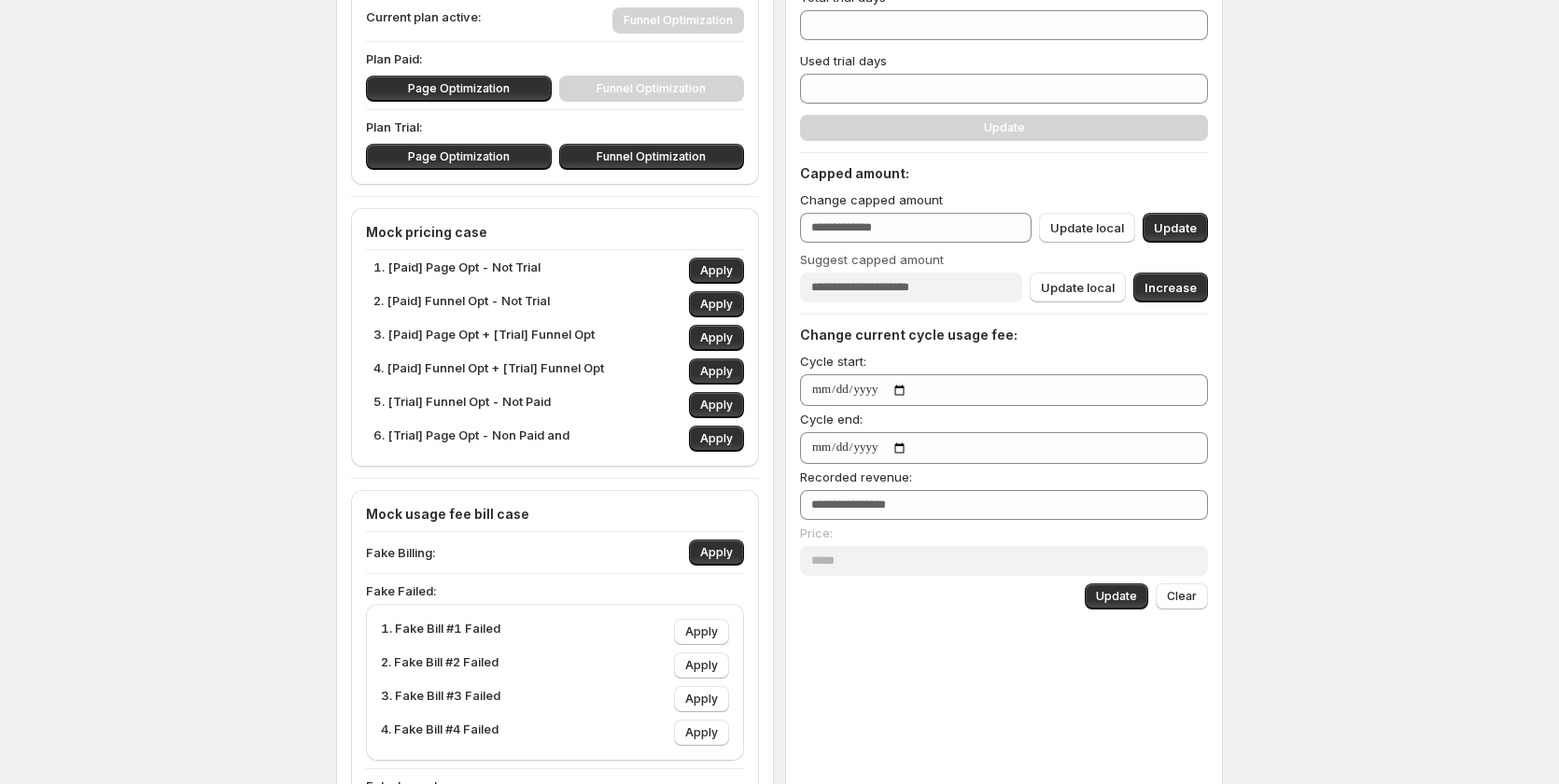
scroll to position [466, 0]
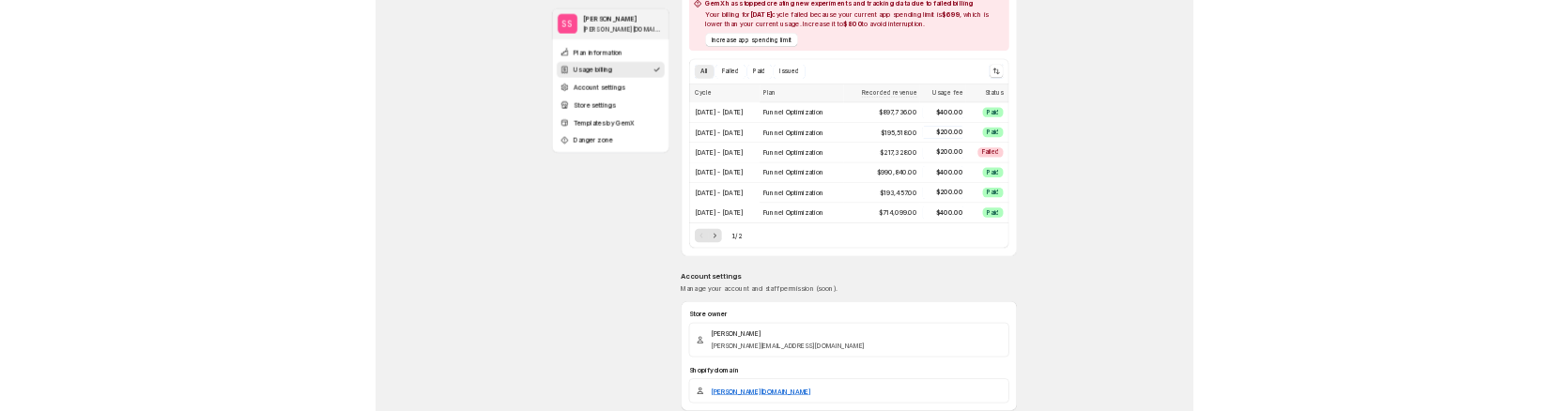
scroll to position [376, 0]
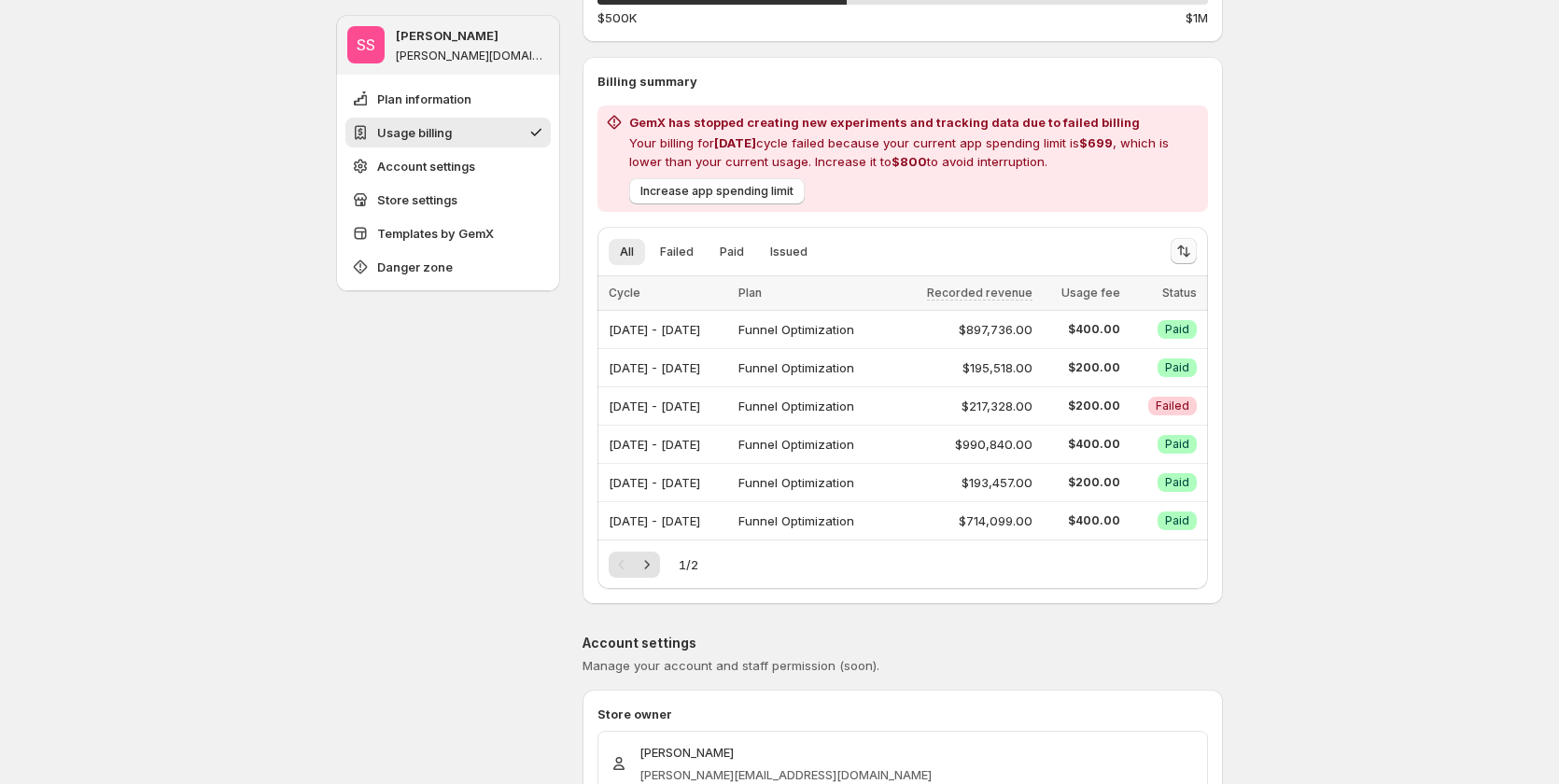
click at [1189, 251] on icon "Sort the results" at bounding box center [1183, 251] width 19 height 19
click at [1115, 328] on span "Recorded revenue" at bounding box center [1127, 329] width 109 height 15
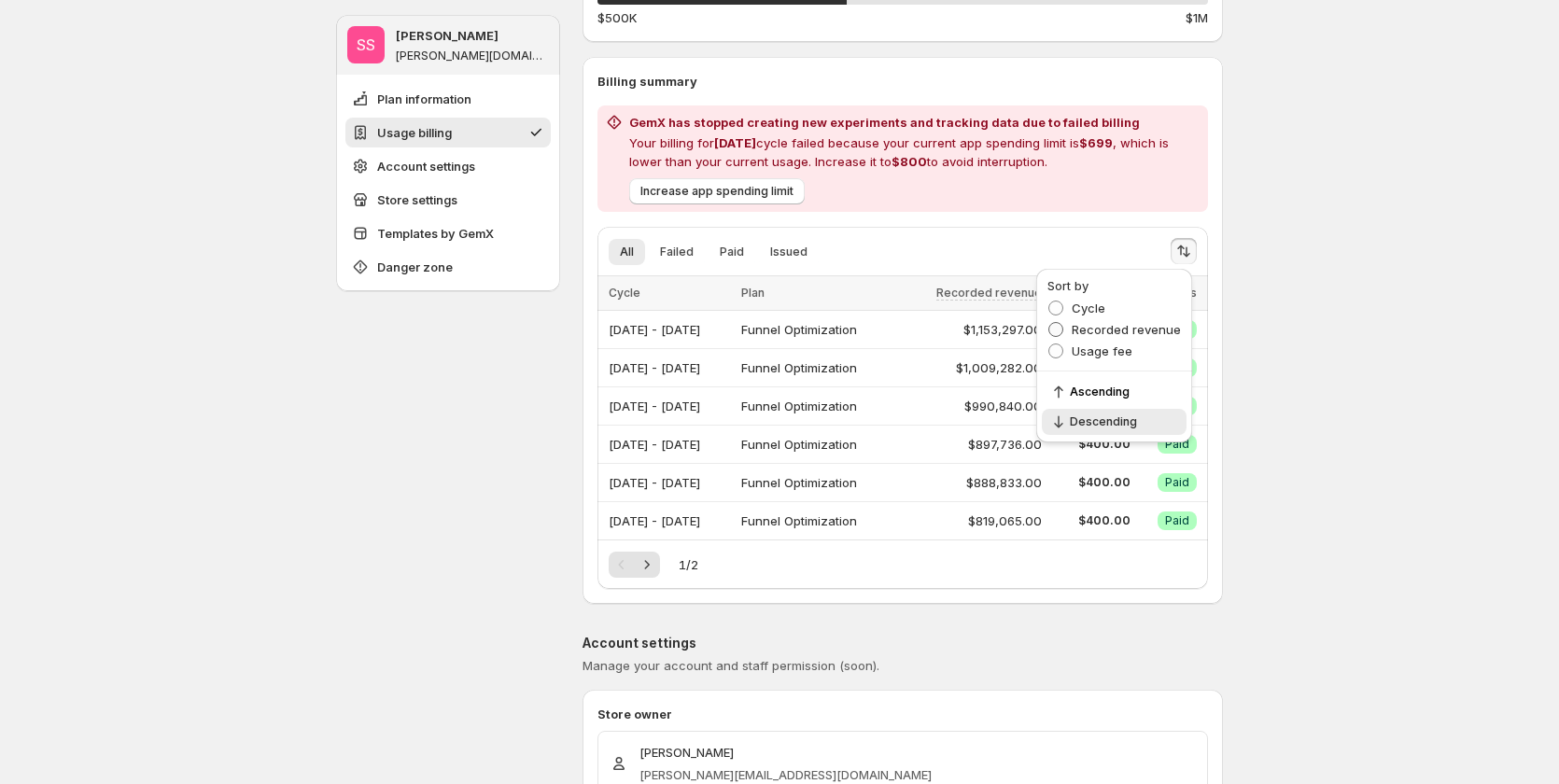
click at [1115, 328] on span "Recorded revenue" at bounding box center [1127, 329] width 109 height 15
click at [1093, 304] on span "Cycle" at bounding box center [1089, 307] width 33 height 15
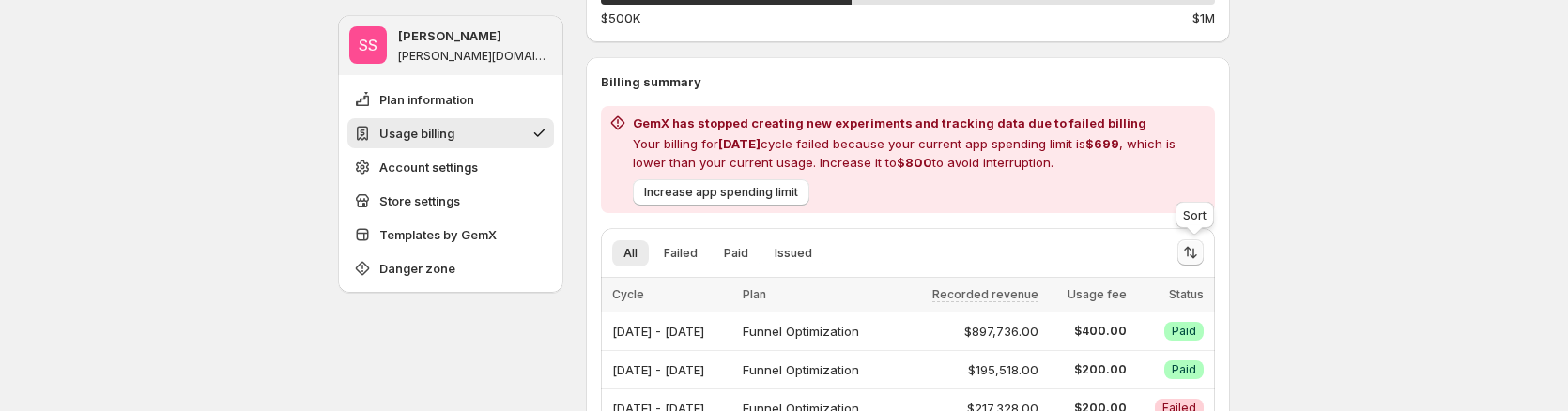
click at [1196, 253] on icon "Sort the results" at bounding box center [1190, 252] width 19 height 19
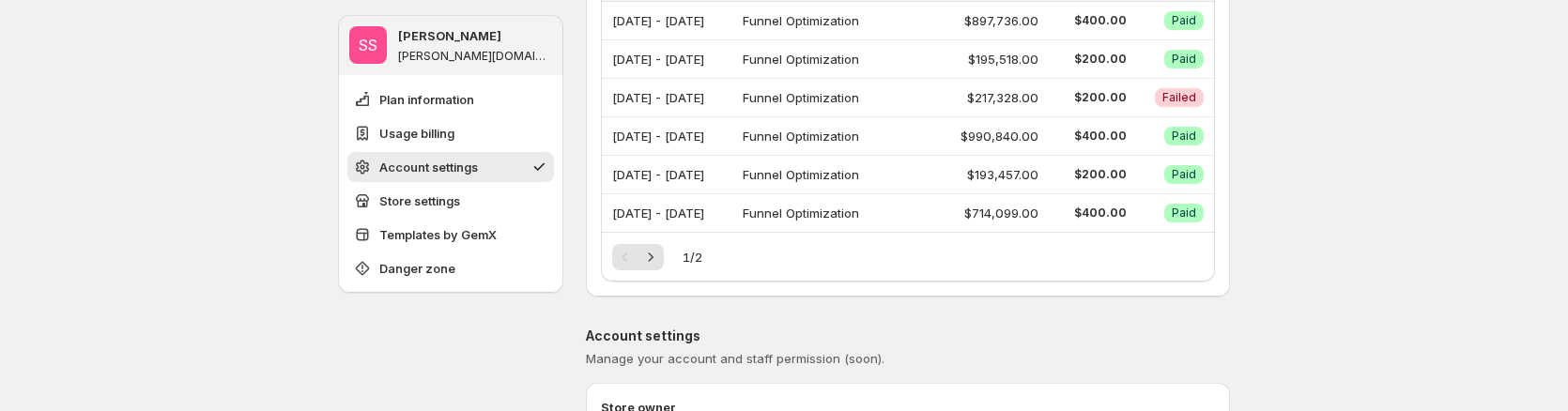
scroll to position [657, 0]
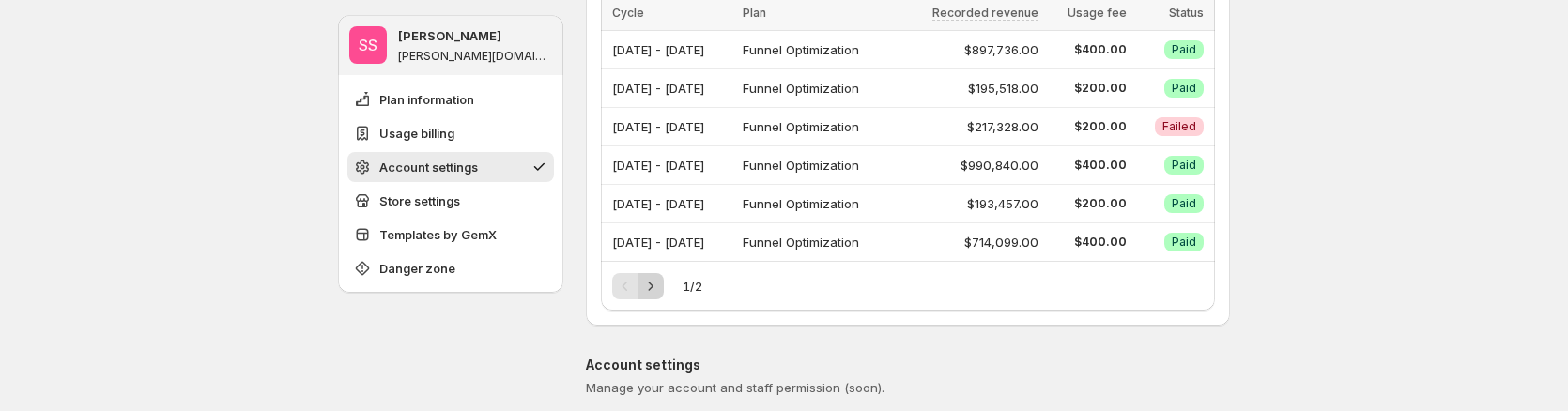
click at [649, 283] on icon "Next" at bounding box center [651, 285] width 19 height 19
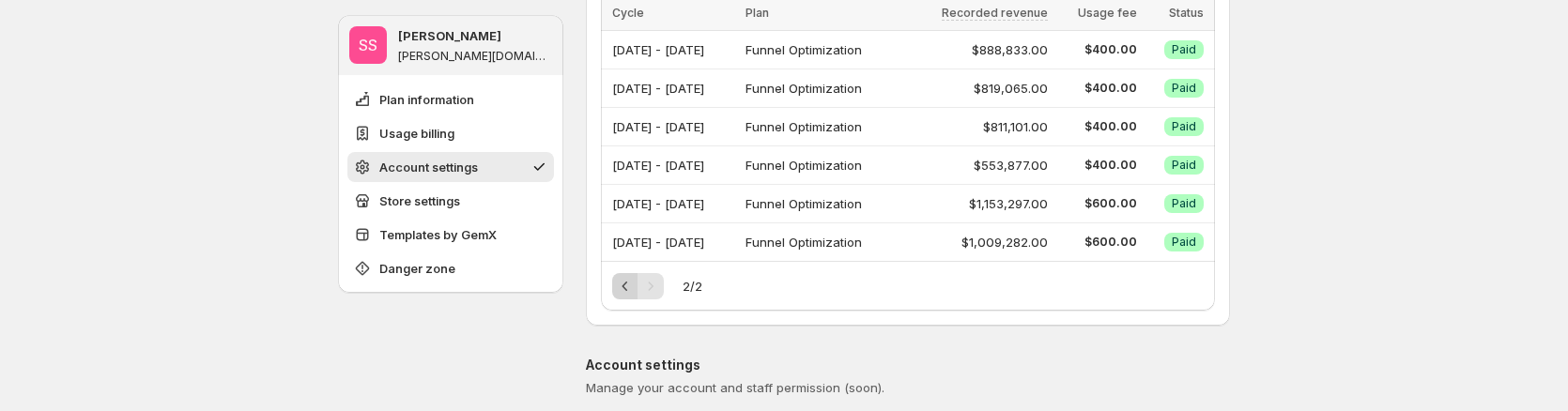
click at [617, 288] on button "Previous" at bounding box center [625, 285] width 26 height 26
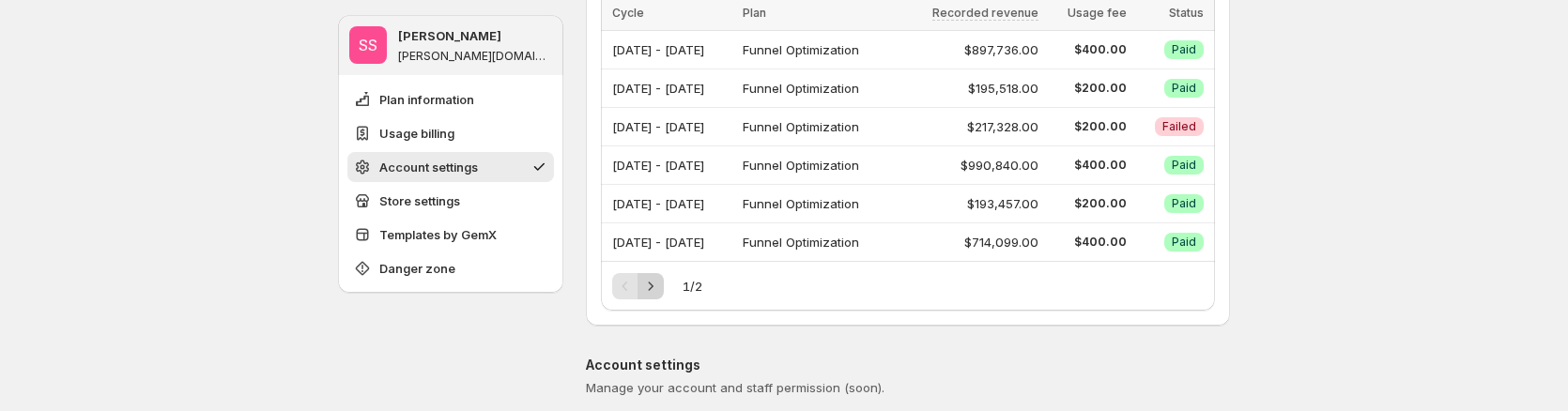
click at [647, 287] on icon "Next" at bounding box center [651, 285] width 19 height 19
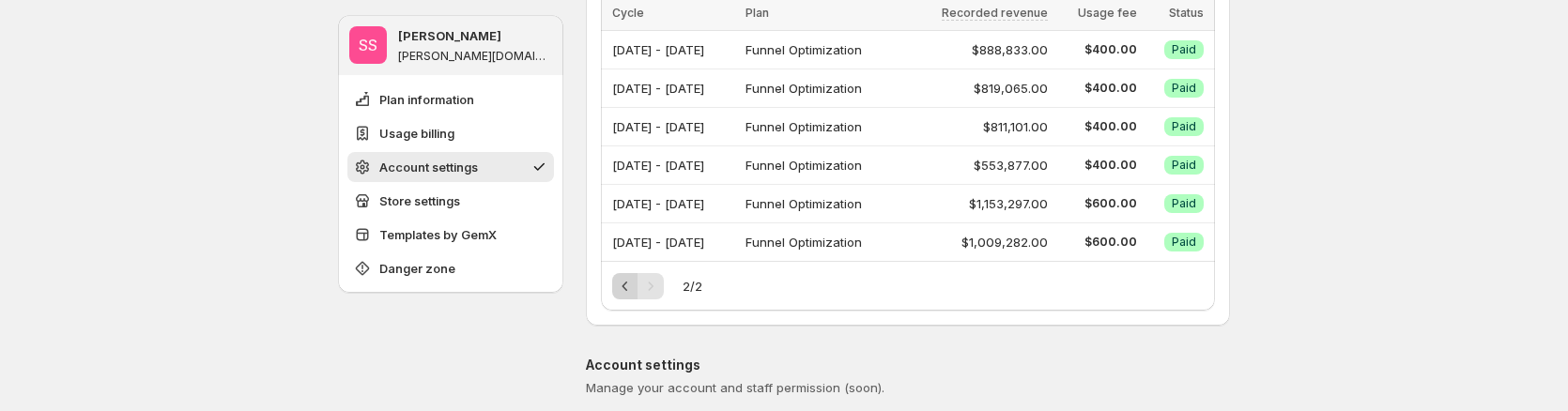
click at [618, 285] on button "Previous" at bounding box center [625, 285] width 26 height 26
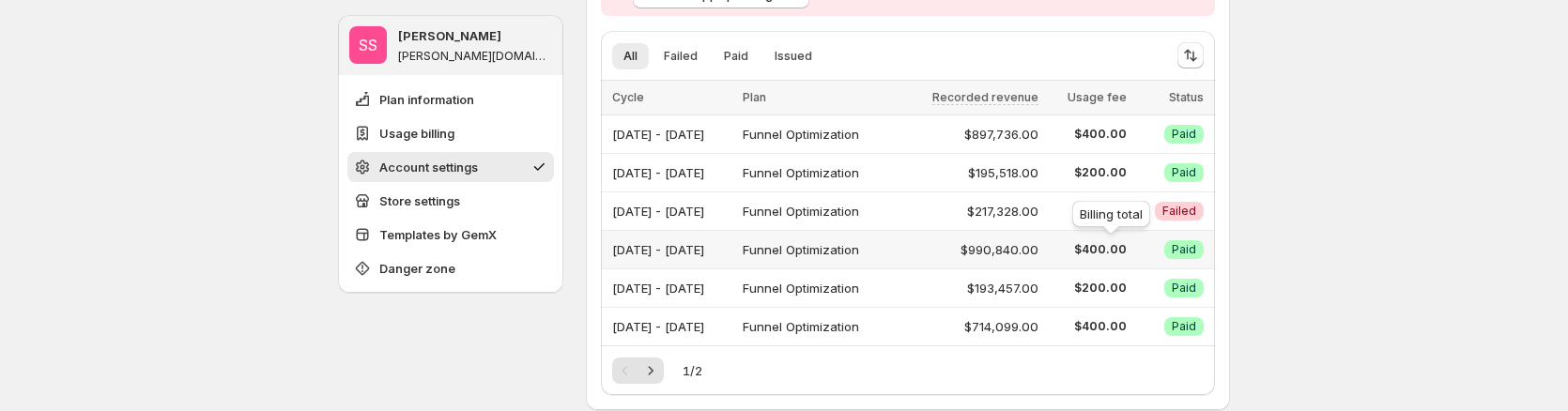
scroll to position [469, 0]
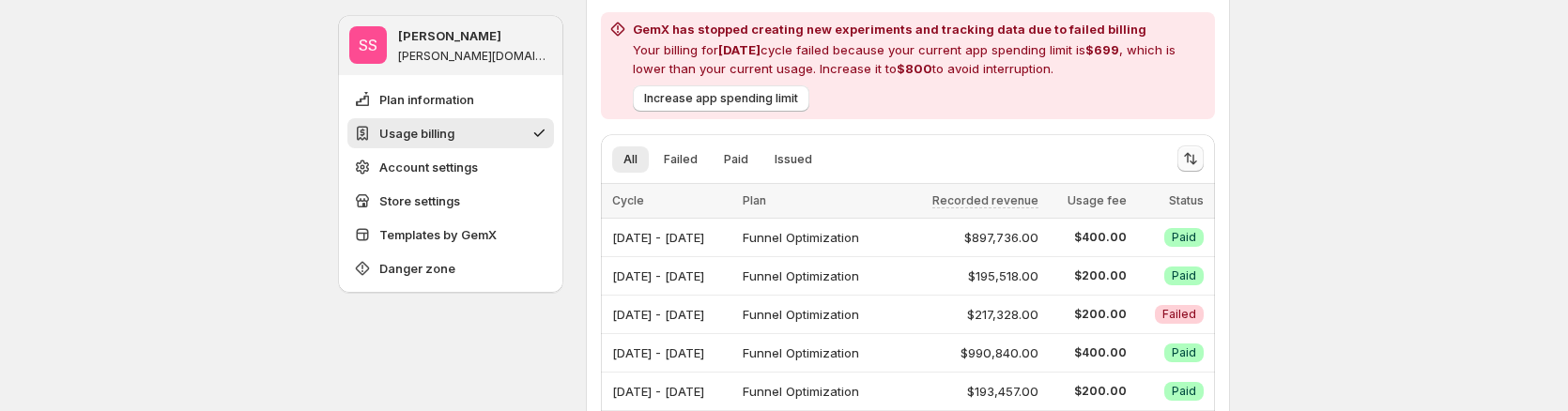
click at [1204, 159] on button "Sort the results" at bounding box center [1190, 158] width 26 height 26
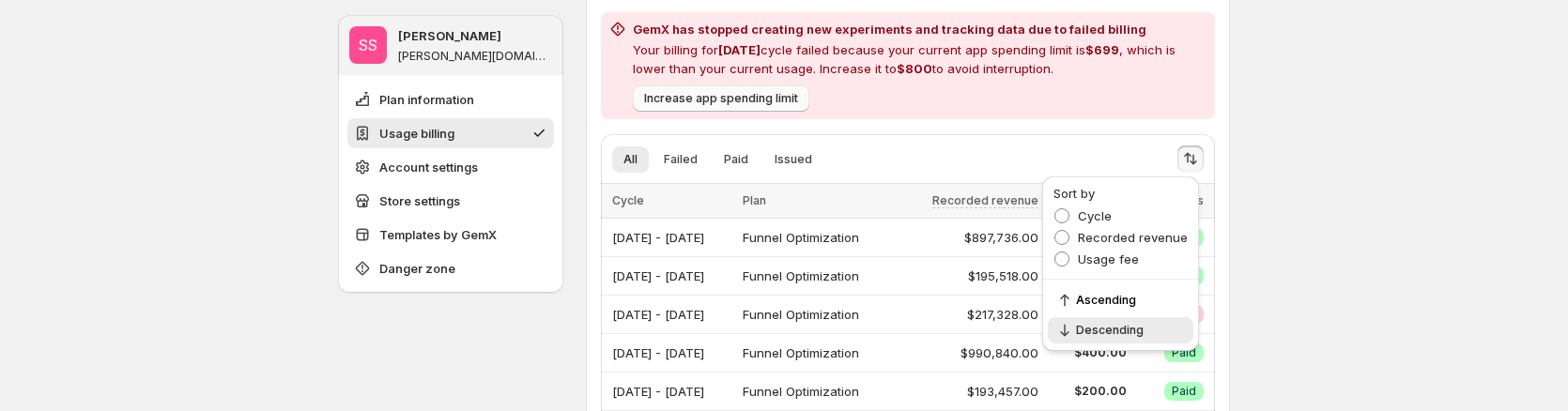
click at [731, 107] on button "Increase app spending limit" at bounding box center [721, 98] width 177 height 26
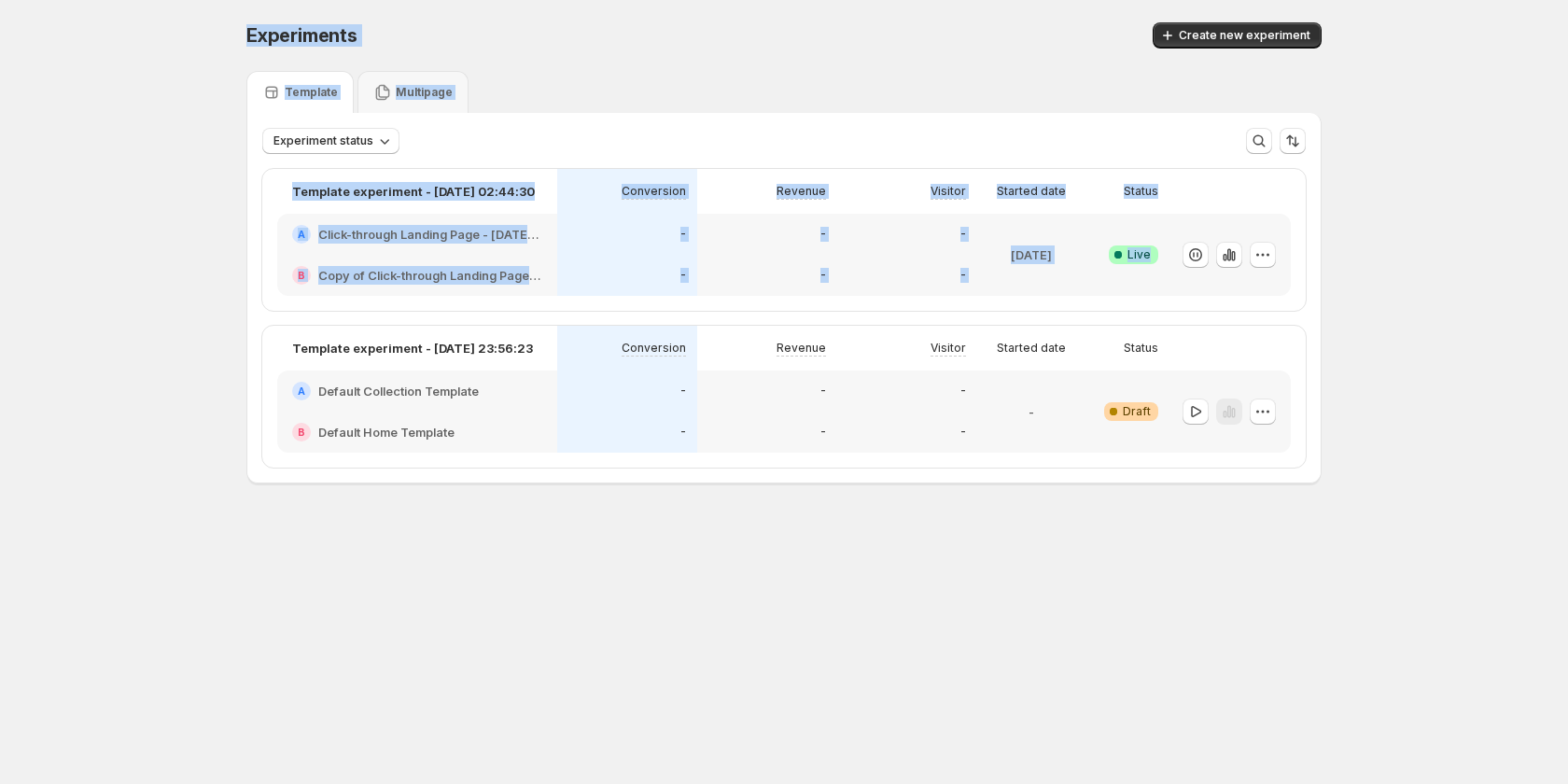
drag, startPoint x: 870, startPoint y: 231, endPoint x: 1167, endPoint y: 260, distance: 298.4
click at [1252, 252] on button "button" at bounding box center [1262, 255] width 26 height 26
click at [1204, 295] on span "Edit" at bounding box center [1279, 294] width 195 height 19
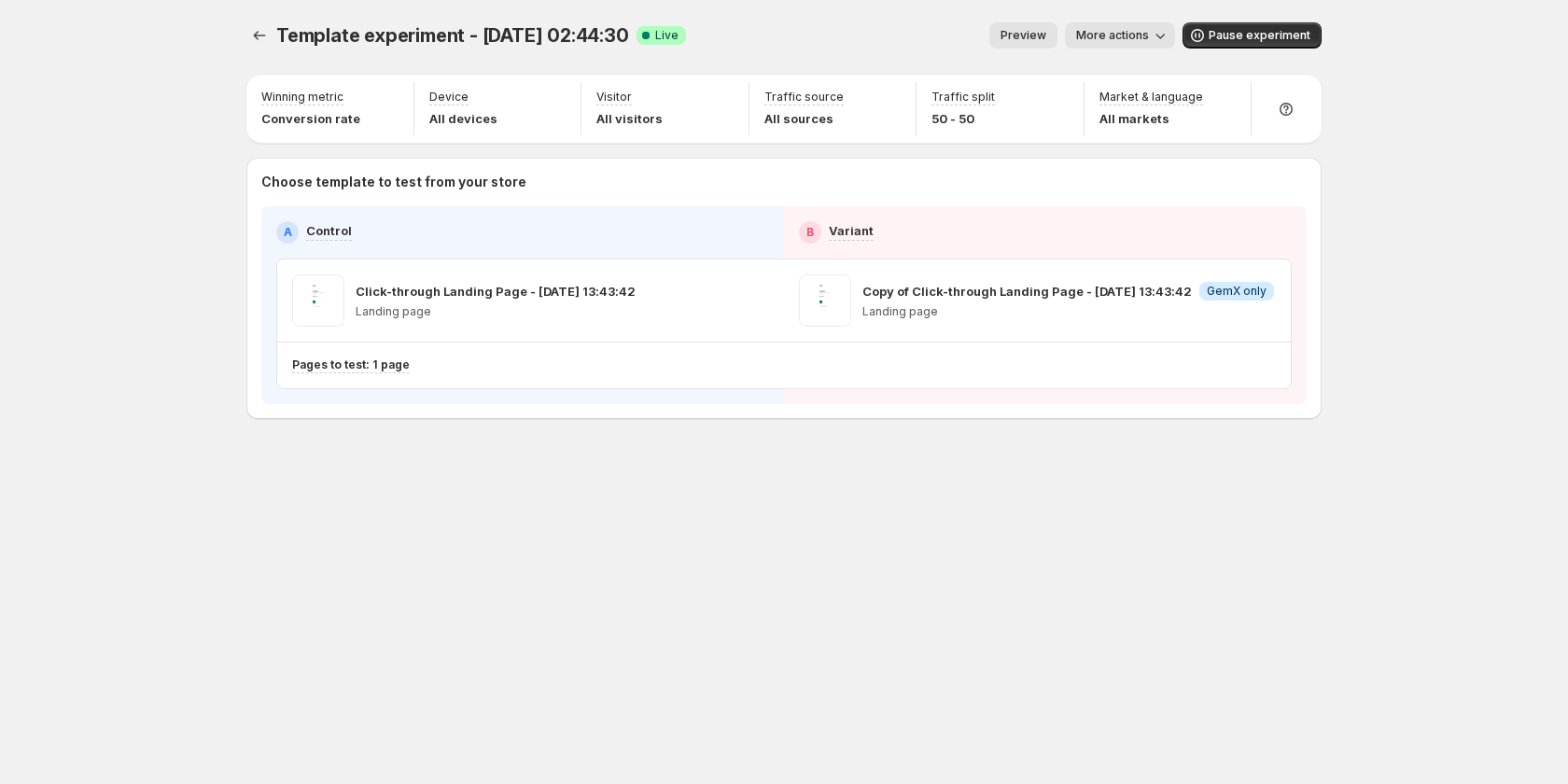
click at [416, 461] on div "Template experiment - Sep 15, 02:44:30. This page is ready Template experiment …" at bounding box center [784, 259] width 1119 height 520
click at [389, 368] on p "Pages to test: 1 page" at bounding box center [351, 365] width 118 height 15
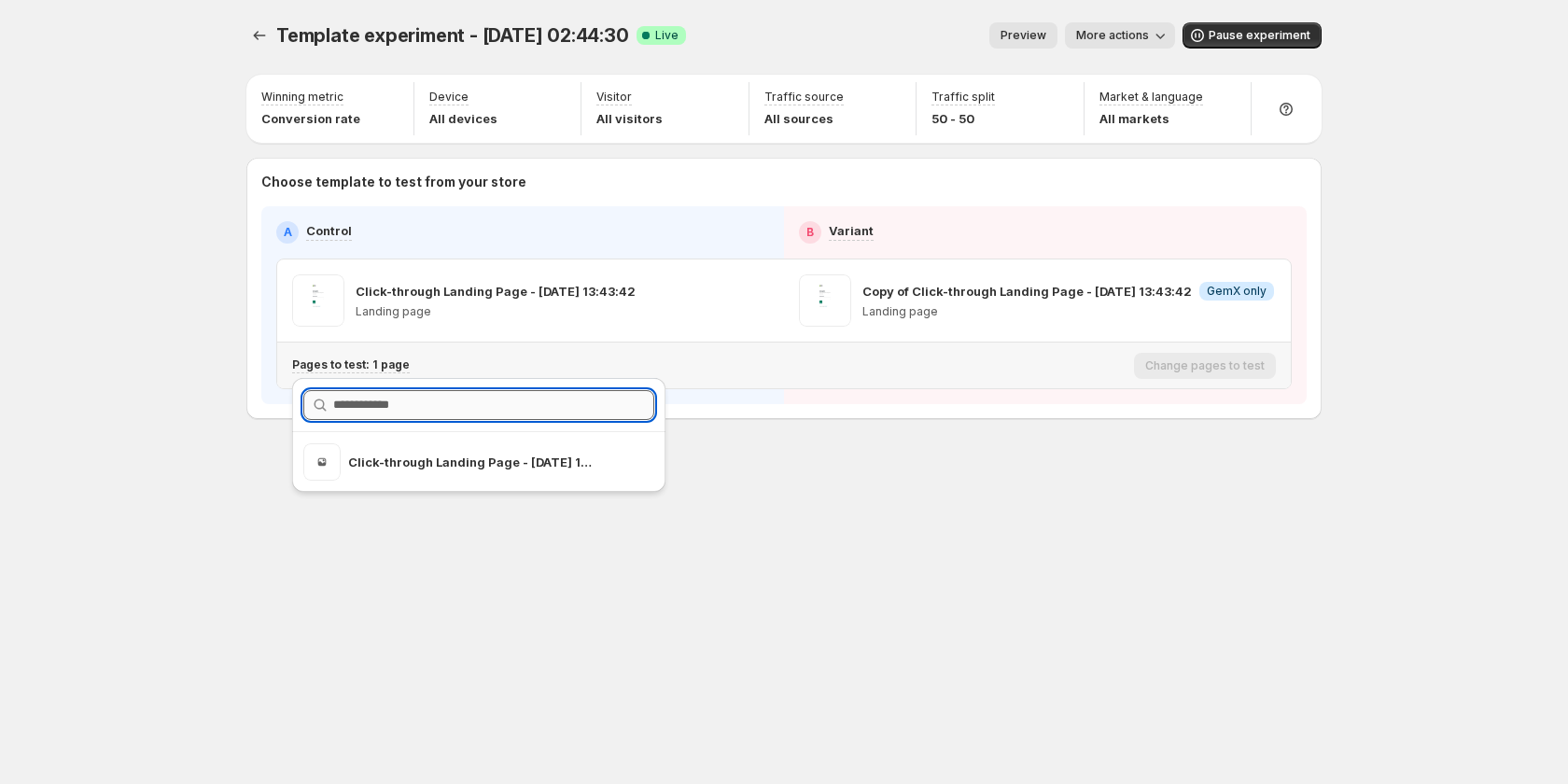
click at [467, 412] on input "text" at bounding box center [493, 405] width 321 height 30
click at [636, 353] on div "Pages to test: 1 page" at bounding box center [710, 366] width 835 height 31
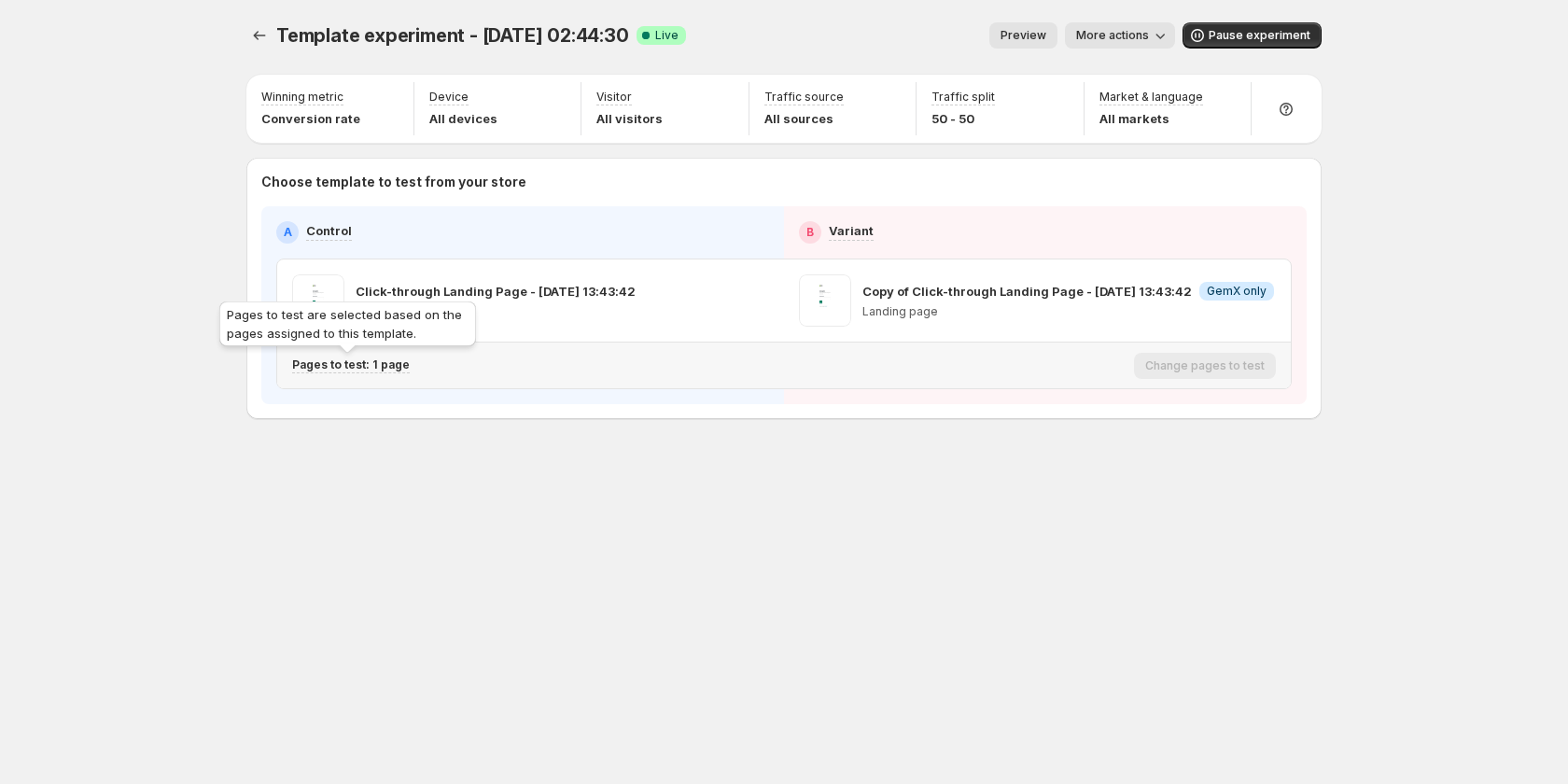
click at [374, 367] on p "Pages to test: 1 page" at bounding box center [351, 365] width 118 height 15
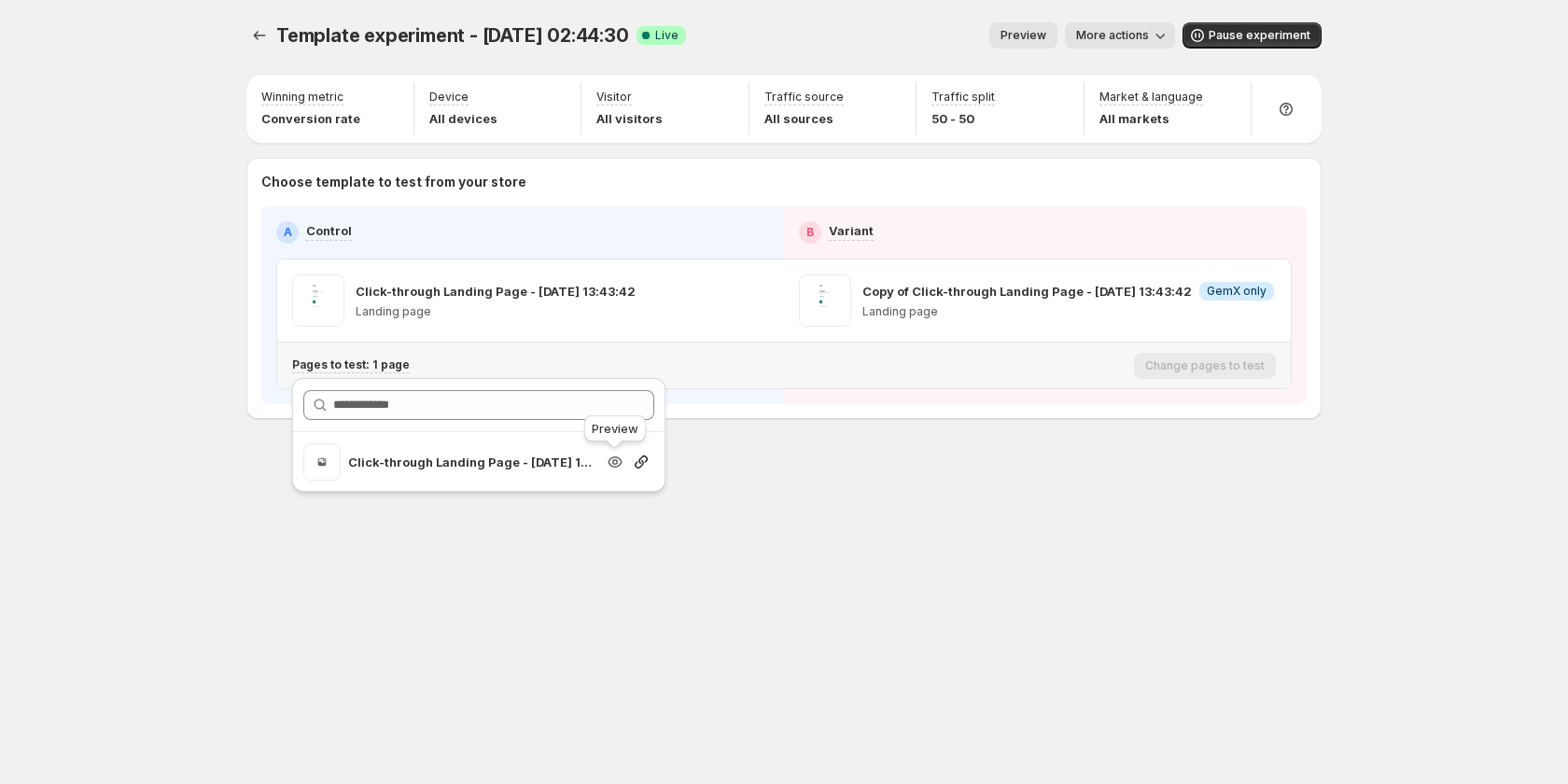
click at [611, 464] on icon "button" at bounding box center [614, 461] width 19 height 19
click at [827, 500] on div "Template experiment - Sep 15, 02:44:30. This page is ready Template experiment …" at bounding box center [784, 259] width 1119 height 520
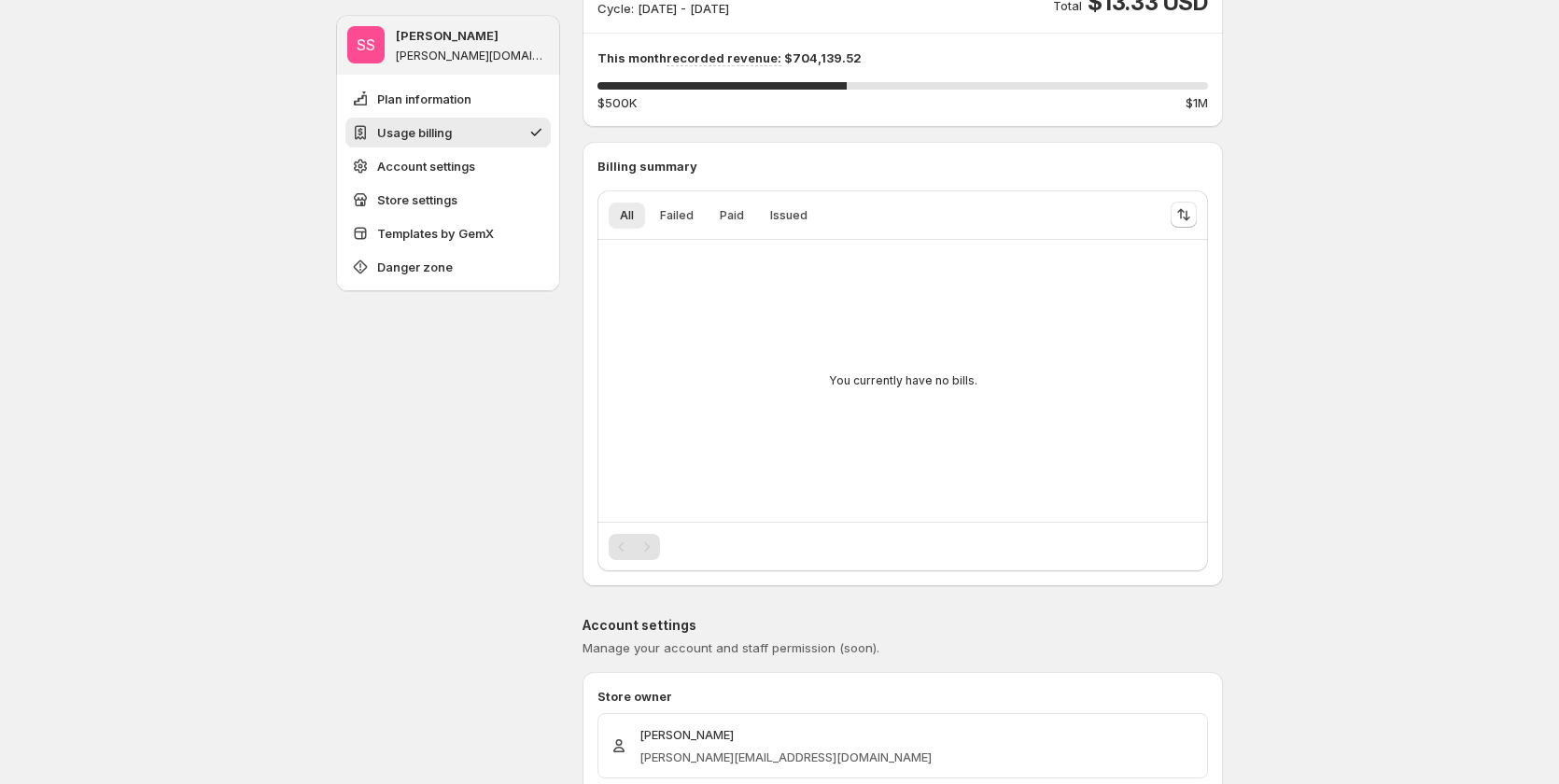
scroll to position [186, 0]
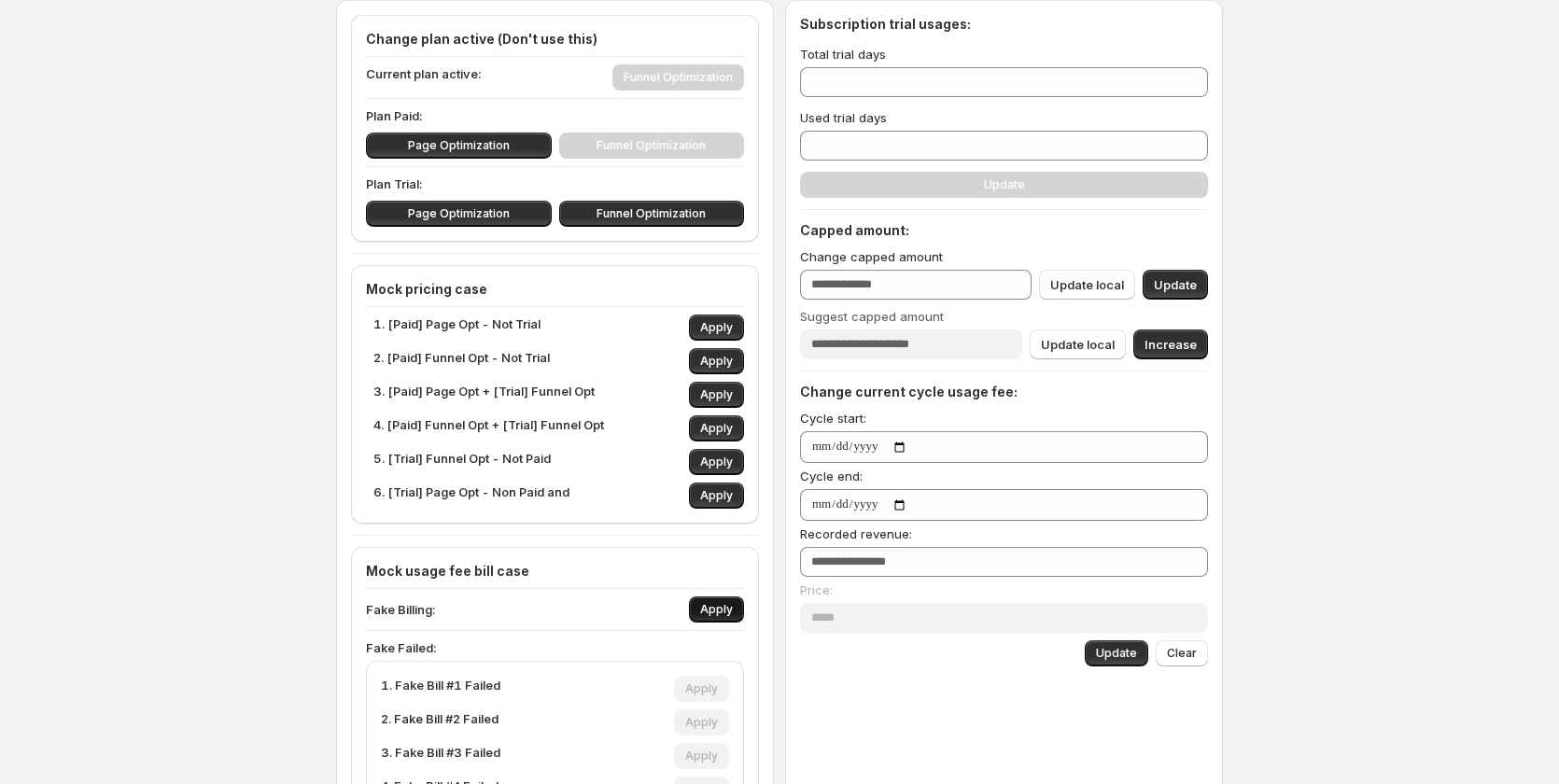
click at [737, 597] on button "Apply" at bounding box center [716, 609] width 55 height 26
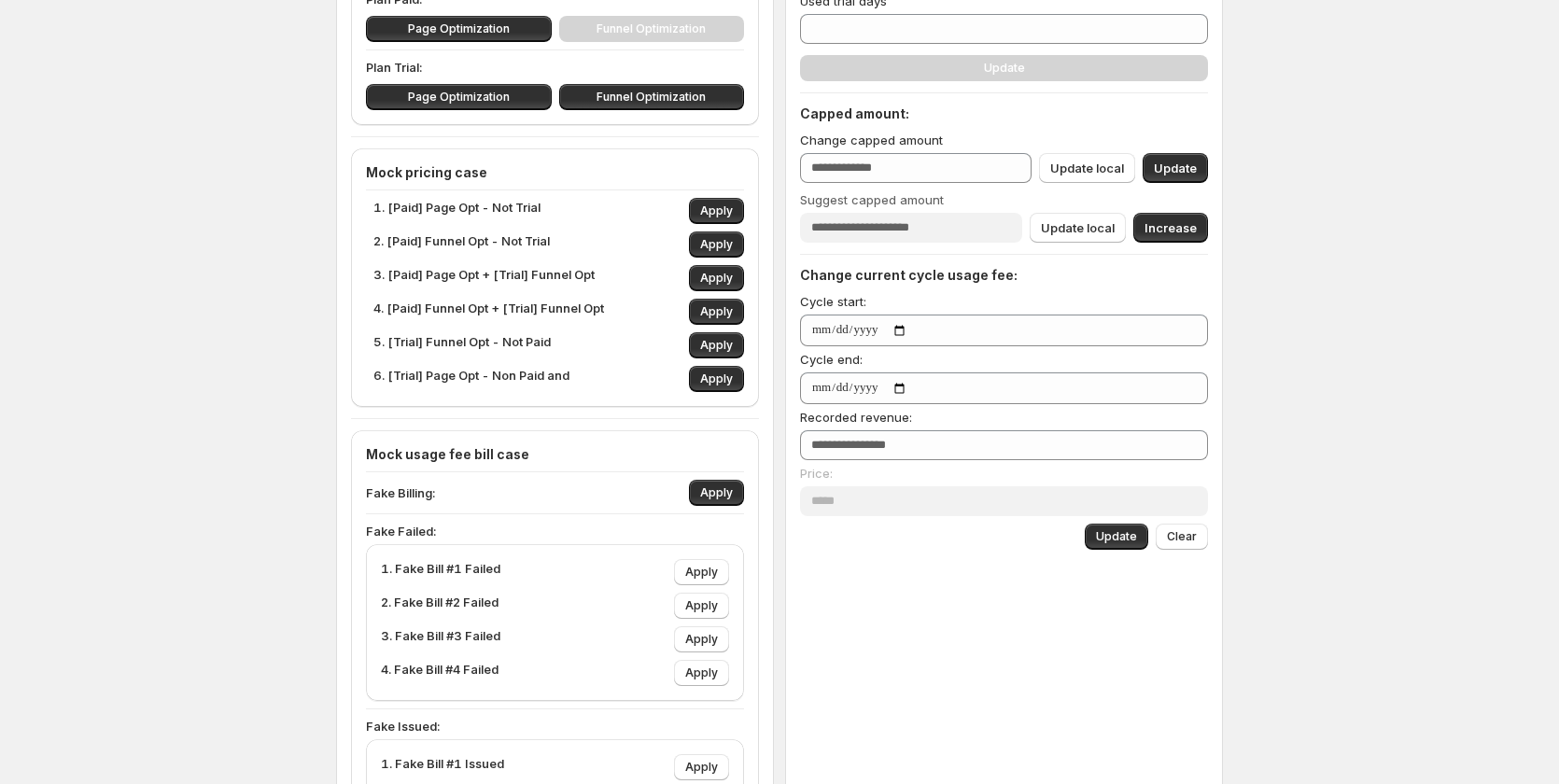
scroll to position [466, 0]
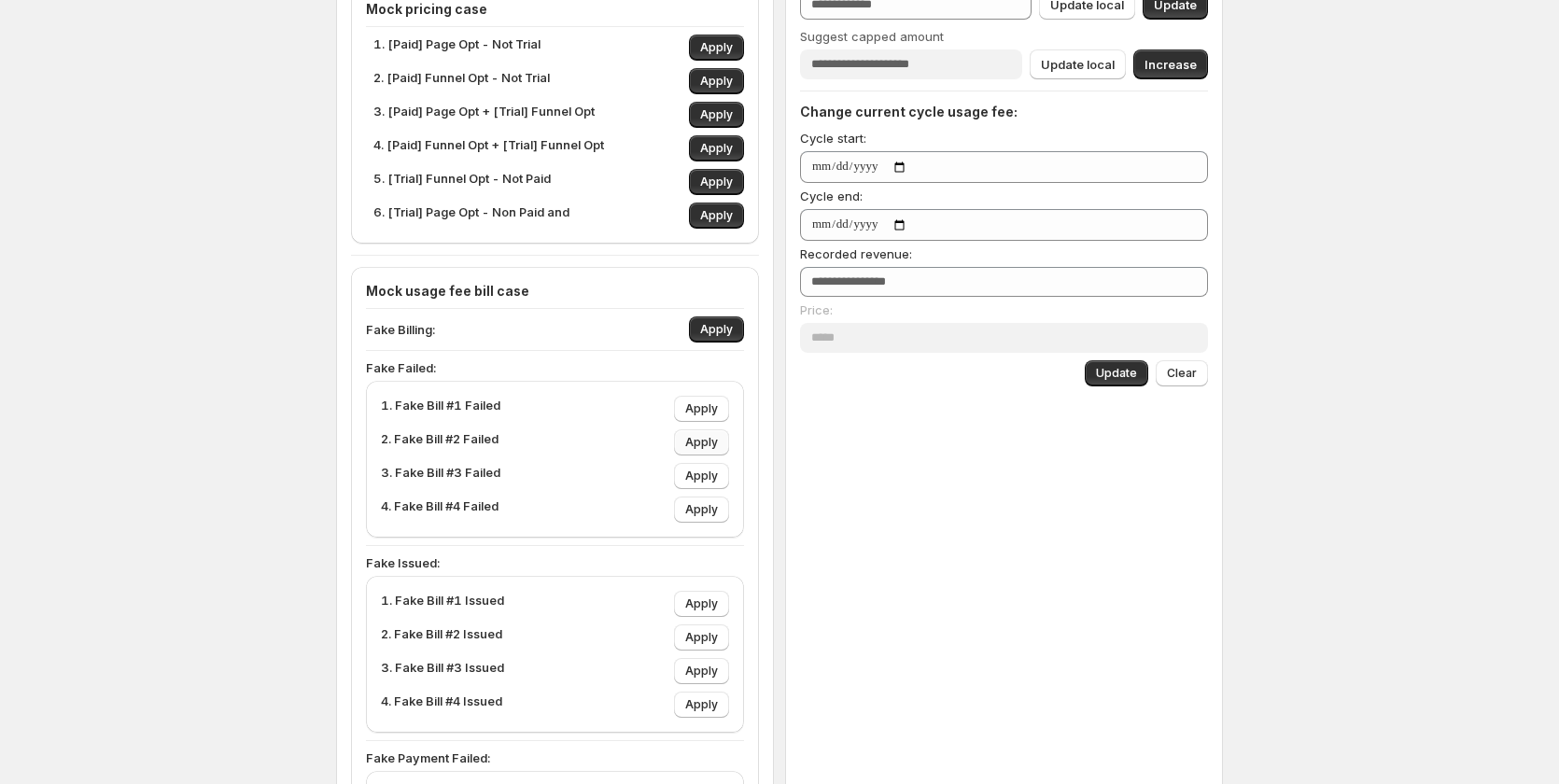
click at [701, 446] on span "Apply" at bounding box center [700, 442] width 32 height 15
type input "***"
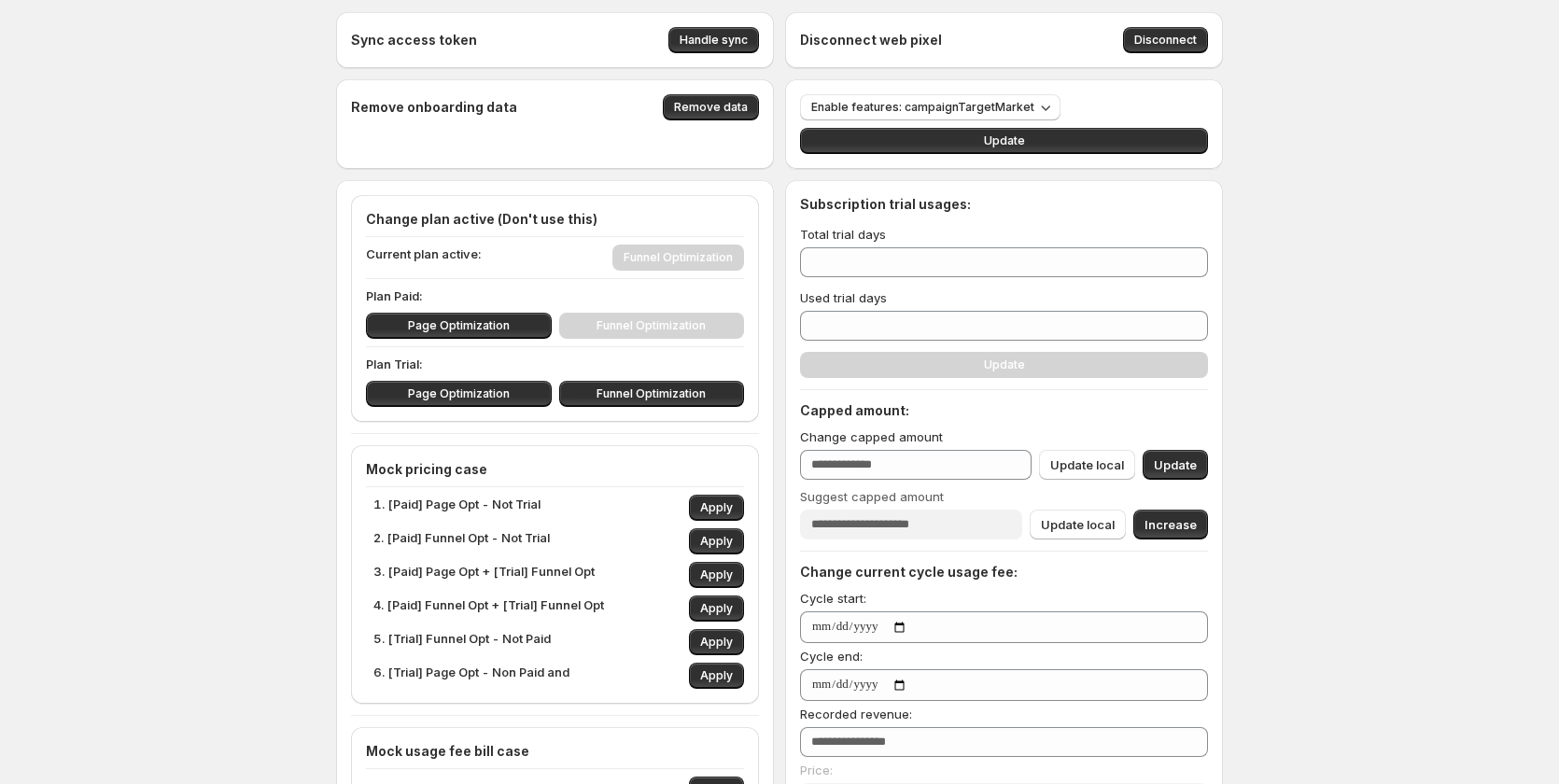
scroll to position [0, 0]
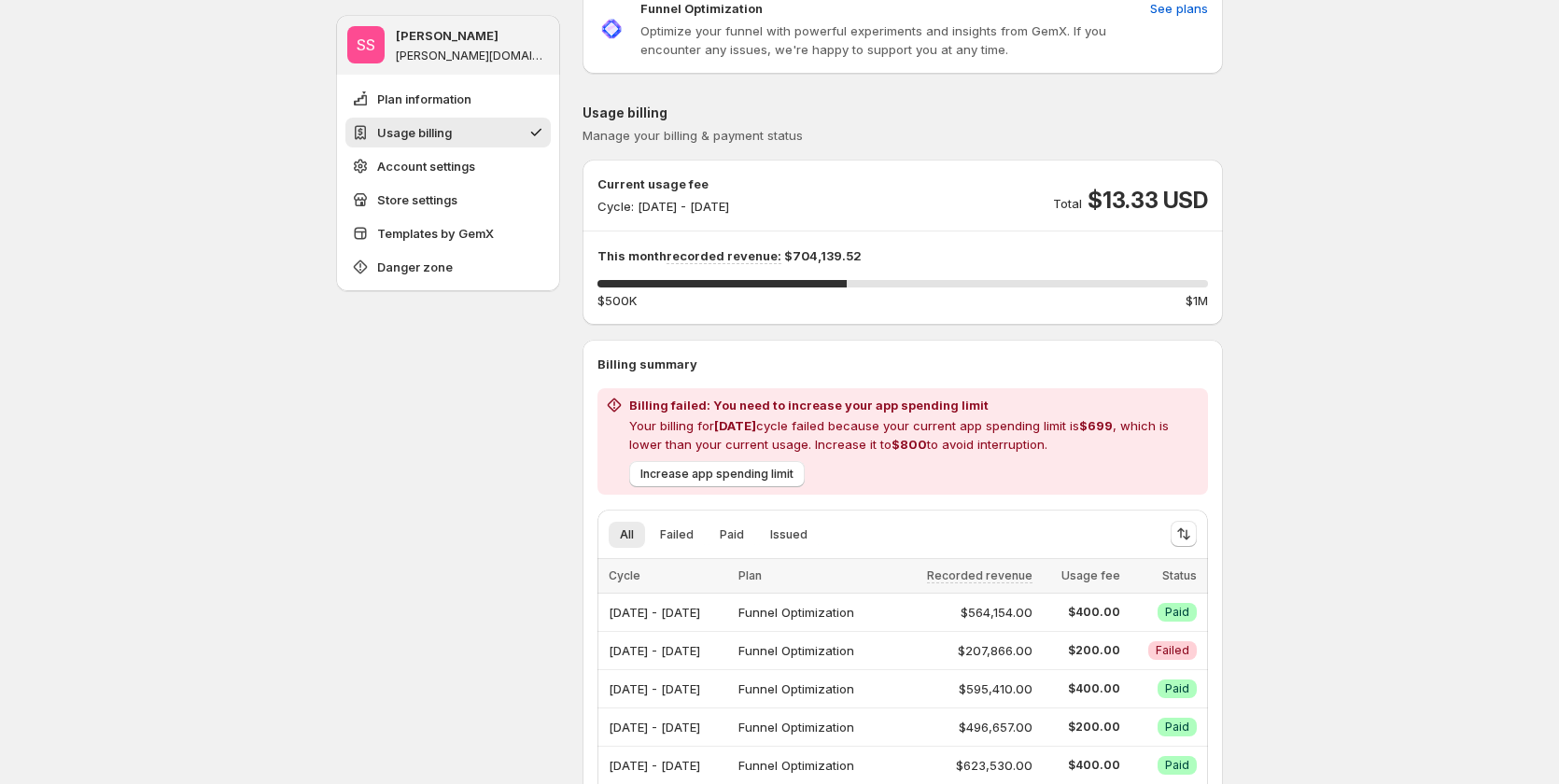
scroll to position [186, 0]
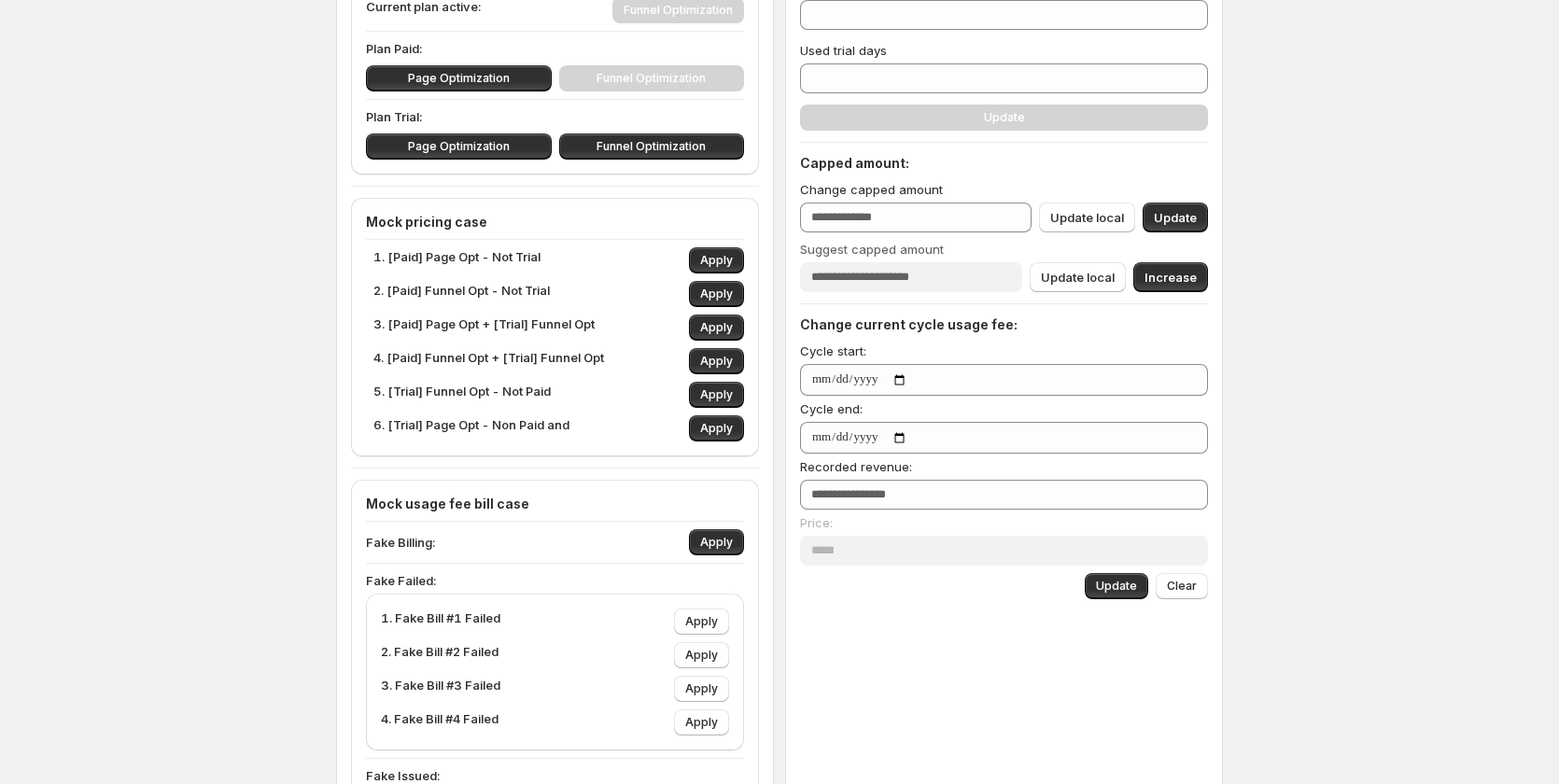
scroll to position [560, 0]
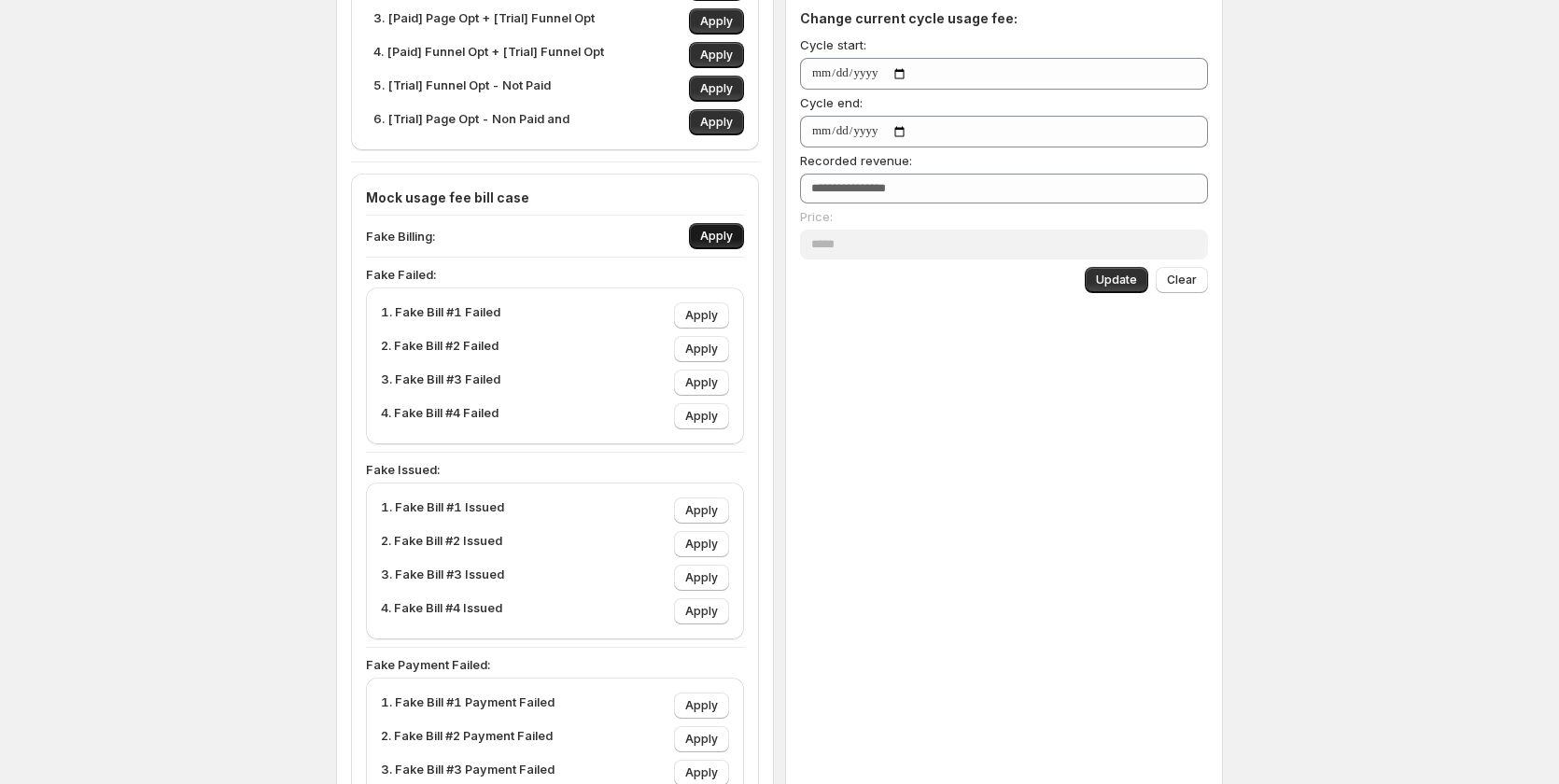
click at [713, 227] on button "Apply" at bounding box center [716, 236] width 55 height 26
type input "***"
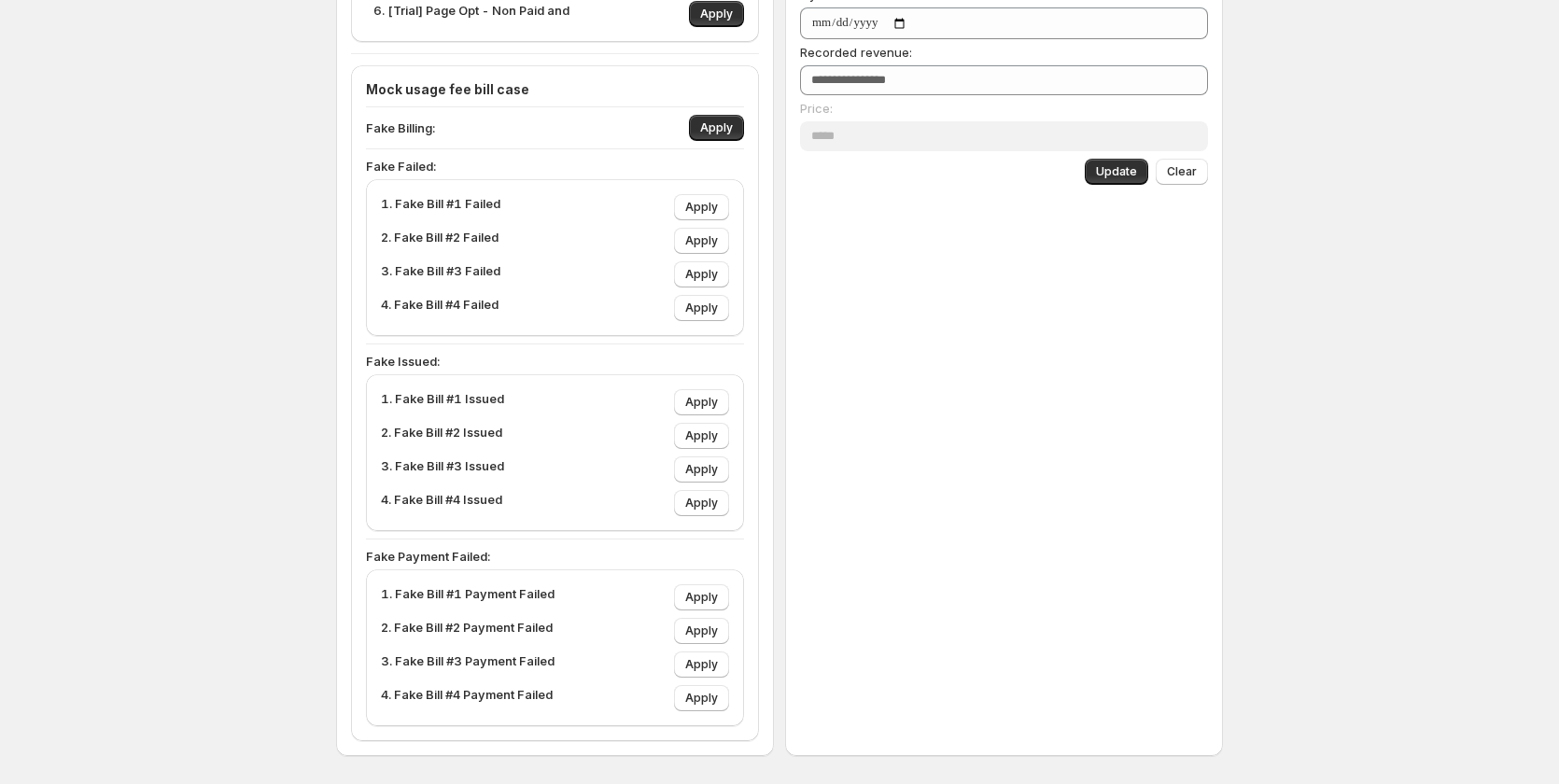
scroll to position [741, 0]
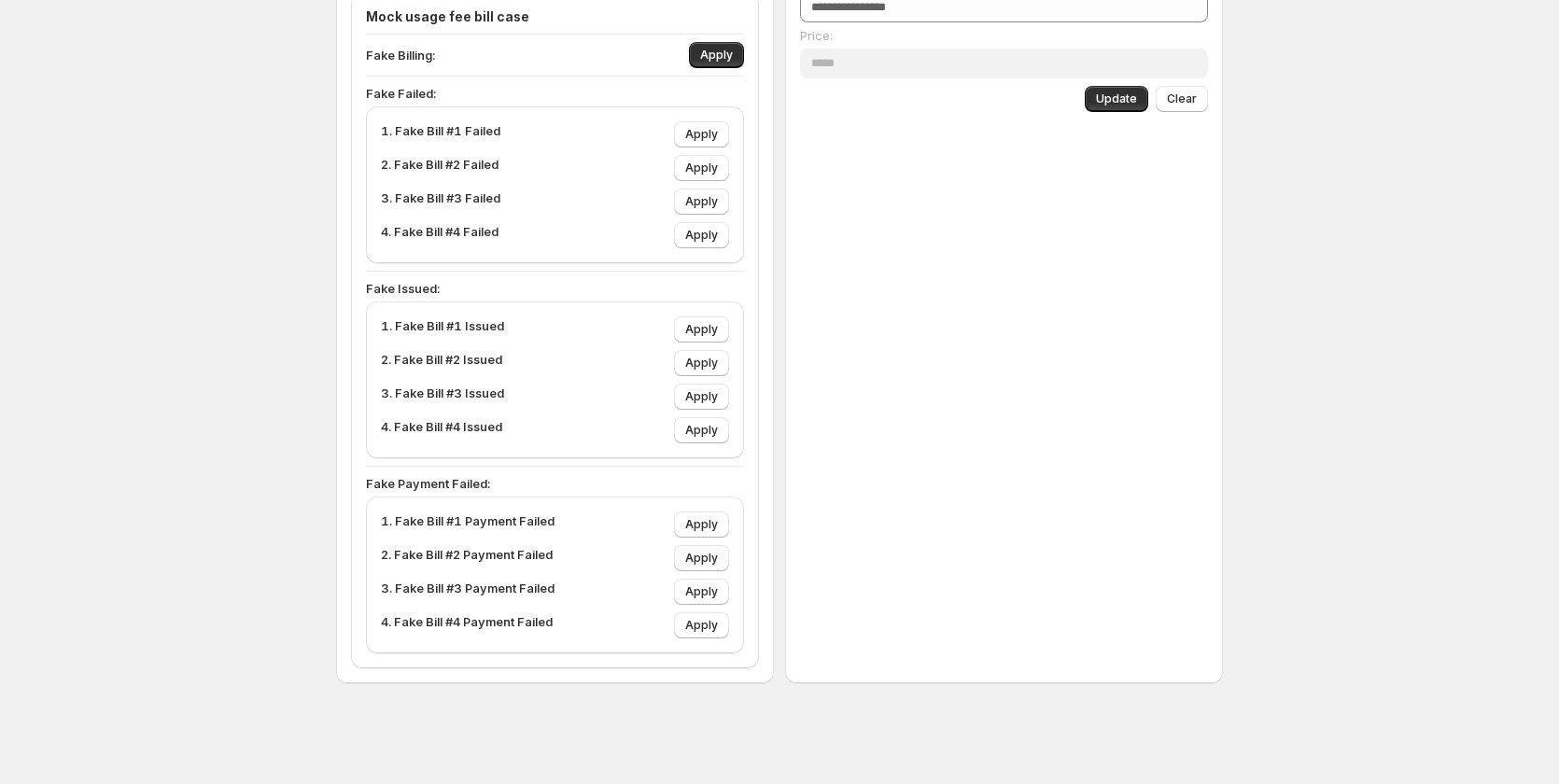
click at [693, 561] on span "Apply" at bounding box center [700, 558] width 32 height 15
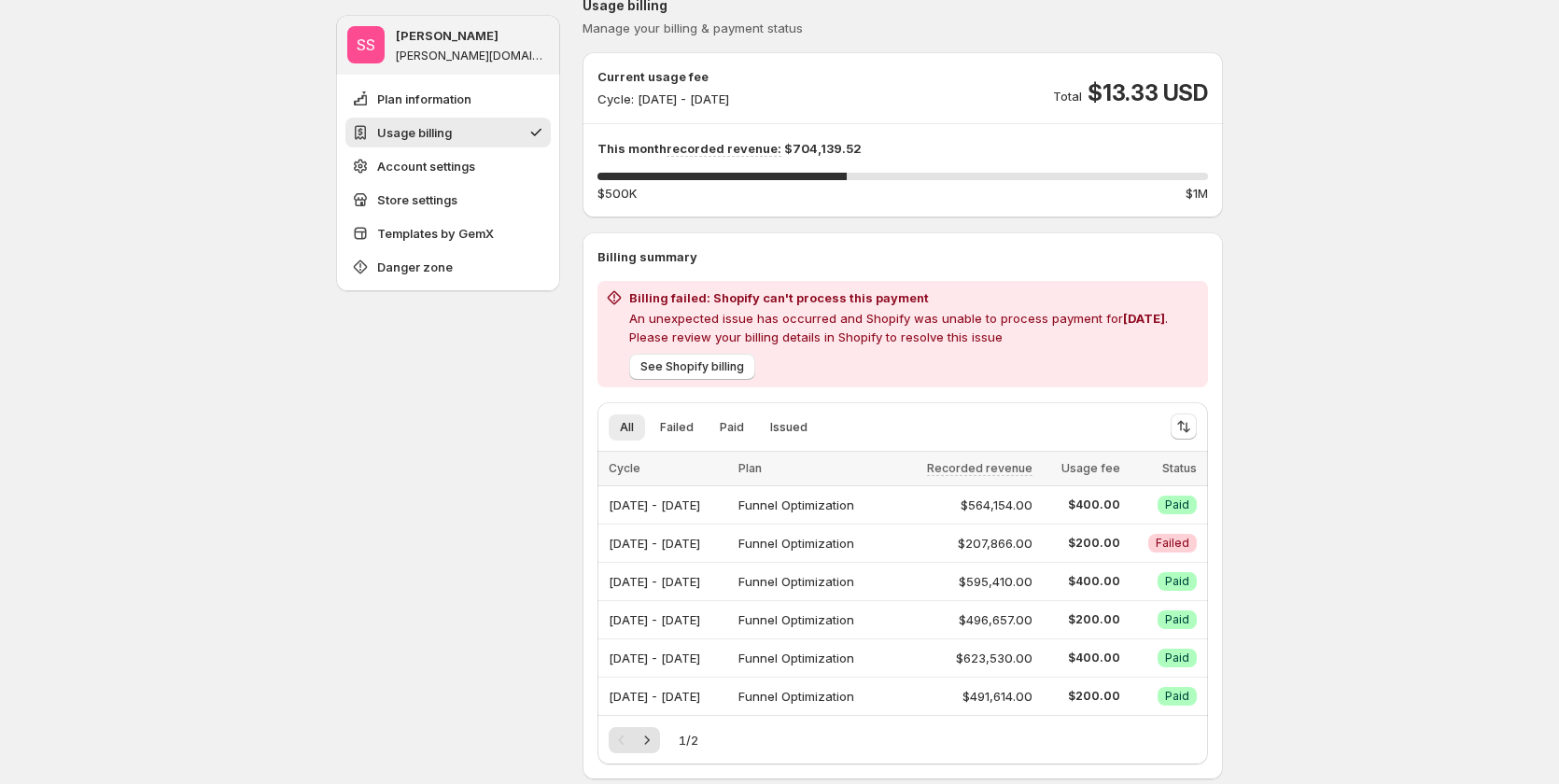
scroll to position [280, 0]
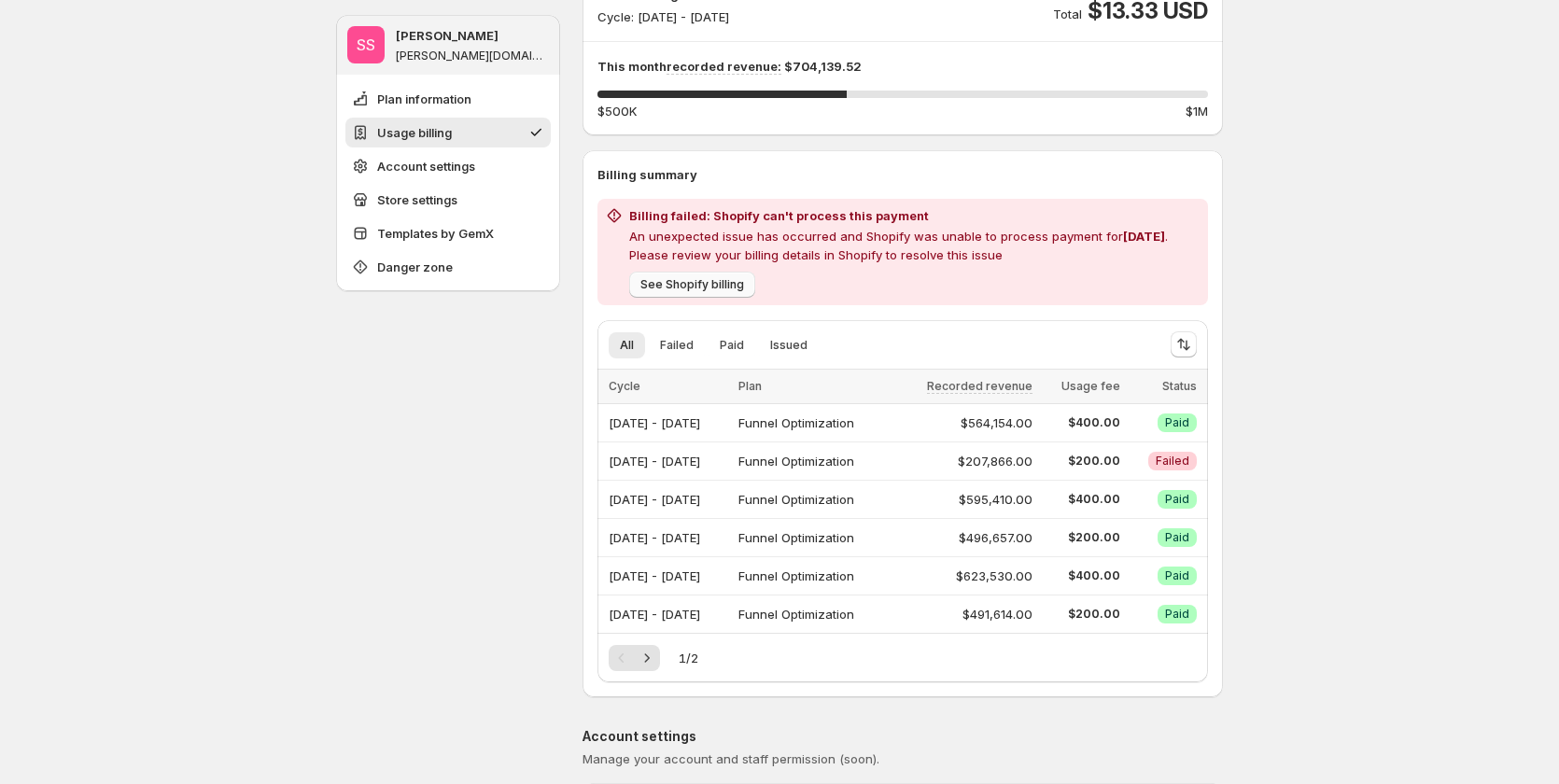
click at [718, 287] on span "See Shopify billing" at bounding box center [692, 284] width 103 height 15
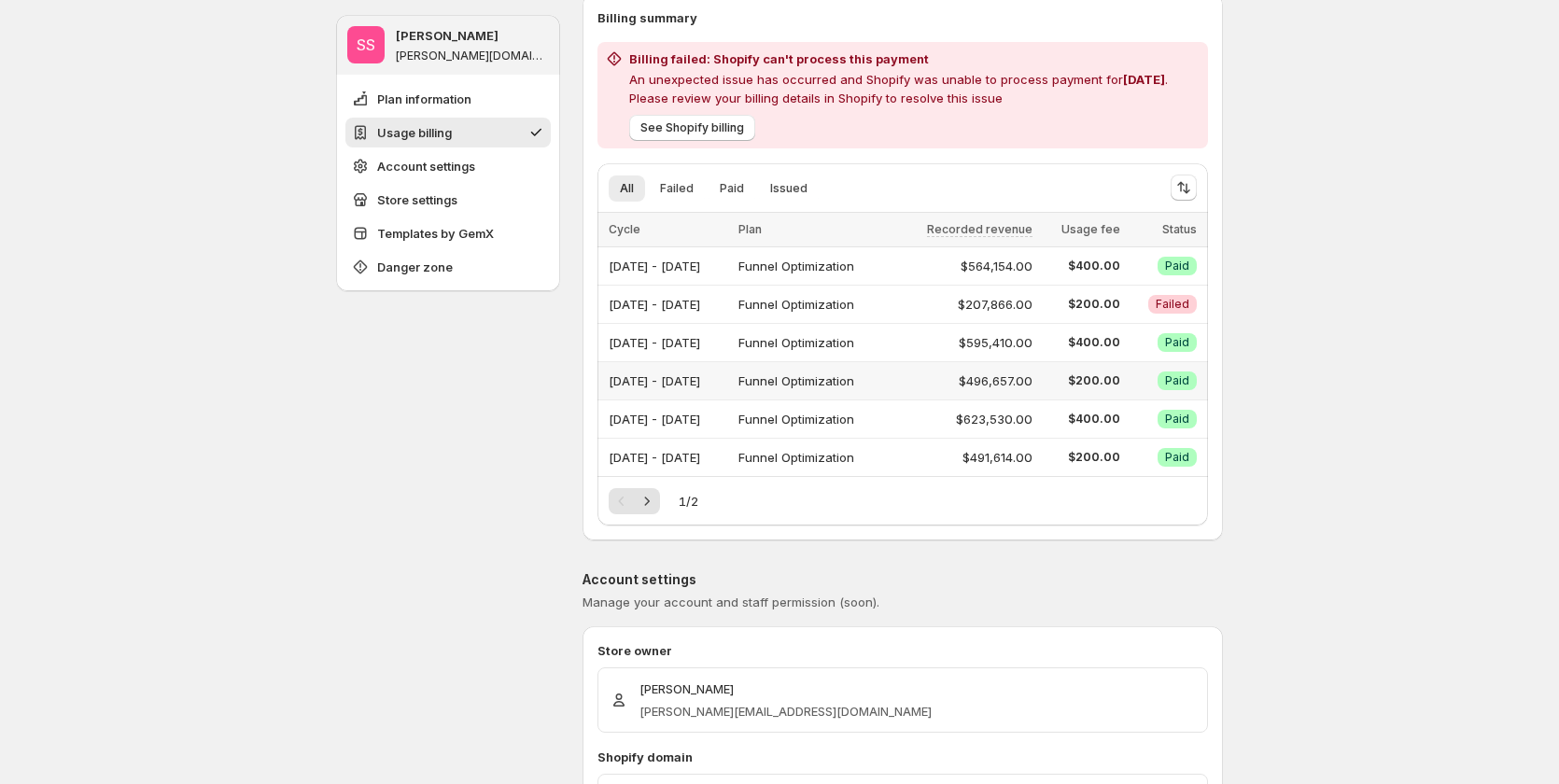
scroll to position [560, 0]
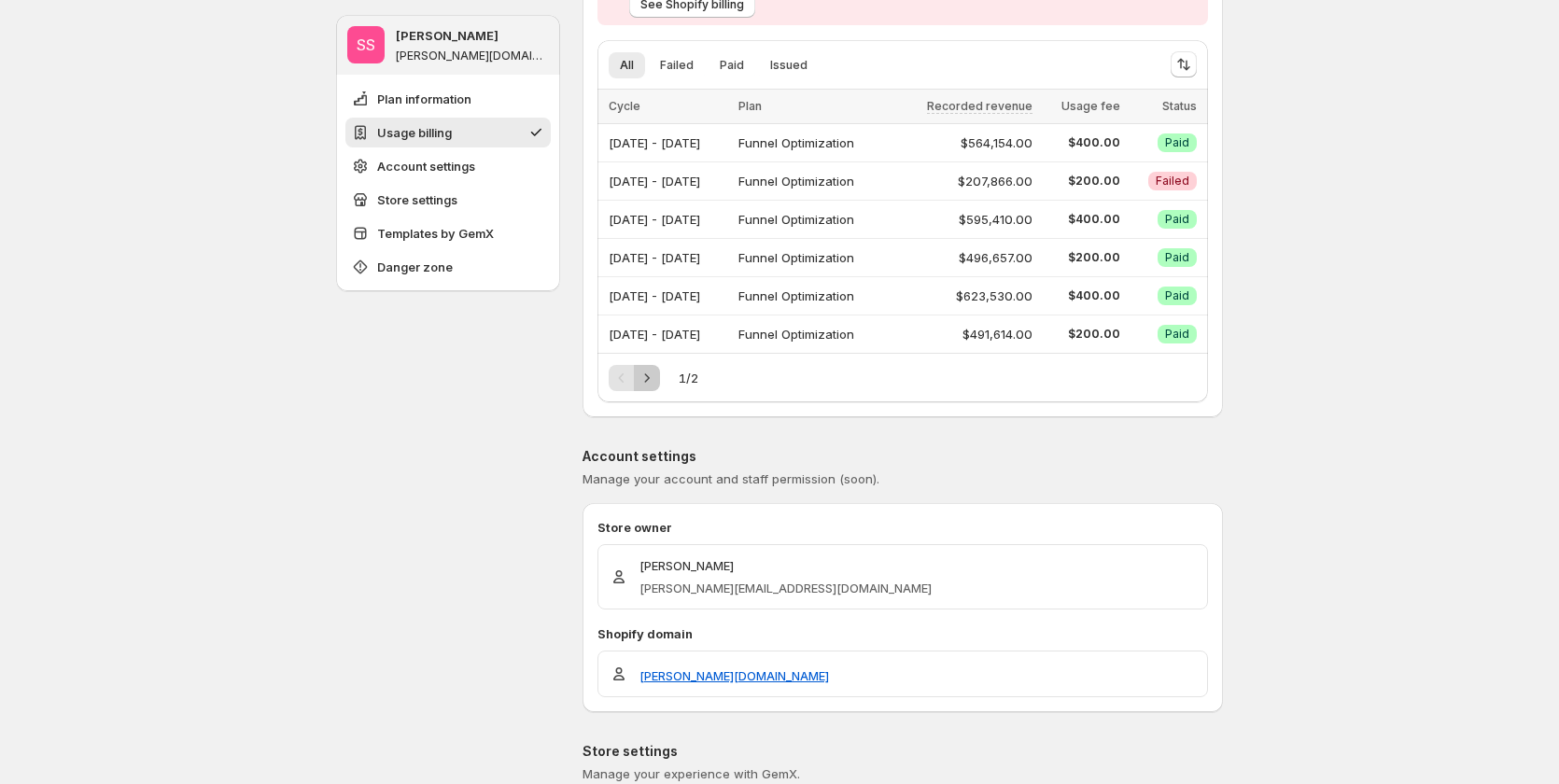
click at [656, 374] on icon "Next" at bounding box center [647, 377] width 19 height 19
click at [621, 375] on icon "Previous" at bounding box center [621, 377] width 19 height 19
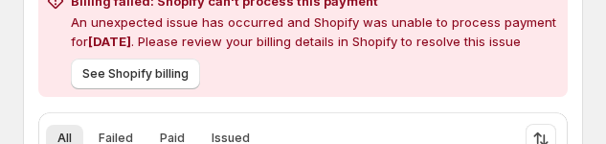
scroll to position [528, 0]
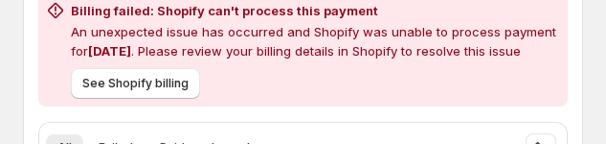
drag, startPoint x: 384, startPoint y: 0, endPoint x: 289, endPoint y: 11, distance: 95.3
click at [289, 11] on h2 "Billing failed: Shopify can't process this payment" at bounding box center [315, 10] width 489 height 19
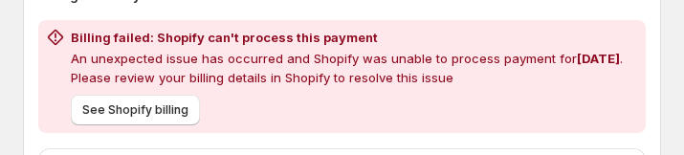
scroll to position [497, 0]
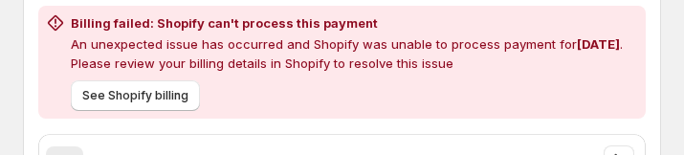
drag, startPoint x: 367, startPoint y: 14, endPoint x: 235, endPoint y: 21, distance: 131.3
click at [235, 21] on h2 "Billing failed: Shopify can't process this payment" at bounding box center [354, 22] width 567 height 19
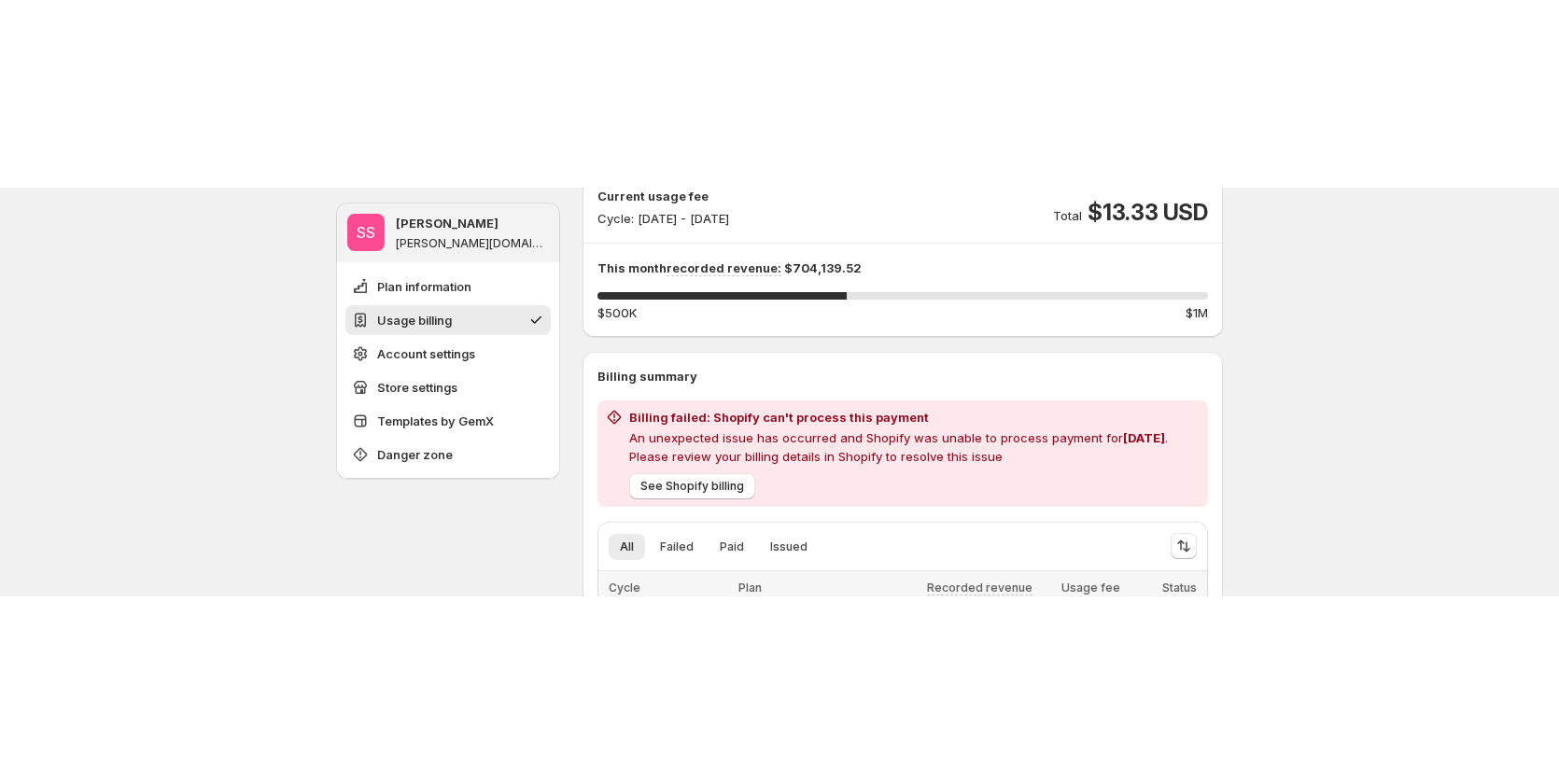
scroll to position [298, 0]
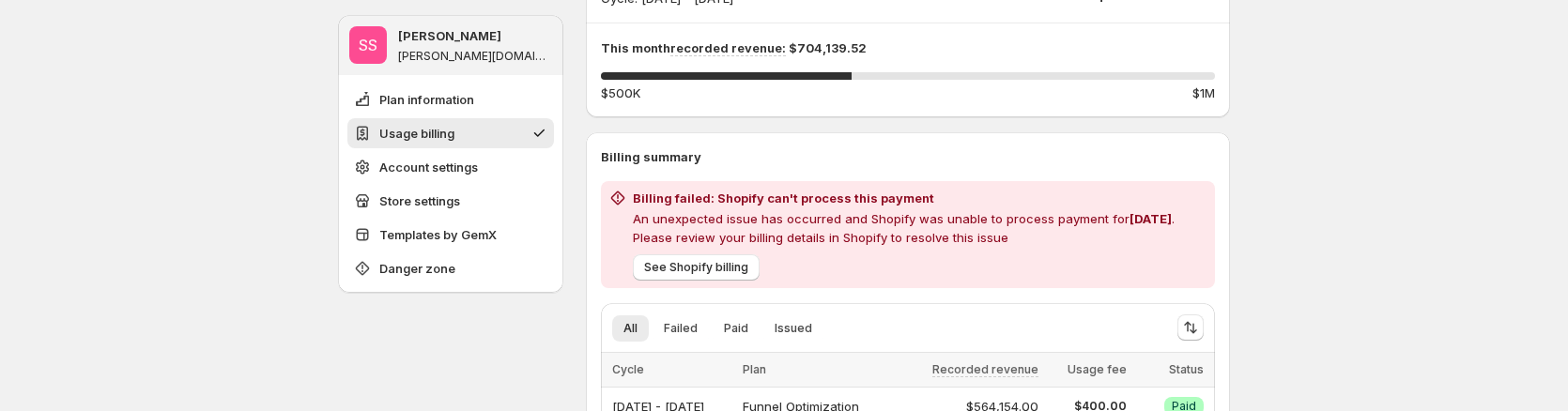
click at [1129, 221] on span "Aug 2025" at bounding box center [1150, 218] width 42 height 15
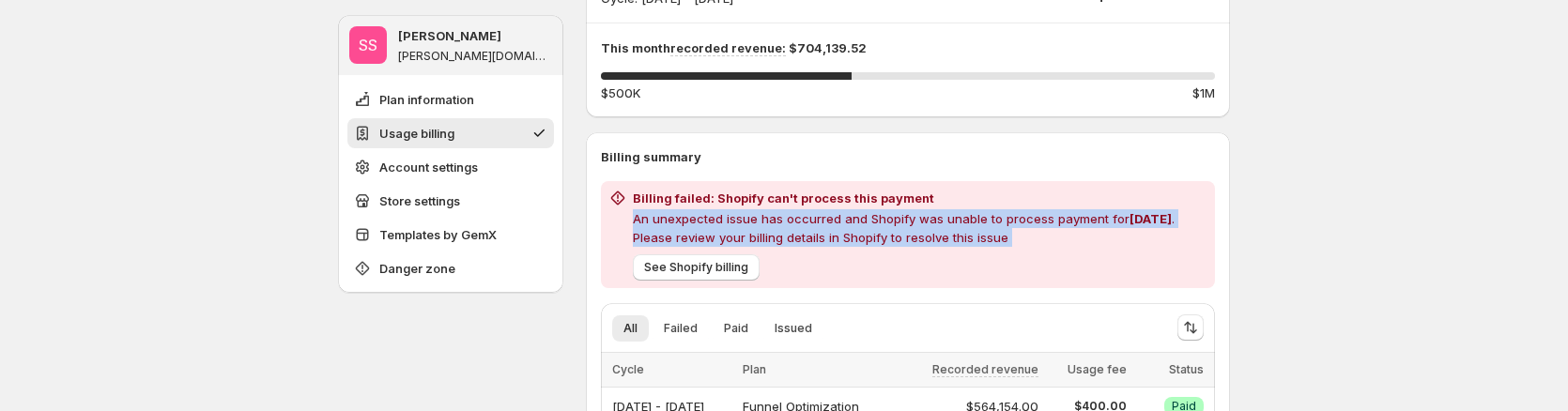
click at [1129, 221] on span "Aug 2025" at bounding box center [1150, 218] width 42 height 15
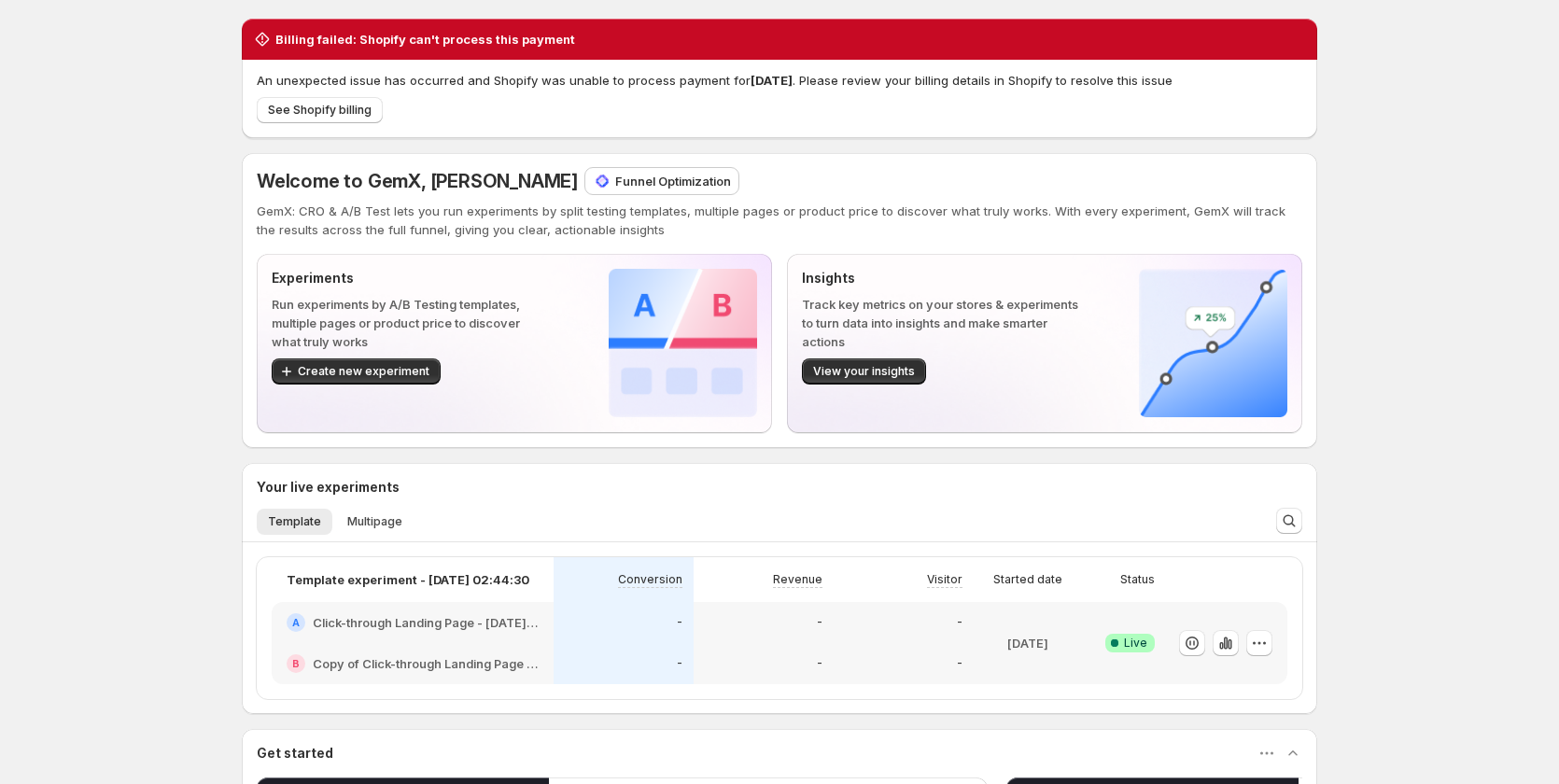
click at [569, 81] on p "An unexpected issue has occurred and Shopify was unable to process payment for …" at bounding box center [780, 80] width 1046 height 19
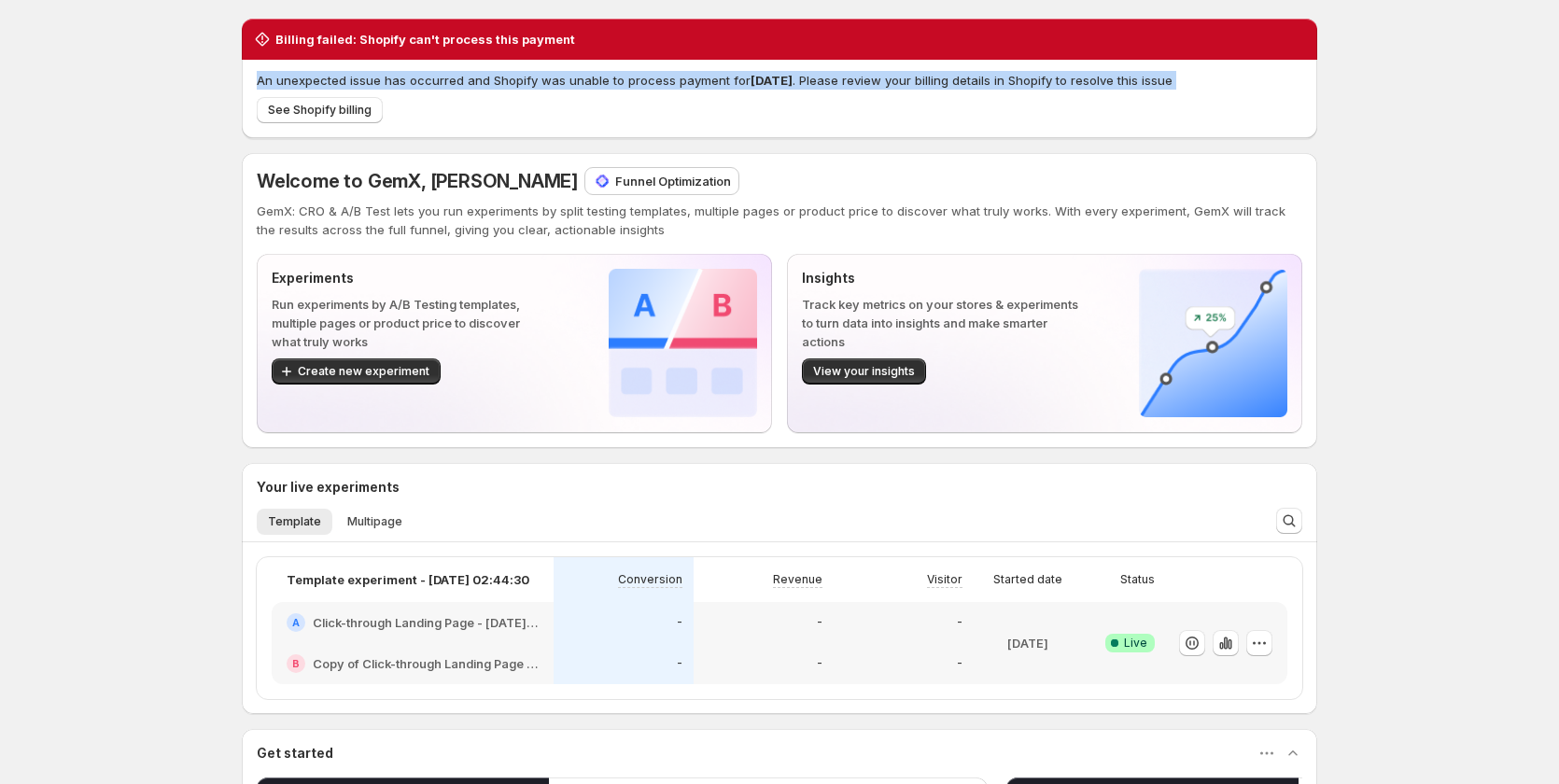
click at [569, 81] on p "An unexpected issue has occurred and Shopify was unable to process payment for …" at bounding box center [780, 80] width 1046 height 19
click at [640, 128] on div "An unexpected issue has occurred and Shopify was unable to process payment for …" at bounding box center [780, 98] width 1075 height 78
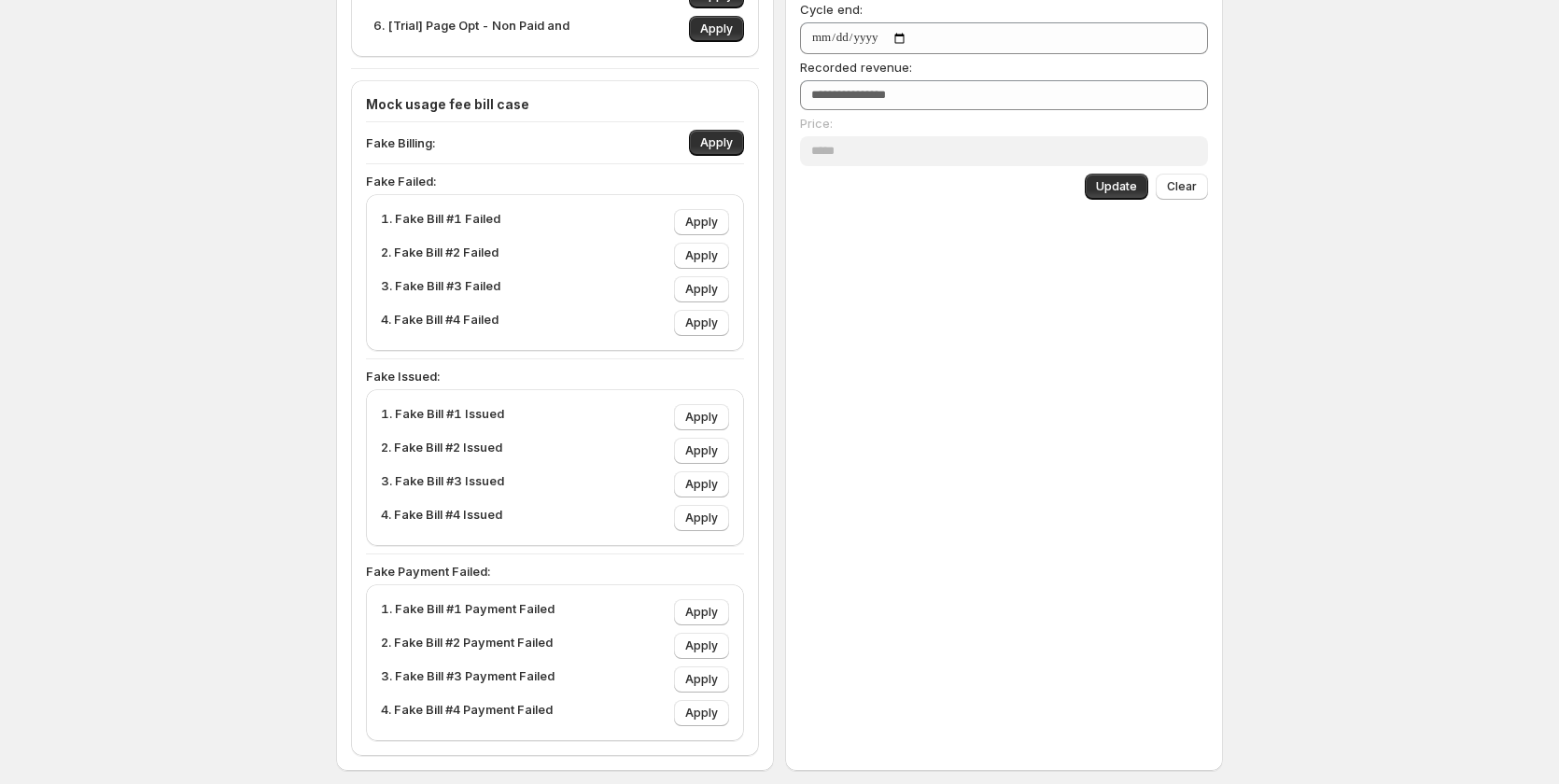
scroll to position [741, 0]
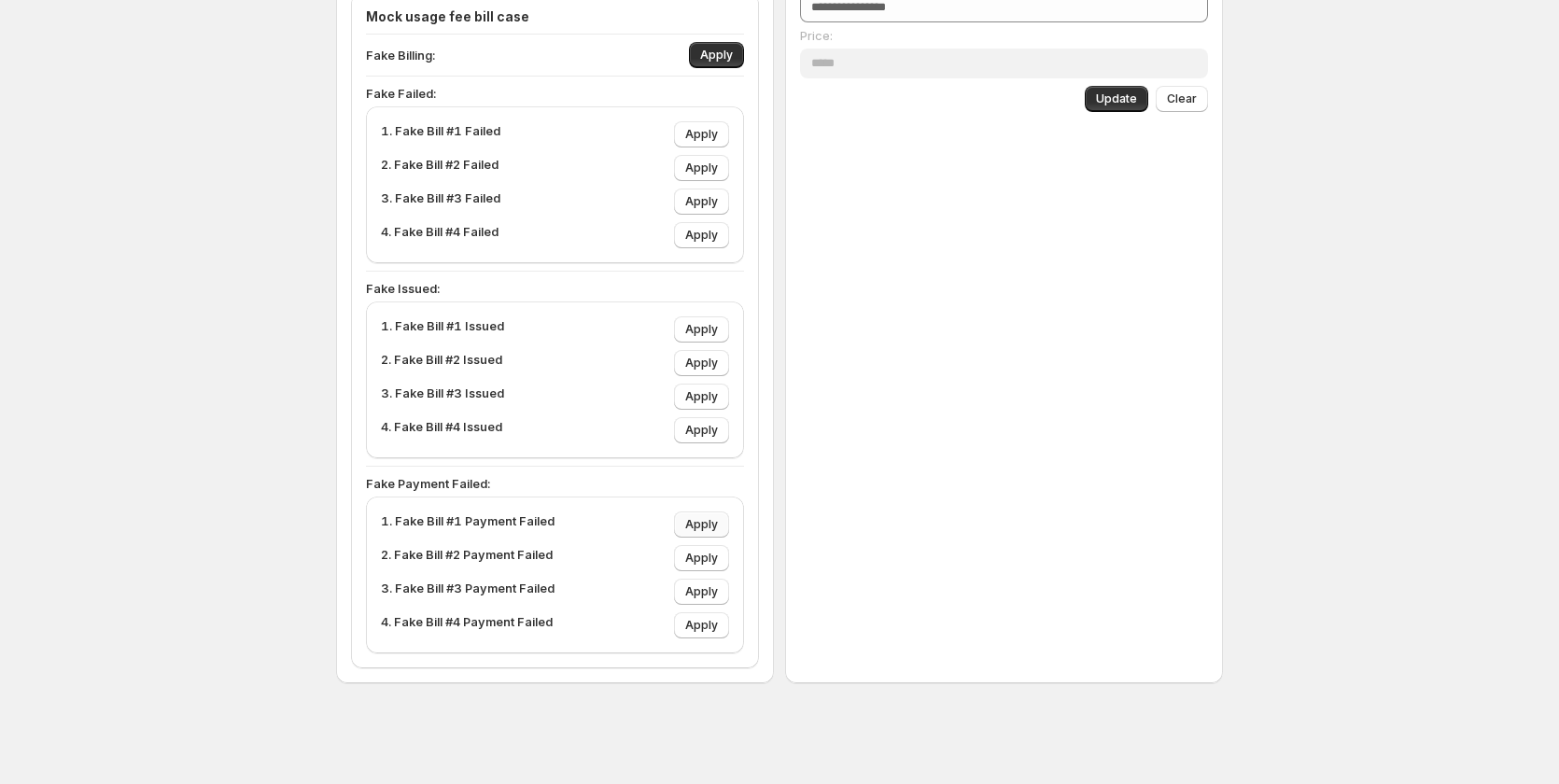
click at [701, 528] on span "Apply" at bounding box center [700, 524] width 32 height 15
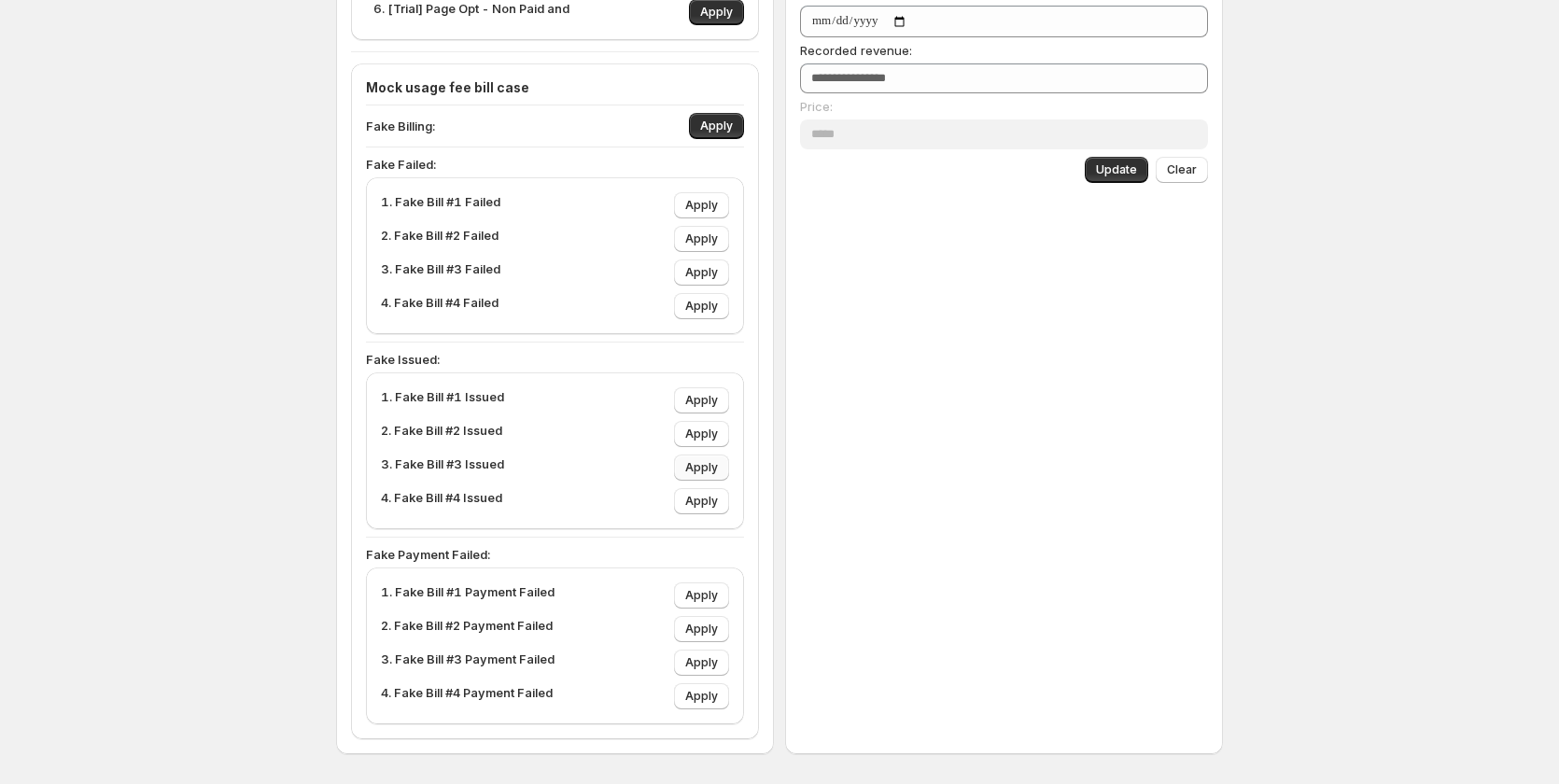
scroll to position [741, 0]
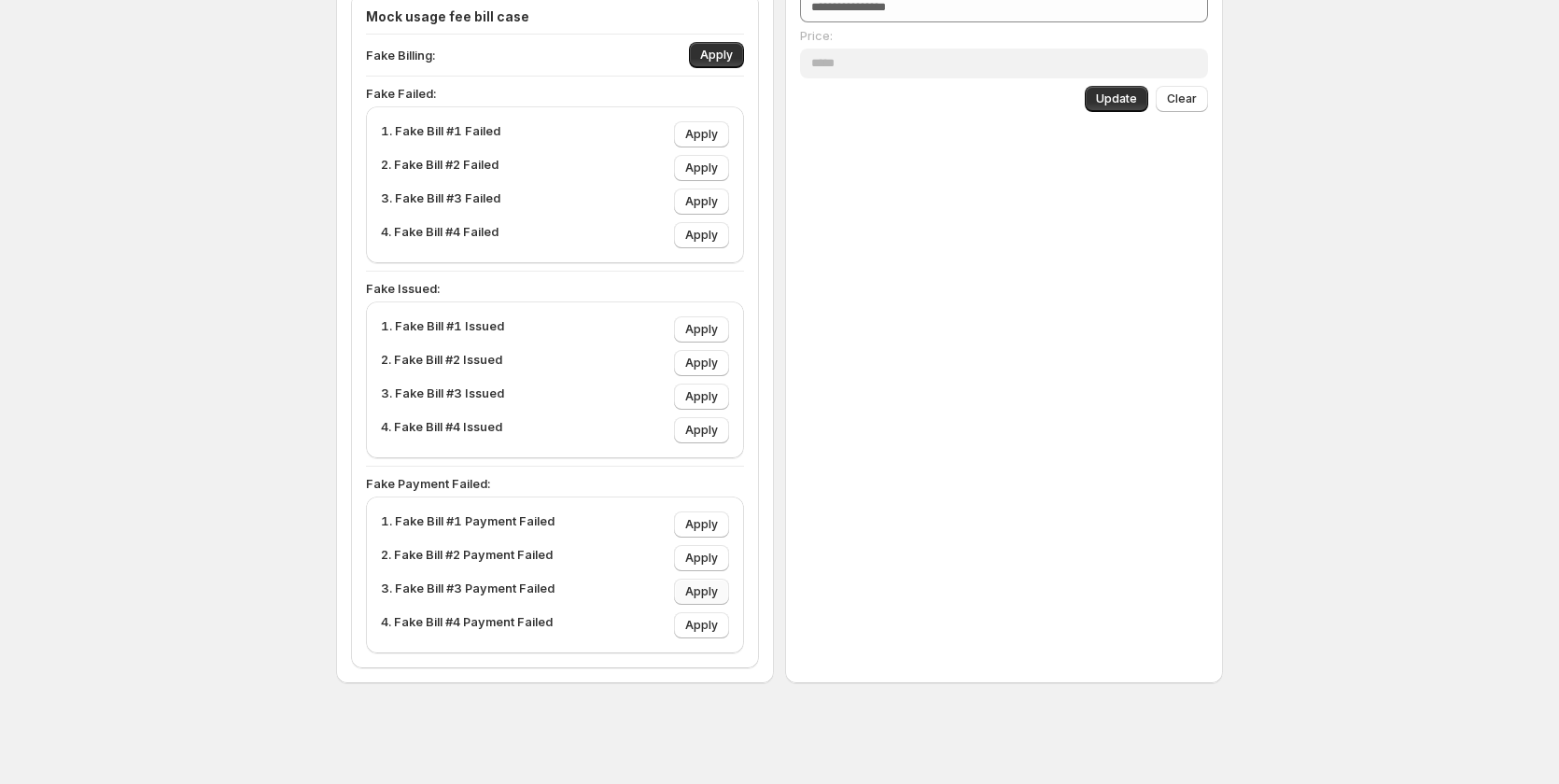
click at [709, 596] on span "Apply" at bounding box center [700, 591] width 32 height 15
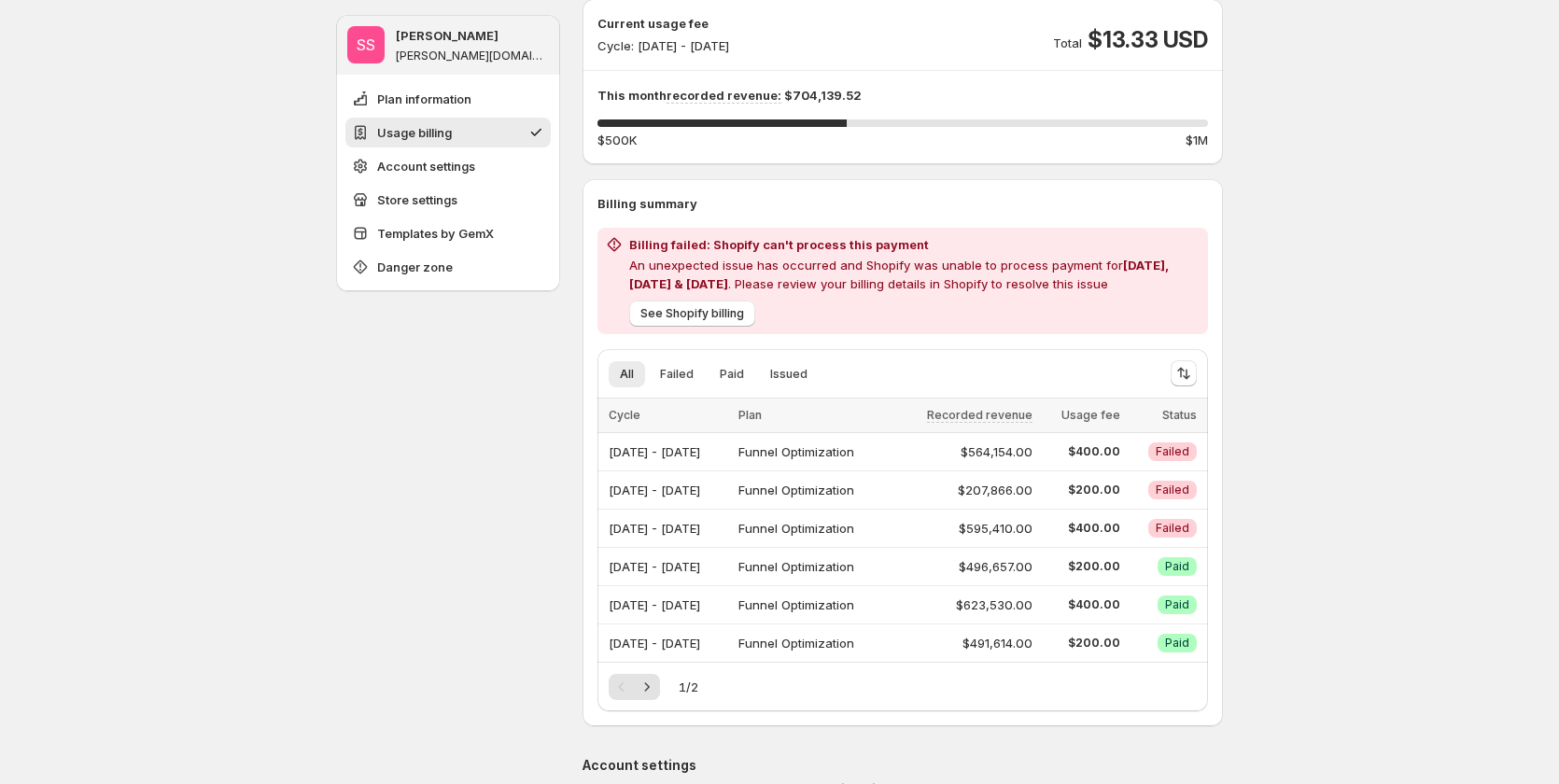
scroll to position [280, 0]
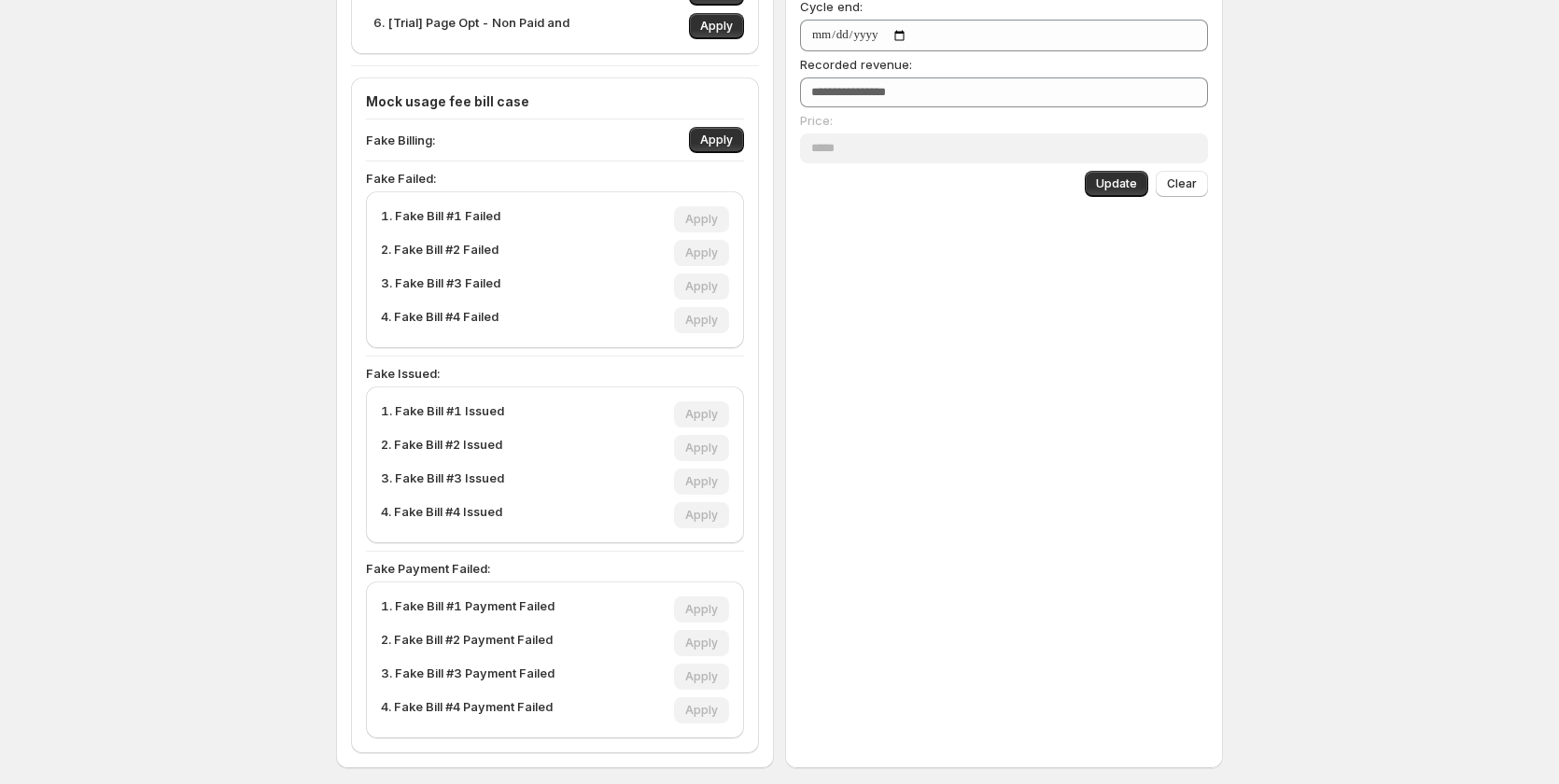
scroll to position [741, 0]
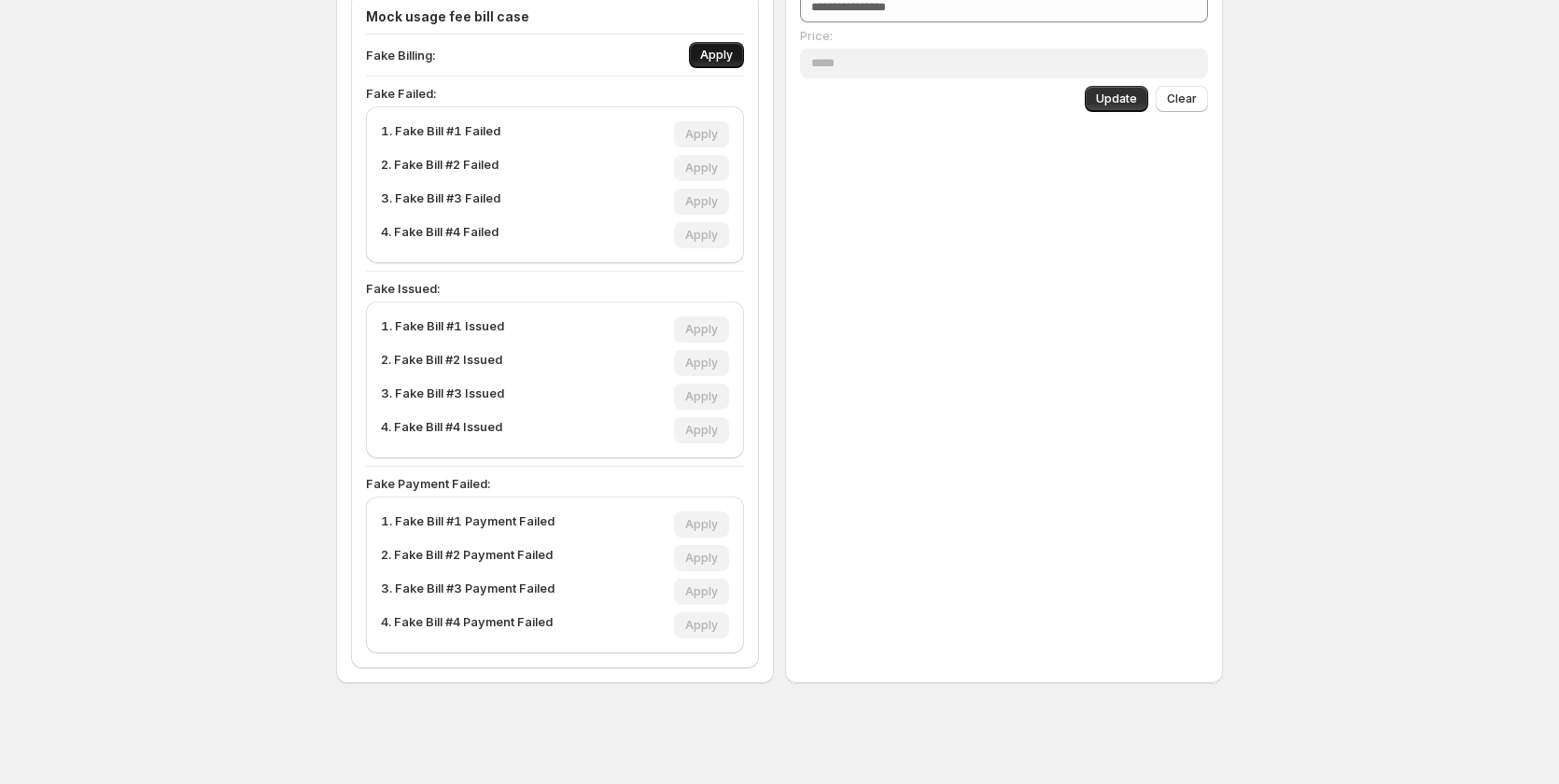
click at [739, 48] on button "Apply" at bounding box center [716, 55] width 55 height 26
click at [716, 562] on span "Apply" at bounding box center [700, 558] width 32 height 15
click at [699, 559] on span "Apply" at bounding box center [700, 558] width 32 height 15
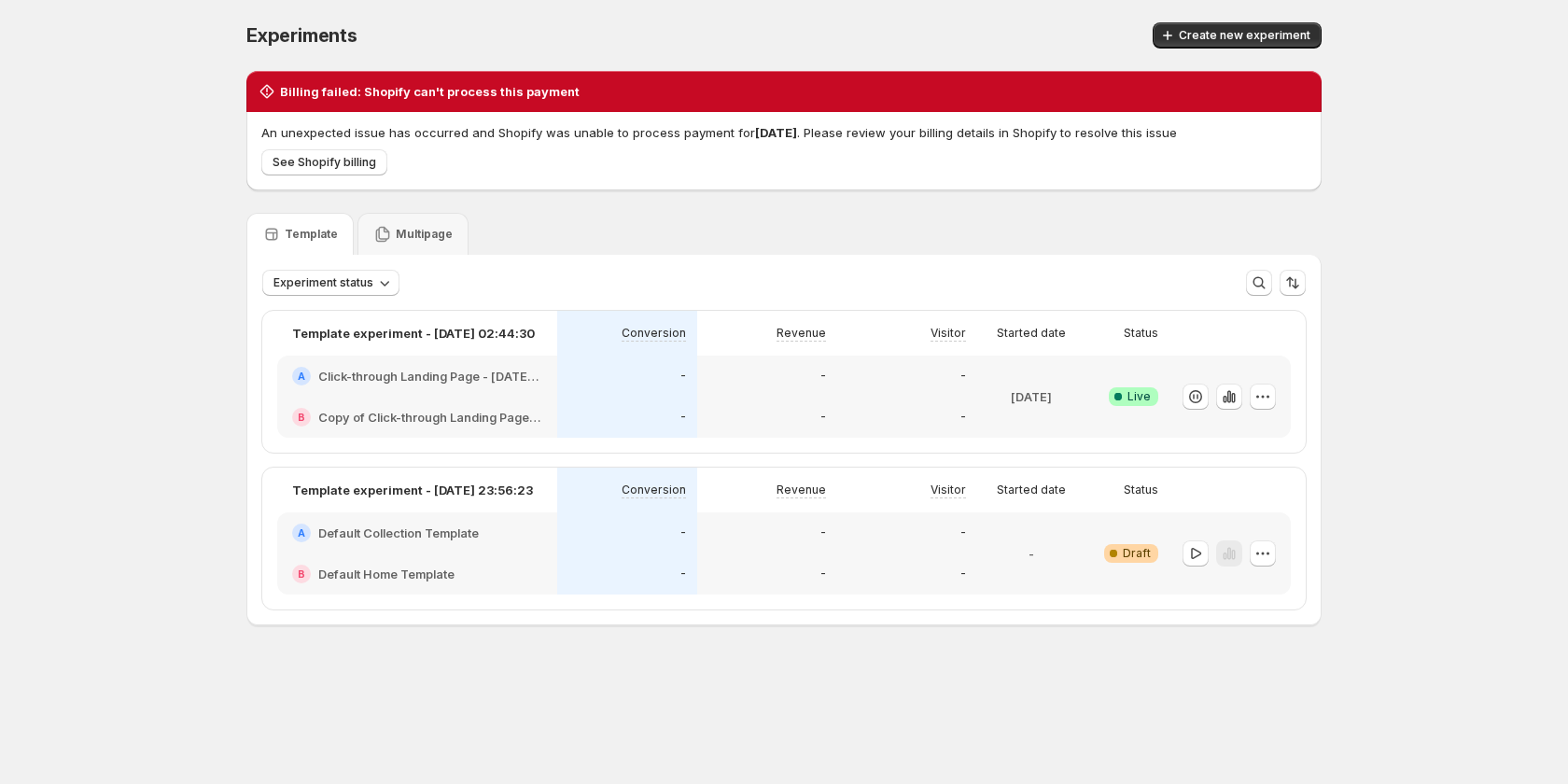
click at [1476, 320] on div "Experiments. This page is ready Experiments Create new experiment Billing faile…" at bounding box center [784, 363] width 1568 height 726
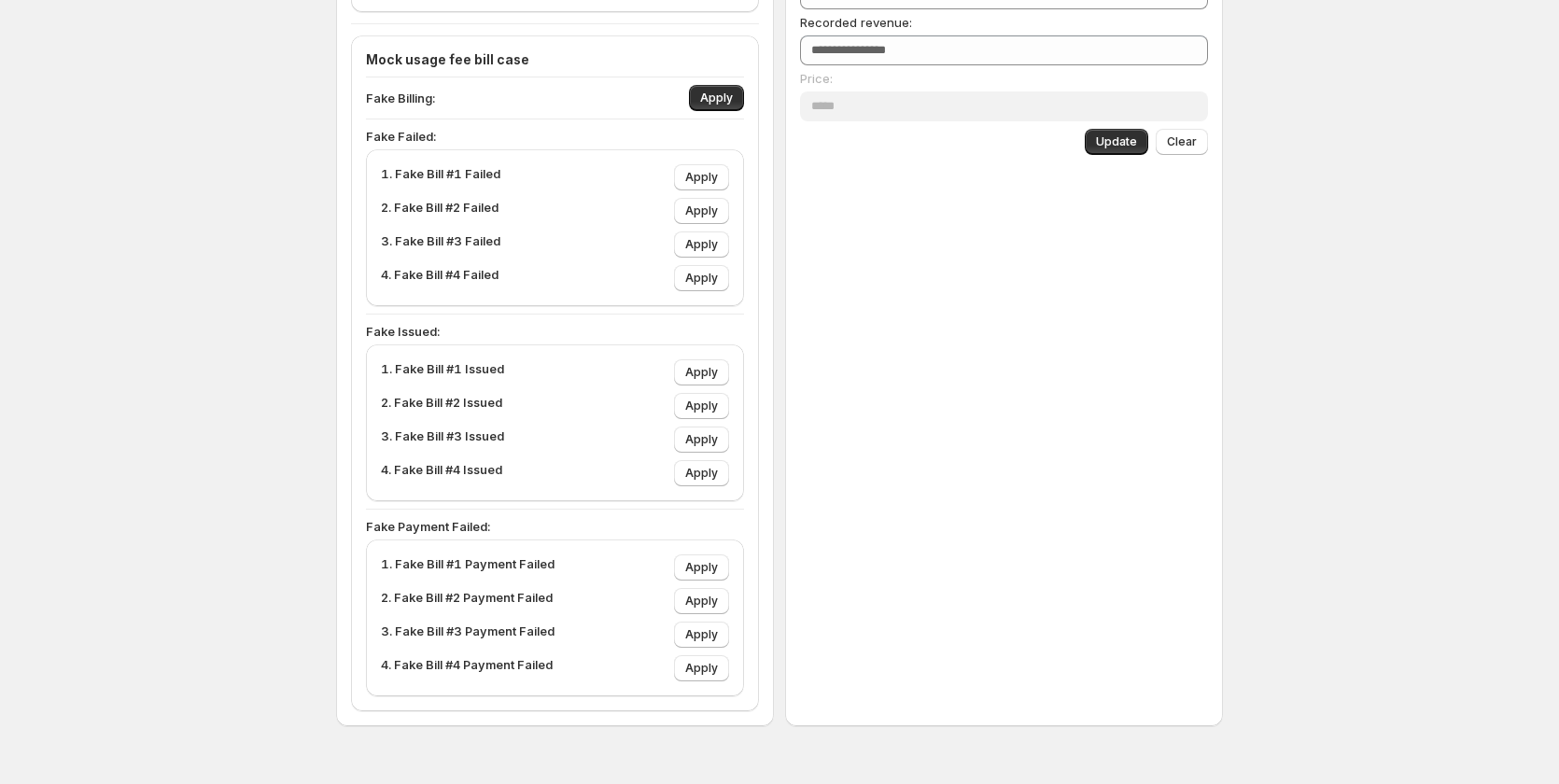
scroll to position [741, 0]
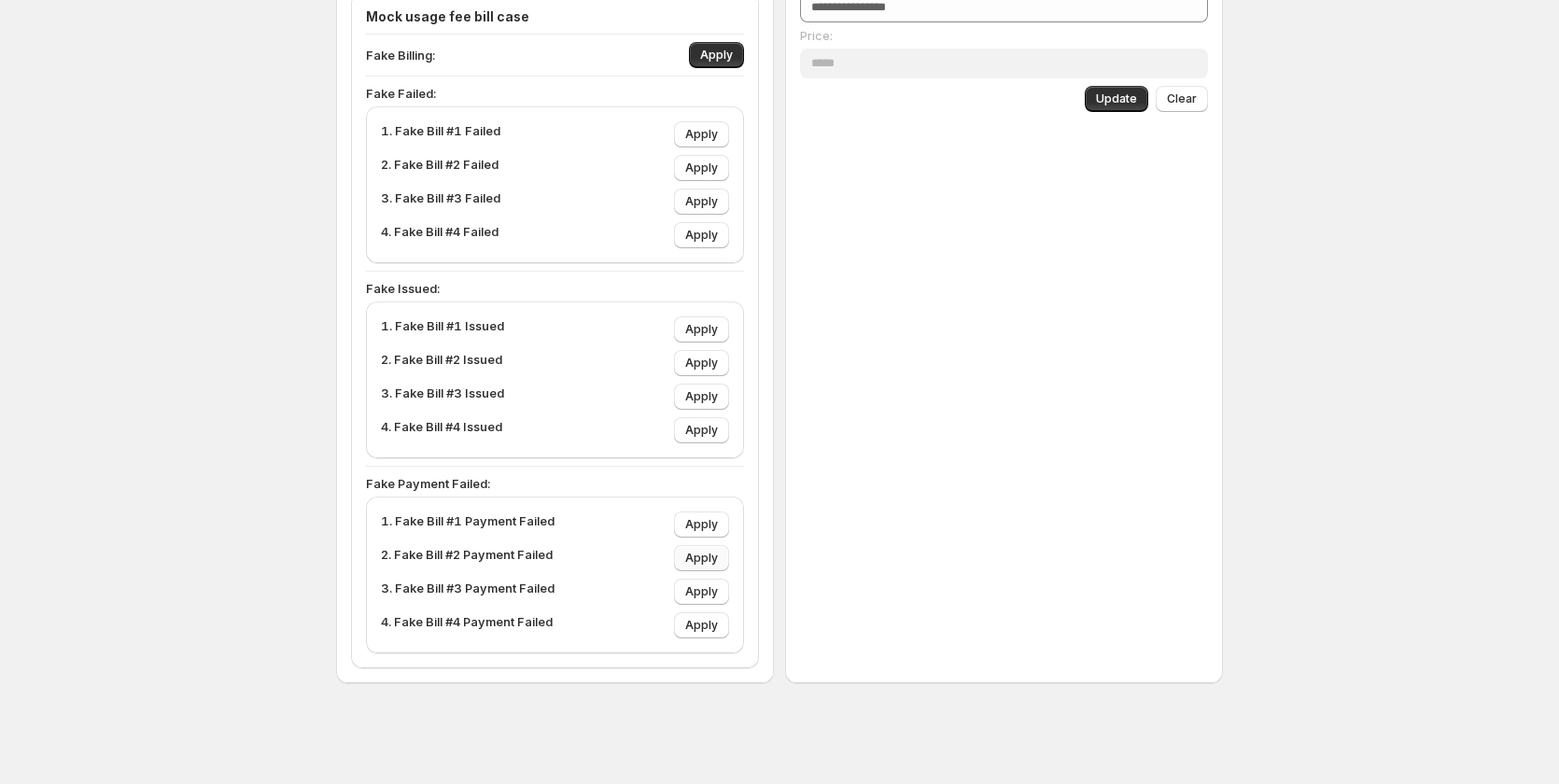
click at [707, 554] on span "Apply" at bounding box center [700, 558] width 32 height 15
click at [702, 598] on span "Apply" at bounding box center [700, 591] width 32 height 15
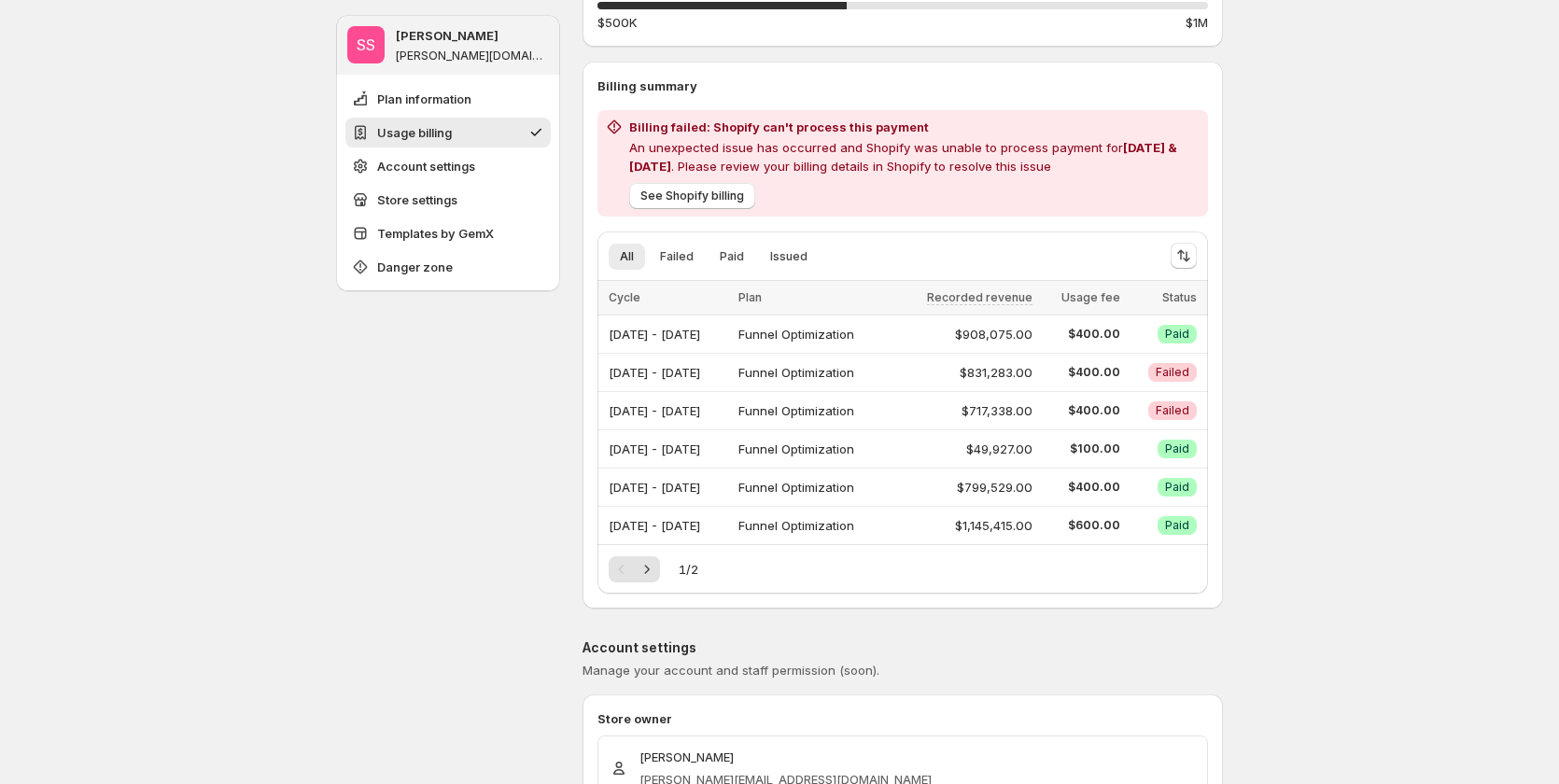
scroll to position [373, 0]
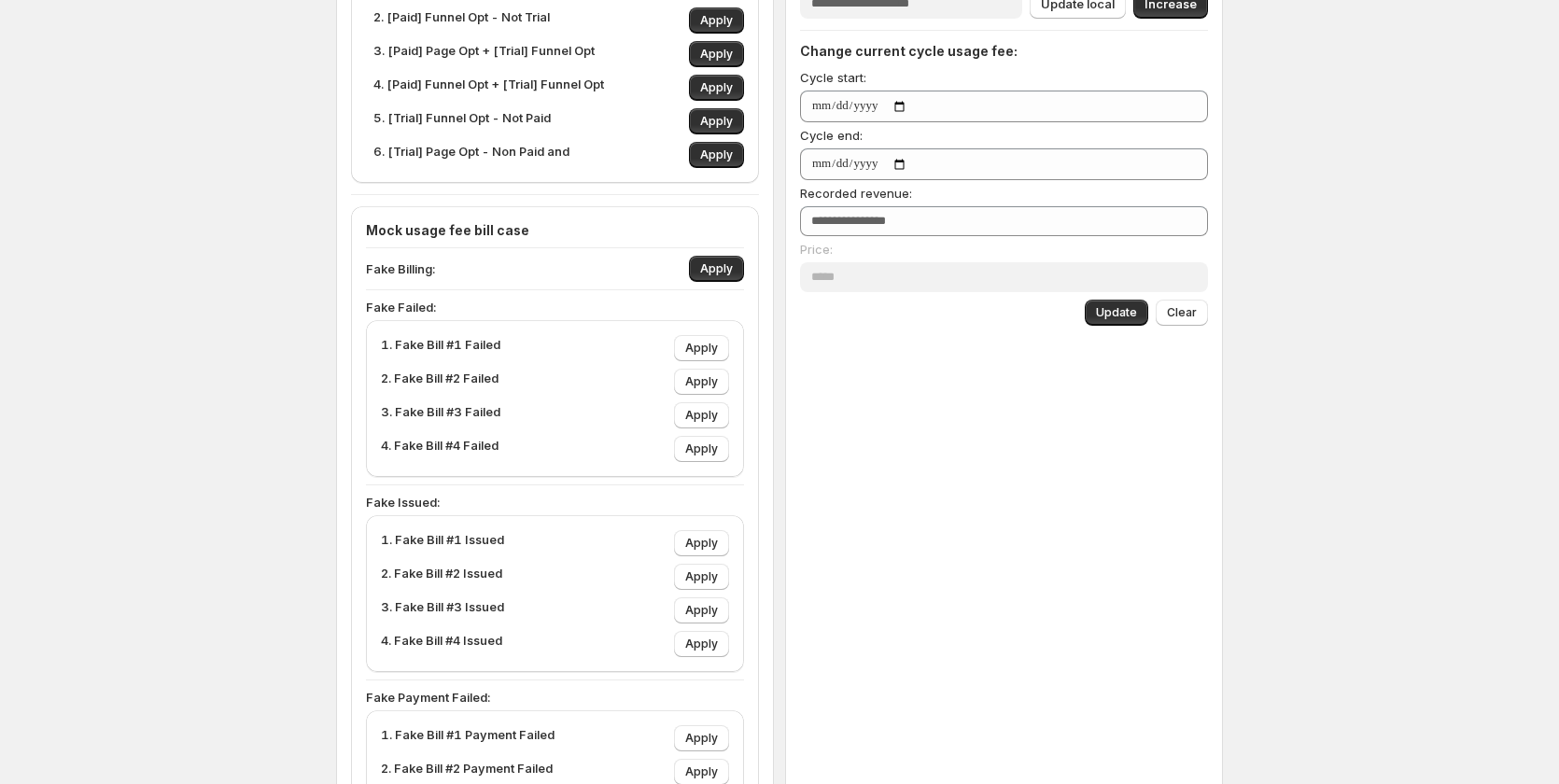
scroll to position [741, 0]
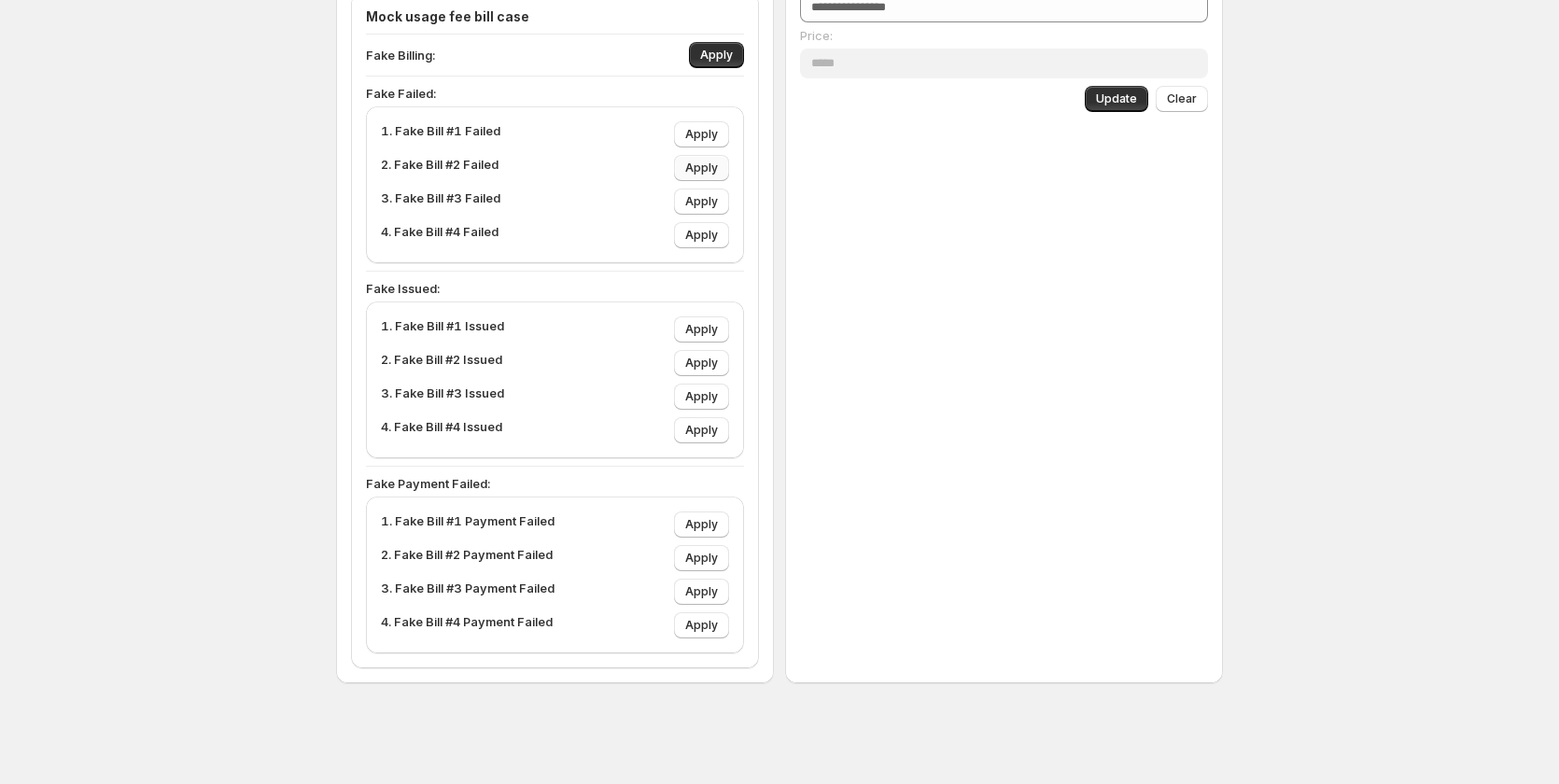
click at [698, 174] on span "Apply" at bounding box center [700, 168] width 32 height 15
type input "****"
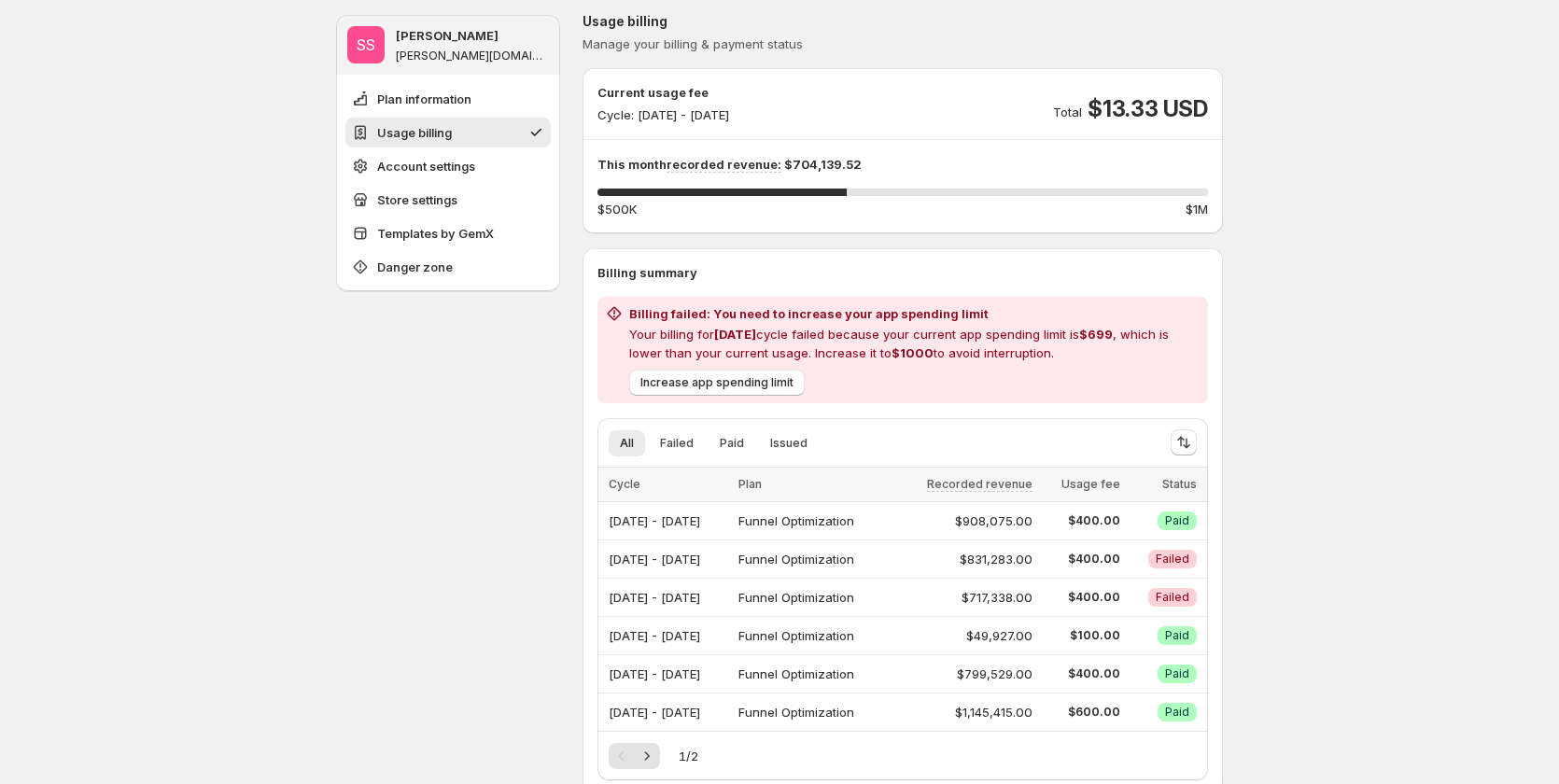
scroll to position [186, 0]
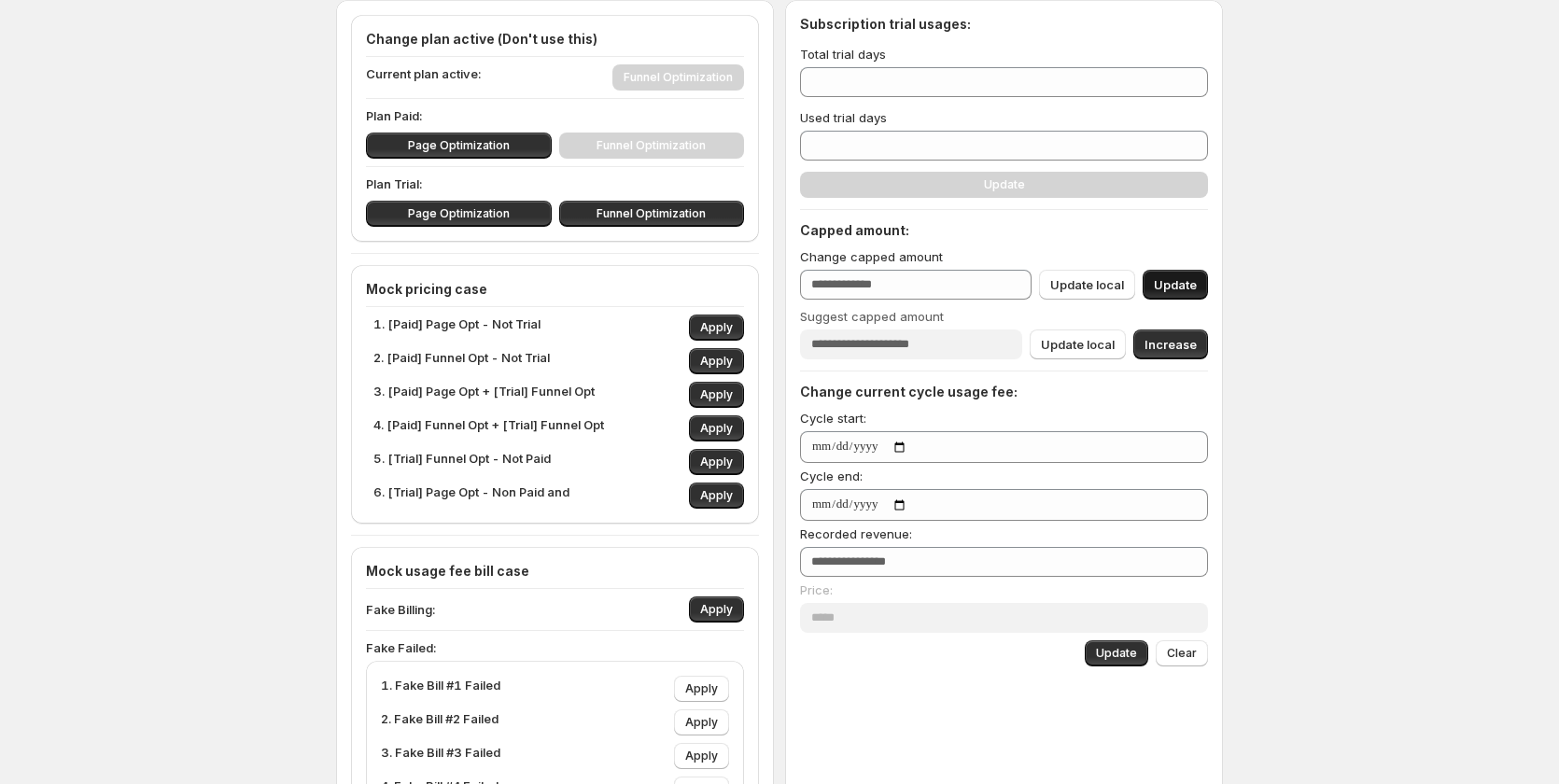
click at [1186, 275] on button "Update" at bounding box center [1175, 285] width 65 height 30
click at [1179, 286] on span "Update" at bounding box center [1176, 284] width 43 height 19
click at [874, 335] on input "****" at bounding box center [911, 344] width 222 height 30
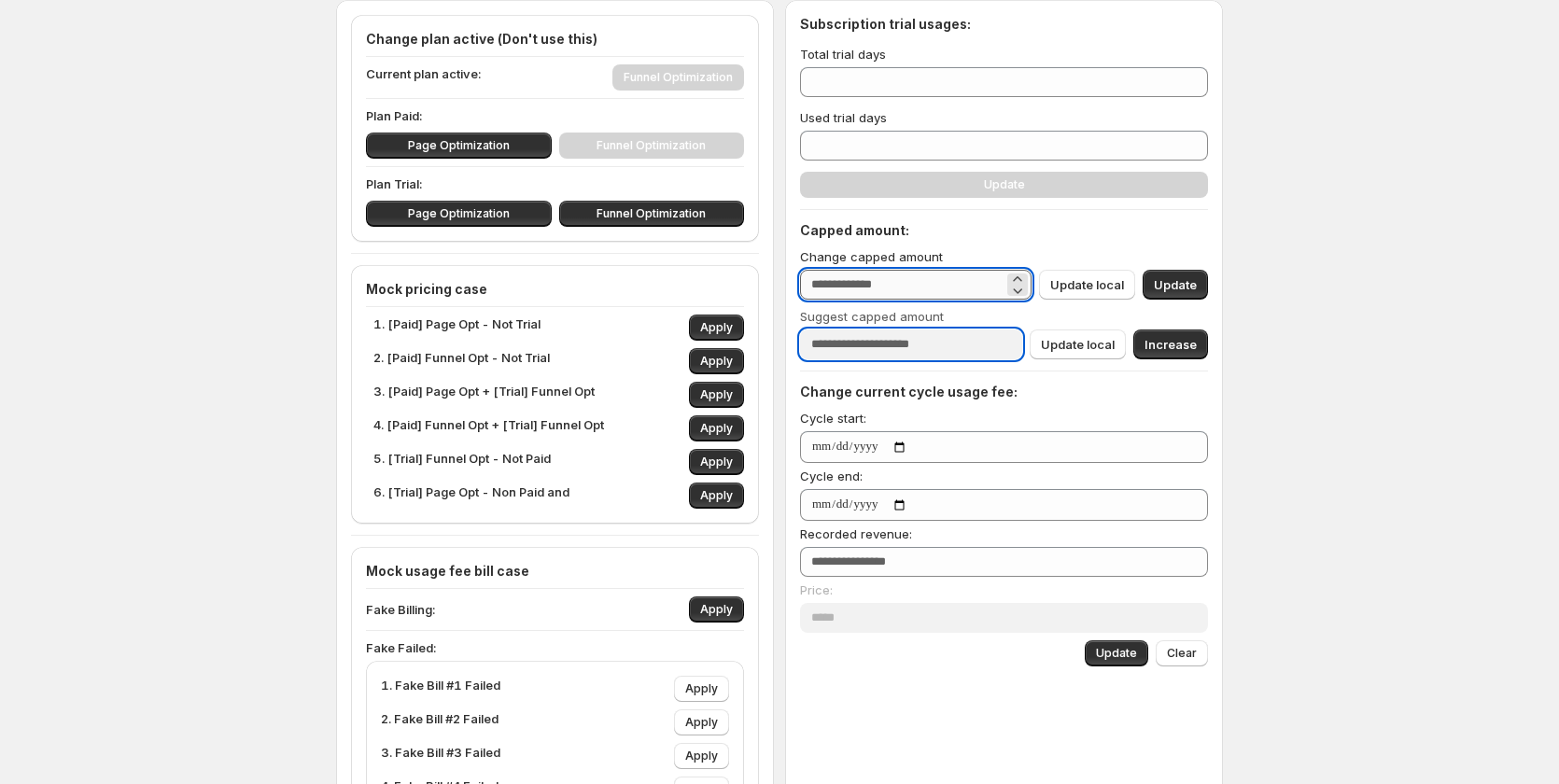
click at [874, 287] on input "***" at bounding box center [901, 285] width 204 height 30
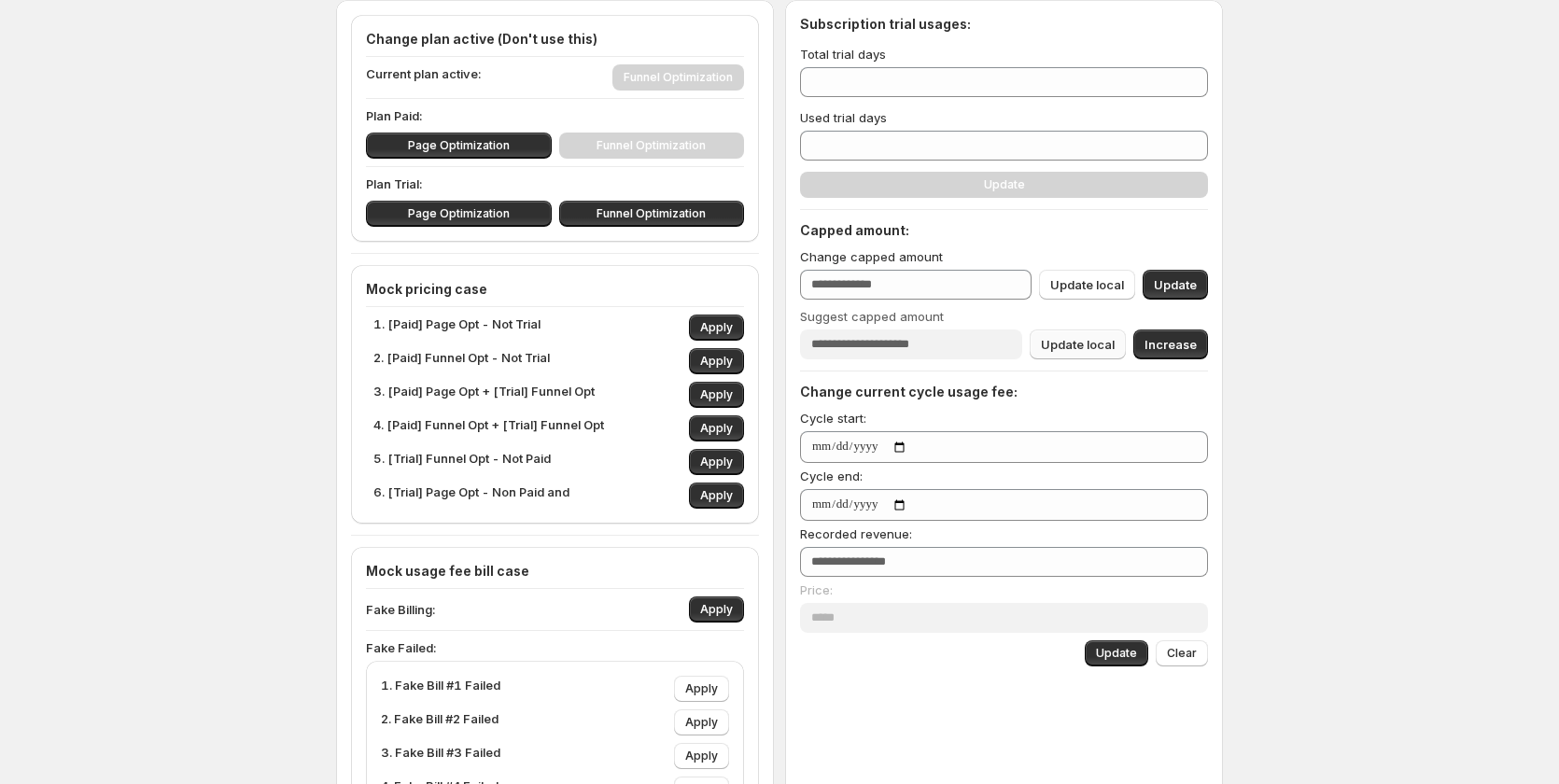
click at [1097, 351] on span "Update local" at bounding box center [1078, 344] width 74 height 19
type input "****"
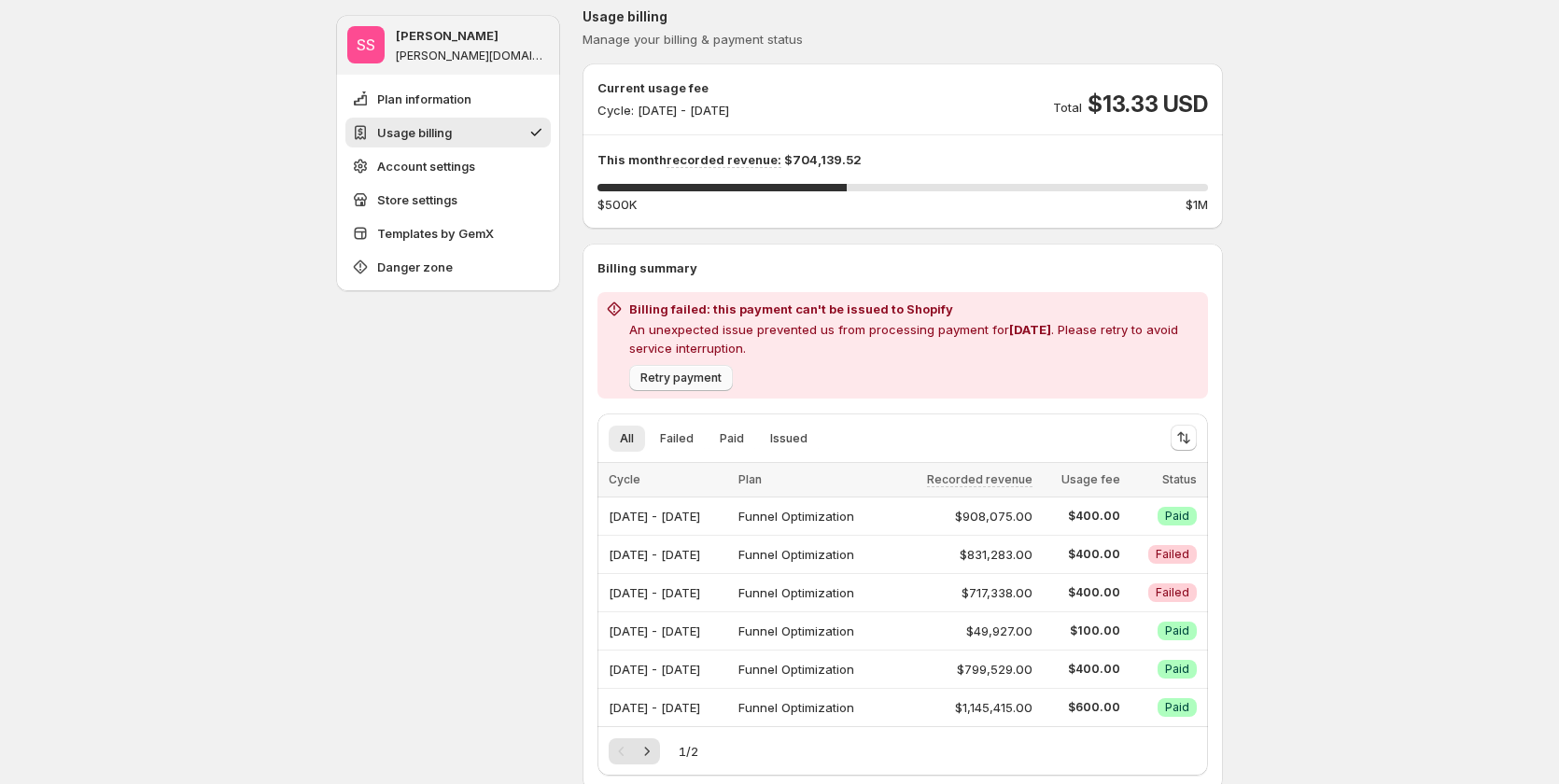
click at [663, 374] on span "Retry payment" at bounding box center [680, 377] width 81 height 15
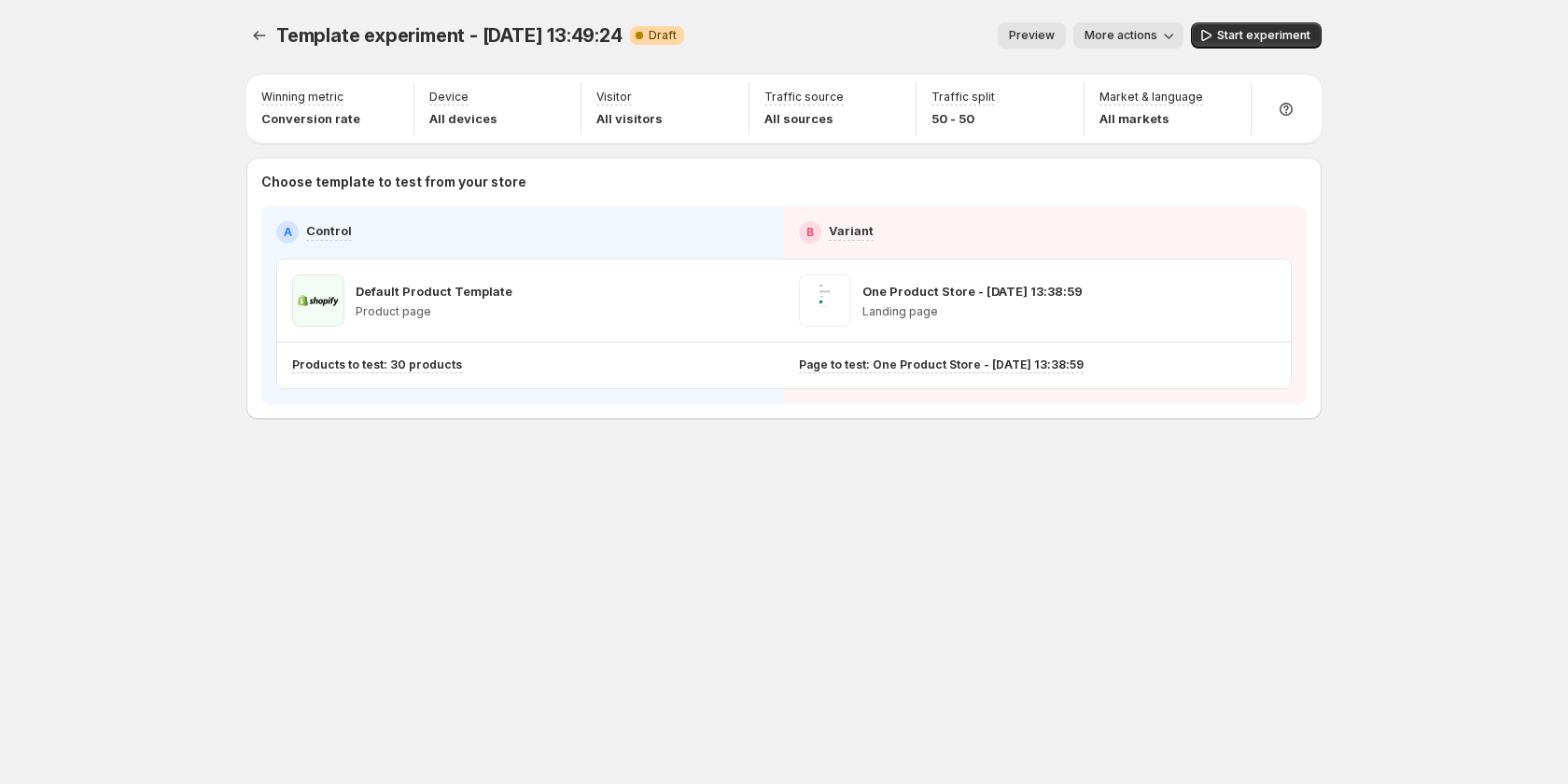
click at [1119, 444] on div "Template experiment - [DATE] 13:49:24. This page is ready Template experiment -…" at bounding box center [784, 259] width 1119 height 520
click at [1066, 32] on button "Preview" at bounding box center [1032, 35] width 68 height 26
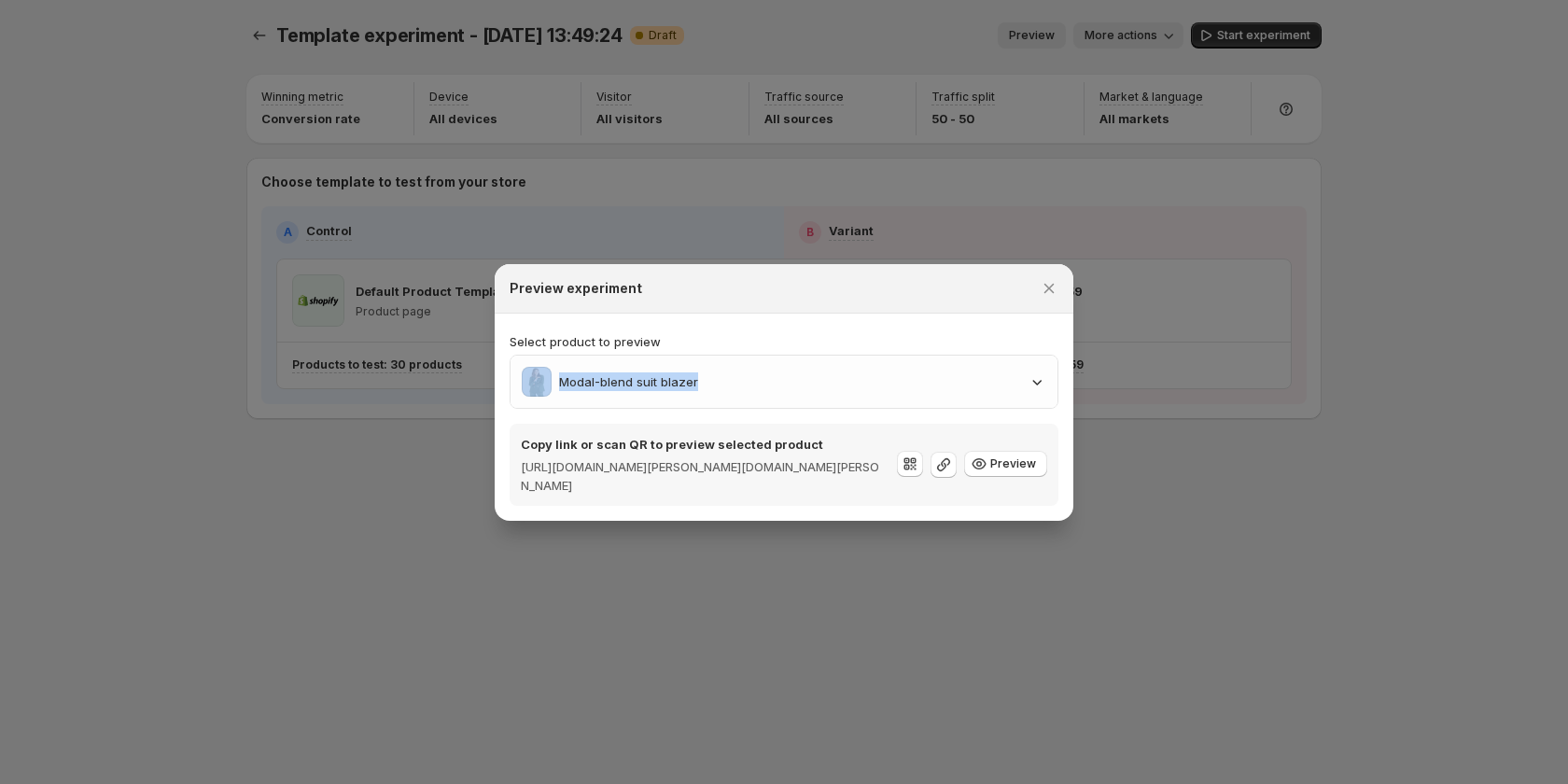
drag, startPoint x: 827, startPoint y: 358, endPoint x: 832, endPoint y: 344, distance: 14.9
click at [832, 344] on div "Select product to preview Modal-blend suit blazer" at bounding box center [784, 371] width 549 height 76
click at [853, 384] on div "Modal-blend suit blazer" at bounding box center [784, 381] width 525 height 30
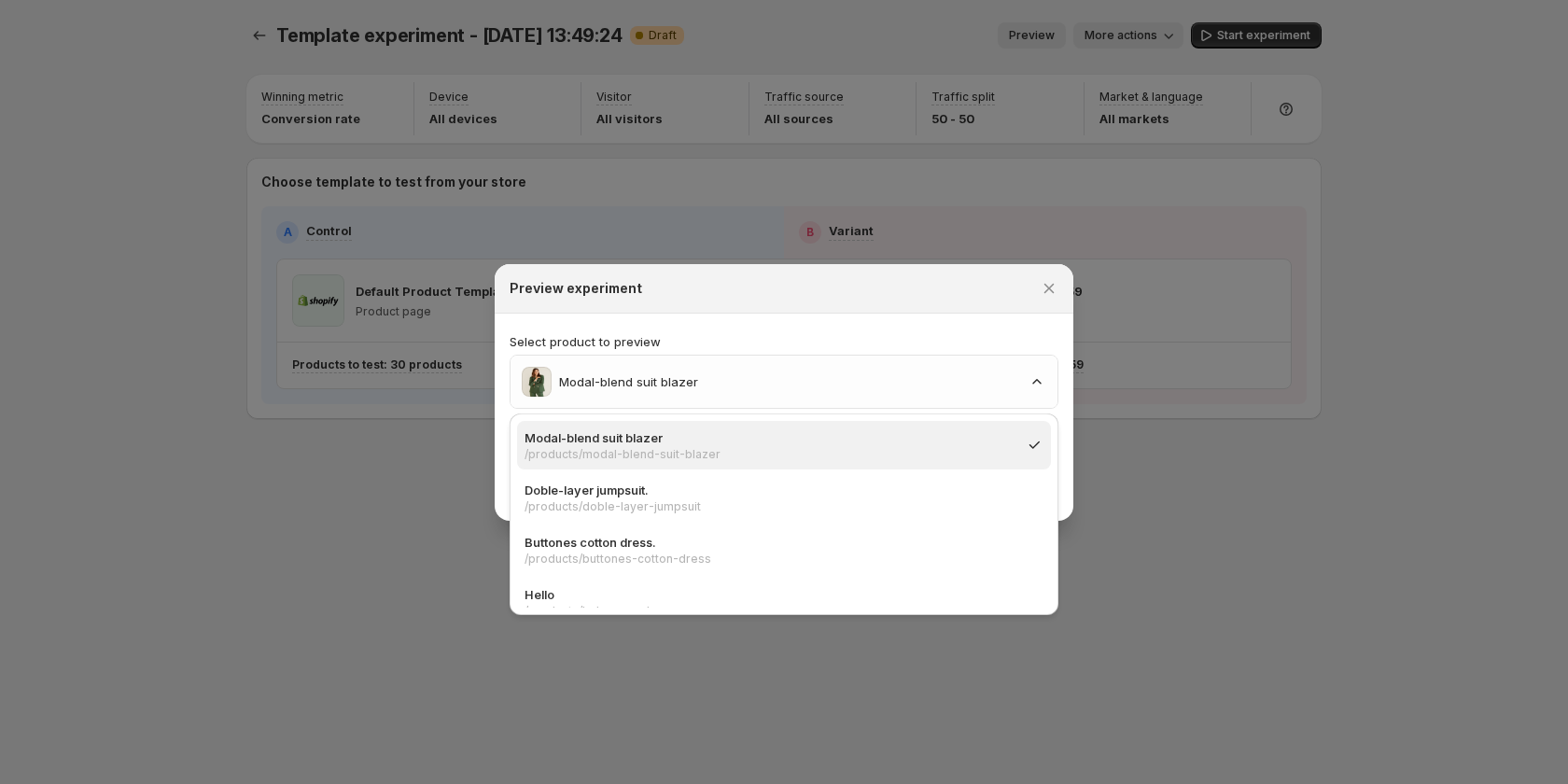
click at [773, 336] on p "Select product to preview" at bounding box center [784, 341] width 549 height 19
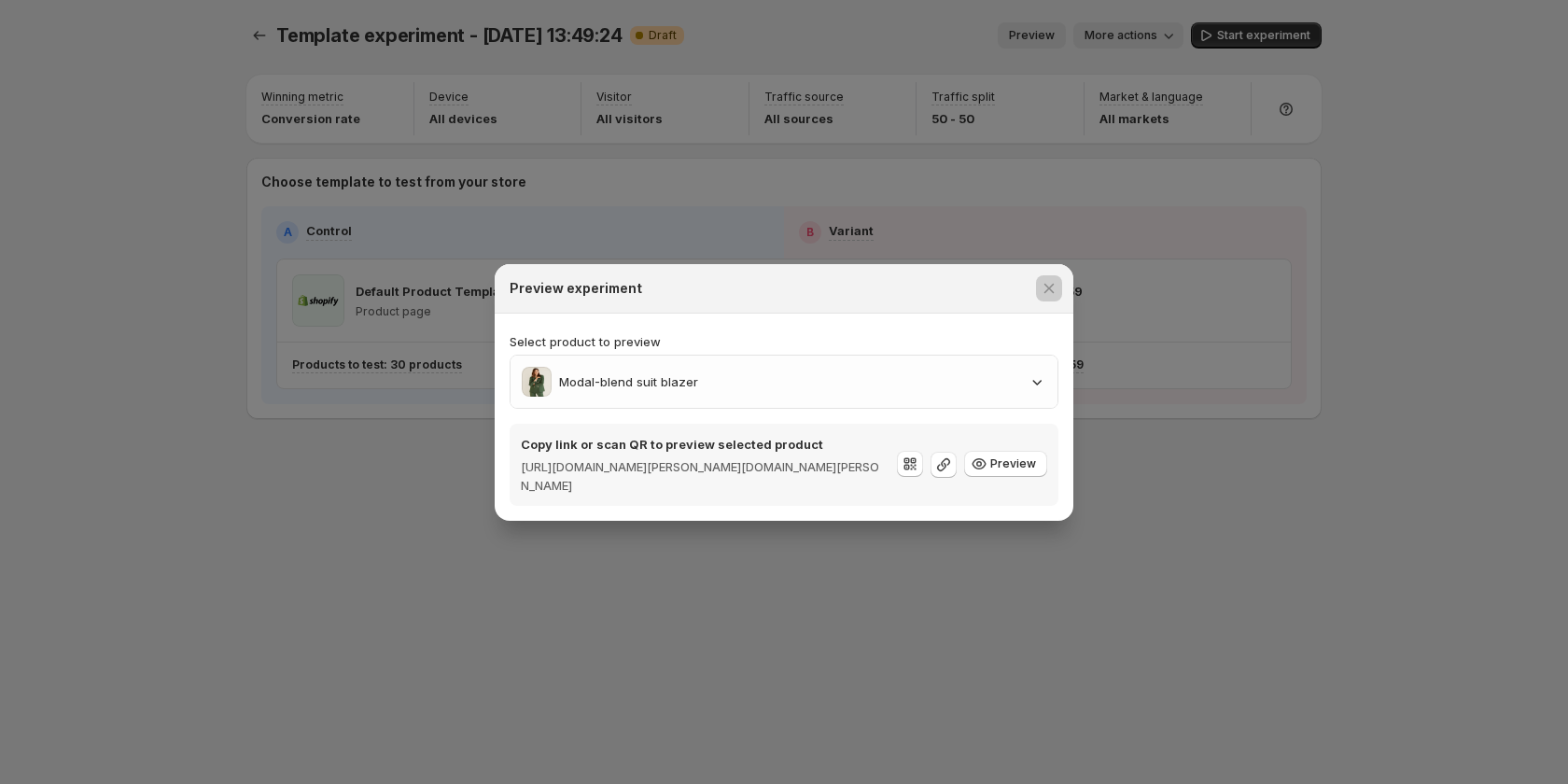
drag, startPoint x: 1198, startPoint y: 312, endPoint x: 1272, endPoint y: 304, distance: 74.4
click at [1272, 304] on div at bounding box center [784, 392] width 1568 height 784
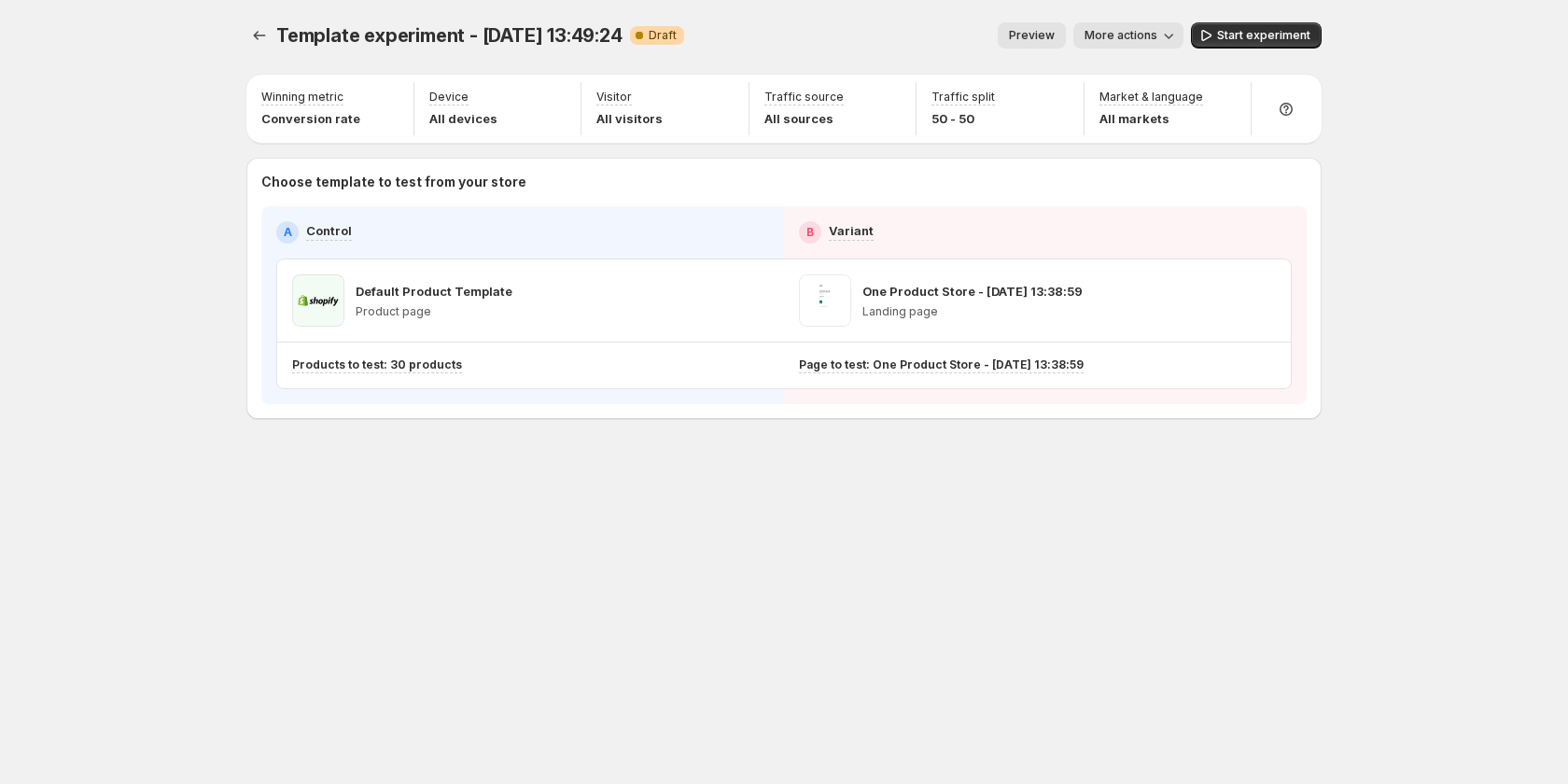
click at [1043, 43] on button "Preview" at bounding box center [1032, 35] width 68 height 26
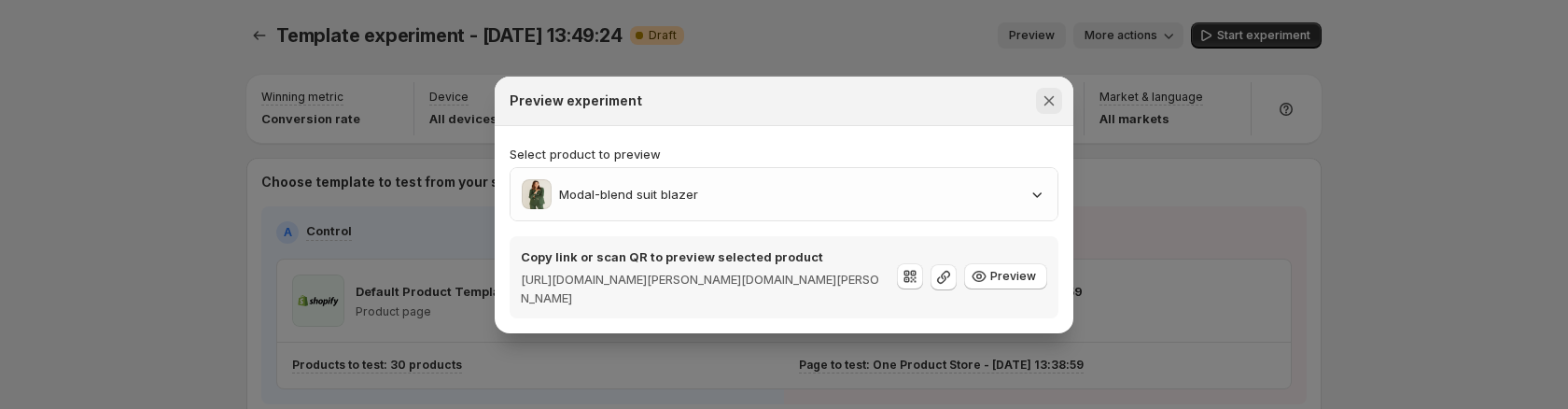
click at [1049, 99] on icon "Close" at bounding box center [1048, 101] width 19 height 19
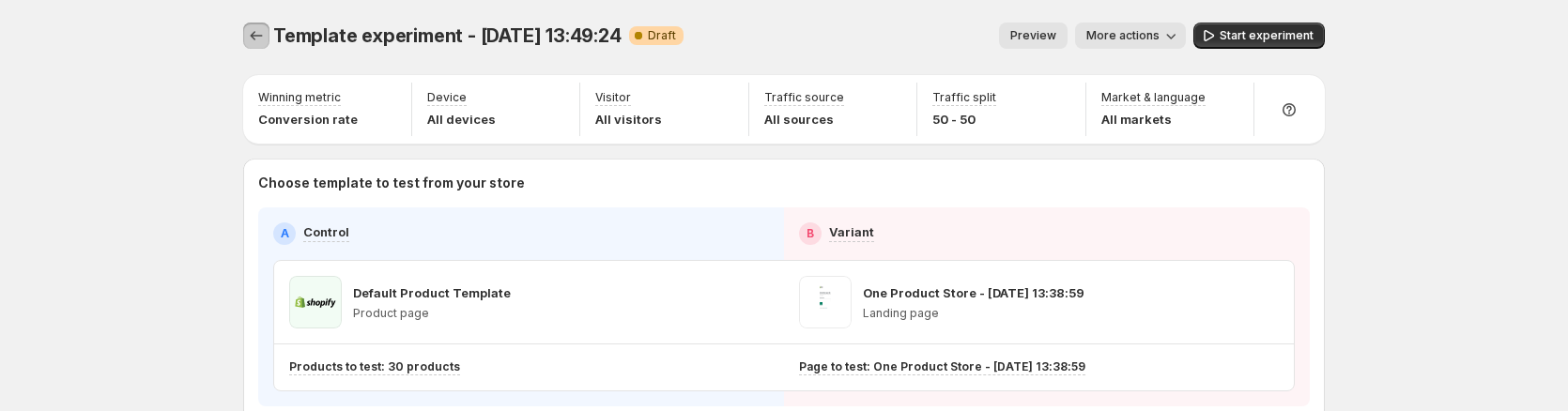
click at [255, 29] on icon "Experiments" at bounding box center [256, 35] width 19 height 19
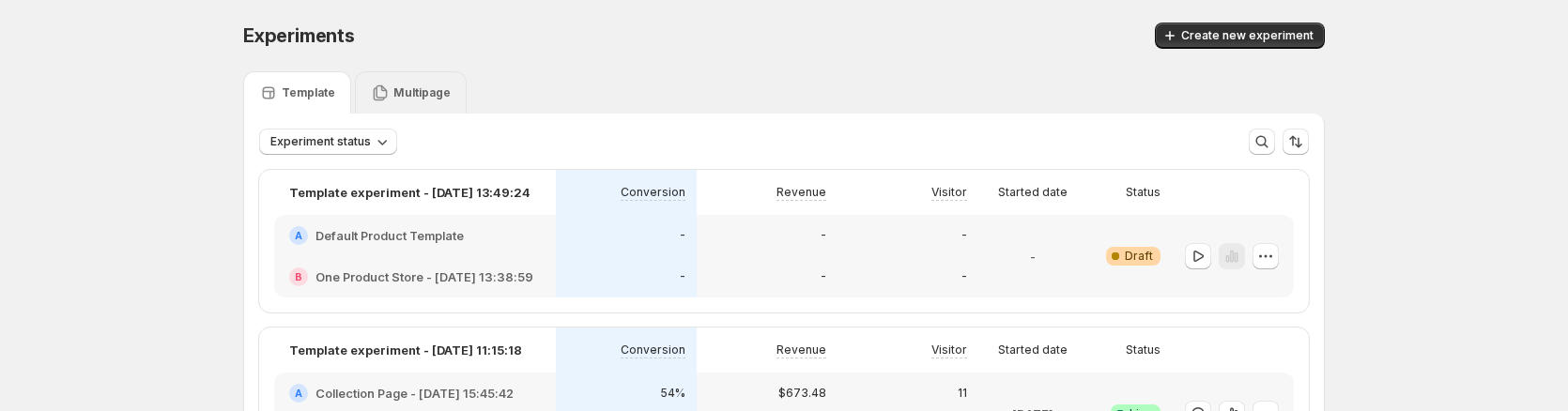
click at [392, 99] on div "Multipage" at bounding box center [410, 92] width 79 height 19
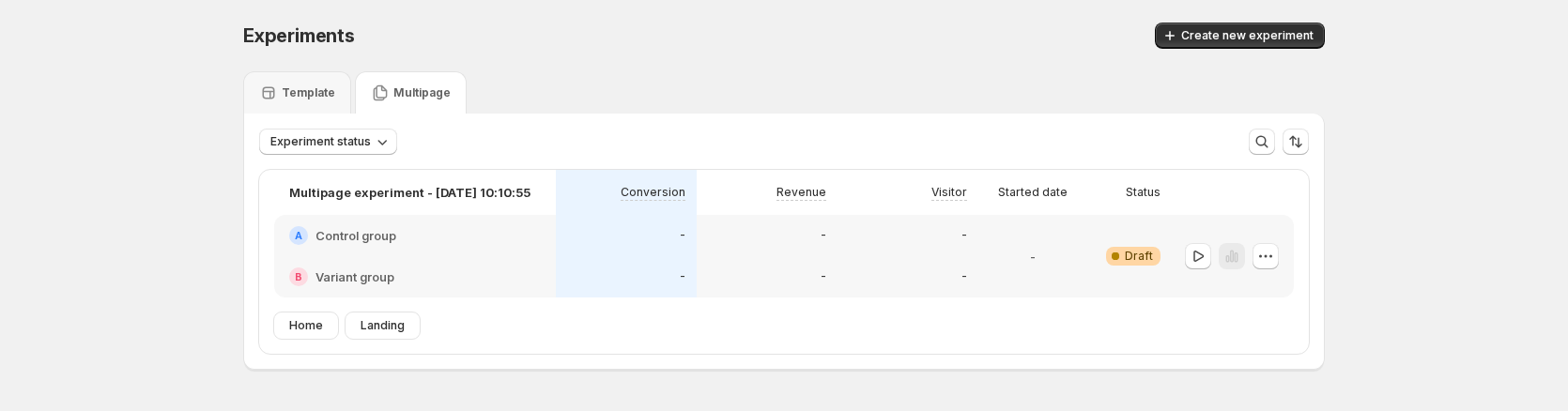
click at [774, 228] on div "-" at bounding box center [767, 235] width 119 height 19
